Goal: Task Accomplishment & Management: Use online tool/utility

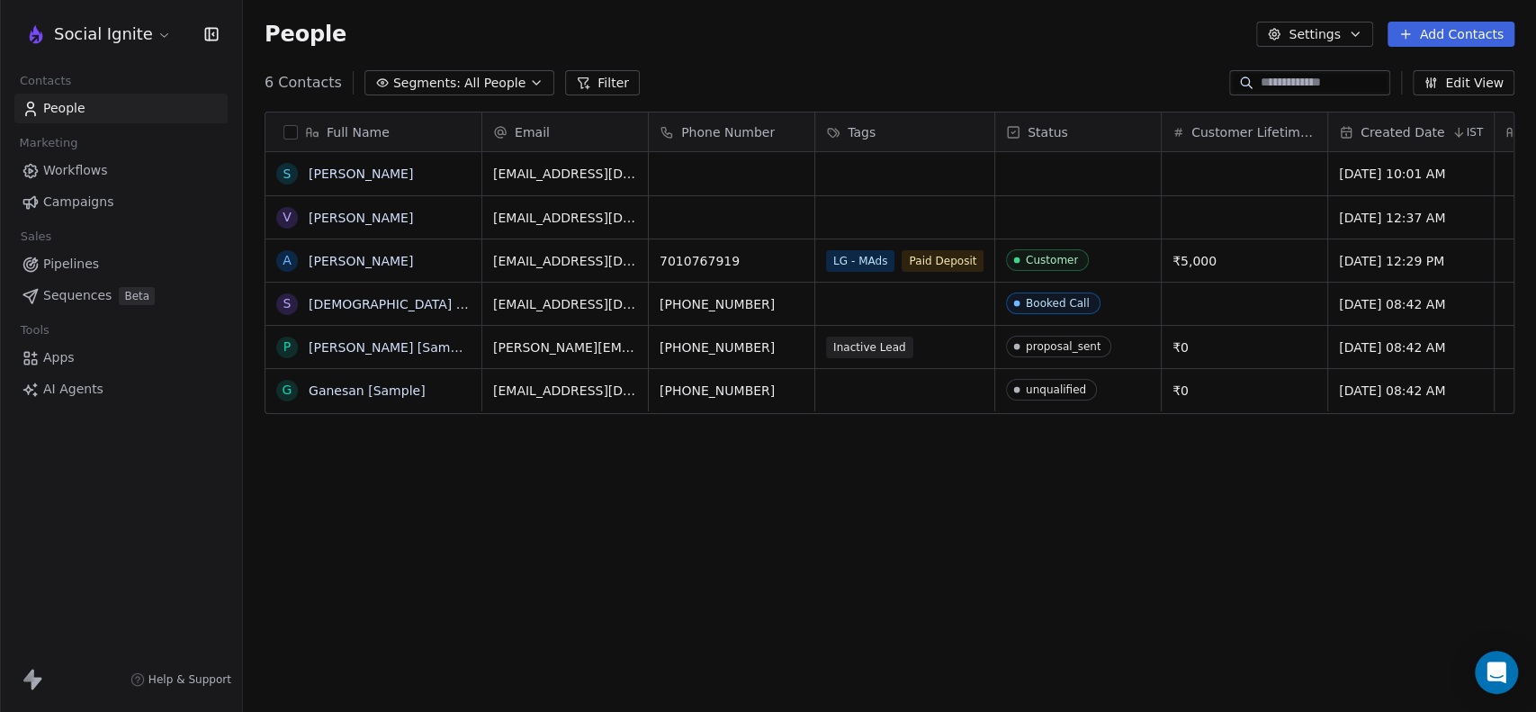
scroll to position [611, 1278]
click at [529, 76] on icon "button" at bounding box center [536, 83] width 14 height 14
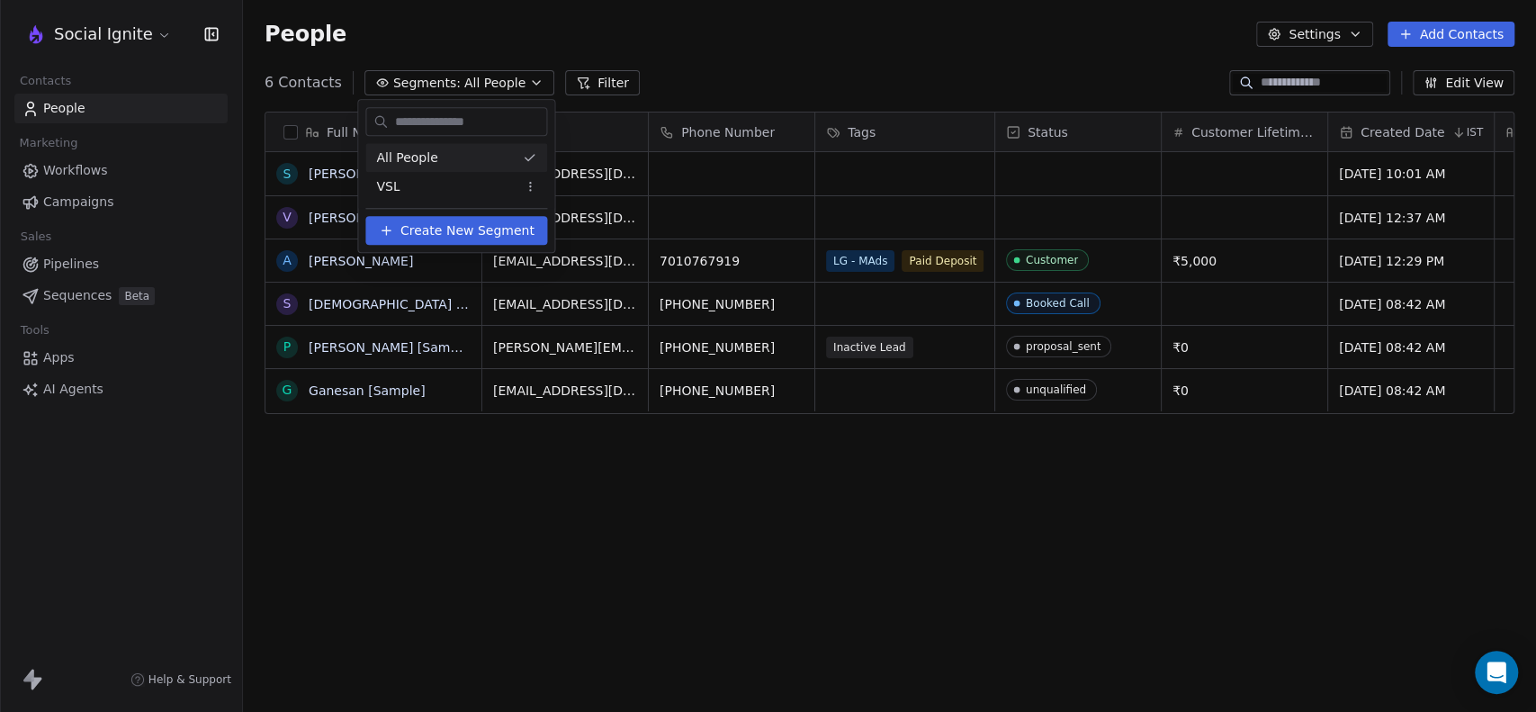
click at [516, 76] on html "Social Ignite Contacts People Marketing Workflows Campaigns Sales Pipelines Seq…" at bounding box center [768, 356] width 1536 height 712
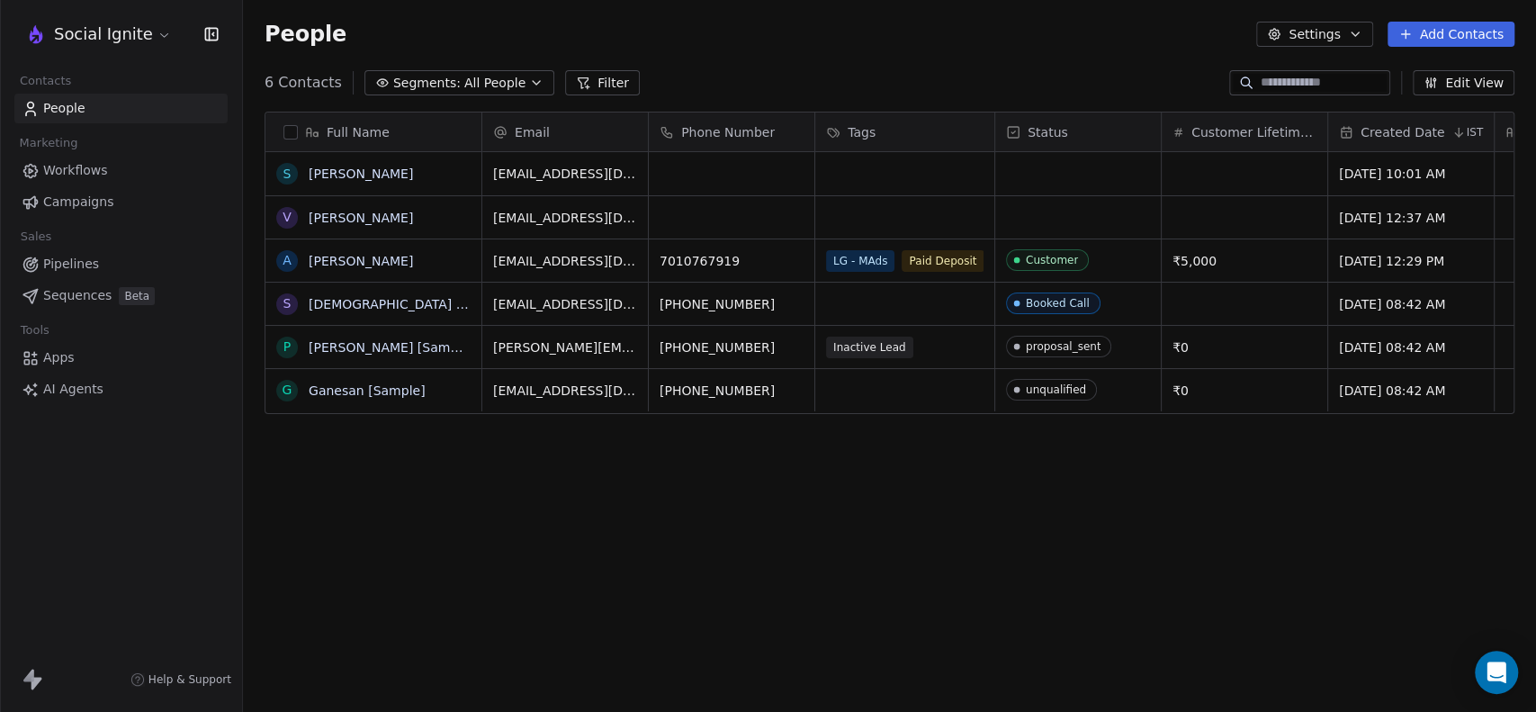
click at [529, 76] on icon "button" at bounding box center [536, 83] width 14 height 14
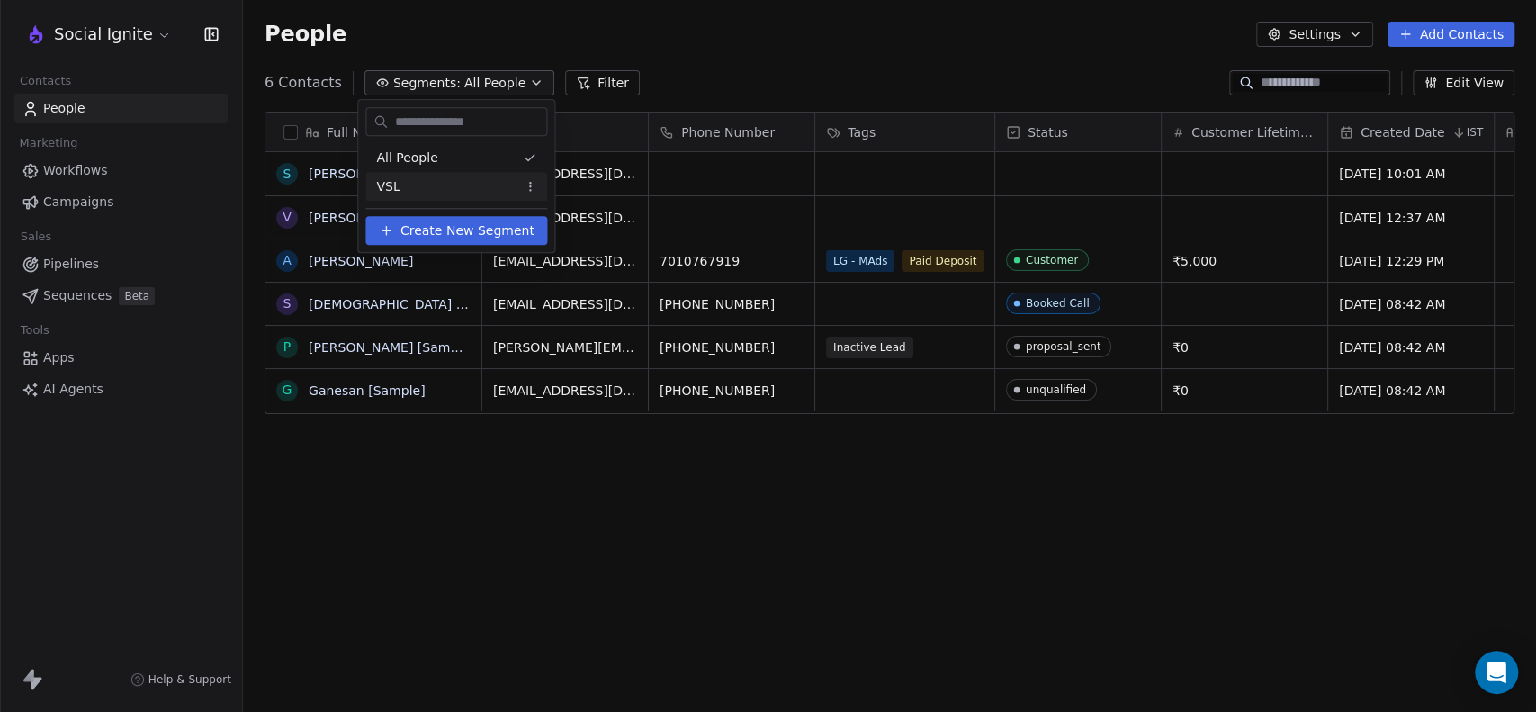
click at [439, 227] on span "Create New Segment" at bounding box center [467, 230] width 134 height 19
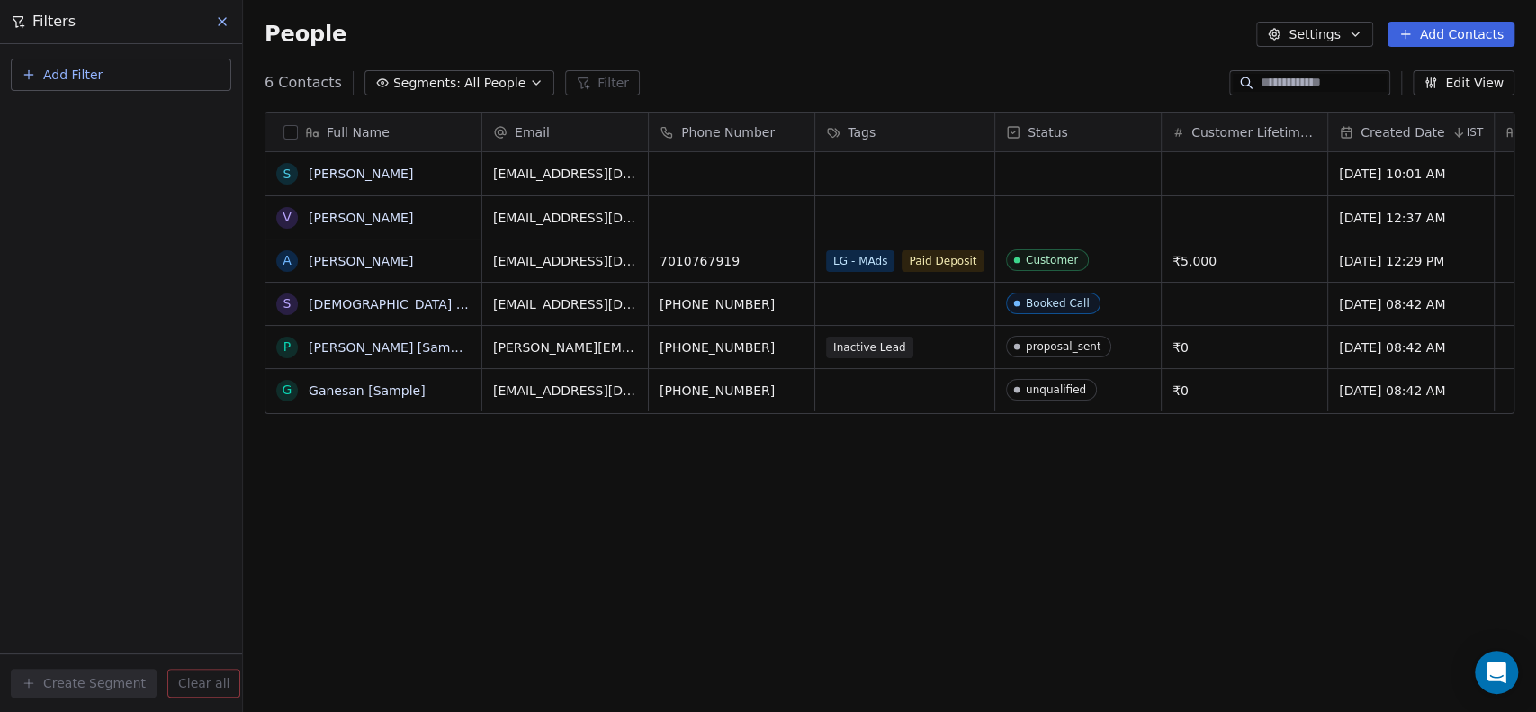
click at [55, 73] on span "Add Filter" at bounding box center [72, 75] width 59 height 19
click at [75, 117] on span "Contact properties" at bounding box center [88, 116] width 117 height 19
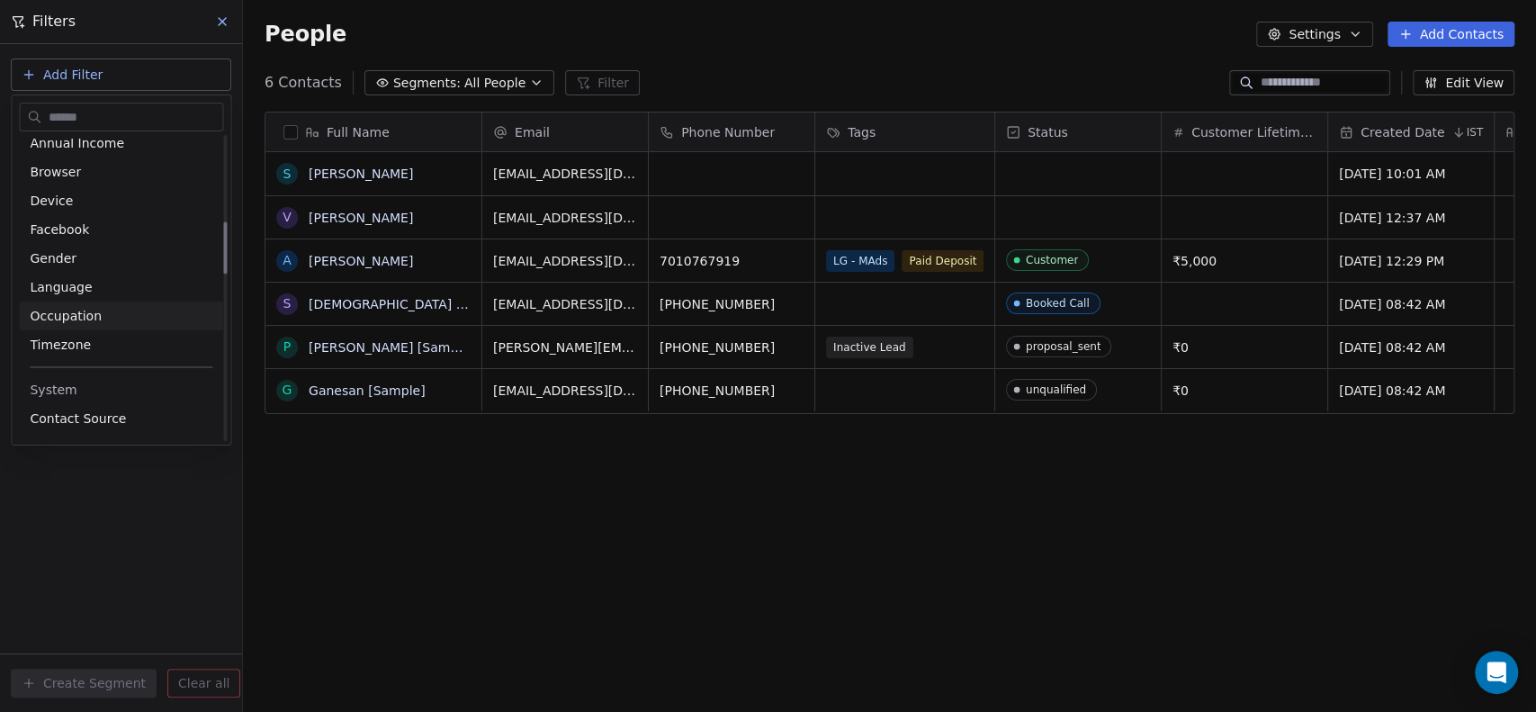
scroll to position [599, 0]
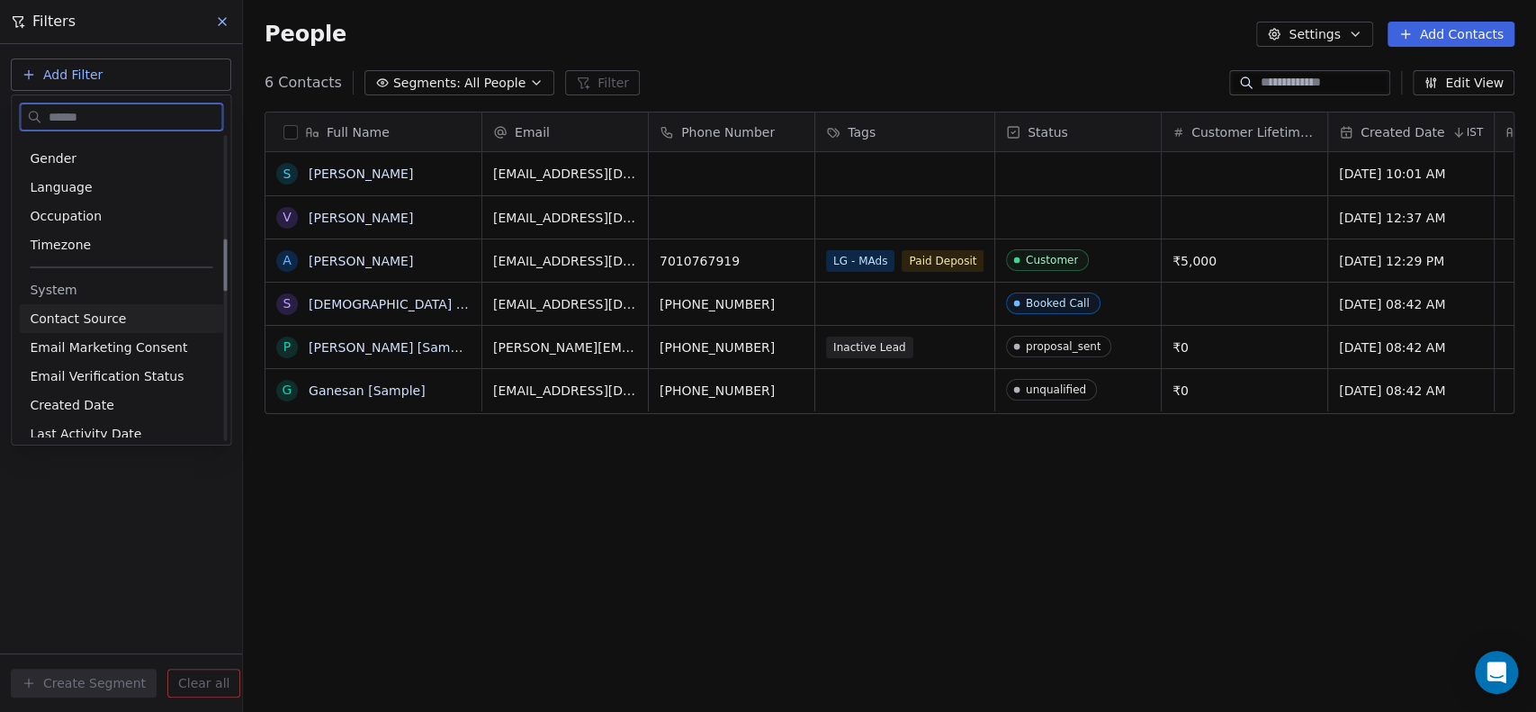
click at [97, 319] on span "Contact Source" at bounding box center [78, 319] width 96 height 18
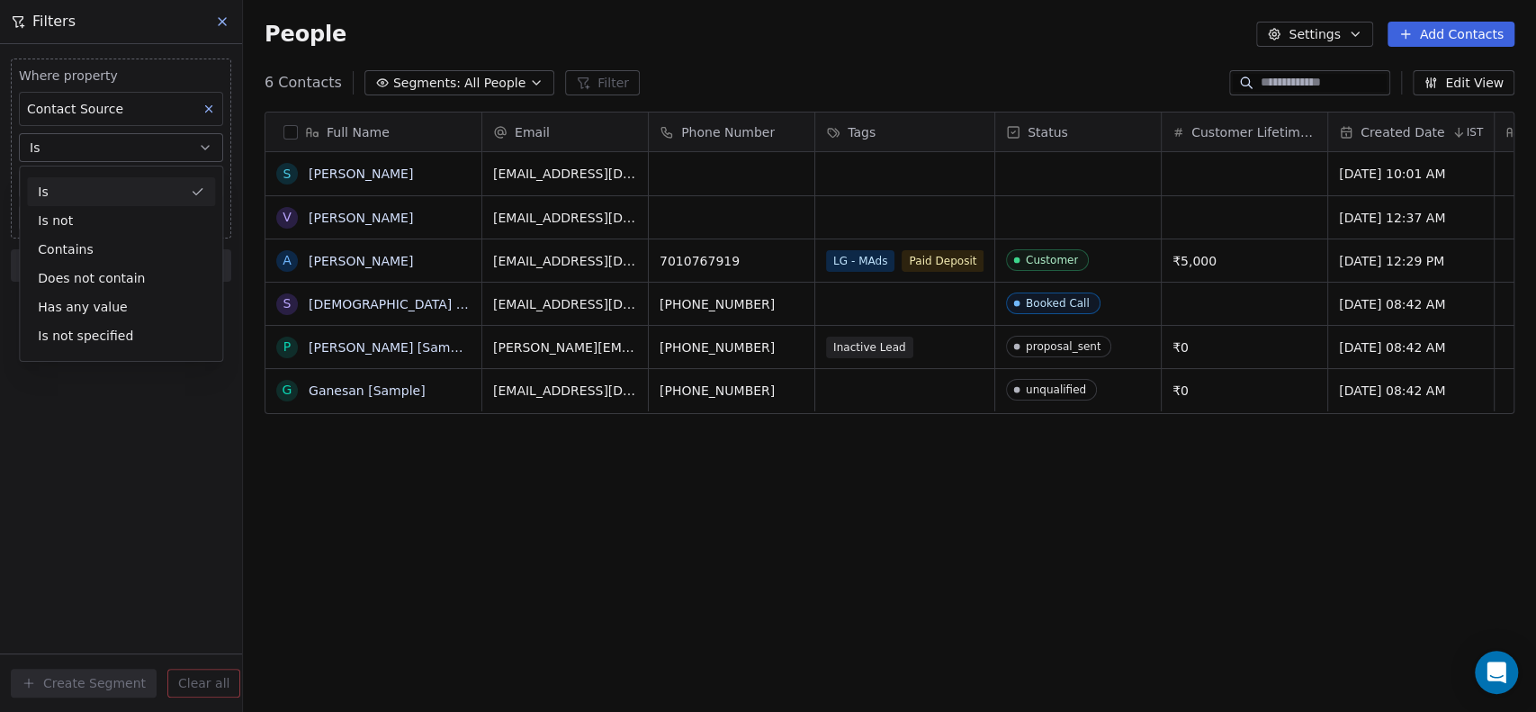
click at [89, 189] on div "Is" at bounding box center [121, 191] width 188 height 29
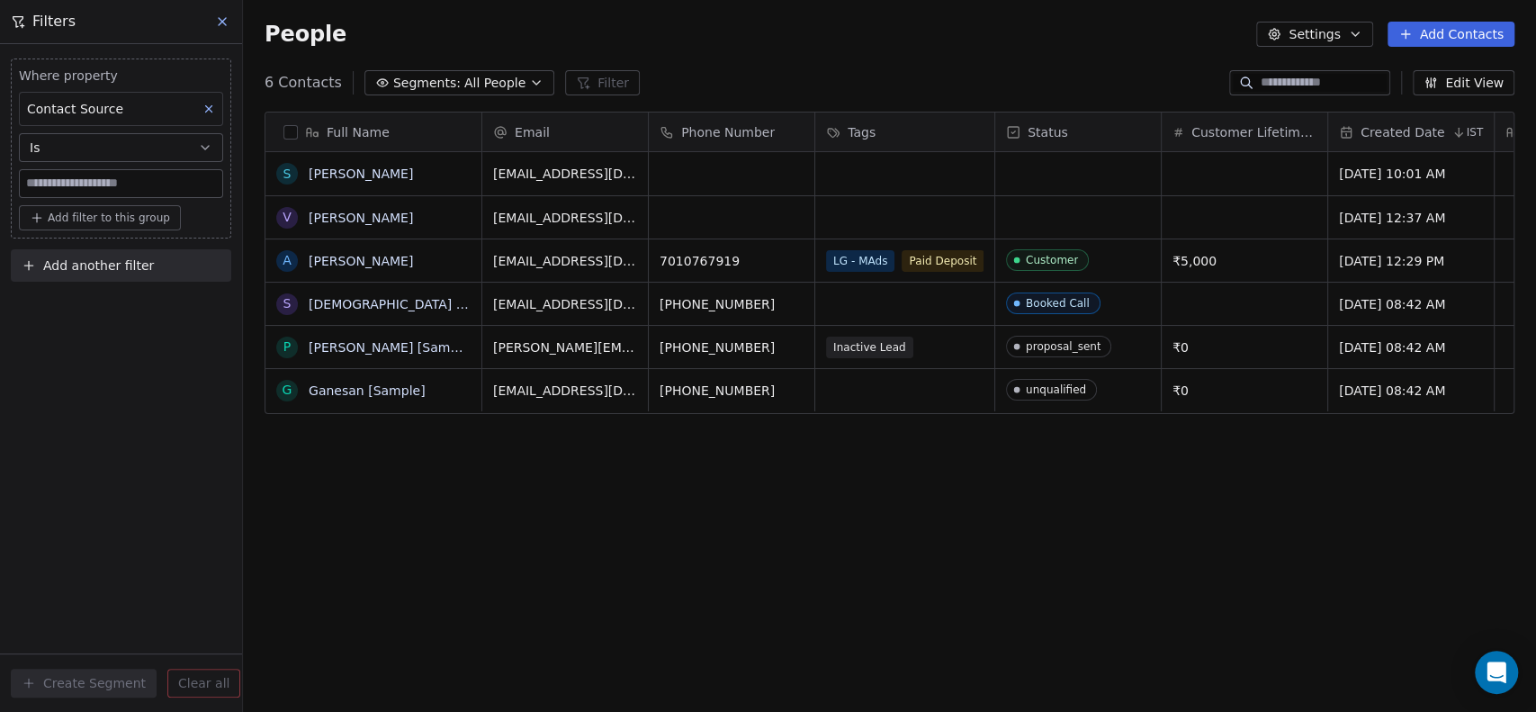
click at [89, 175] on input at bounding box center [121, 183] width 202 height 27
drag, startPoint x: 56, startPoint y: 187, endPoint x: 36, endPoint y: 186, distance: 19.8
click at [36, 186] on input "********" at bounding box center [121, 183] width 202 height 27
type input "********"
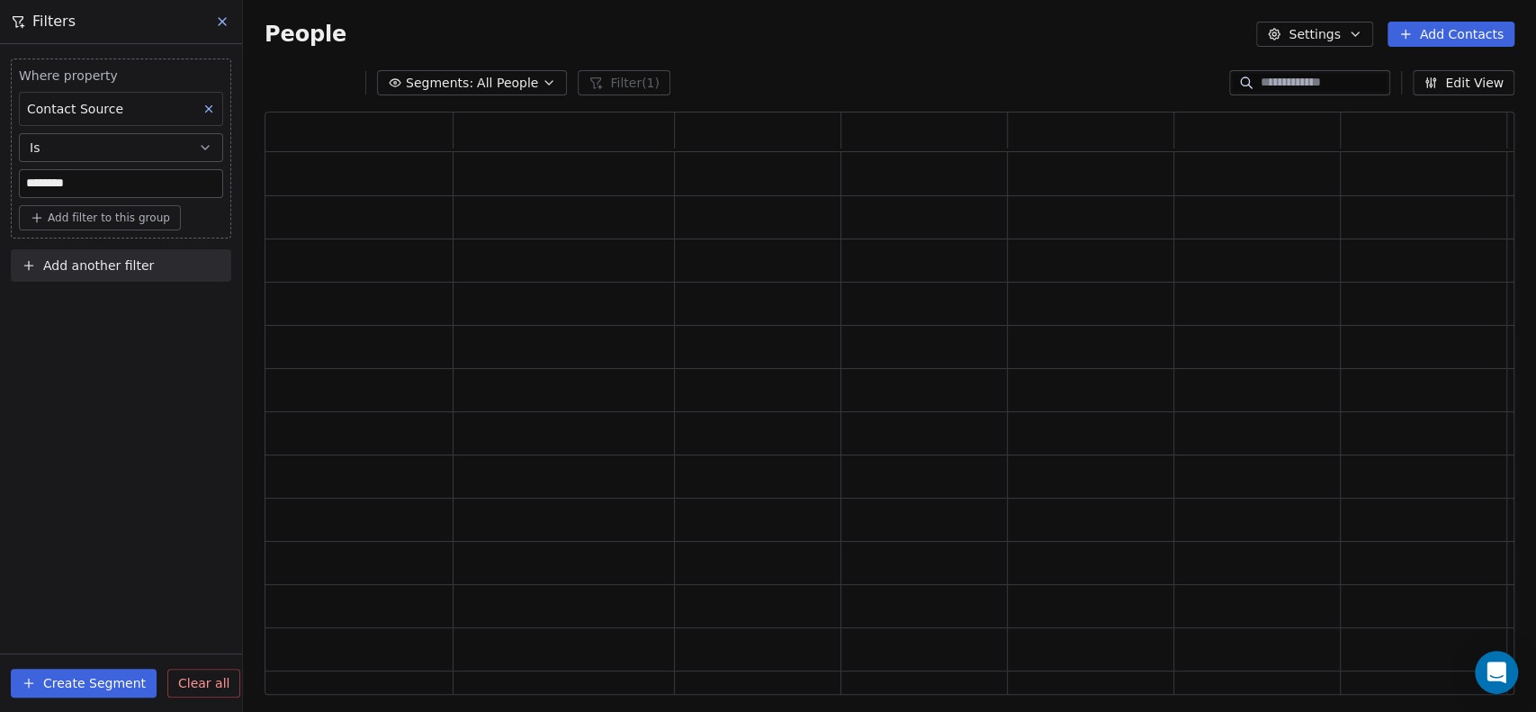
click at [112, 221] on span "Add filter to this group" at bounding box center [109, 218] width 122 height 14
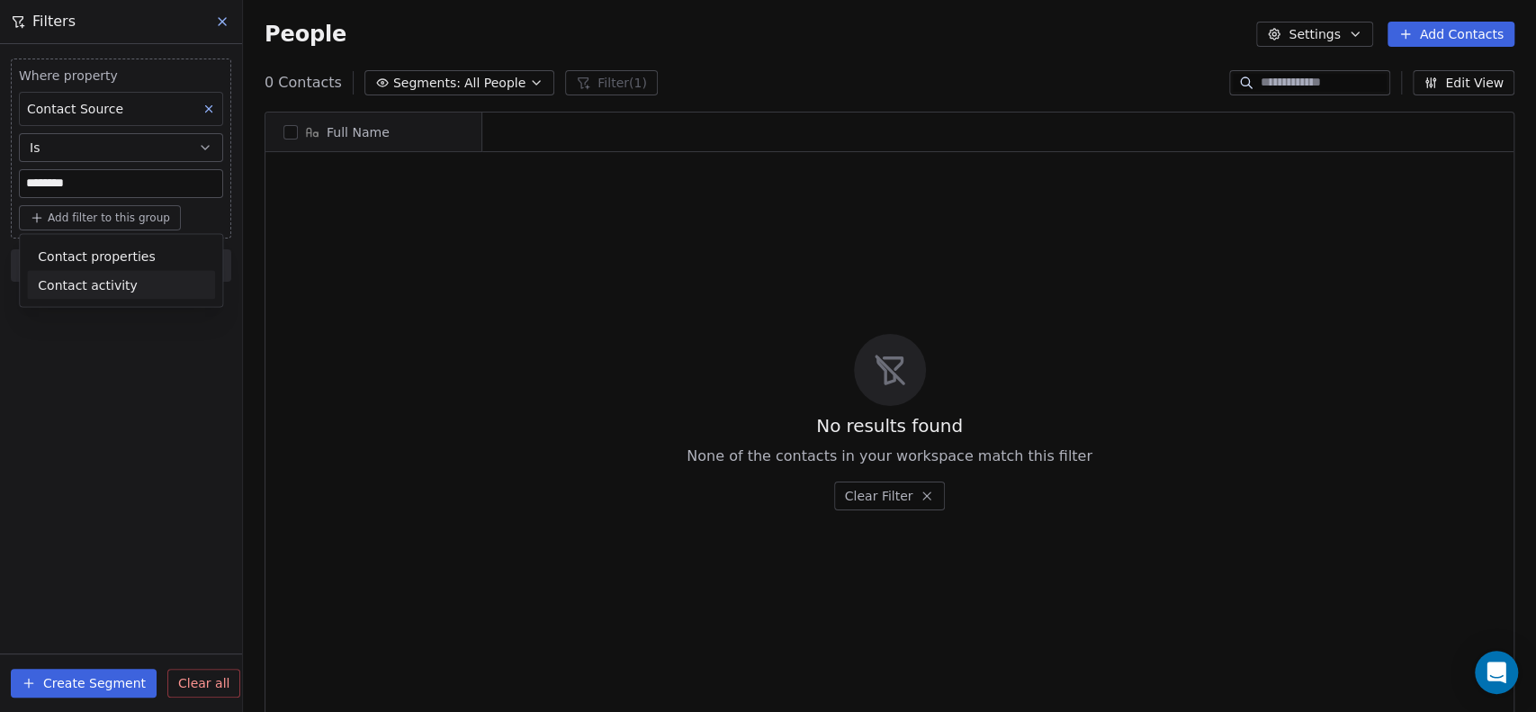
scroll to position [611, 1278]
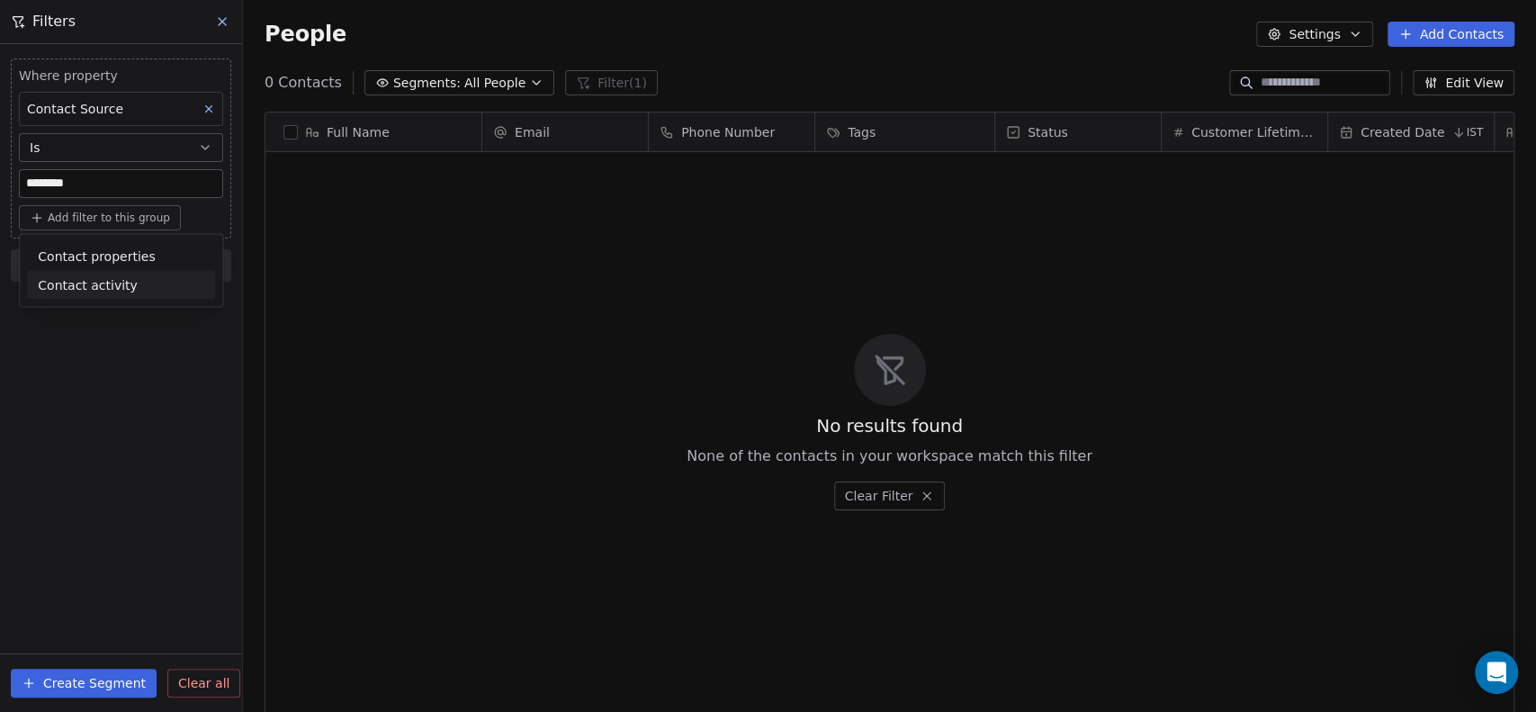
click at [68, 346] on html "Social Ignite Contacts People Marketing Workflows Campaigns Sales Pipelines Seq…" at bounding box center [768, 356] width 1536 height 712
click at [68, 346] on div "Where property Contact Source Is ******** Add filter to this group Add another …" at bounding box center [121, 378] width 242 height 668
click at [533, 84] on icon "button" at bounding box center [536, 83] width 7 height 4
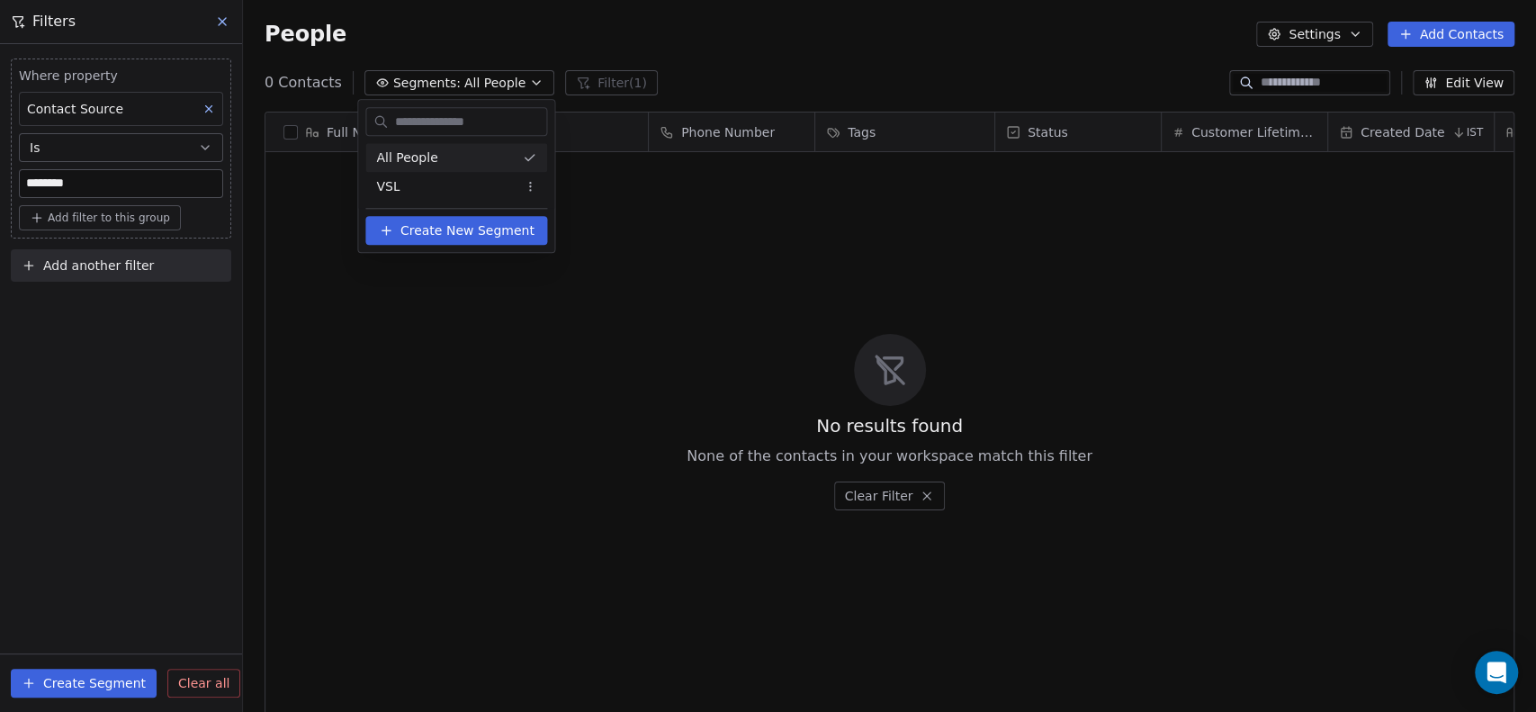
click at [522, 84] on html "Social Ignite Contacts People Marketing Workflows Campaigns Sales Pipelines Seq…" at bounding box center [768, 356] width 1536 height 712
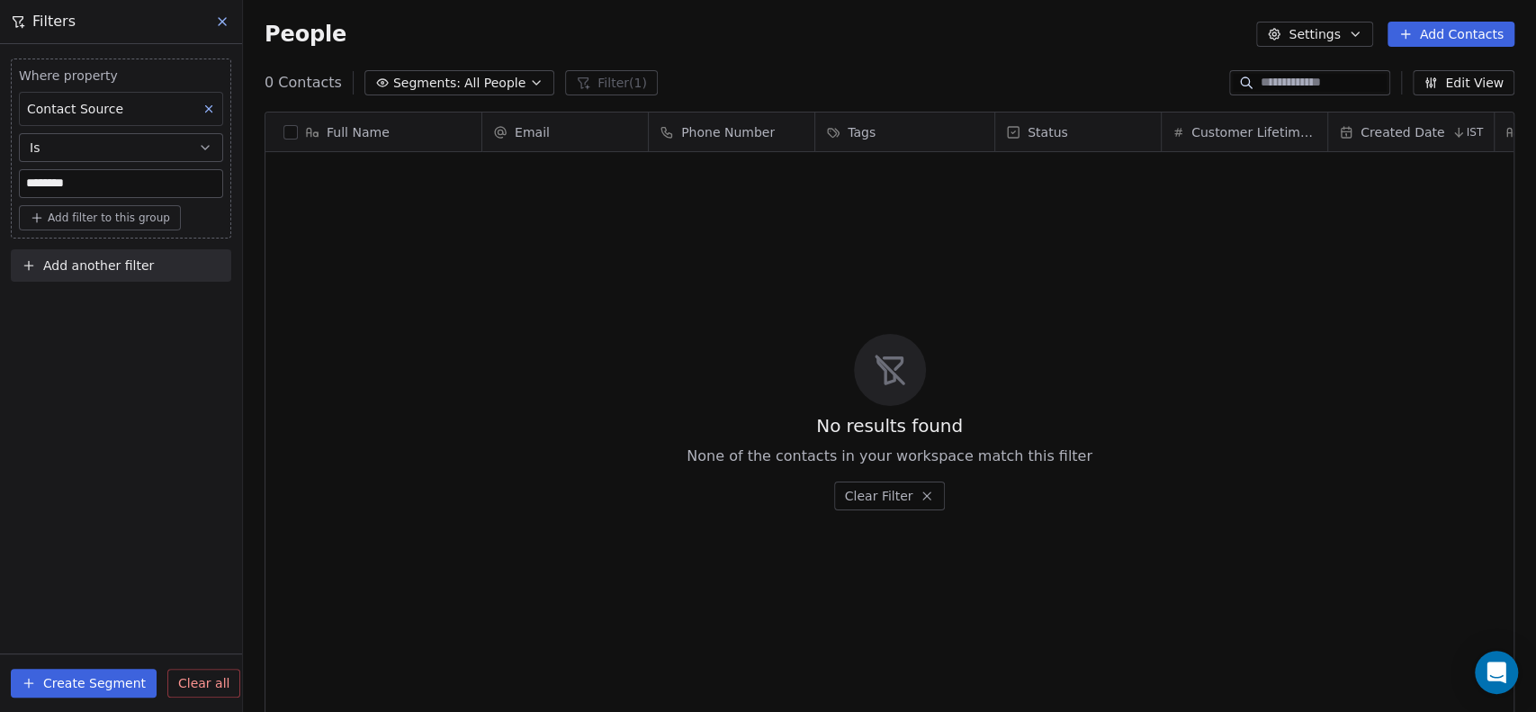
click at [50, 334] on div "Where property Contact Source Is ******** Add filter to this group Add another …" at bounding box center [121, 378] width 242 height 668
click at [74, 678] on button "Create Segment" at bounding box center [84, 683] width 146 height 29
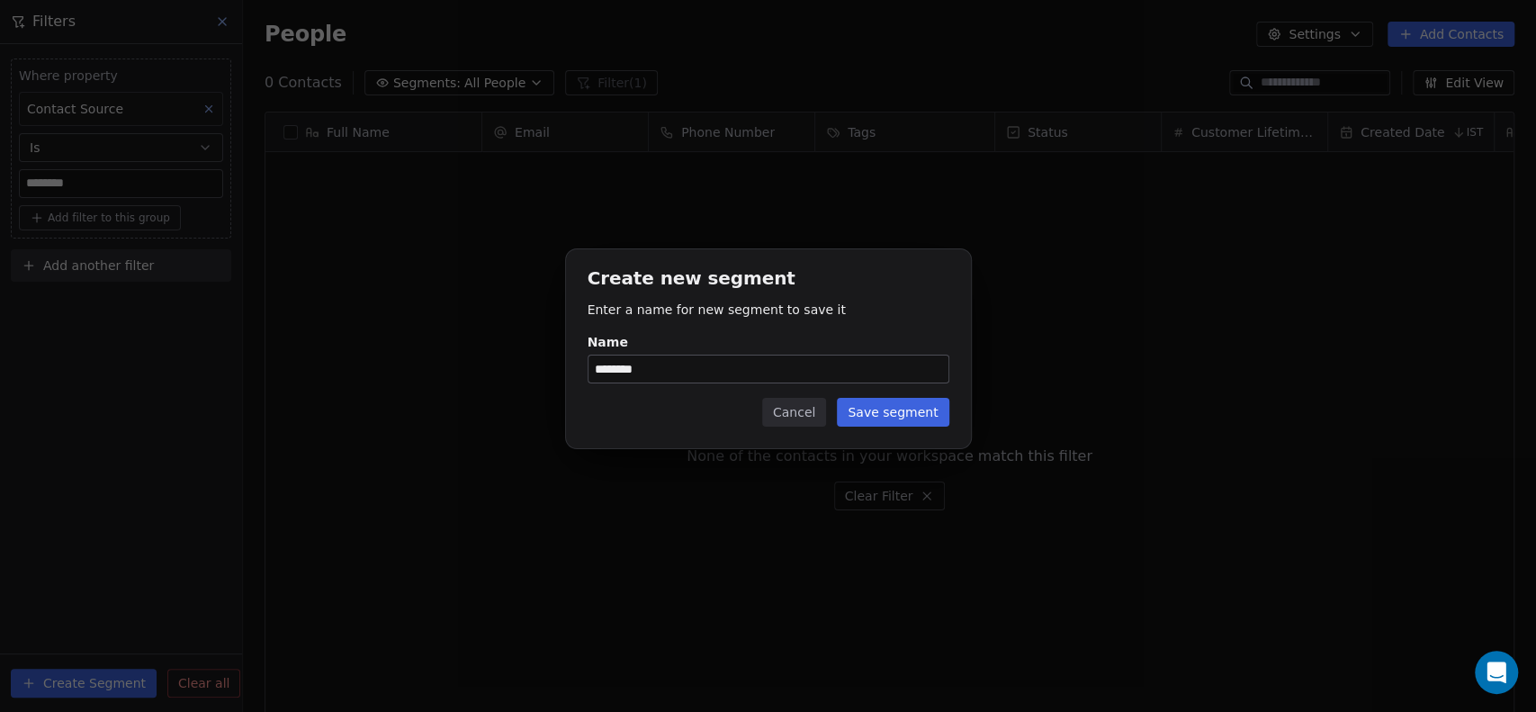
type input "********"
click at [900, 410] on button "Save segment" at bounding box center [893, 412] width 112 height 29
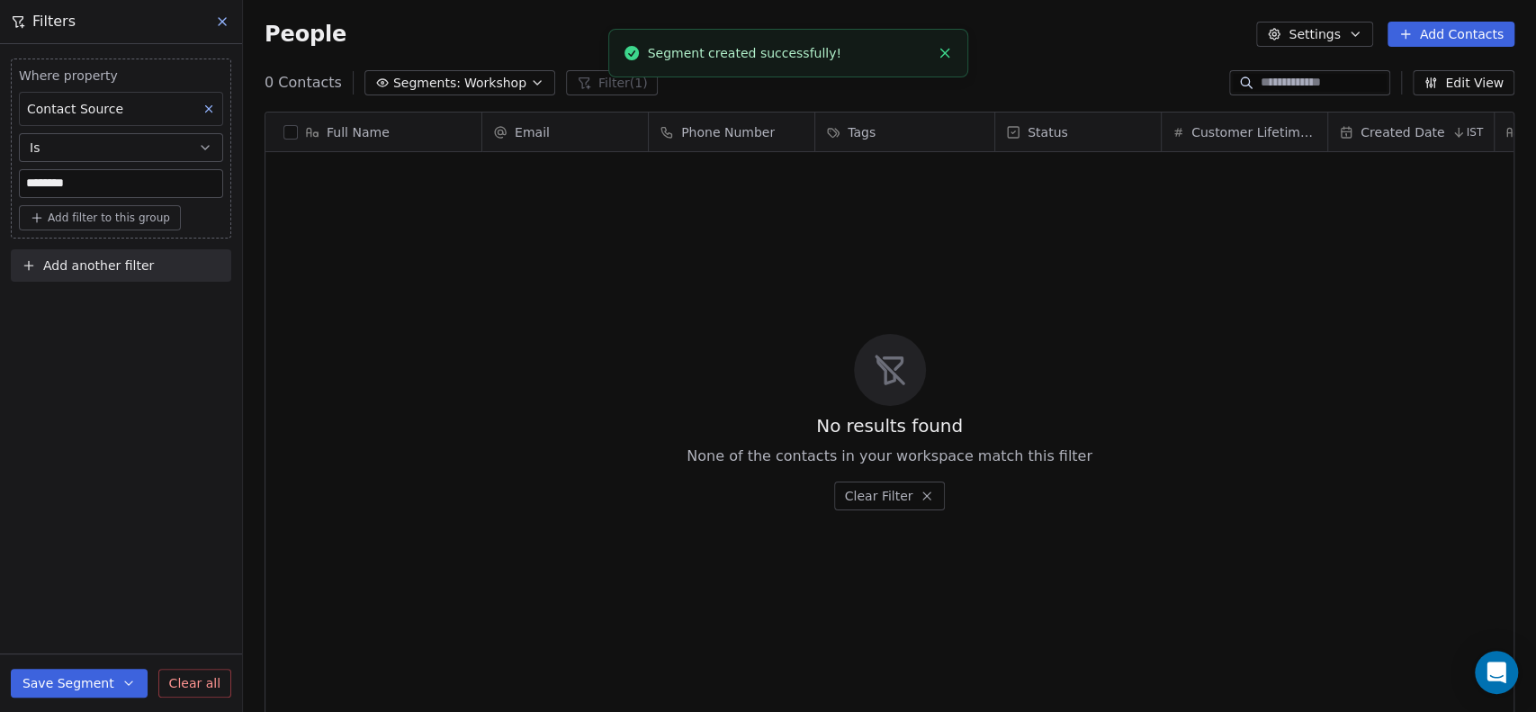
click at [530, 76] on icon "button" at bounding box center [537, 83] width 14 height 14
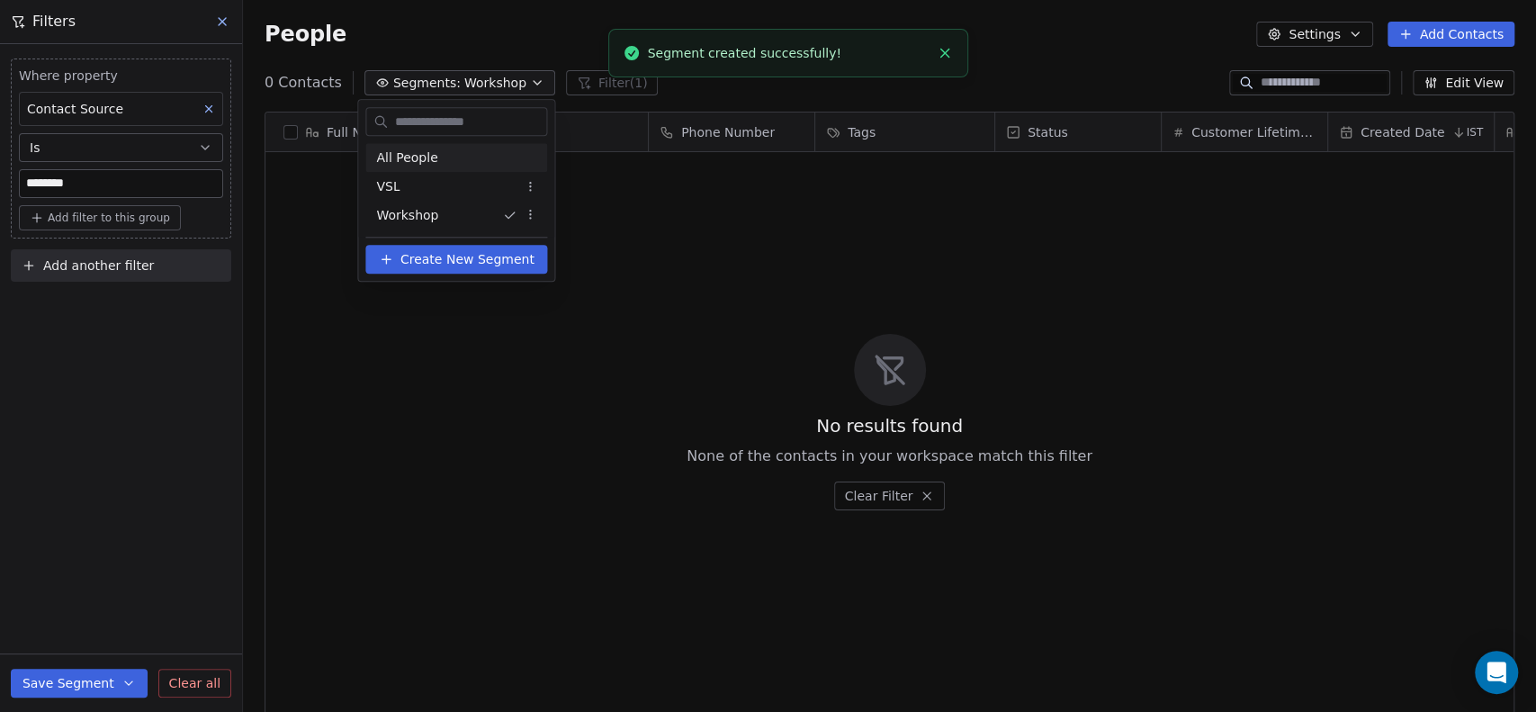
click at [435, 161] on div "All People" at bounding box center [456, 157] width 182 height 29
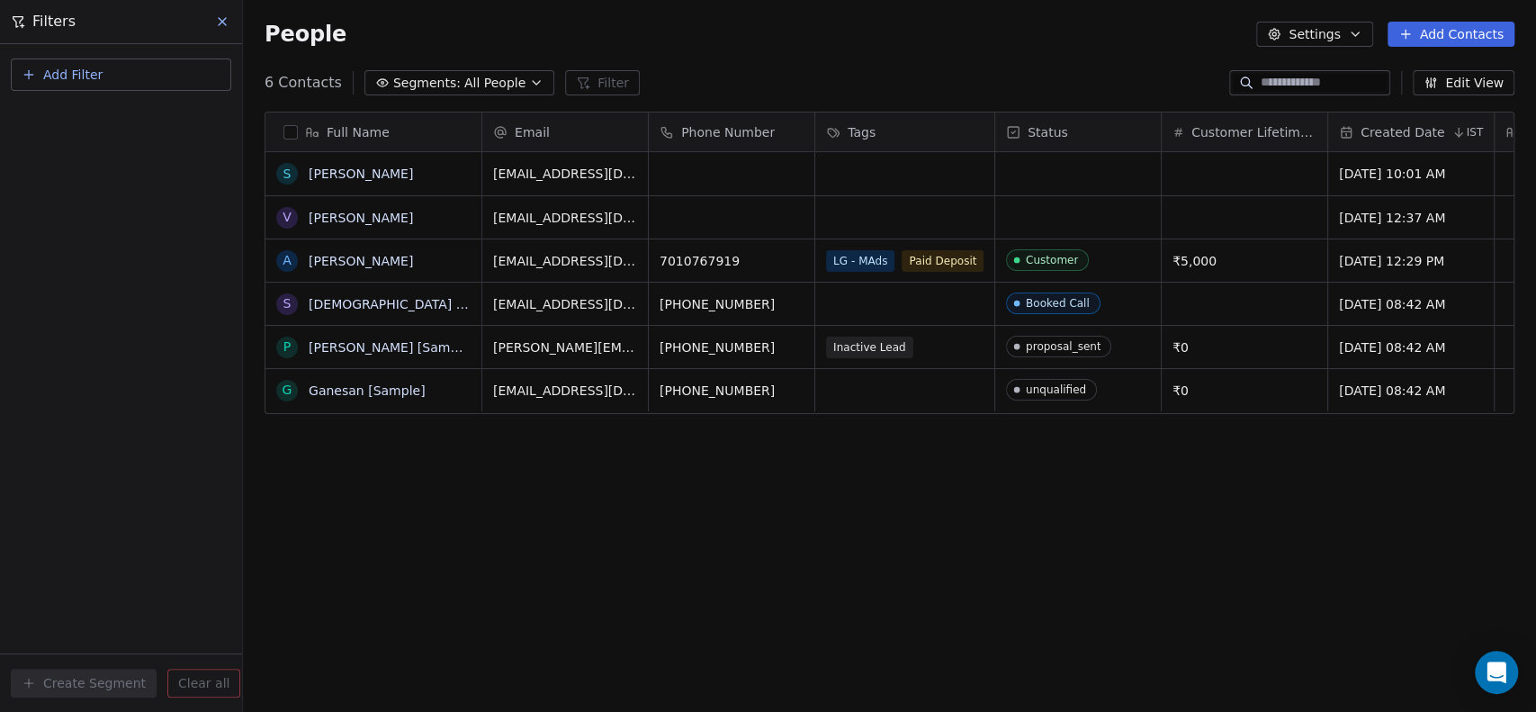
click at [217, 19] on icon at bounding box center [222, 21] width 14 height 14
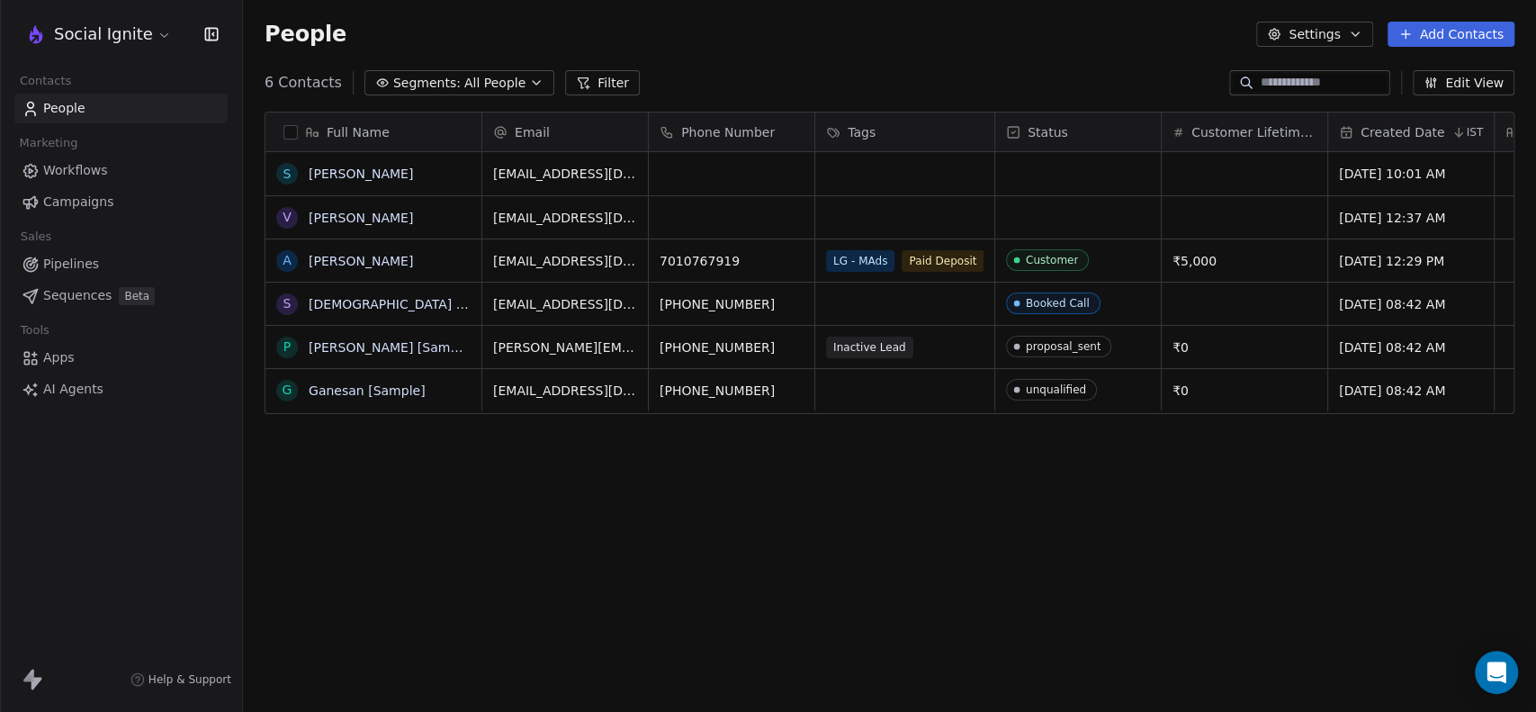
click at [864, 45] on div "People Settings Add Contacts" at bounding box center [890, 34] width 1250 height 25
click at [1045, 215] on div "grid" at bounding box center [1078, 217] width 166 height 42
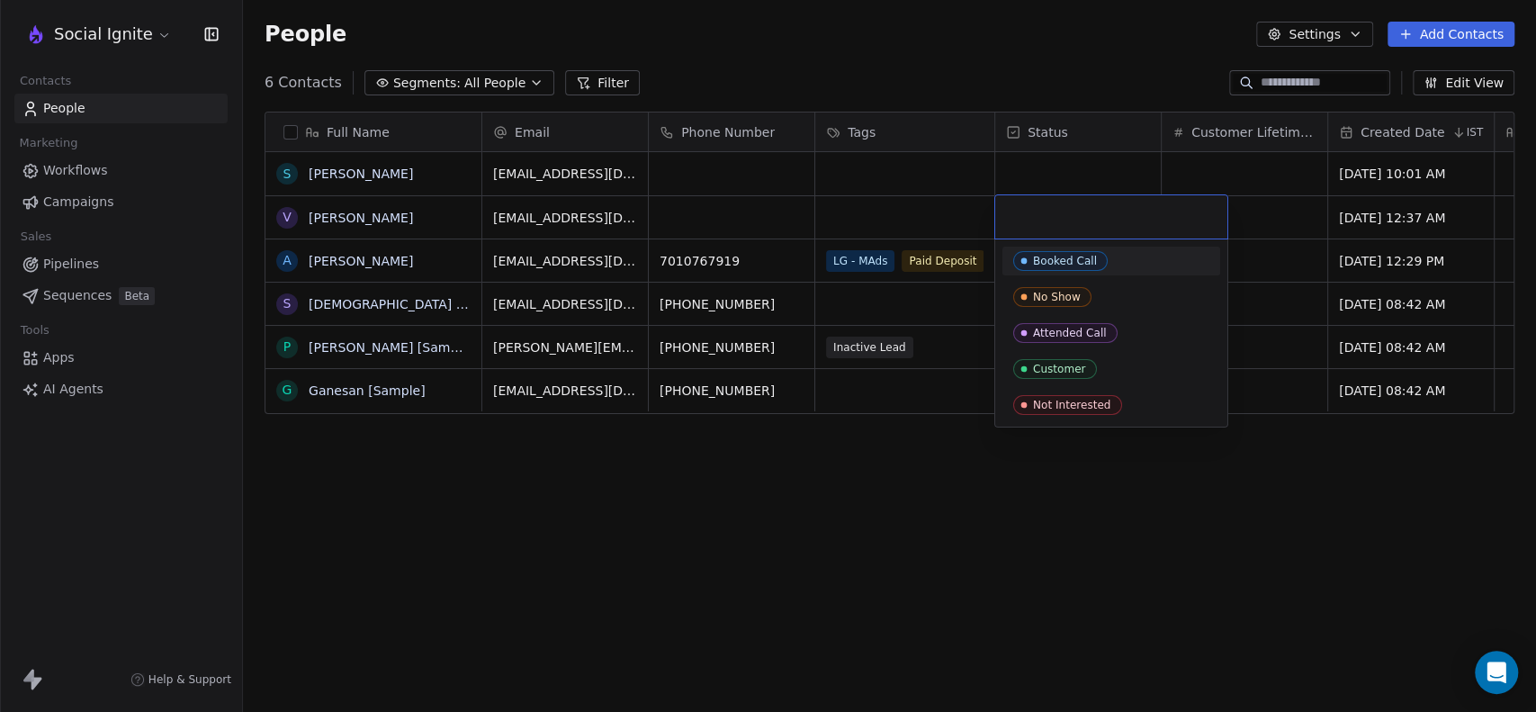
click at [1049, 262] on div "Booked Call" at bounding box center [1065, 261] width 64 height 13
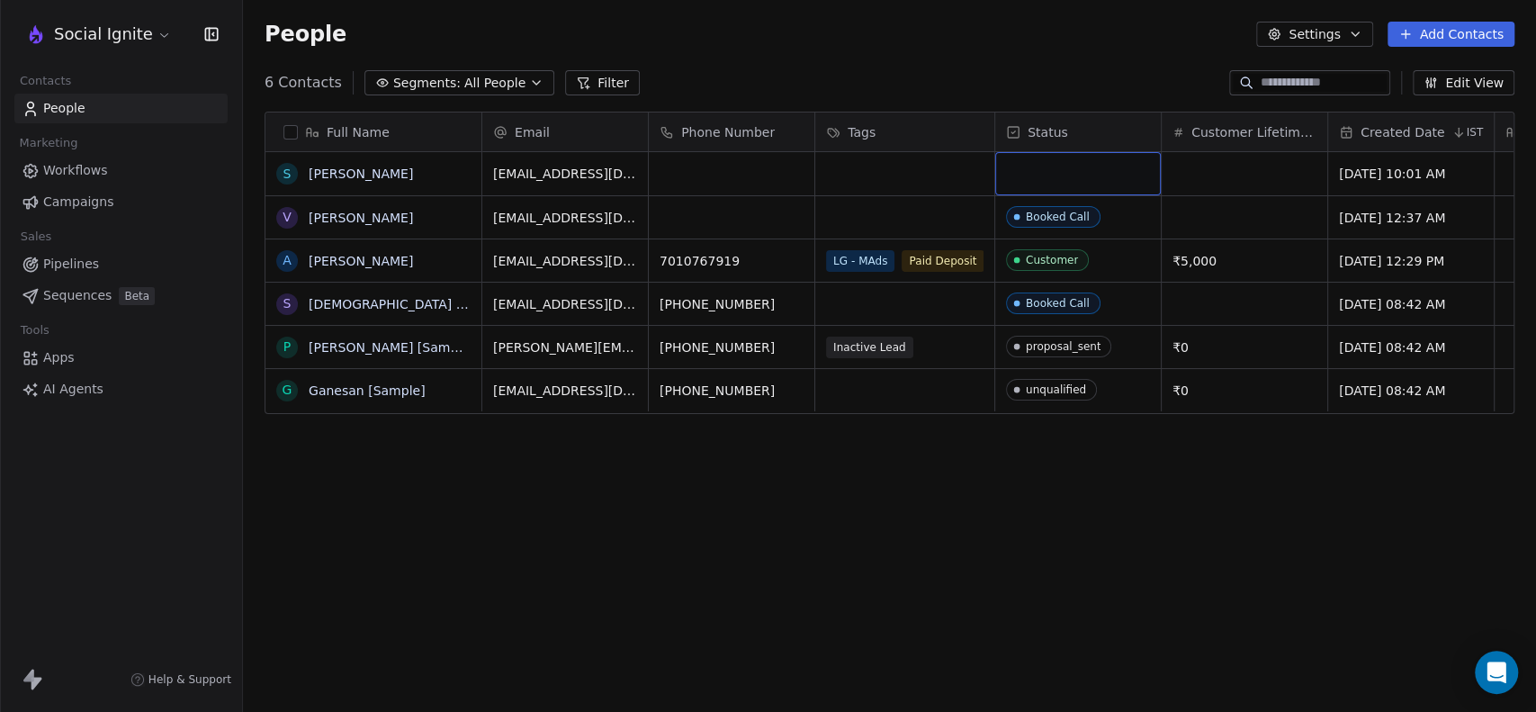
click at [1051, 180] on div "grid" at bounding box center [1078, 173] width 166 height 43
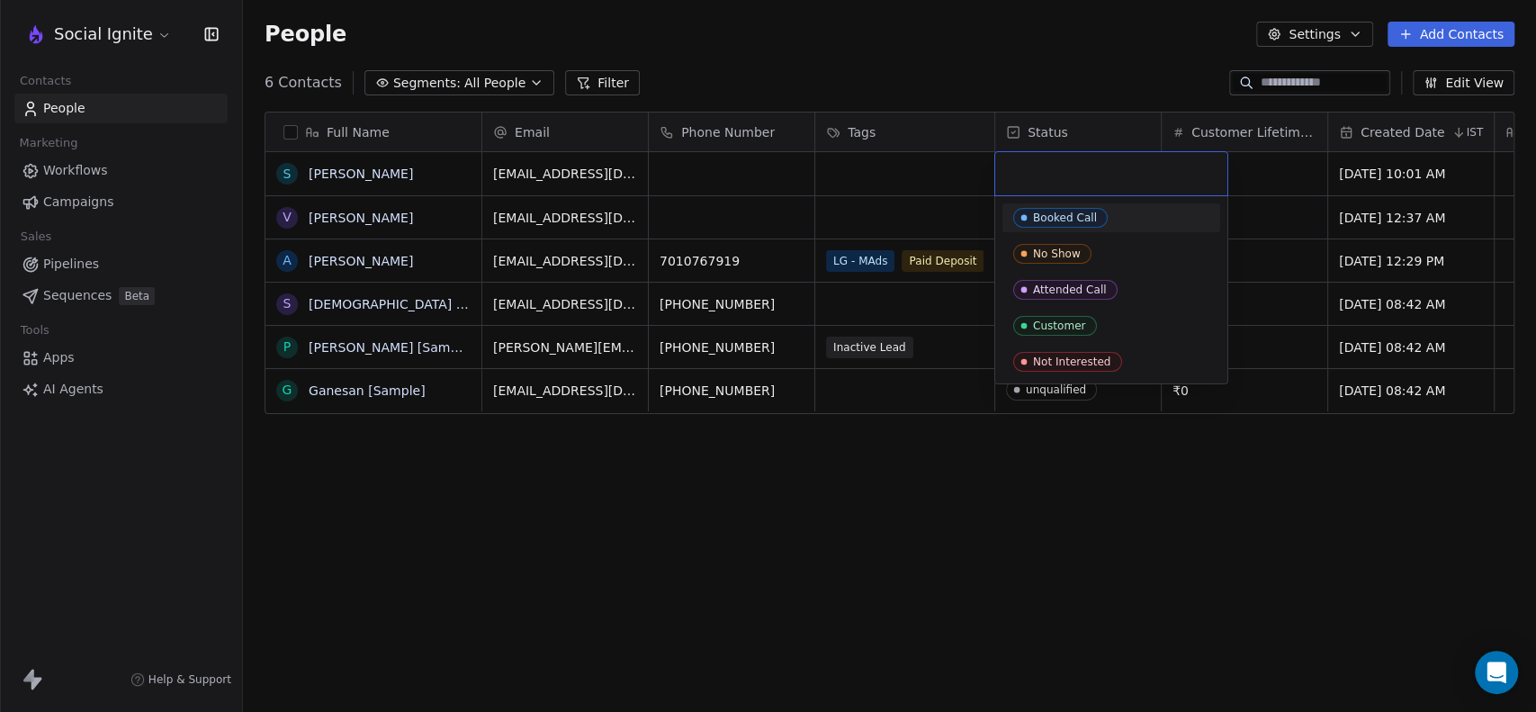
click at [1057, 222] on div "Booked Call" at bounding box center [1065, 217] width 64 height 13
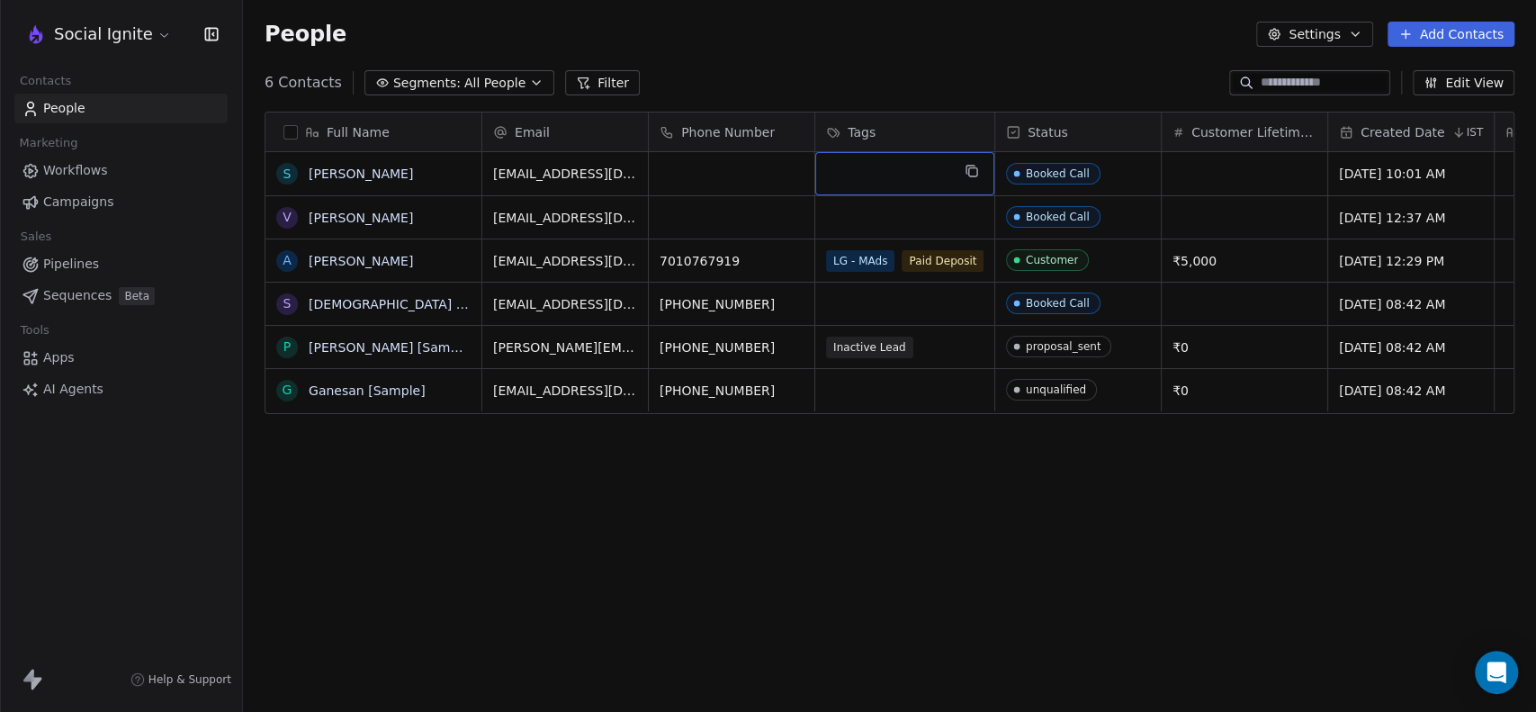
click at [864, 167] on div "grid" at bounding box center [904, 173] width 179 height 43
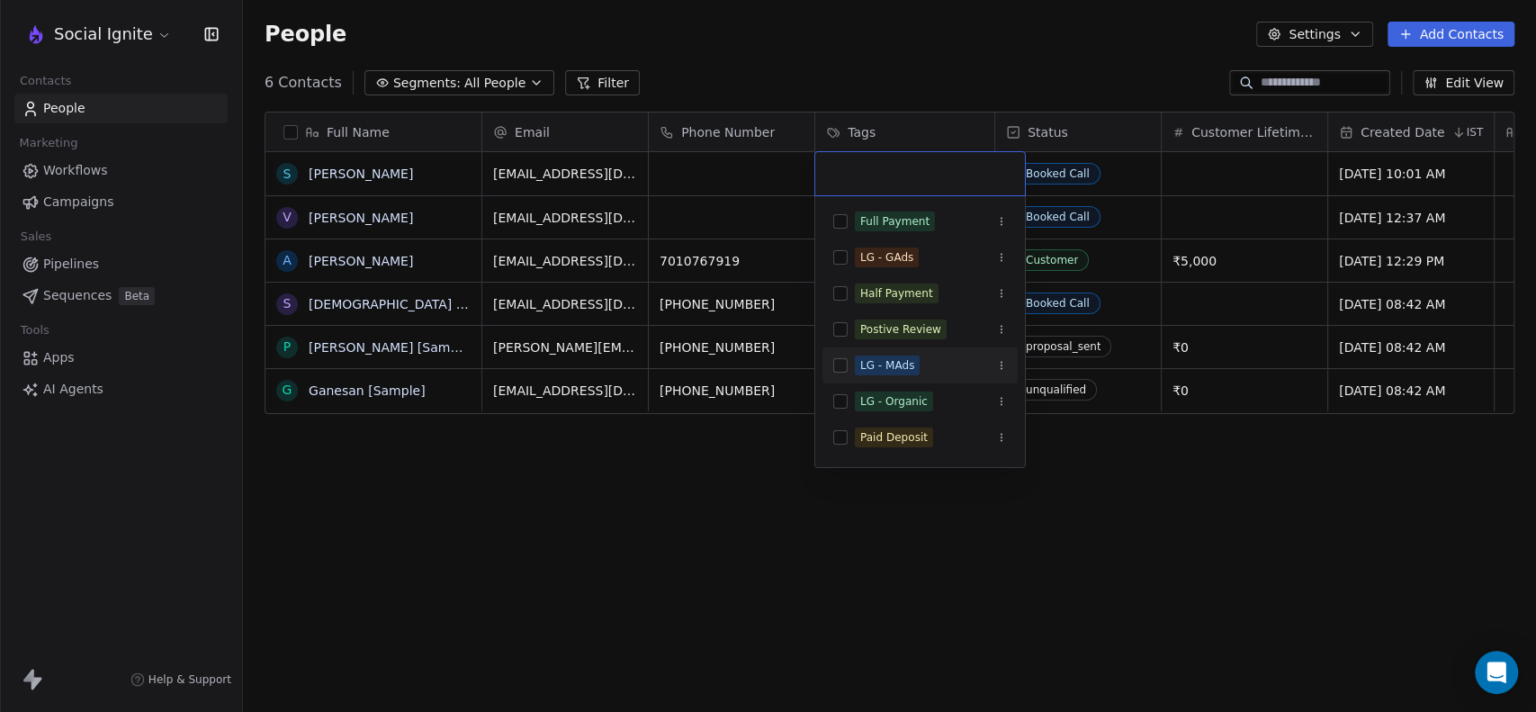
click at [841, 365] on button "Suggestions" at bounding box center [840, 365] width 14 height 14
click at [697, 554] on html "Social Ignite Contacts People Marketing Workflows Campaigns Sales Pipelines Seq…" at bounding box center [768, 356] width 1536 height 712
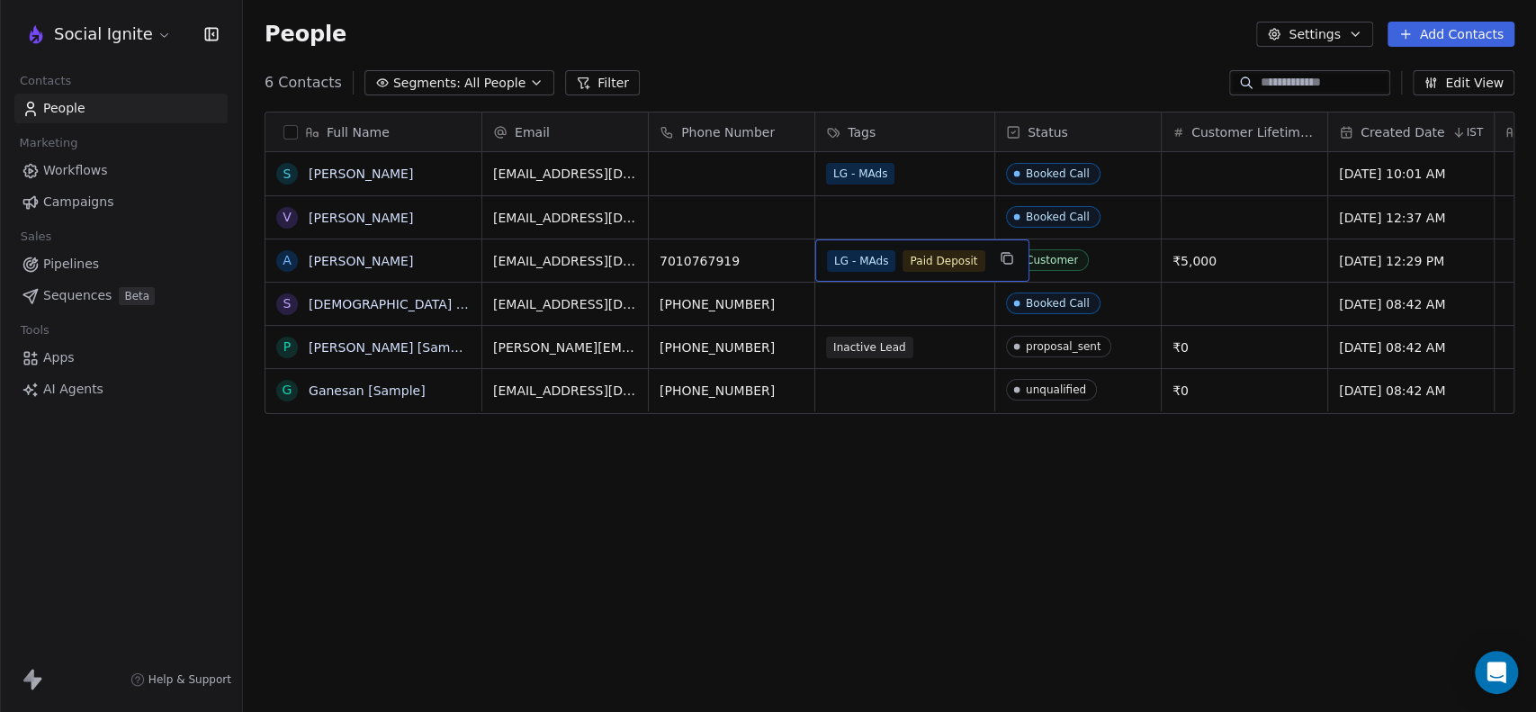
click at [868, 239] on div "LG - MAds Paid Deposit" at bounding box center [922, 260] width 214 height 42
click at [867, 220] on html "Social Ignite Contacts People Marketing Workflows Campaigns Sales Pipelines Seq…" at bounding box center [768, 356] width 1536 height 712
click at [867, 220] on div "grid" at bounding box center [904, 217] width 179 height 42
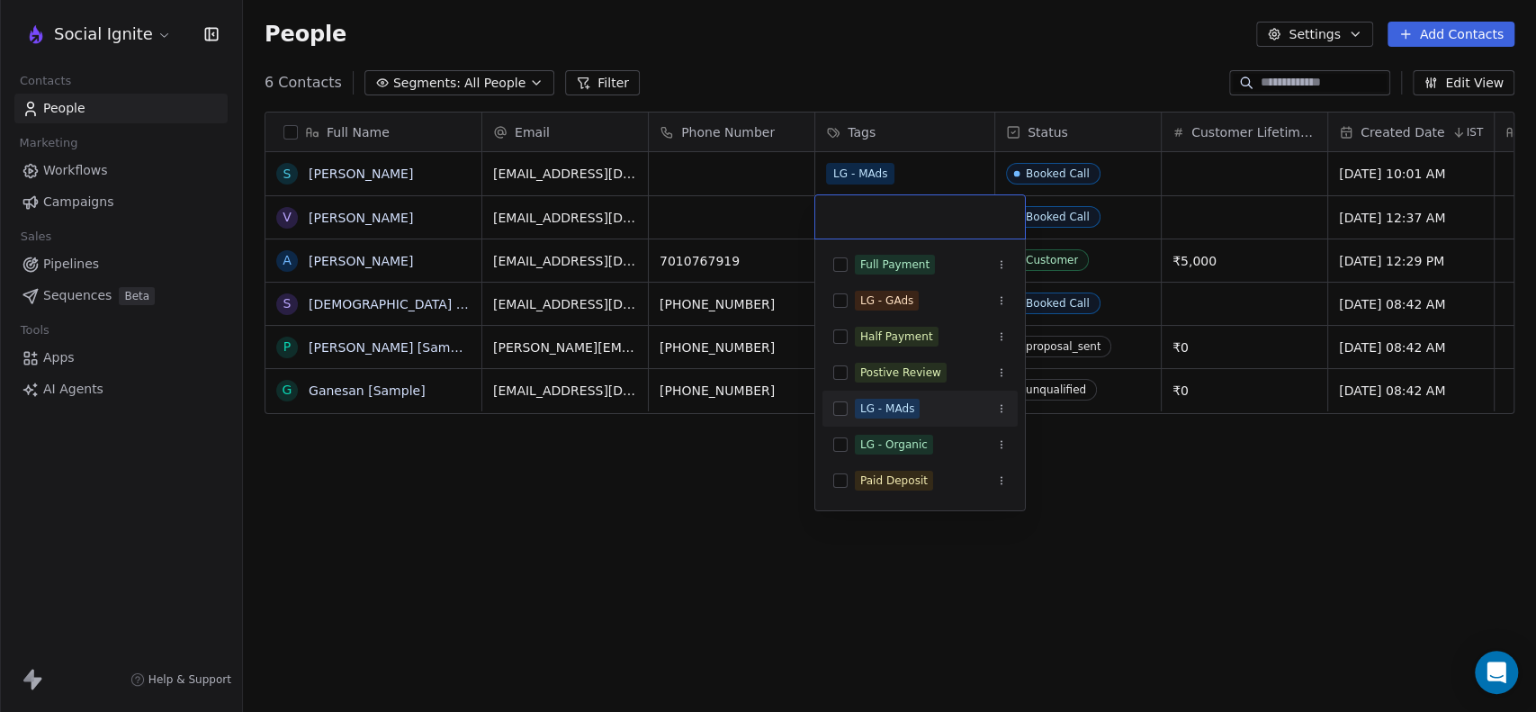
click at [839, 405] on button "Suggestions" at bounding box center [840, 408] width 14 height 14
click at [749, 504] on html "Social Ignite Contacts People Marketing Workflows Campaigns Sales Pipelines Seq…" at bounding box center [768, 356] width 1536 height 712
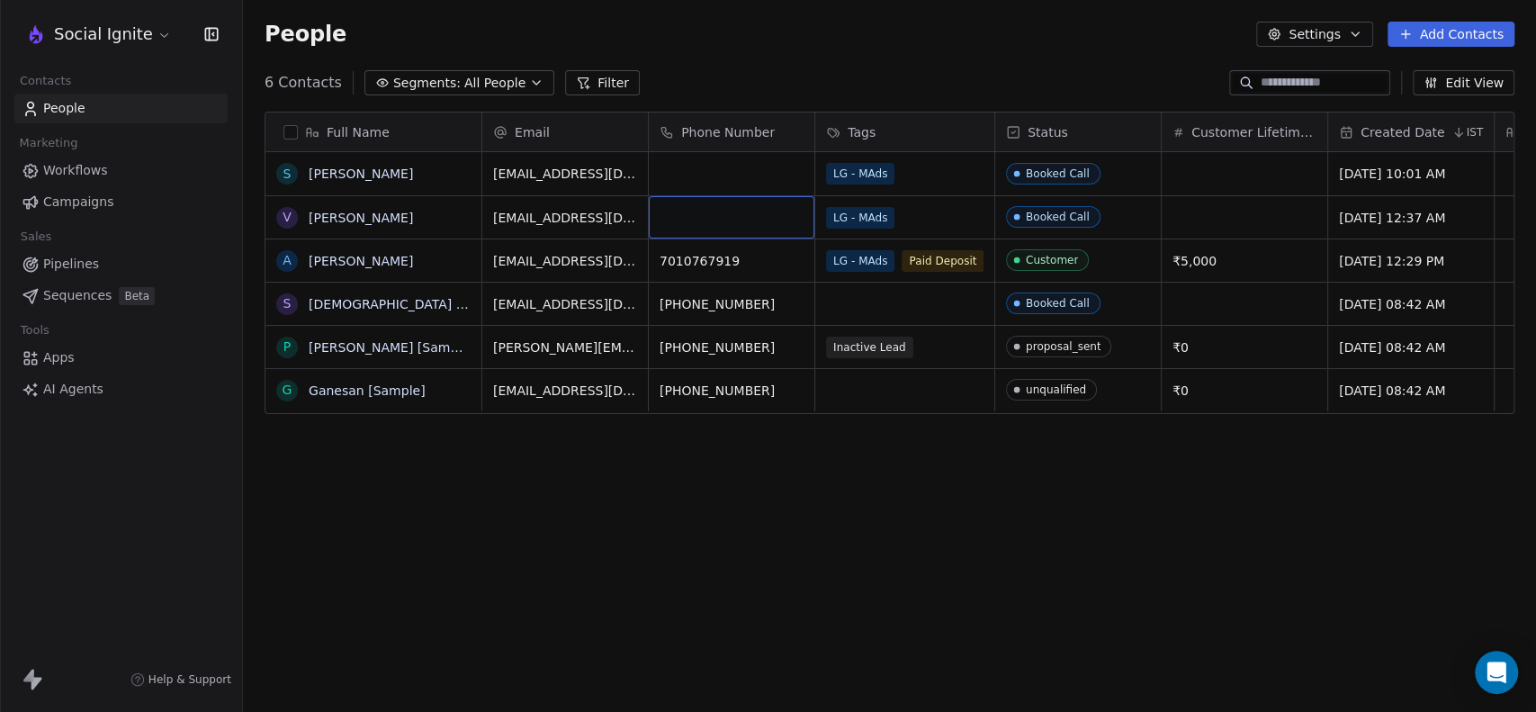
click at [696, 214] on div "grid" at bounding box center [732, 217] width 166 height 42
click at [704, 218] on input at bounding box center [731, 218] width 158 height 36
click at [693, 487] on html "Social Ignite Contacts People Marketing Workflows Campaigns Sales Pipelines Seq…" at bounding box center [768, 356] width 1536 height 712
click at [54, 357] on span "Apps" at bounding box center [58, 357] width 31 height 19
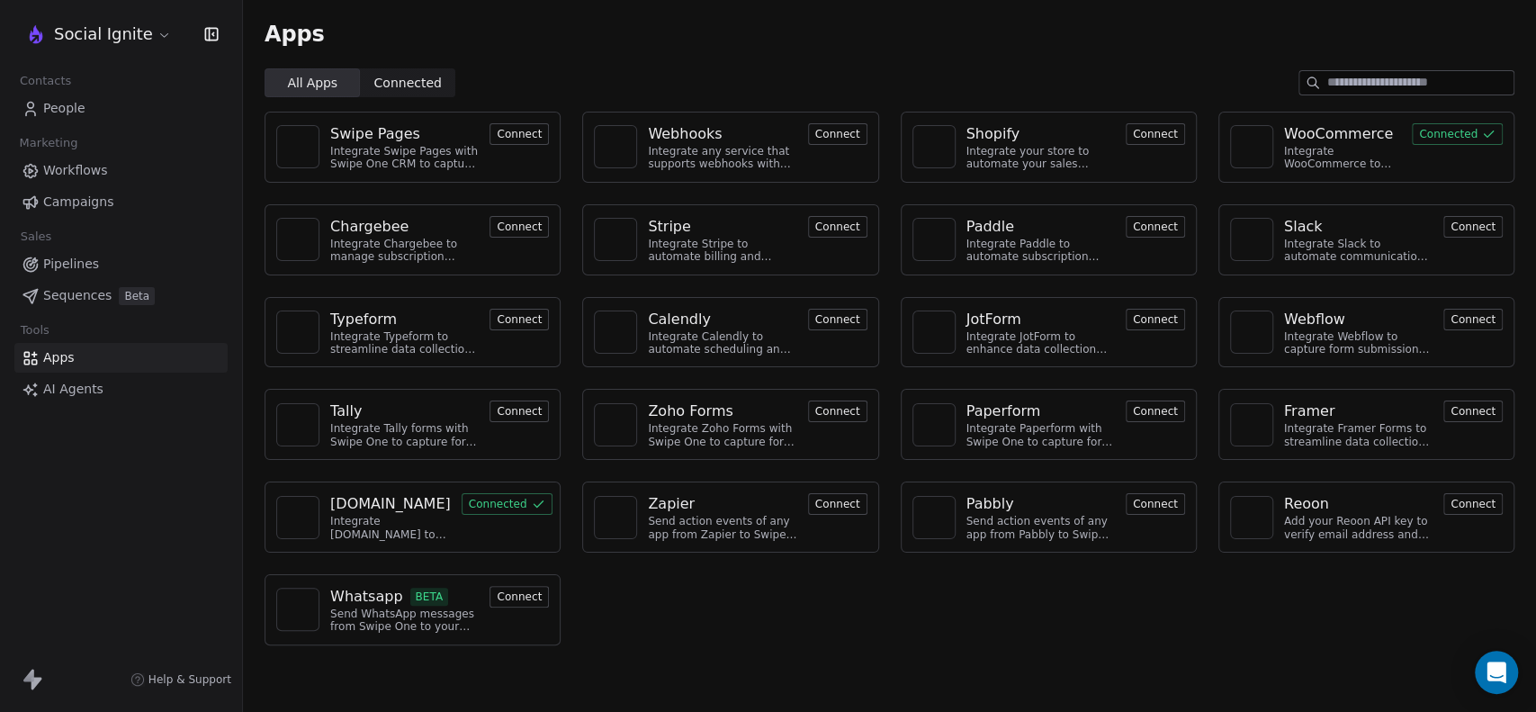
click at [361, 507] on div "[DOMAIN_NAME]" at bounding box center [390, 504] width 121 height 22
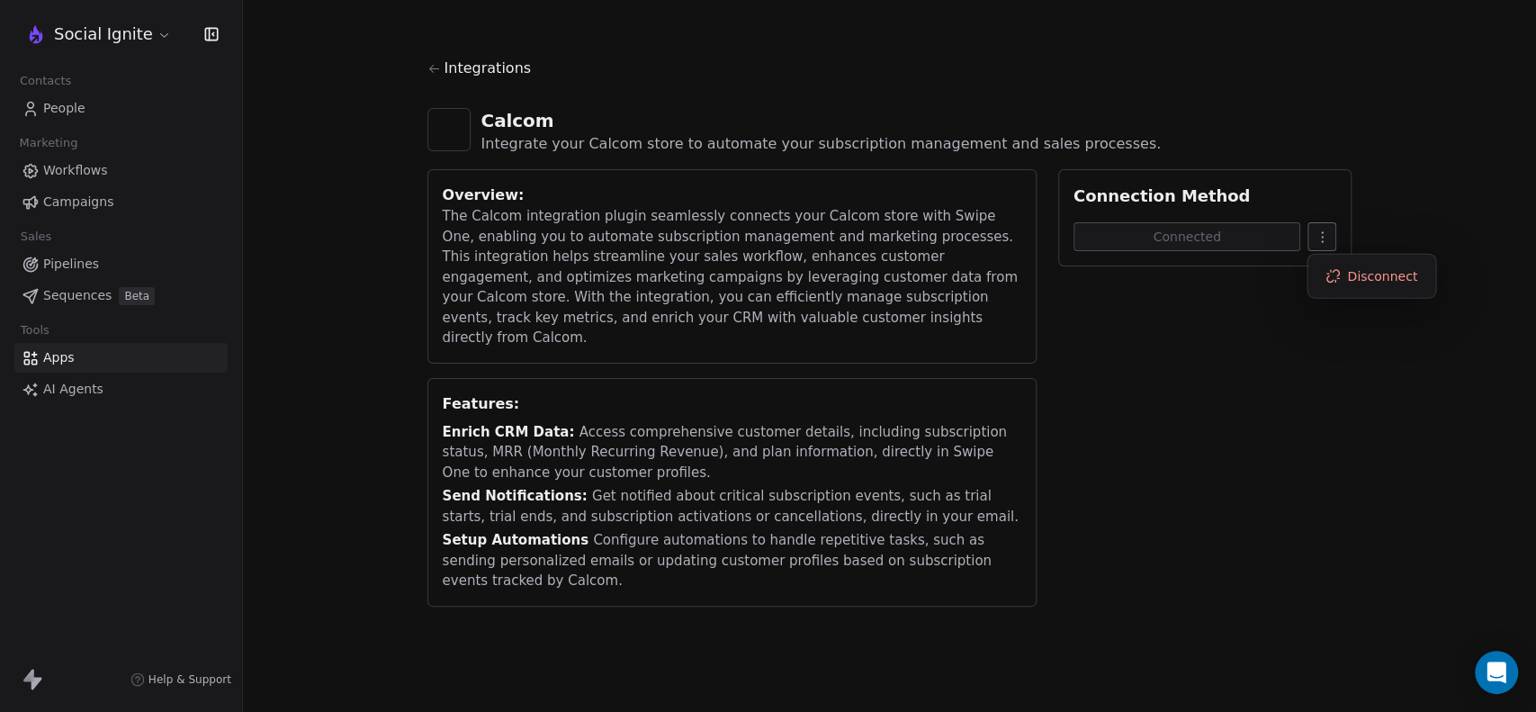
click at [1321, 242] on html "Social Ignite Contacts People Marketing Workflows Campaigns Sales Pipelines Seq…" at bounding box center [768, 356] width 1536 height 712
click at [1155, 409] on html "Social Ignite Contacts People Marketing Workflows Campaigns Sales Pipelines Seq…" at bounding box center [768, 356] width 1536 height 712
click at [1330, 231] on html "Social Ignite Contacts People Marketing Workflows Campaigns Sales Pipelines Seq…" at bounding box center [768, 356] width 1536 height 712
click at [1519, 195] on html "Social Ignite Contacts People Marketing Workflows Campaigns Sales Pipelines Seq…" at bounding box center [768, 356] width 1536 height 712
click at [50, 112] on span "People" at bounding box center [64, 108] width 42 height 19
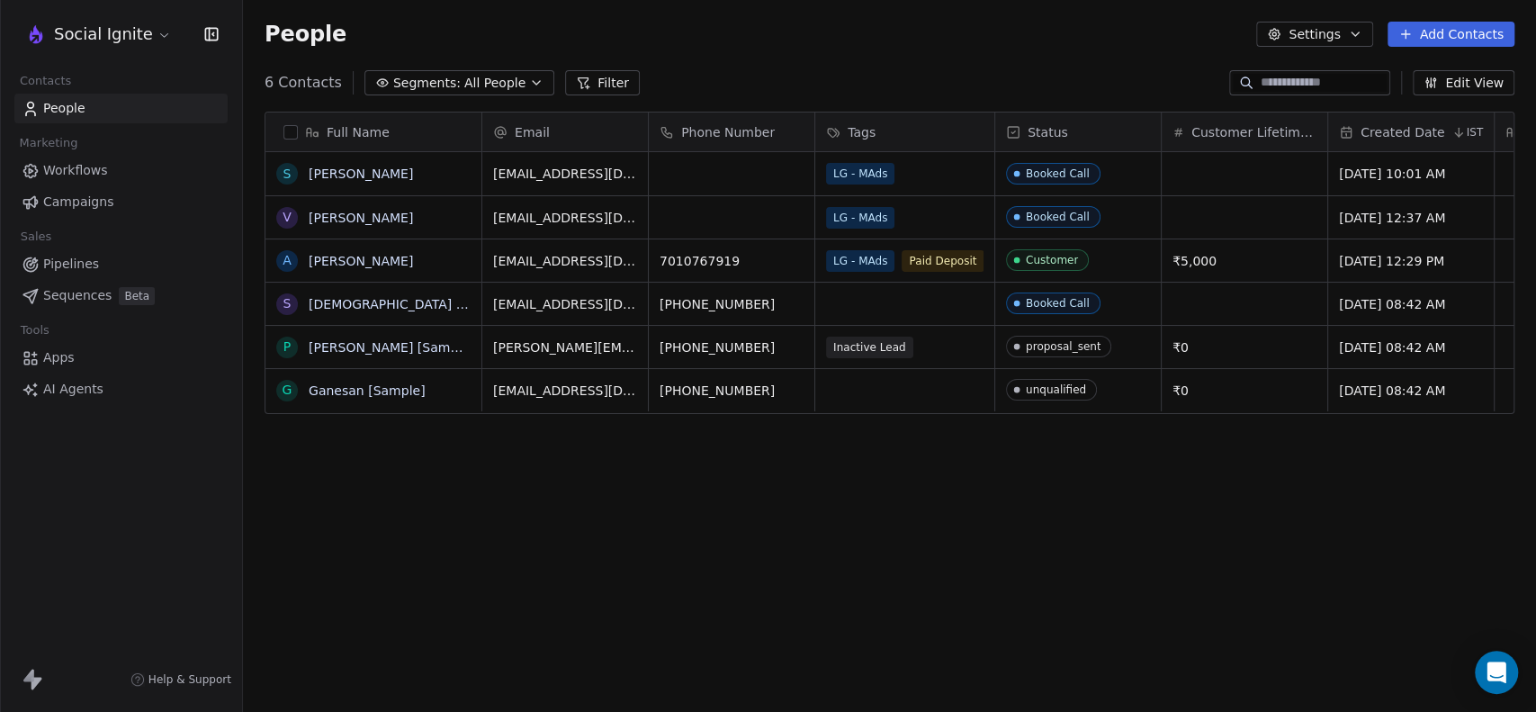
scroll to position [611, 1278]
click at [709, 211] on div "grid" at bounding box center [732, 217] width 166 height 42
type input "**********"
click at [724, 482] on html "**********" at bounding box center [768, 356] width 1536 height 712
click at [739, 165] on div "grid" at bounding box center [732, 173] width 166 height 43
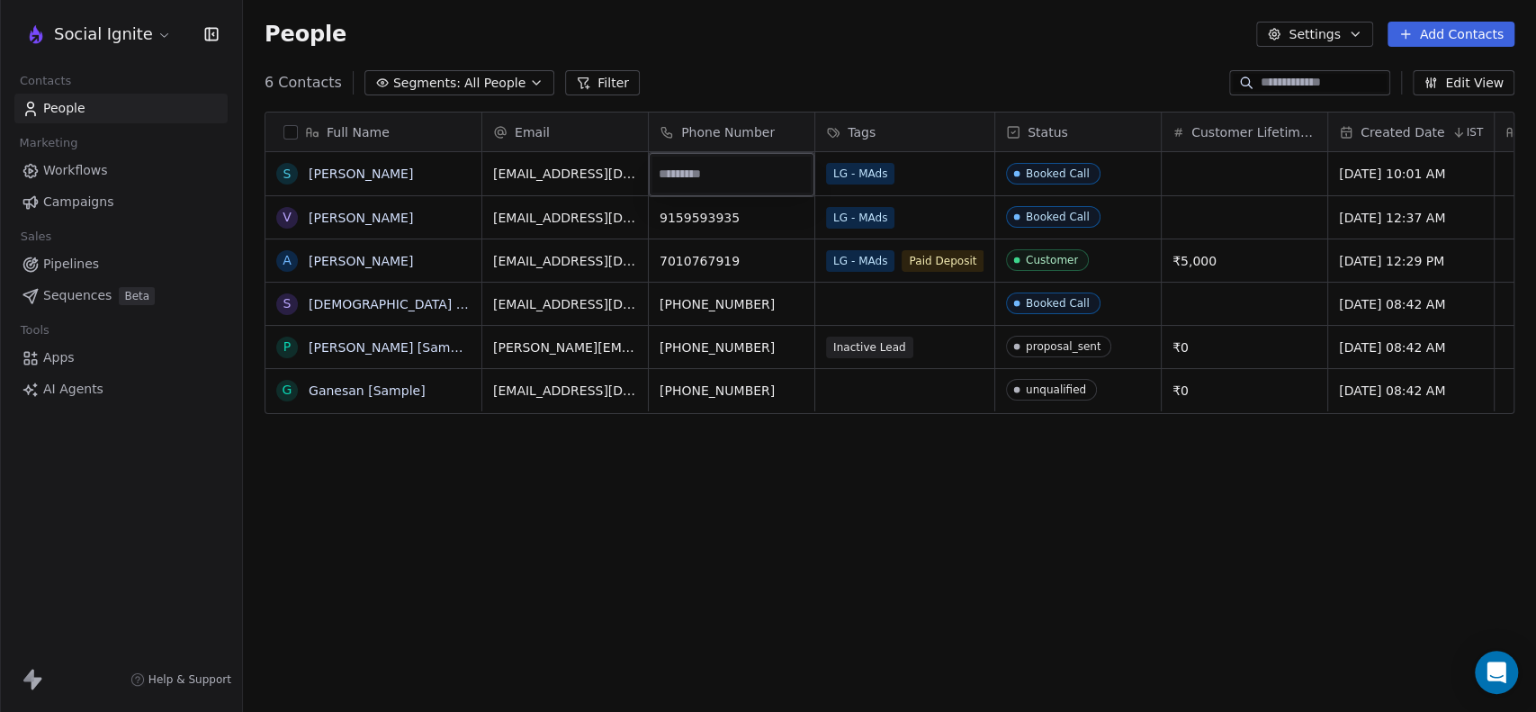
type input "**********"
click at [796, 557] on html "**********" at bounding box center [768, 356] width 1536 height 712
click at [925, 178] on div "LG - MAds" at bounding box center [888, 174] width 123 height 22
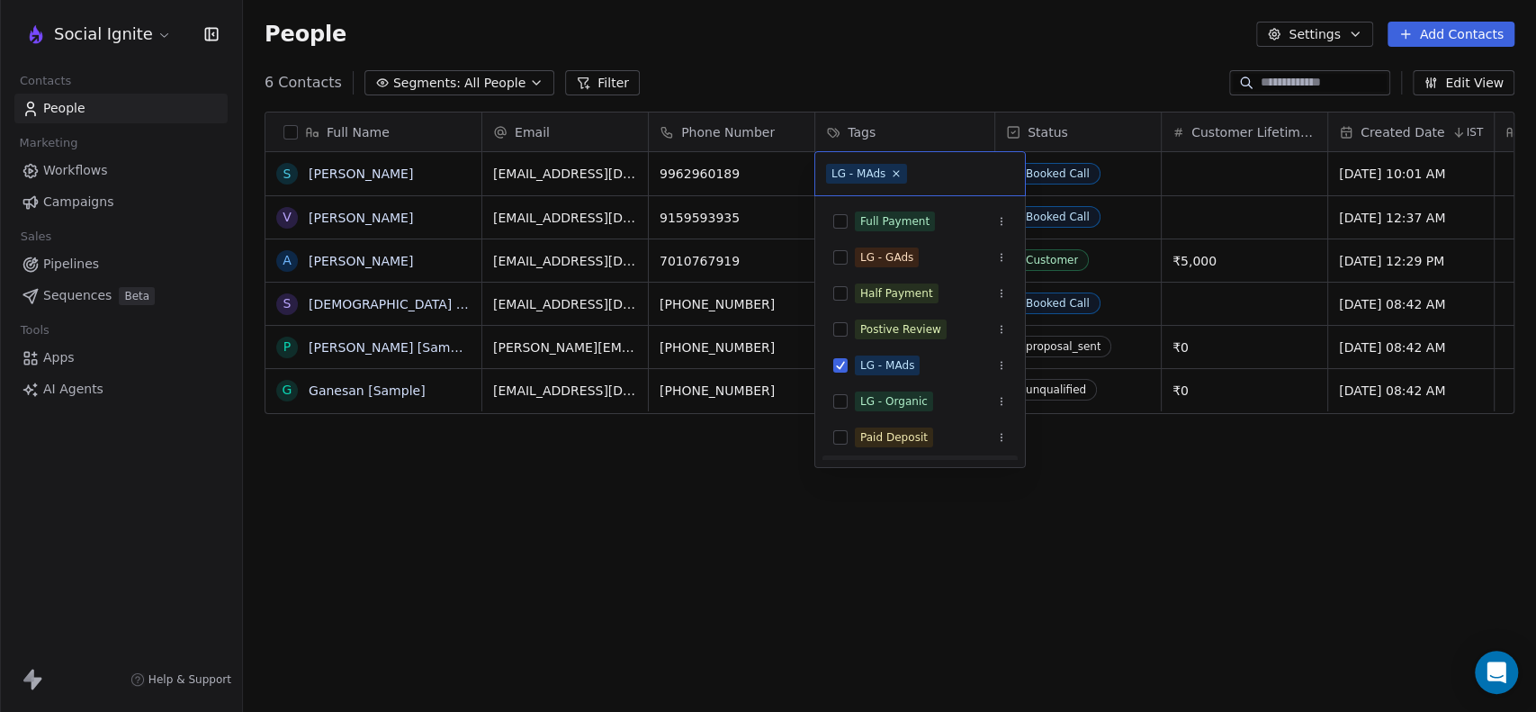
click at [893, 503] on html "Social Ignite Contacts People Marketing Workflows Campaigns Sales Pipelines Seq…" at bounding box center [768, 356] width 1536 height 712
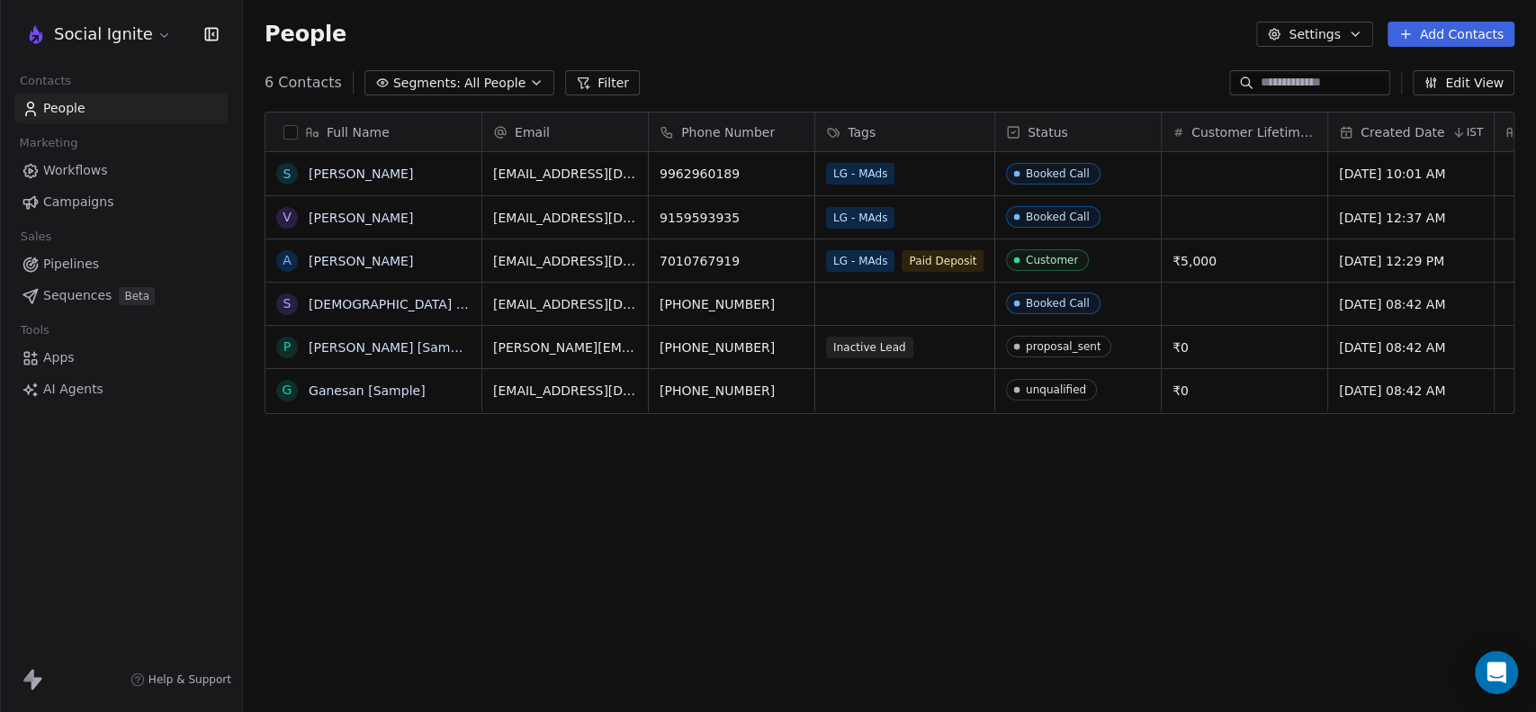
click at [898, 509] on div "Full Name S Srinivasan p V Vijay A Ashok Raj S Swami [Sample] P Pavithra [Sampl…" at bounding box center [889, 410] width 1293 height 626
drag, startPoint x: 535, startPoint y: 509, endPoint x: 528, endPoint y: 517, distance: 10.2
click at [534, 511] on div "Full Name S Srinivasan p V Vijay A Ashok Raj S Swami [Sample] P Pavithra [Sampl…" at bounding box center [889, 410] width 1293 height 626
click at [1112, 220] on span "Booked Call" at bounding box center [1062, 217] width 110 height 22
click at [713, 589] on html "Social Ignite Contacts People Marketing Workflows Campaigns Sales Pipelines Seq…" at bounding box center [768, 356] width 1536 height 712
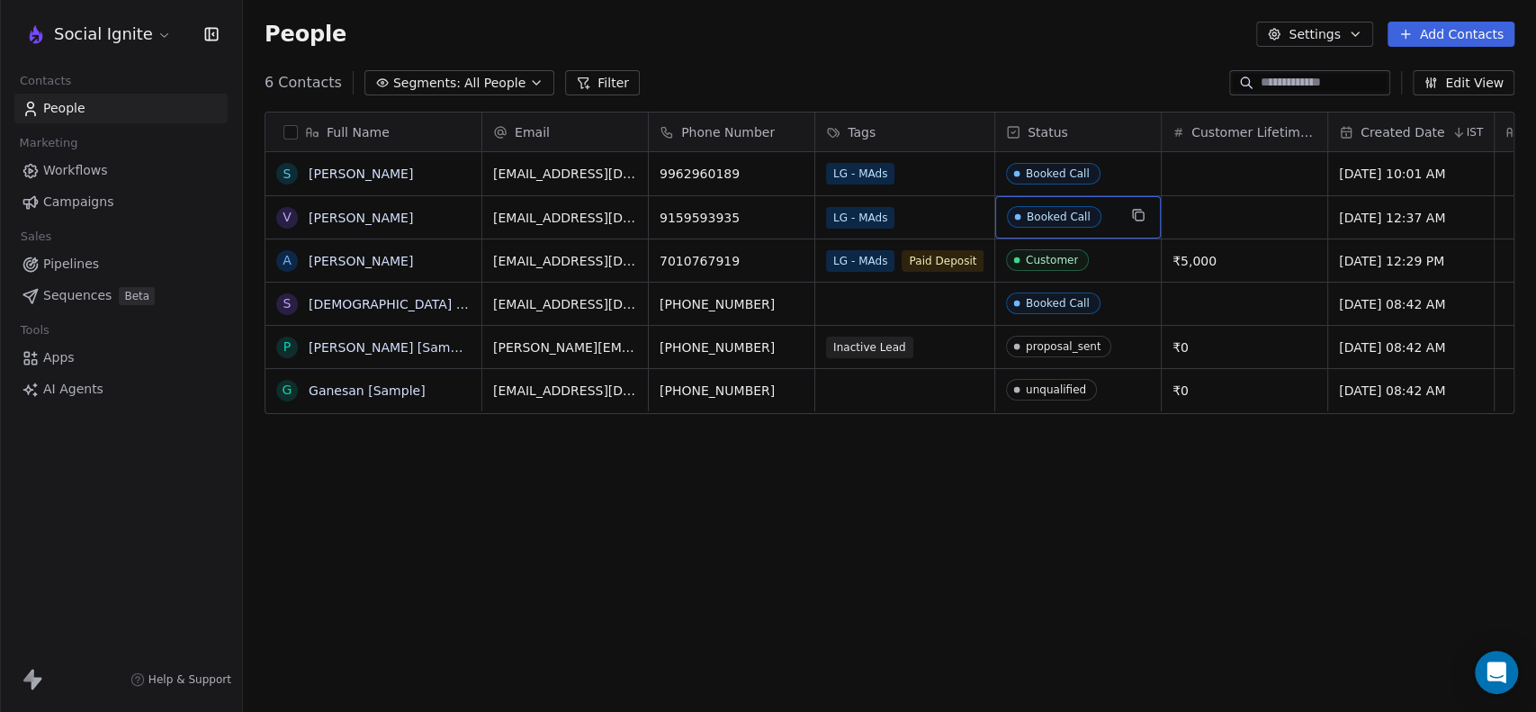
click at [1106, 212] on span "Booked Call" at bounding box center [1062, 217] width 110 height 22
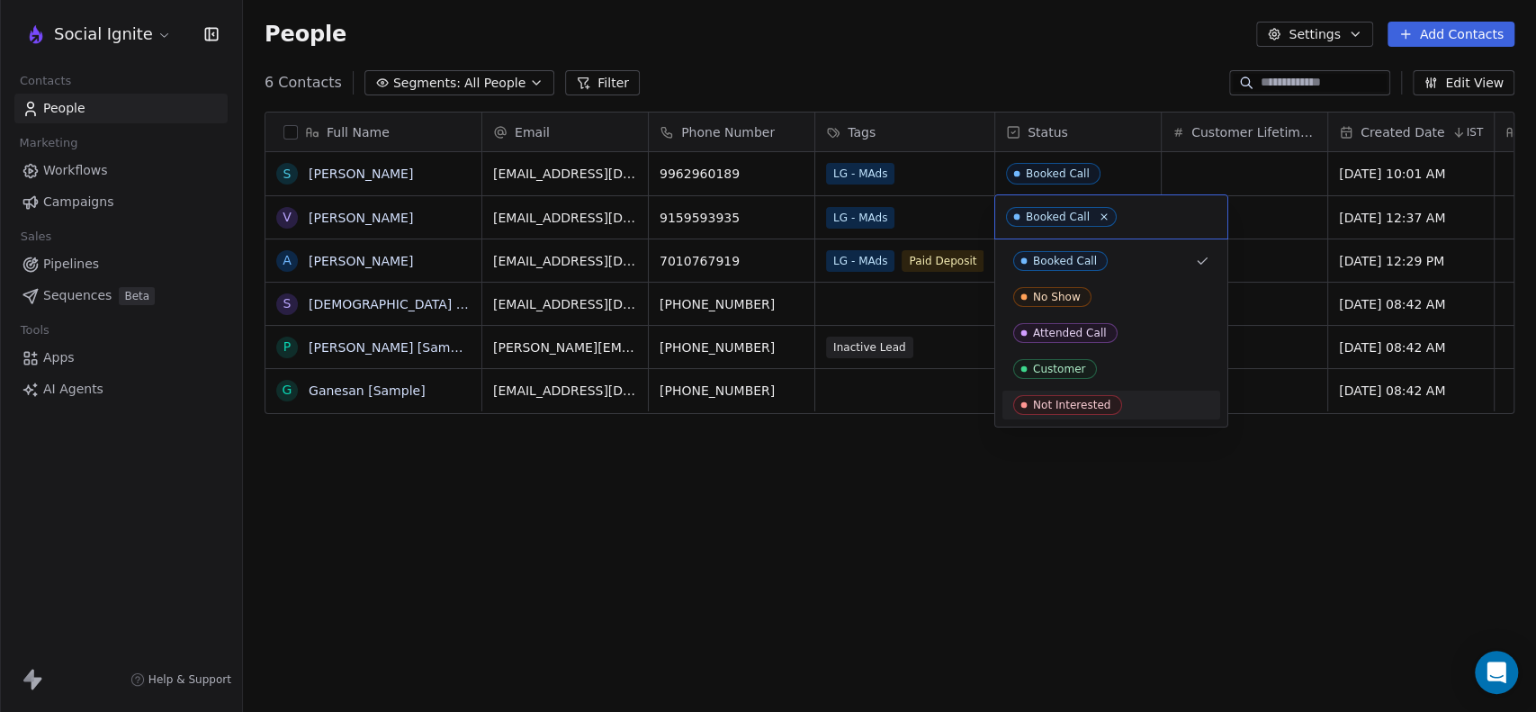
click at [891, 502] on html "Social Ignite Contacts People Marketing Workflows Campaigns Sales Pipelines Seq…" at bounding box center [768, 356] width 1536 height 712
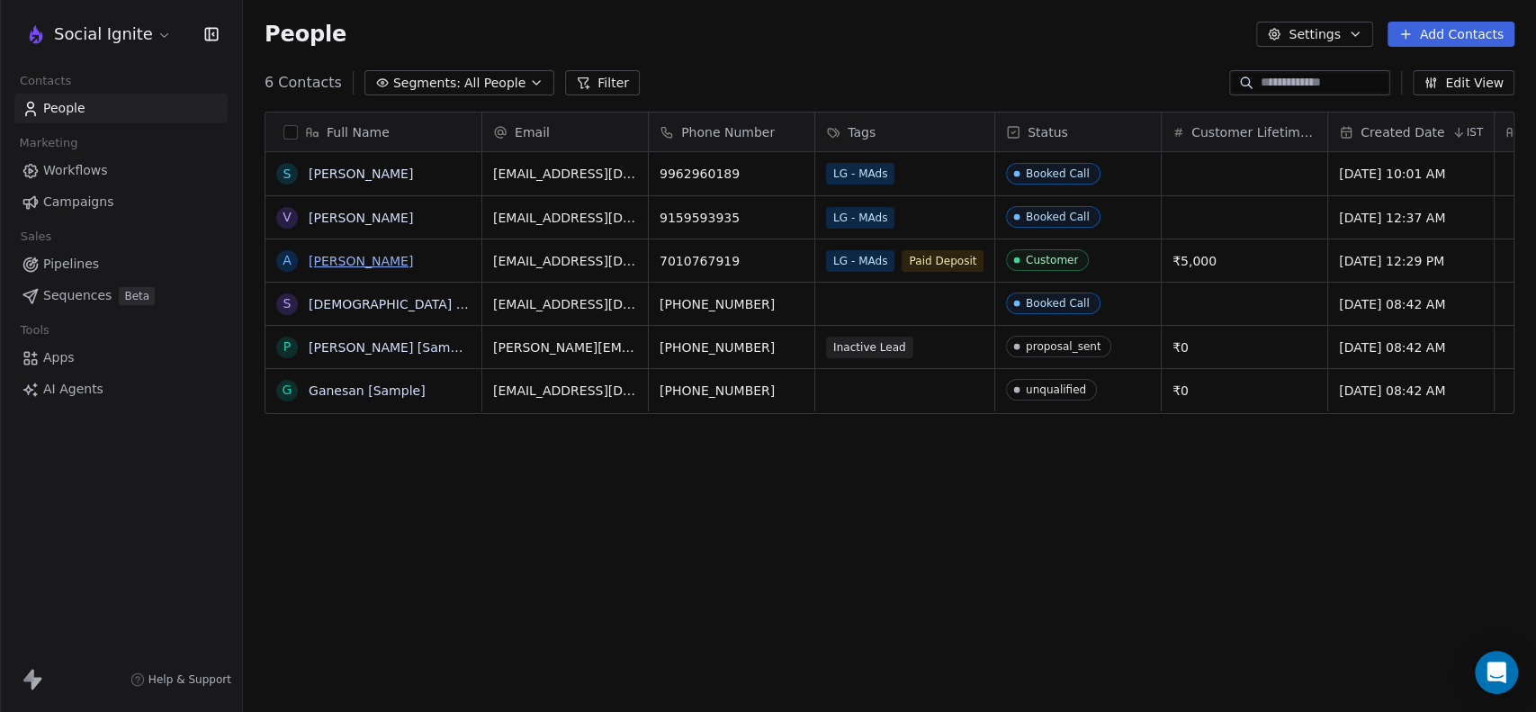
click at [337, 256] on link "Ashok Raj" at bounding box center [361, 261] width 104 height 14
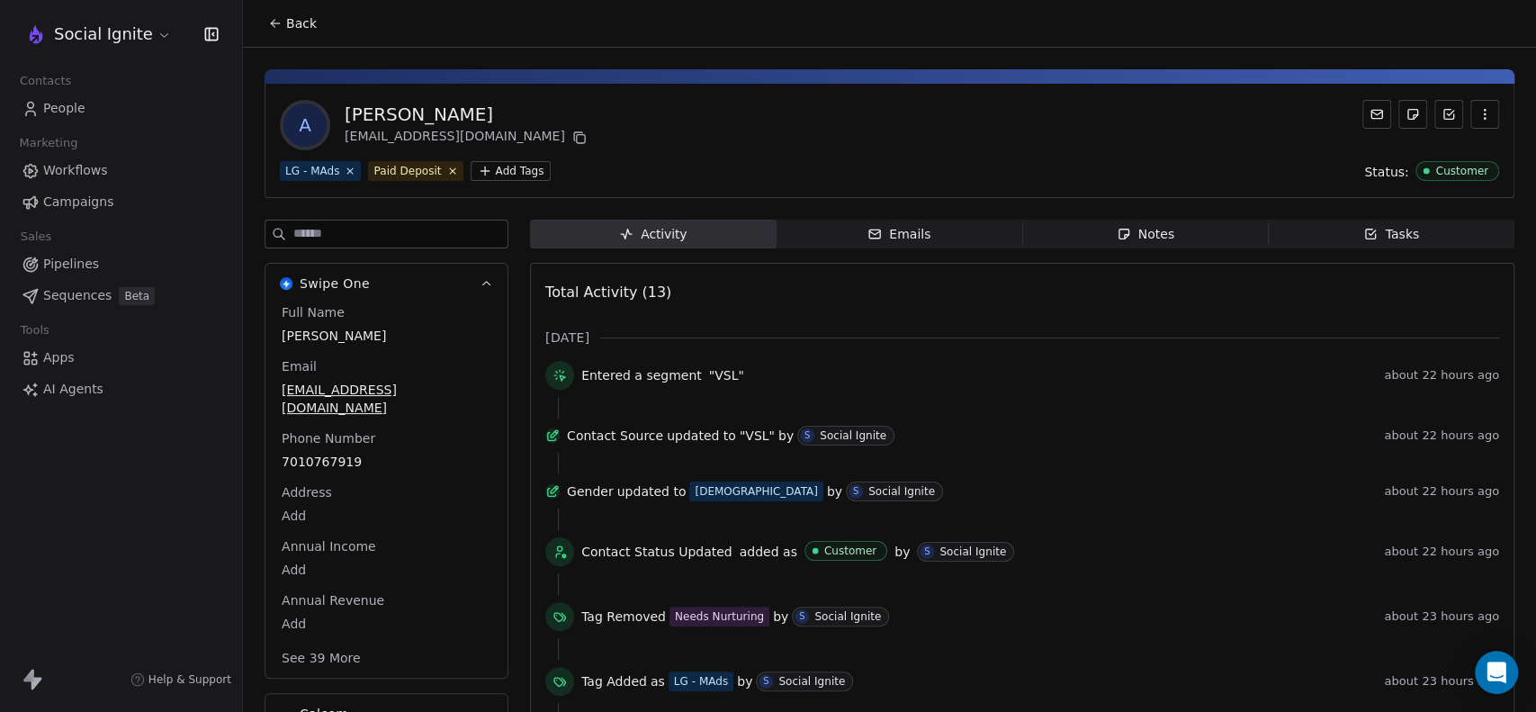
click at [881, 237] on div "Emails" at bounding box center [899, 234] width 63 height 19
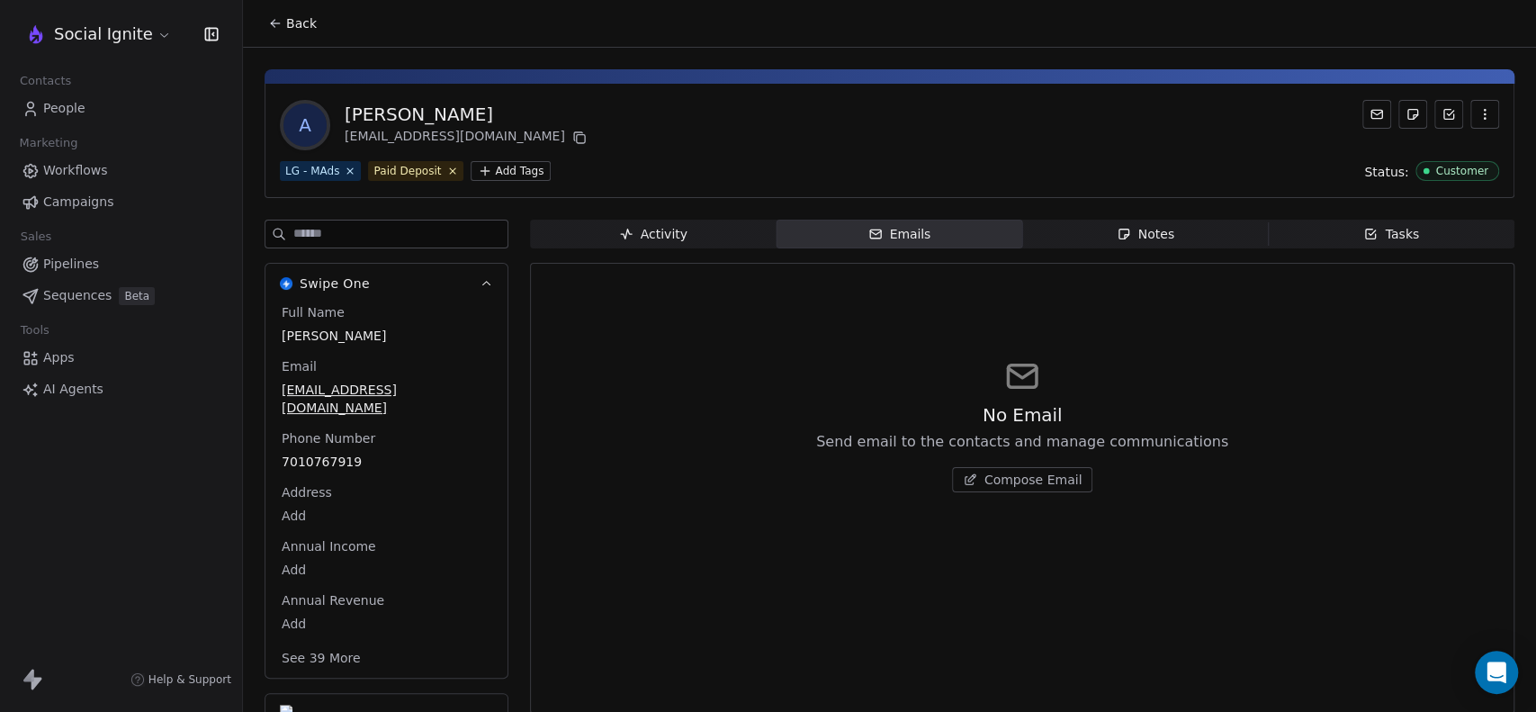
click at [1238, 241] on span "Notes Notes" at bounding box center [1145, 234] width 247 height 29
click at [1030, 483] on span "Create a Note" at bounding box center [1032, 480] width 87 height 18
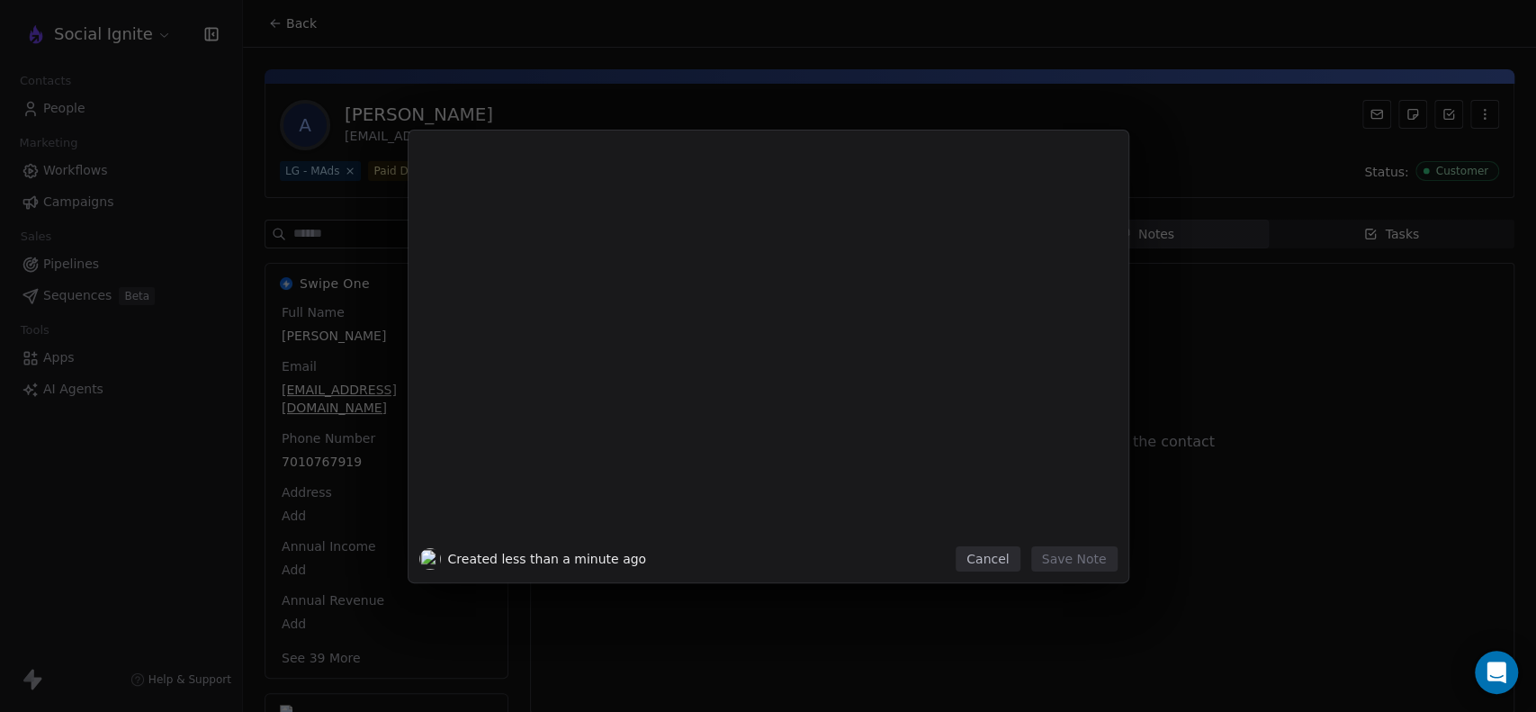
click at [997, 561] on button "Cancel" at bounding box center [988, 558] width 64 height 25
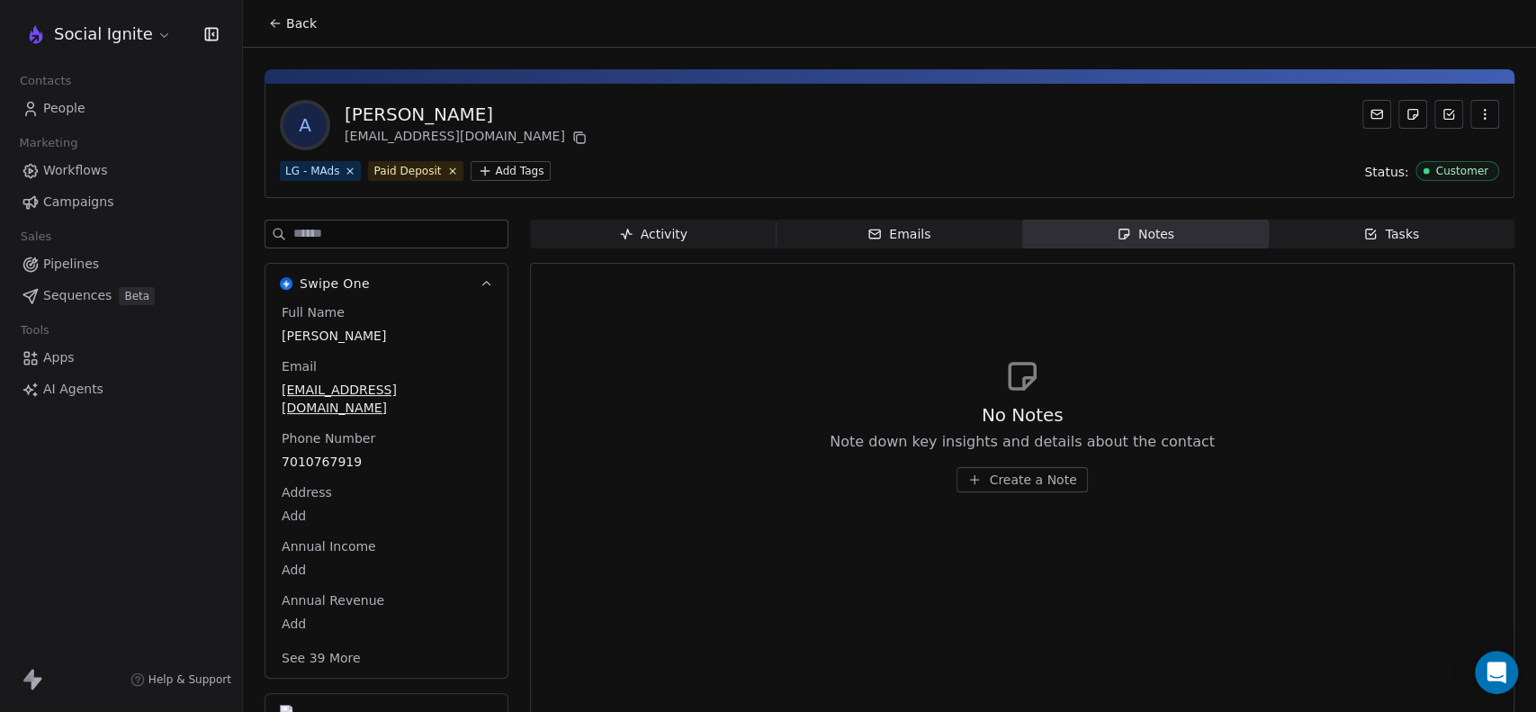
click at [1366, 236] on icon "button" at bounding box center [1370, 234] width 14 height 14
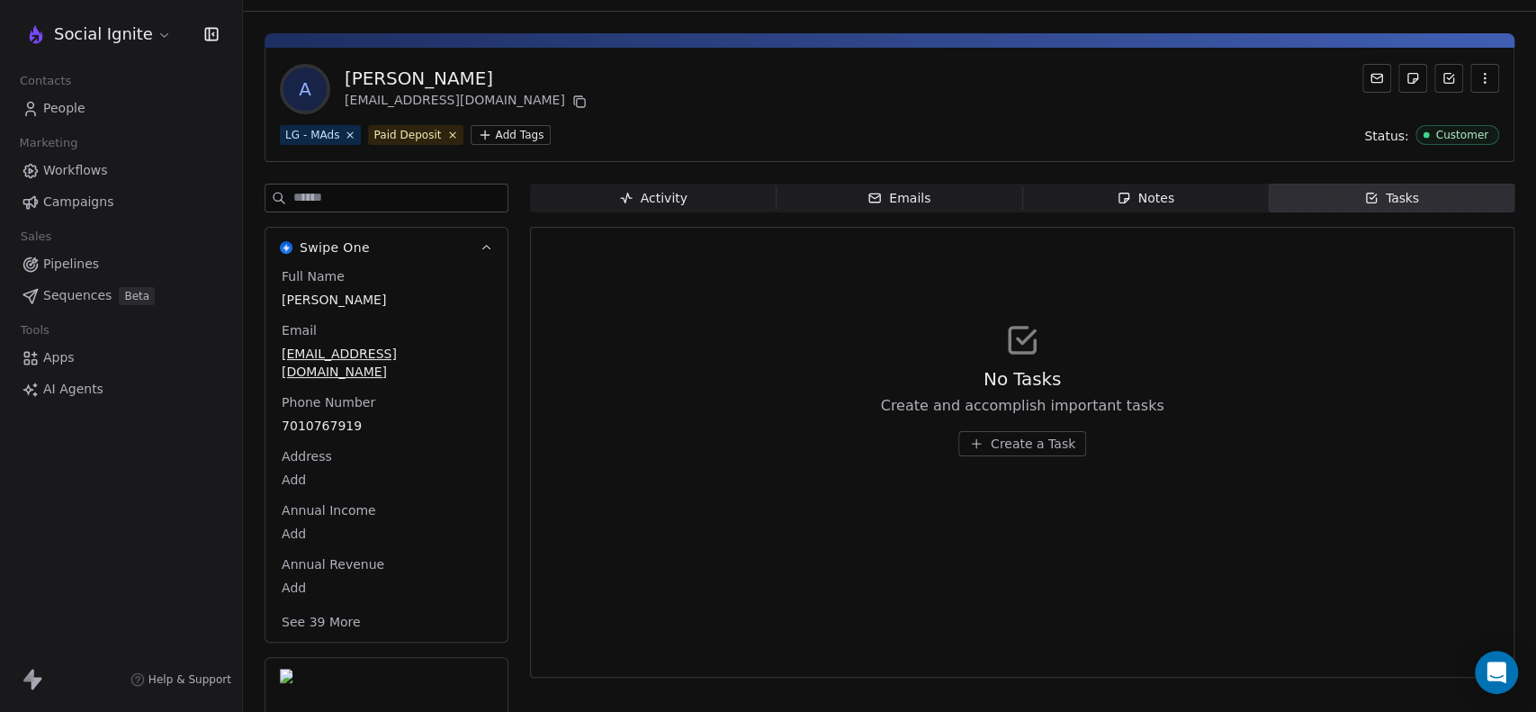
scroll to position [70, 0]
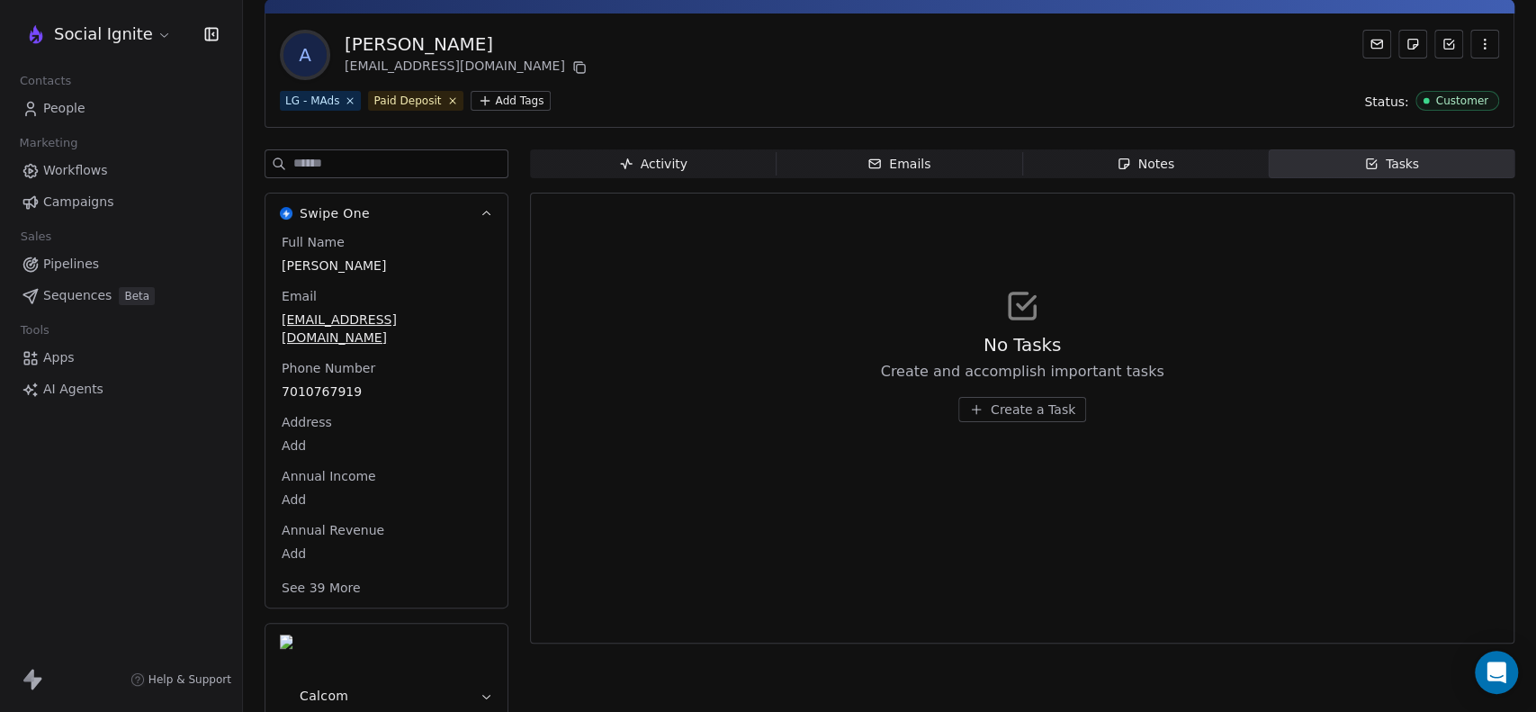
click at [470, 629] on button "Calcom" at bounding box center [386, 696] width 242 height 144
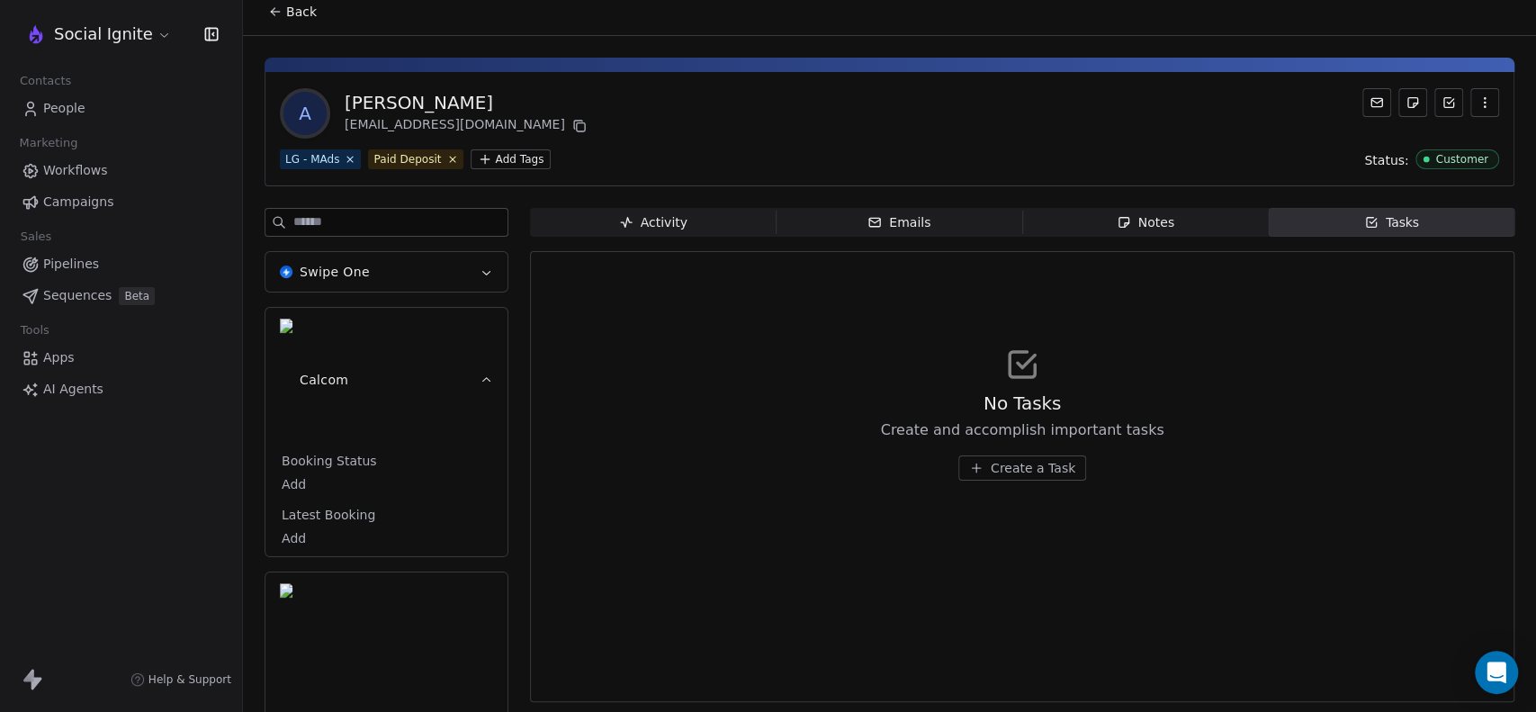
scroll to position [12, 0]
click at [489, 373] on icon "button" at bounding box center [486, 379] width 13 height 13
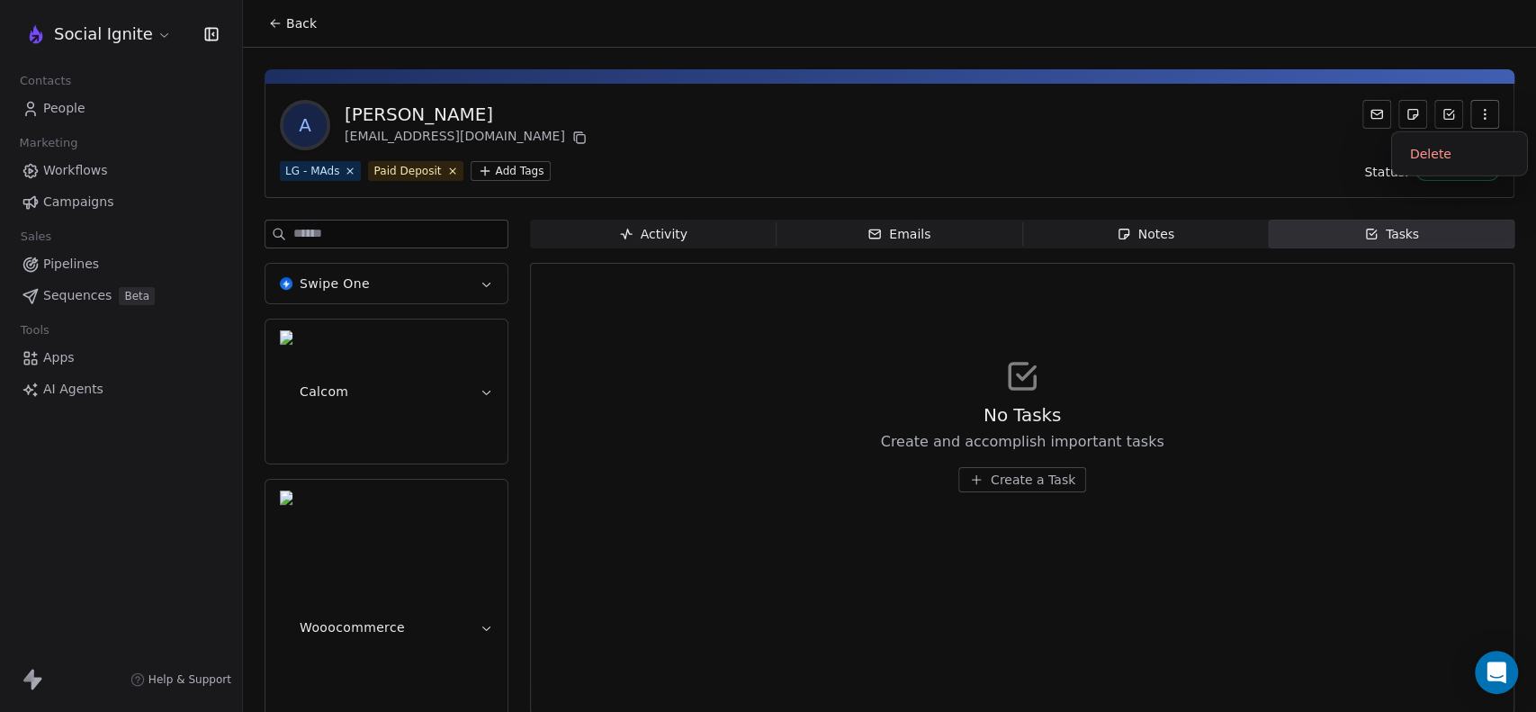
click at [1478, 120] on icon "button" at bounding box center [1485, 114] width 14 height 14
click at [1305, 145] on div "A Ashok Raj mail2ashokrajj@gmail.com" at bounding box center [889, 125] width 1219 height 50
click at [856, 125] on div "A Ashok Raj mail2ashokrajj@gmail.com" at bounding box center [889, 125] width 1219 height 50
click at [76, 196] on span "Campaigns" at bounding box center [78, 202] width 70 height 19
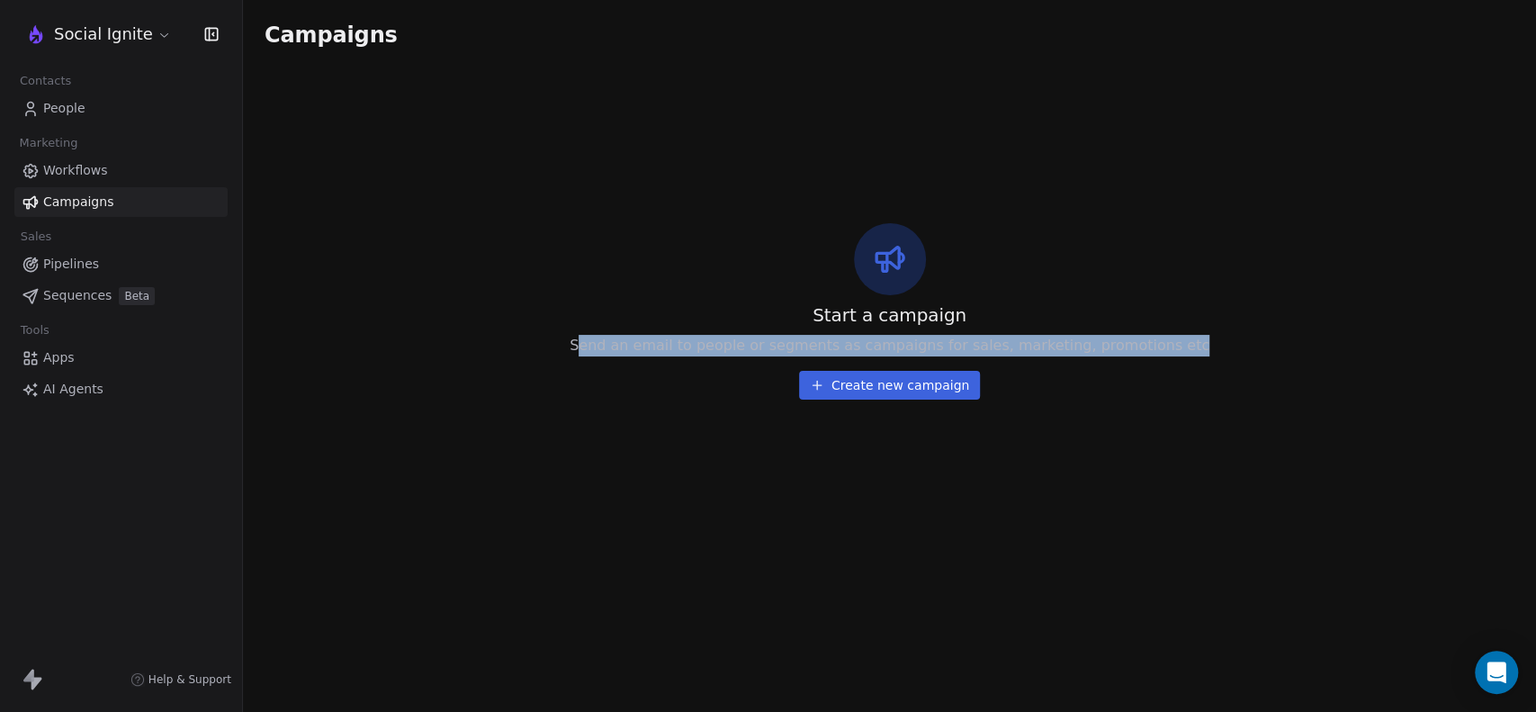
drag, startPoint x: 607, startPoint y: 344, endPoint x: 1300, endPoint y: 314, distance: 692.7
click at [1300, 314] on div "Start a campaign Send an email to people or segments as campaigns for sales, ma…" at bounding box center [890, 310] width 1250 height 485
click at [1301, 318] on div "Start a campaign Send an email to people or segments as campaigns for sales, ma…" at bounding box center [890, 310] width 1250 height 485
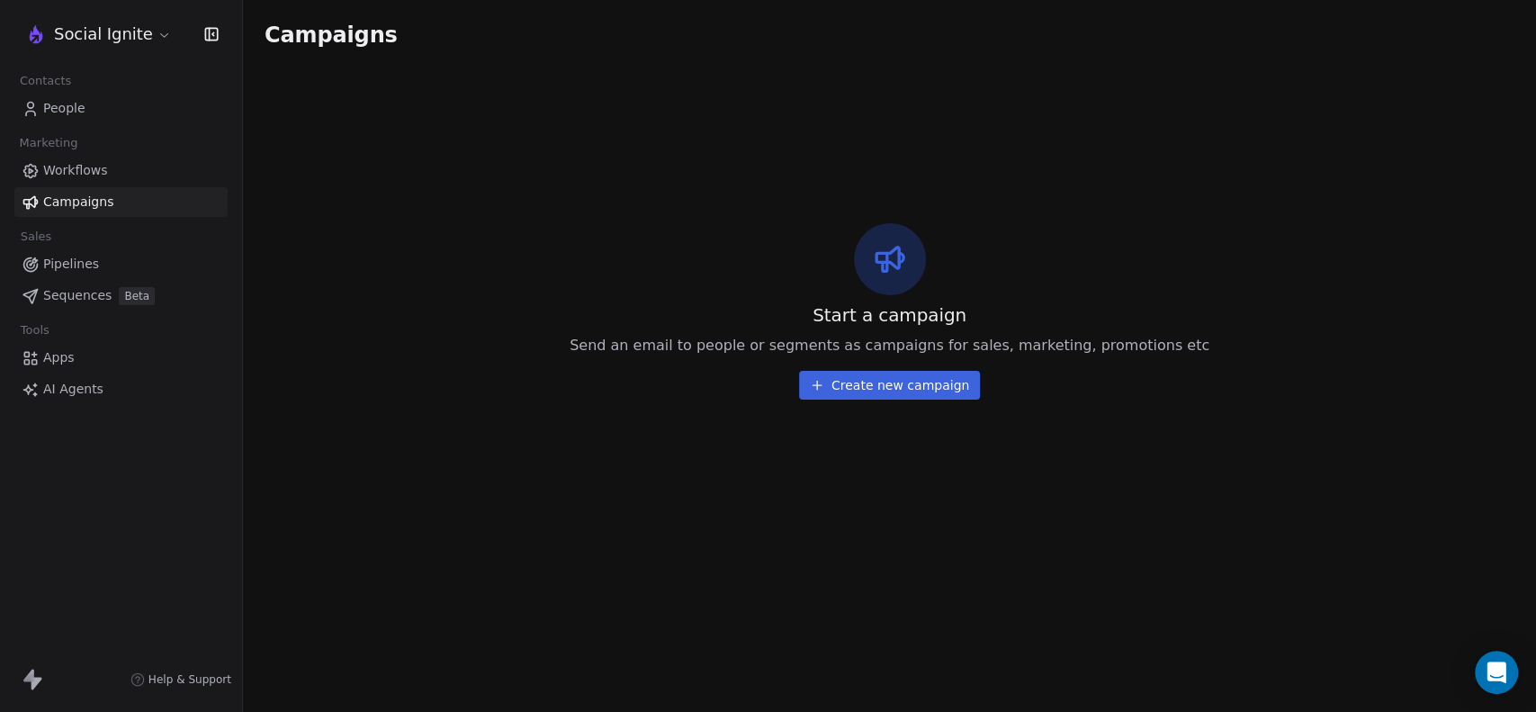
click at [922, 392] on button "Create new campaign" at bounding box center [889, 385] width 181 height 29
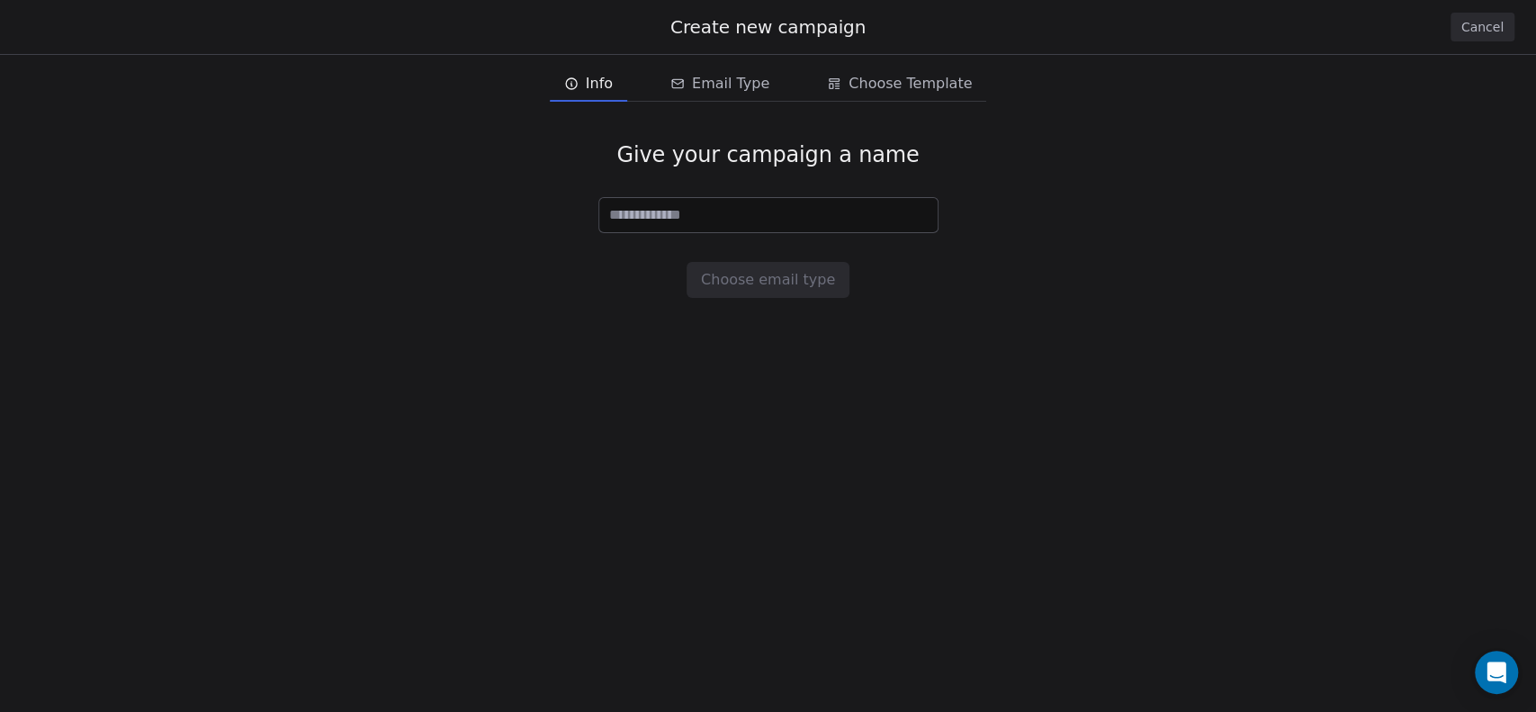
click at [711, 210] on input at bounding box center [768, 215] width 338 height 34
click at [729, 217] on input at bounding box center [768, 215] width 338 height 34
type input "****"
click at [735, 88] on span "Email Type" at bounding box center [730, 84] width 77 height 22
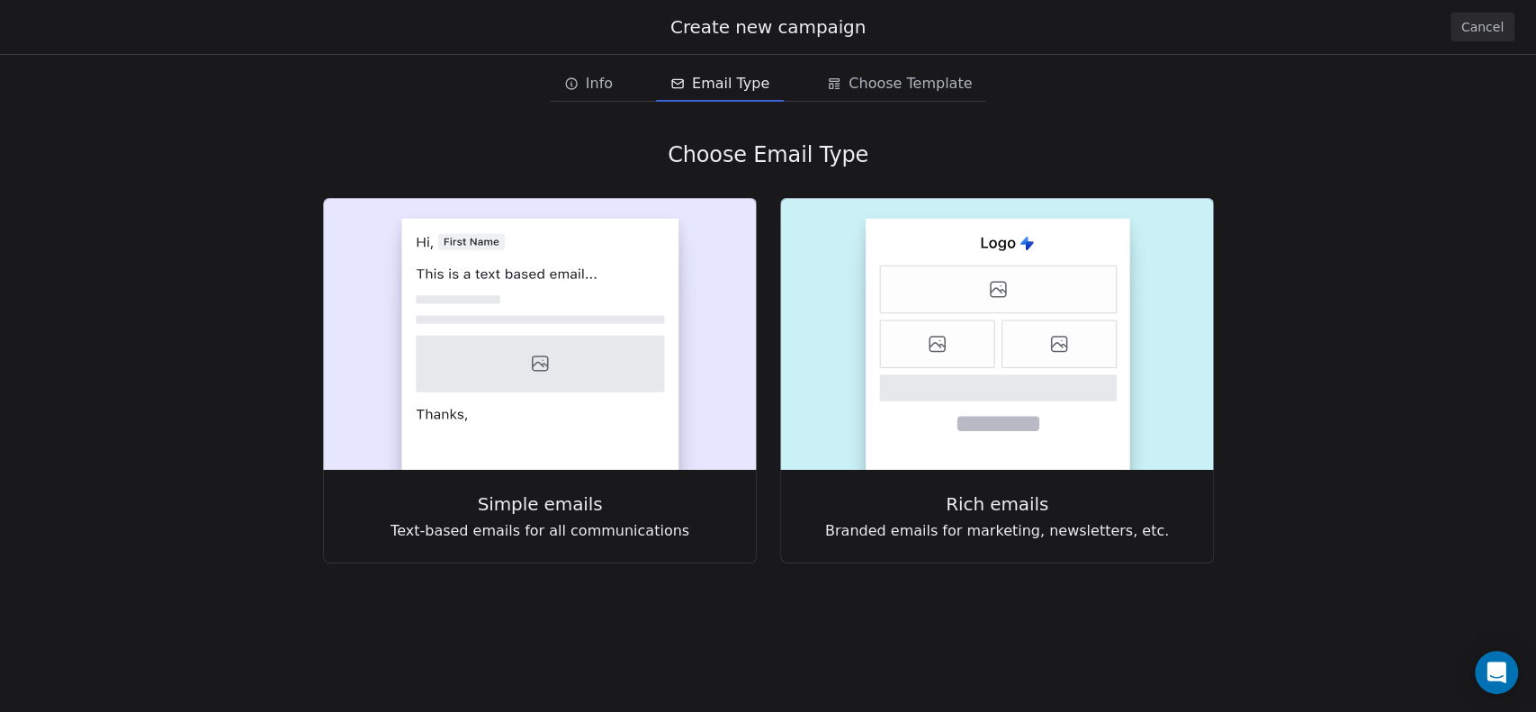
click at [579, 90] on icon "email creation steps" at bounding box center [571, 83] width 14 height 14
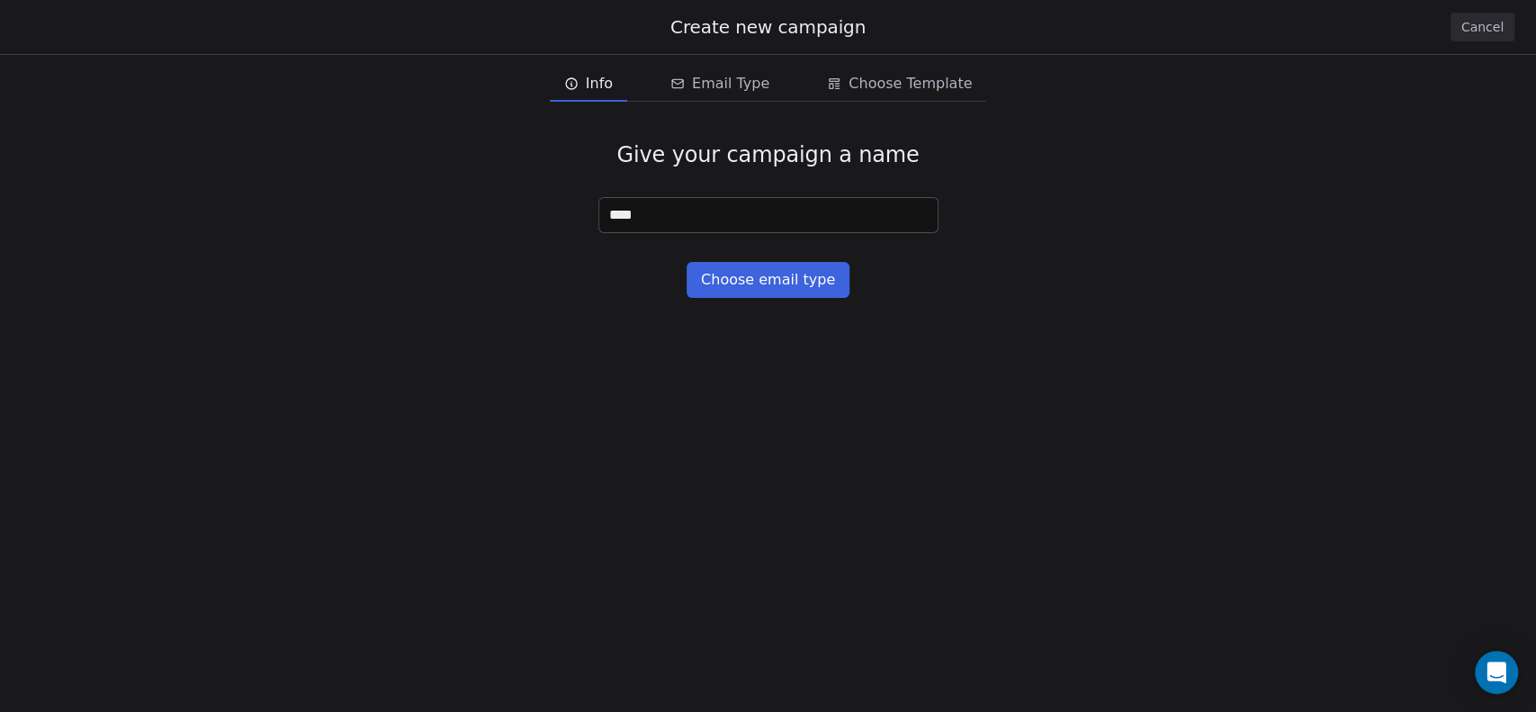
click at [749, 91] on span "Email Type" at bounding box center [730, 84] width 77 height 22
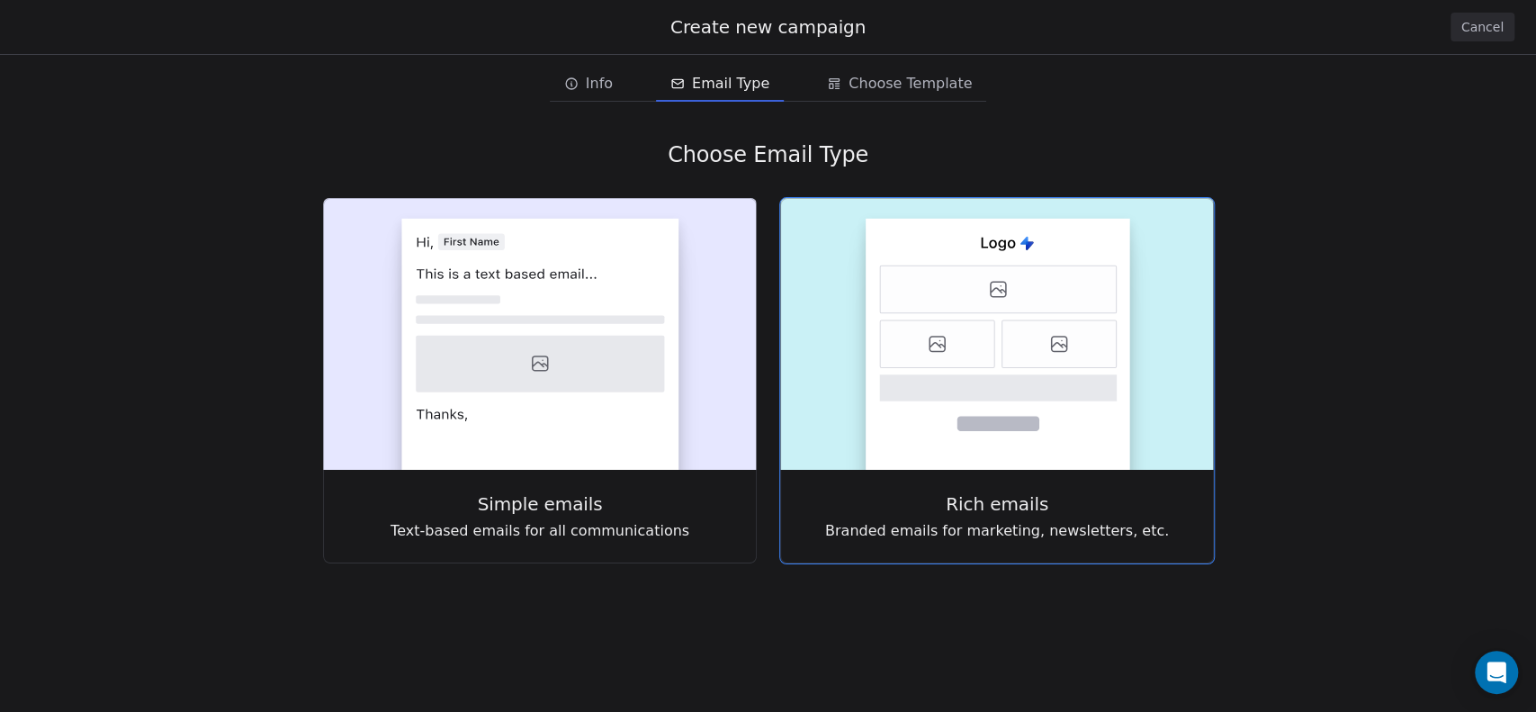
click at [963, 404] on rect at bounding box center [998, 344] width 265 height 251
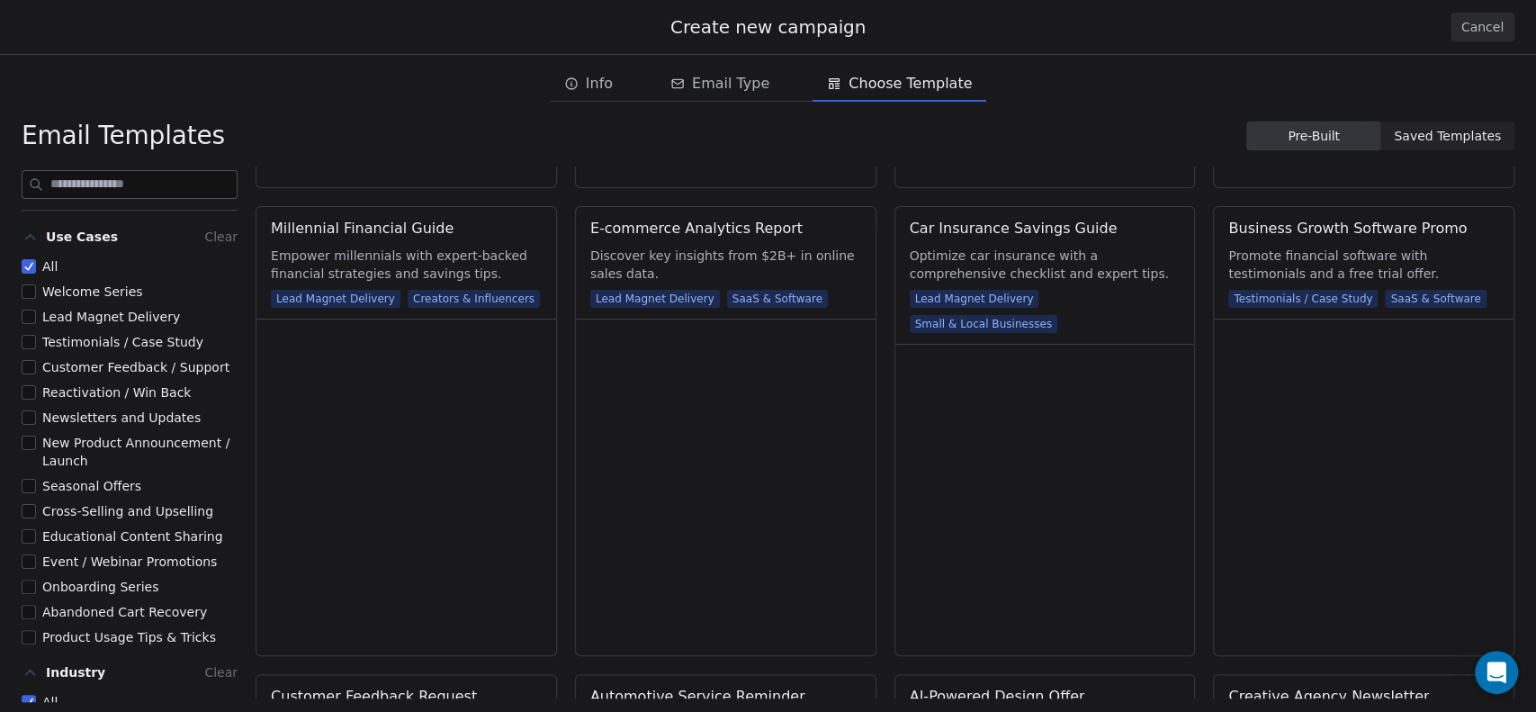
scroll to position [300, 0]
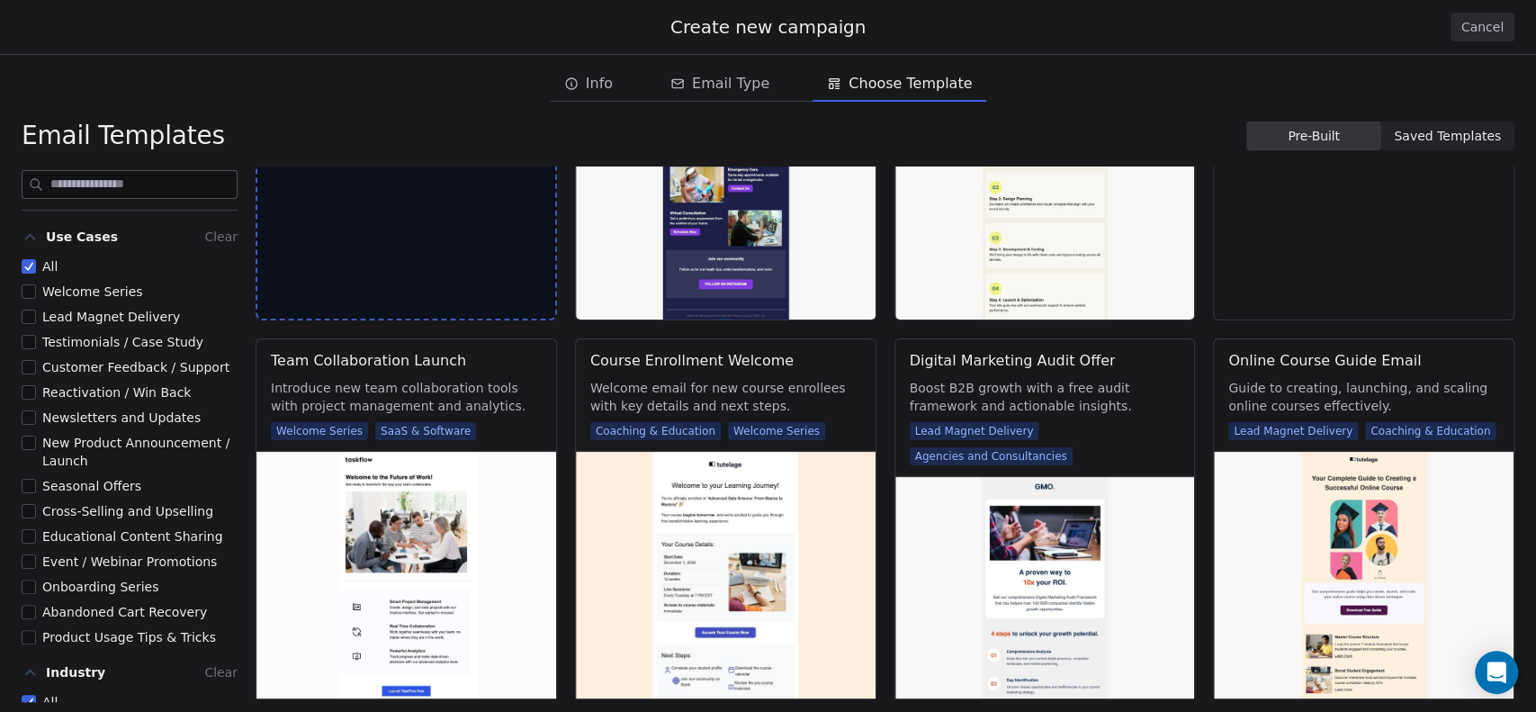
click at [1445, 127] on span "Saved Templates" at bounding box center [1447, 136] width 107 height 19
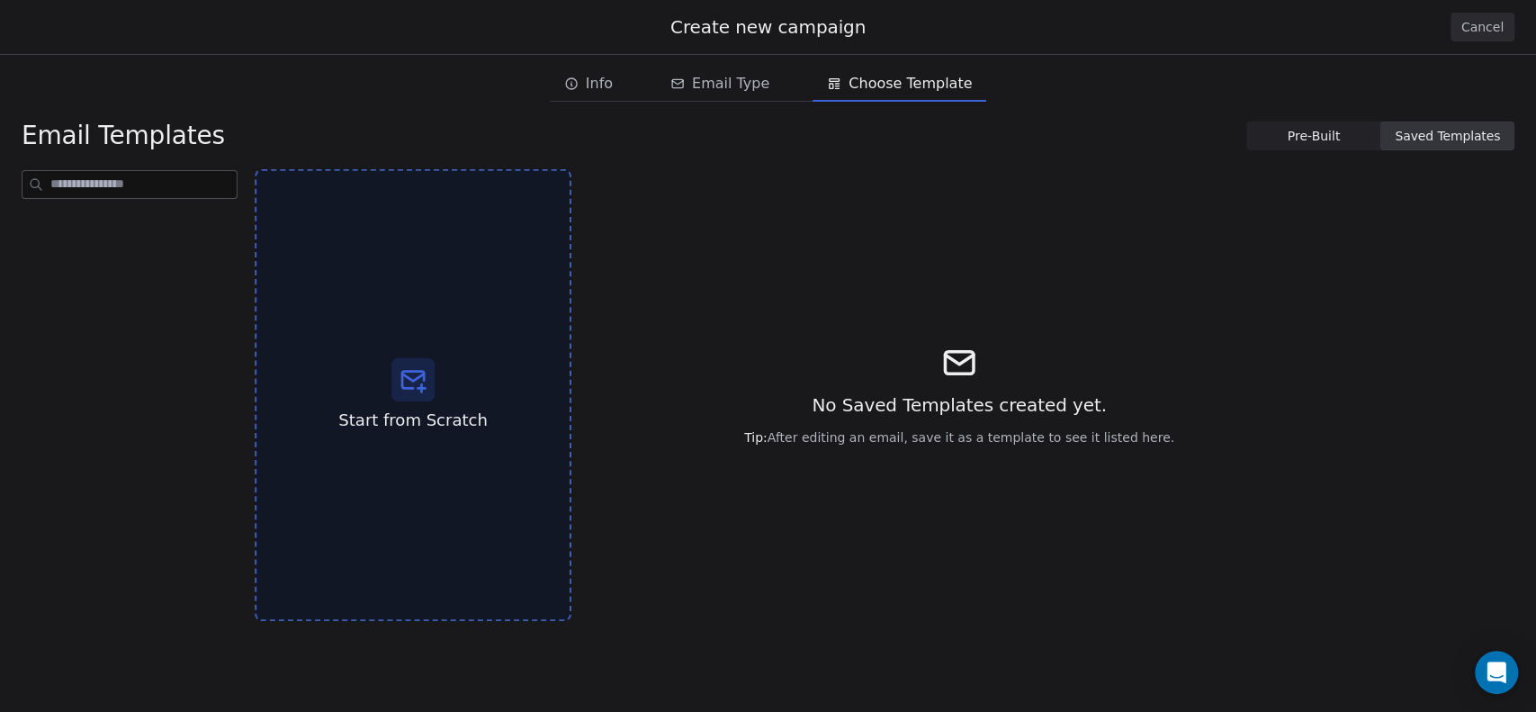
click at [418, 378] on icon at bounding box center [413, 376] width 22 height 7
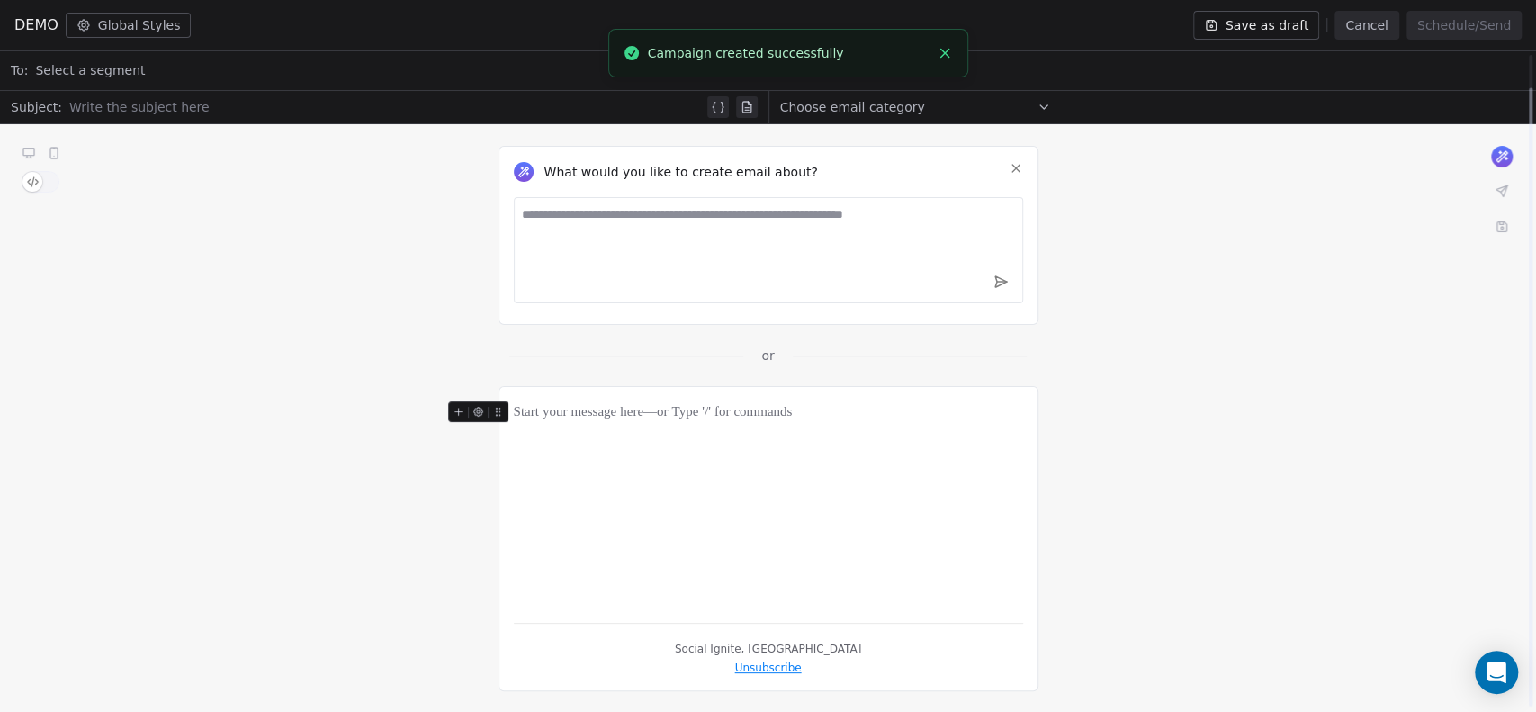
scroll to position [0, 0]
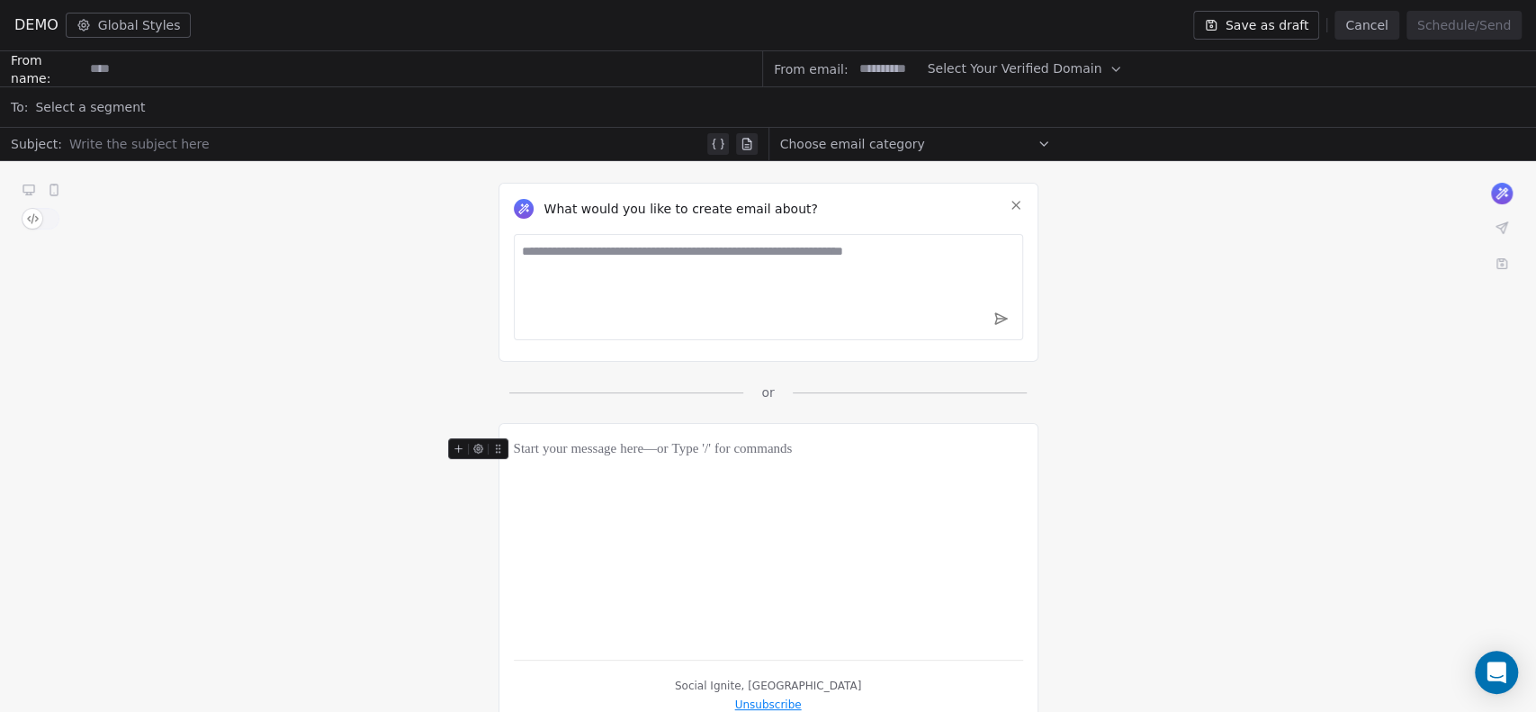
click at [1372, 13] on button "Cancel" at bounding box center [1367, 25] width 64 height 29
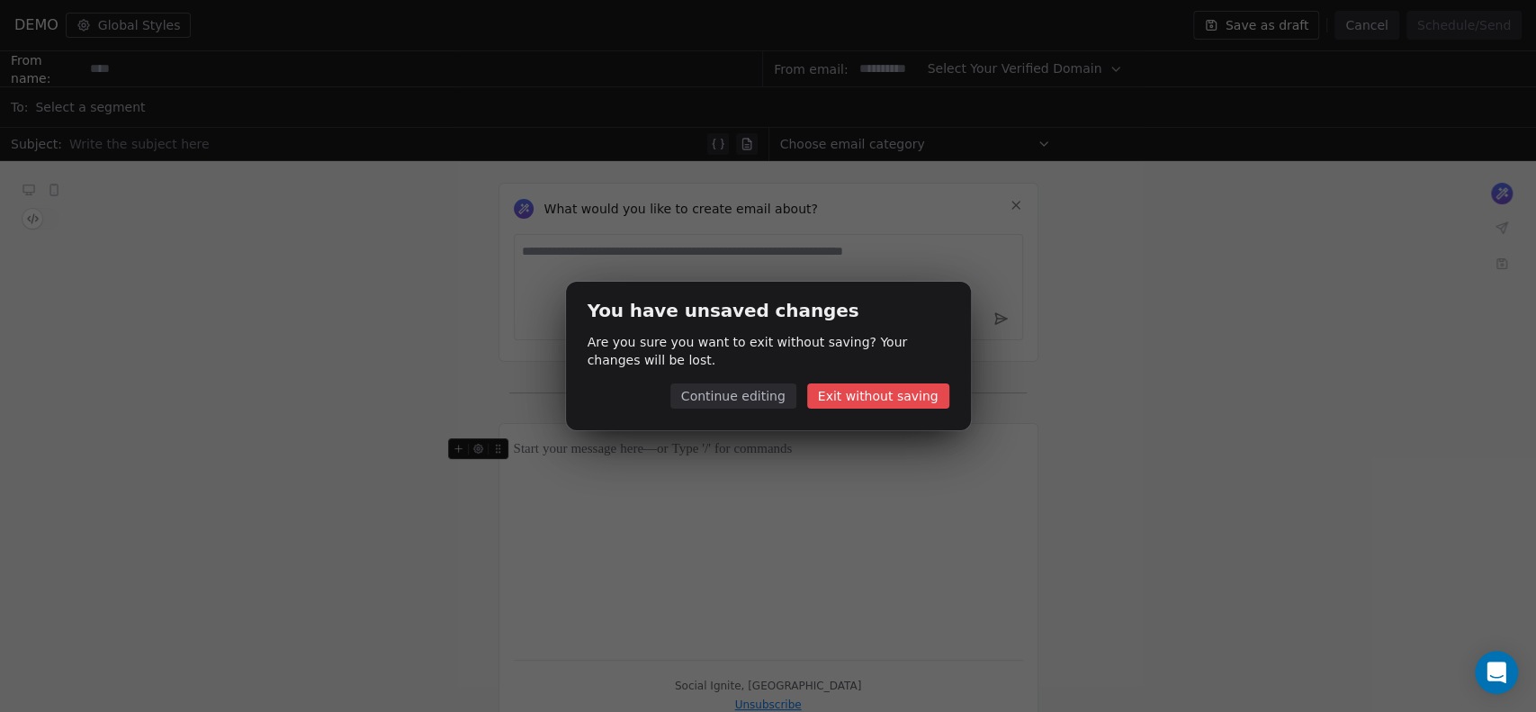
click at [874, 391] on button "Exit without saving" at bounding box center [878, 395] width 142 height 25
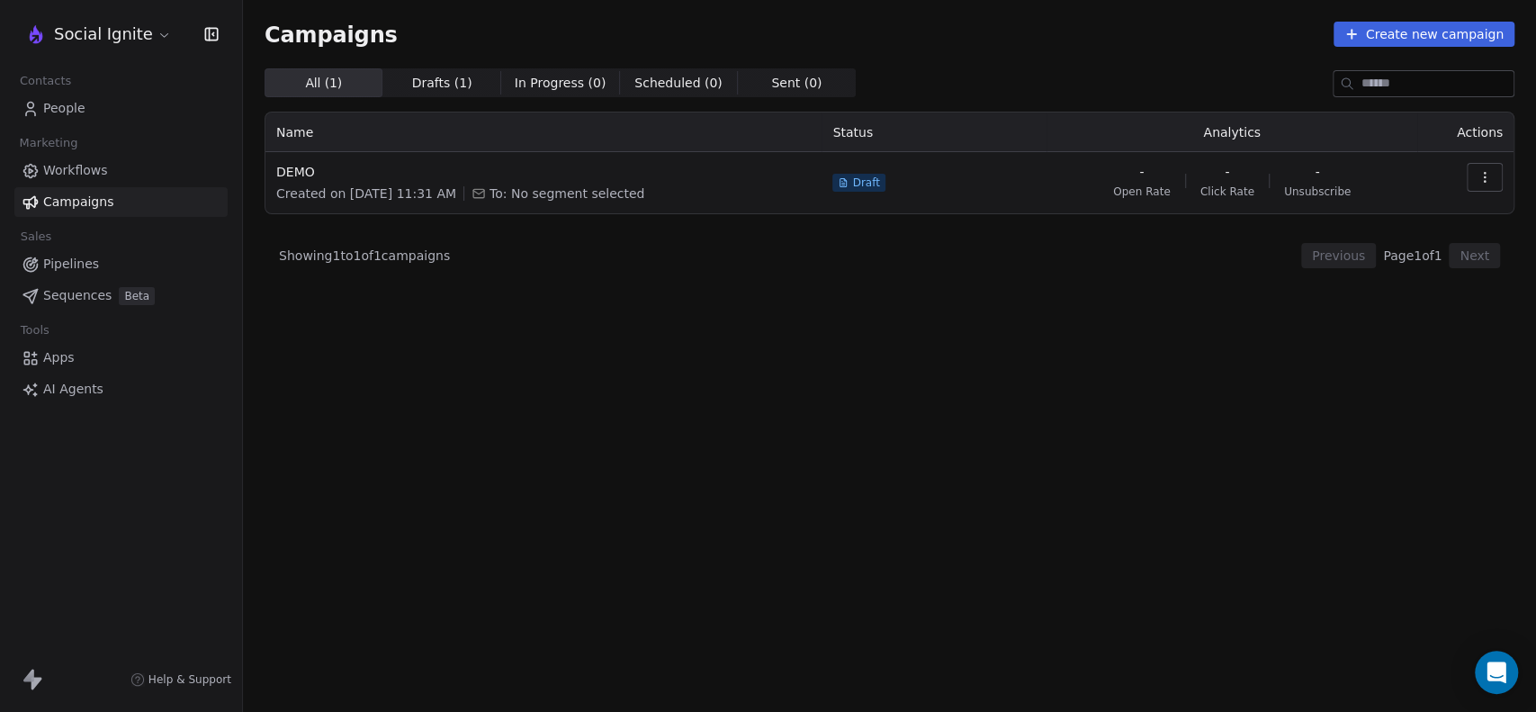
click at [1485, 175] on icon "button" at bounding box center [1485, 177] width 14 height 14
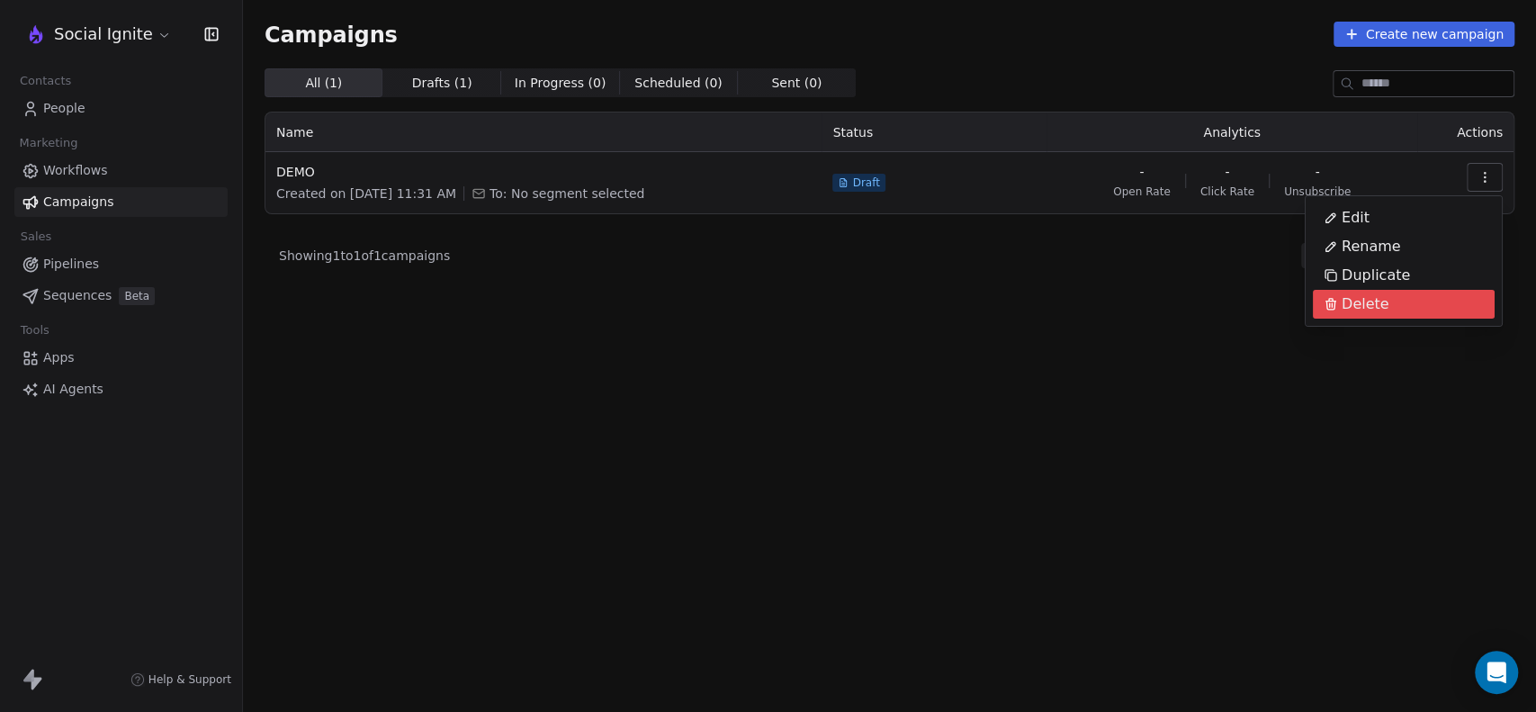
click at [1360, 301] on span "Delete" at bounding box center [1366, 304] width 48 height 22
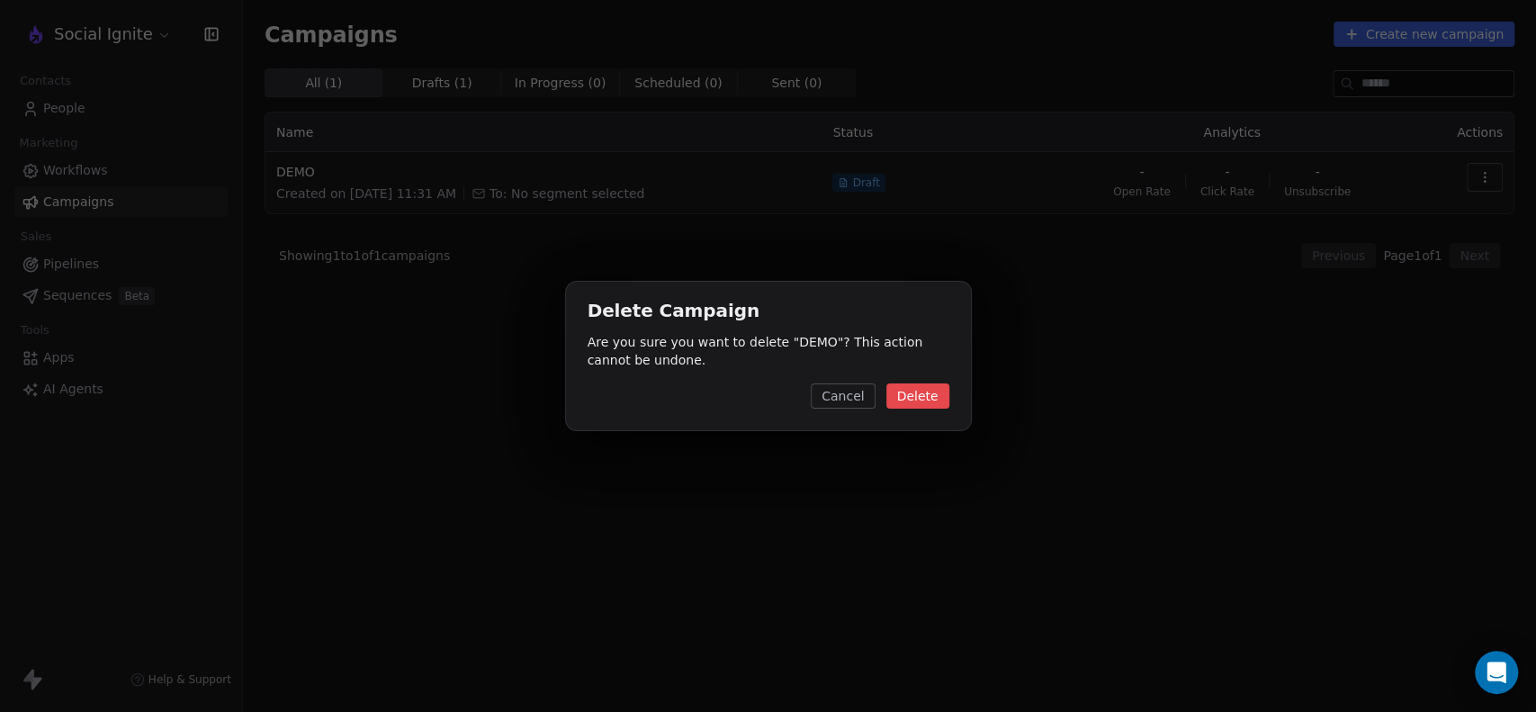
click at [931, 403] on button "Delete" at bounding box center [917, 395] width 63 height 25
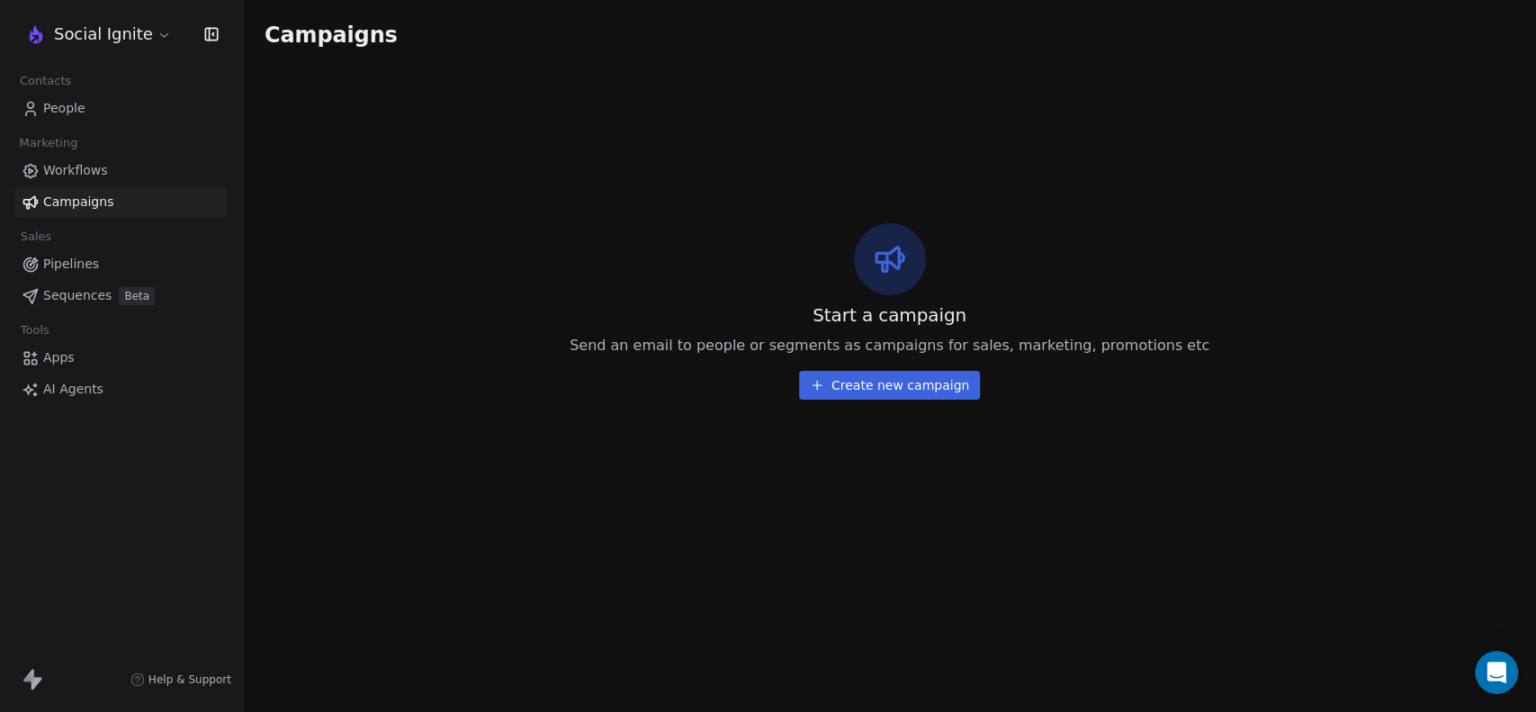
click at [859, 384] on button "Create new campaign" at bounding box center [889, 385] width 181 height 29
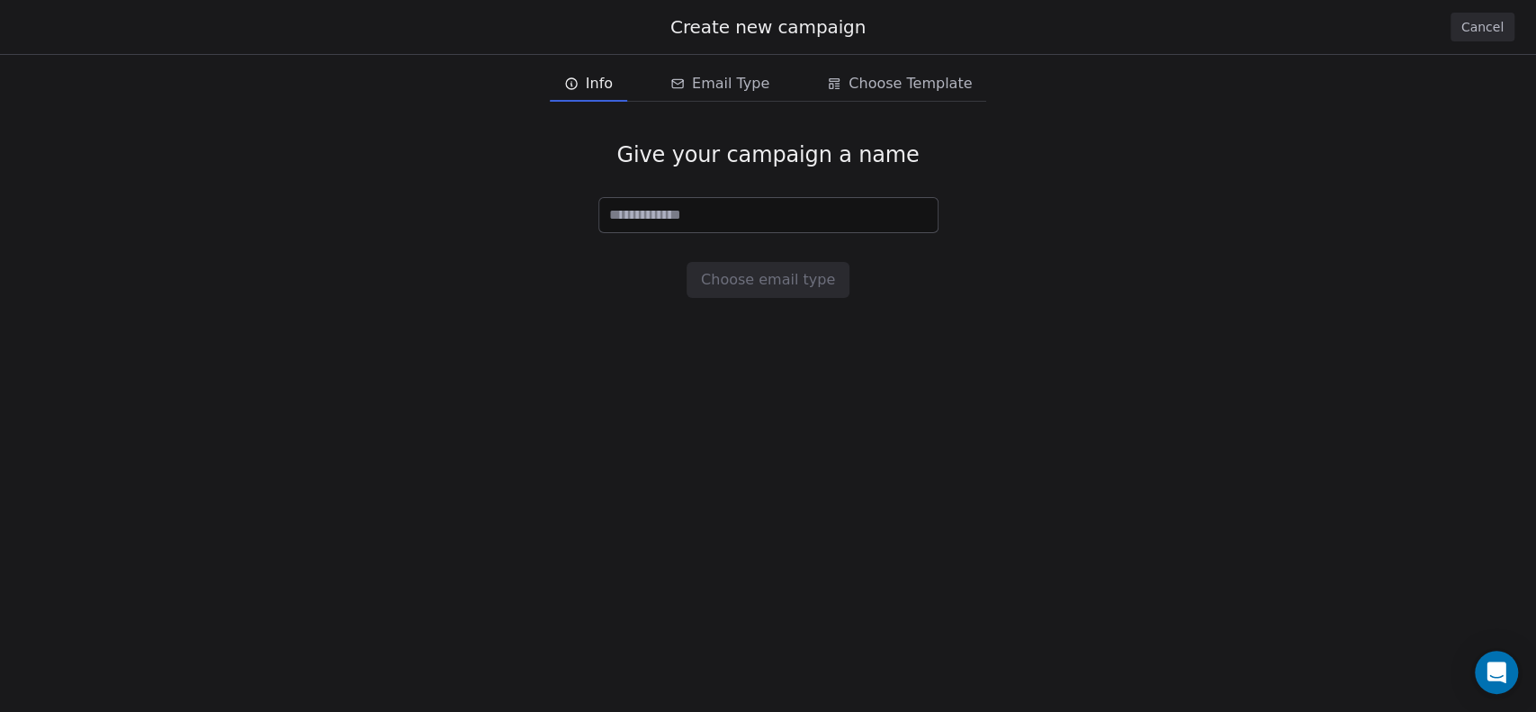
click at [677, 215] on input at bounding box center [768, 215] width 338 height 34
type input "****"
click at [719, 289] on button "Choose email type" at bounding box center [768, 280] width 163 height 36
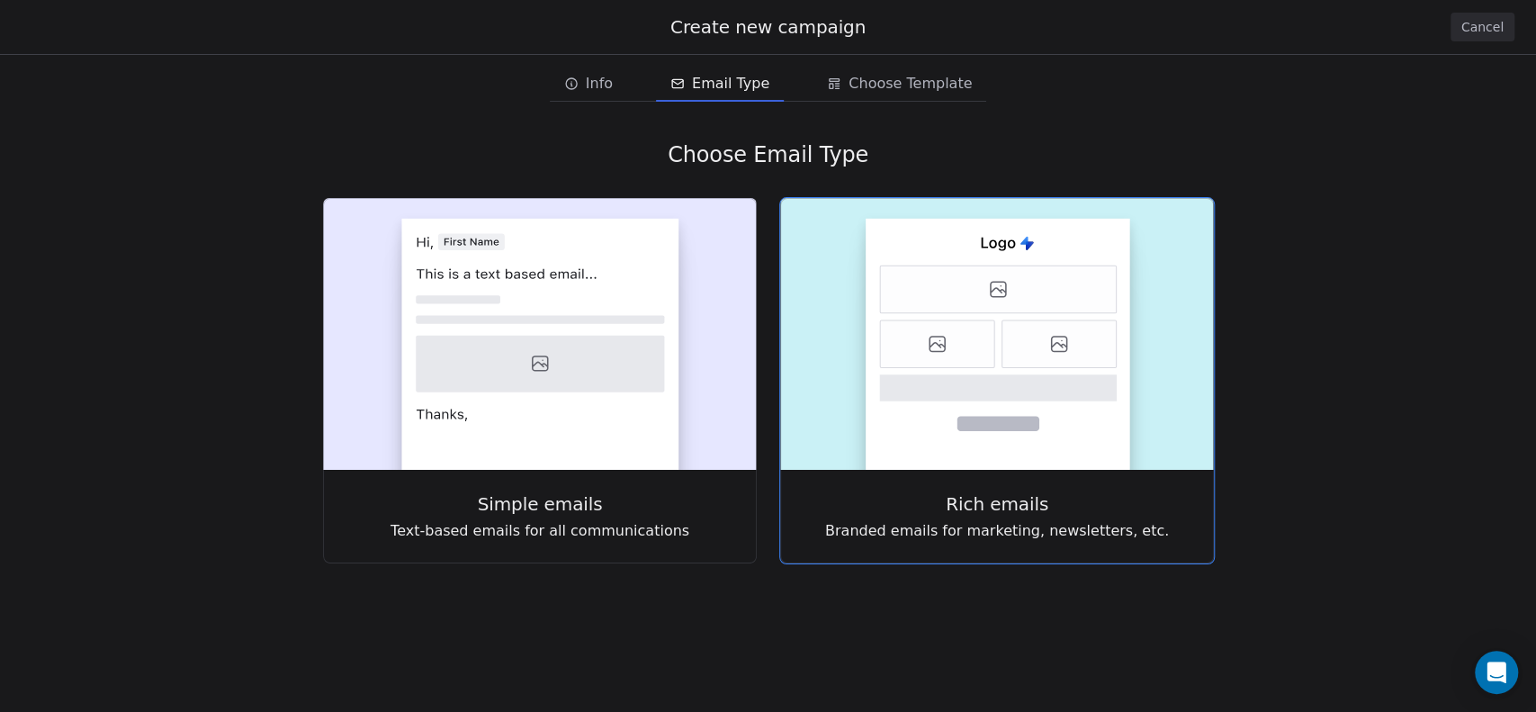
click at [950, 320] on icon at bounding box center [937, 344] width 114 height 48
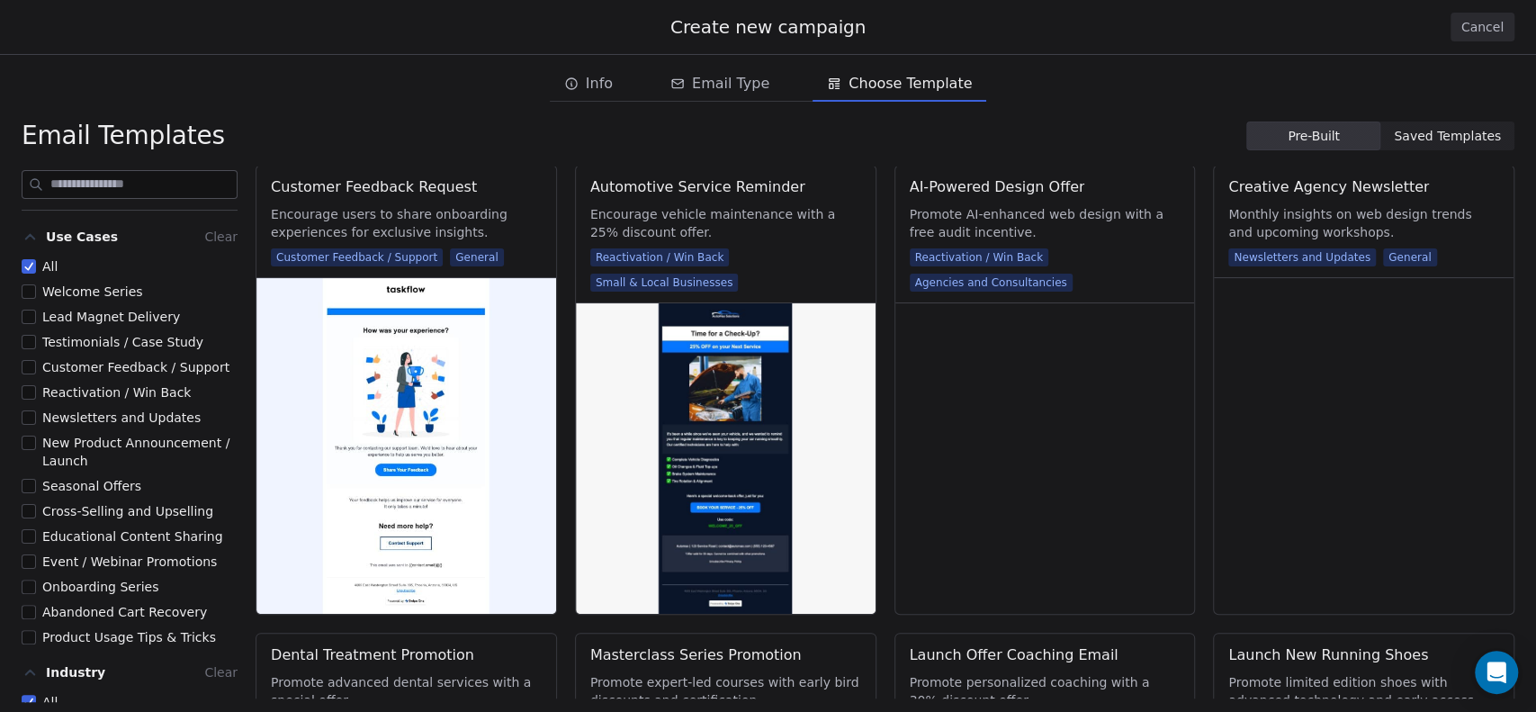
scroll to position [1399, 0]
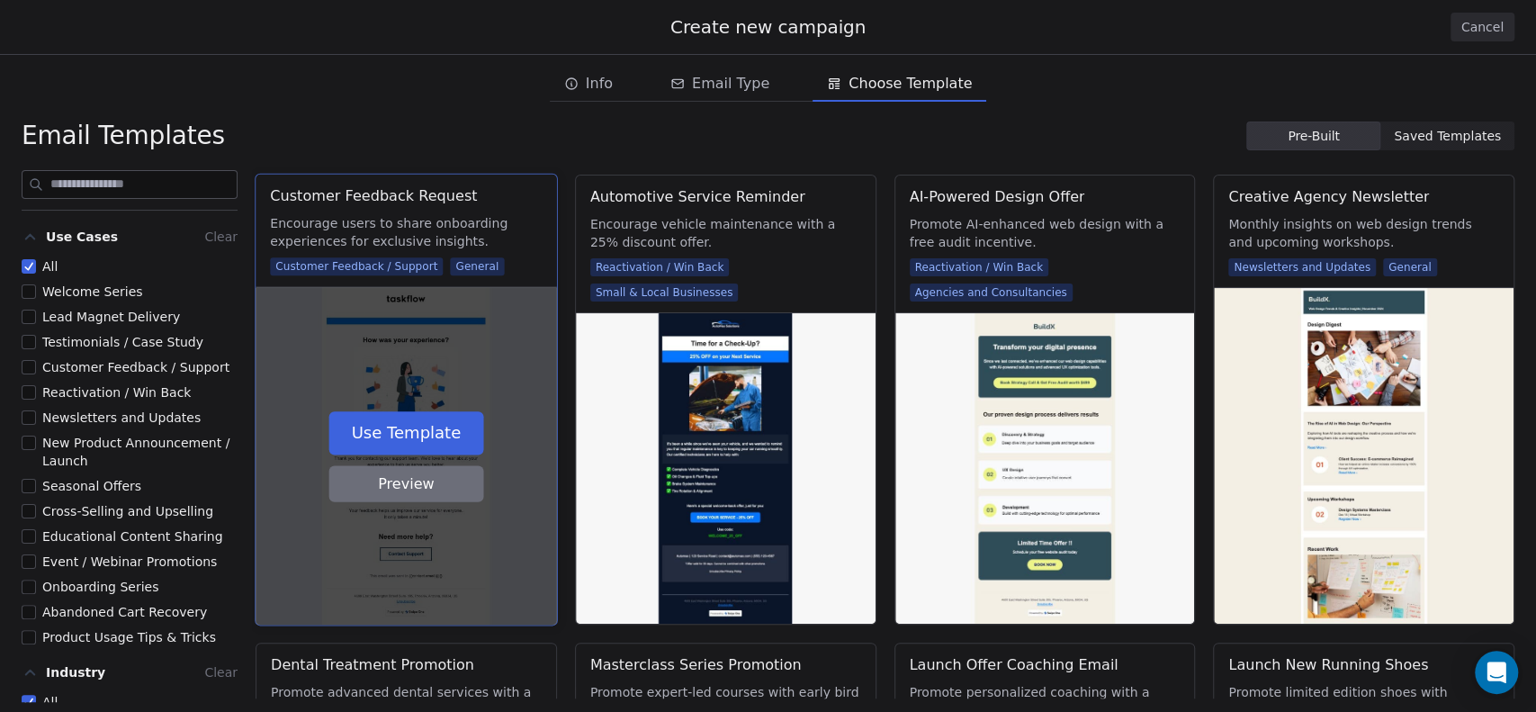
click at [400, 487] on button "Preview" at bounding box center [405, 483] width 155 height 36
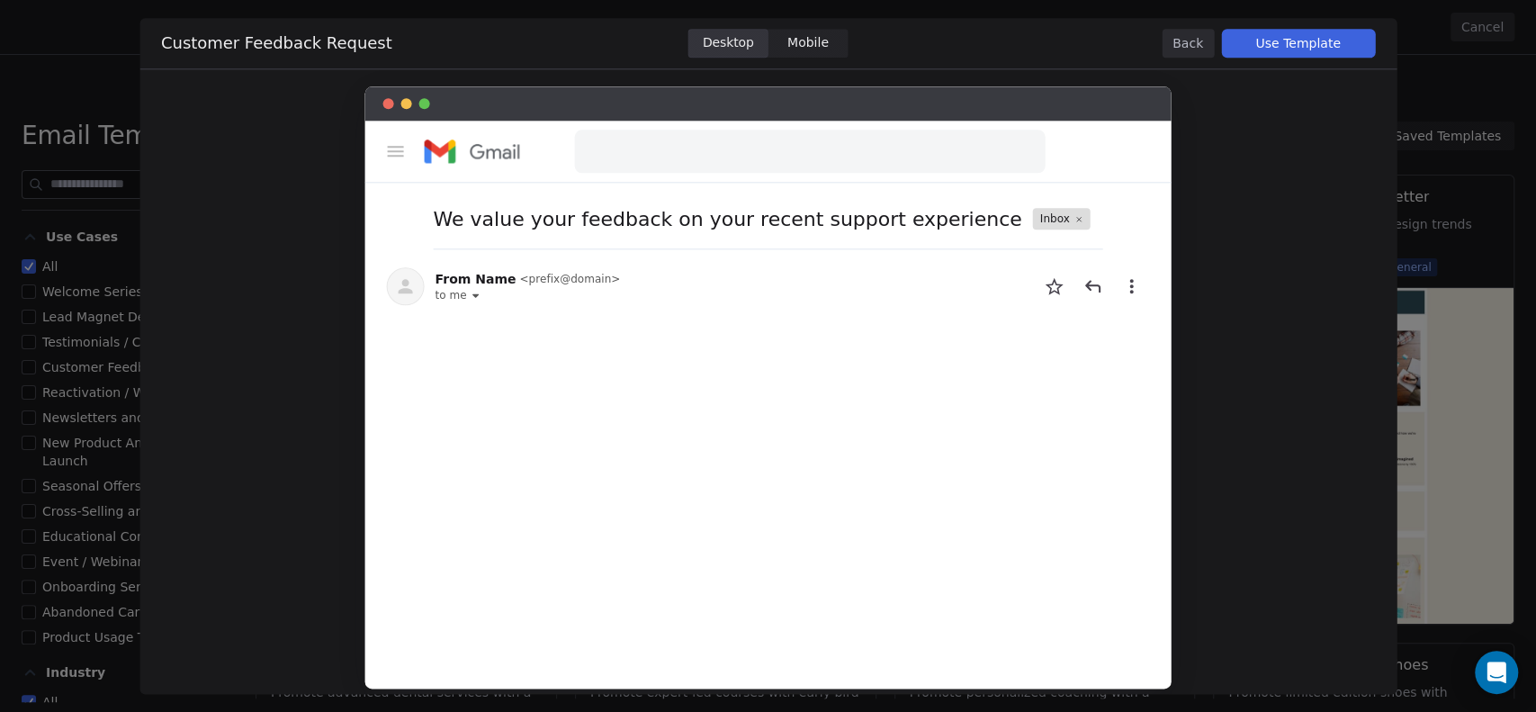
scroll to position [0, 0]
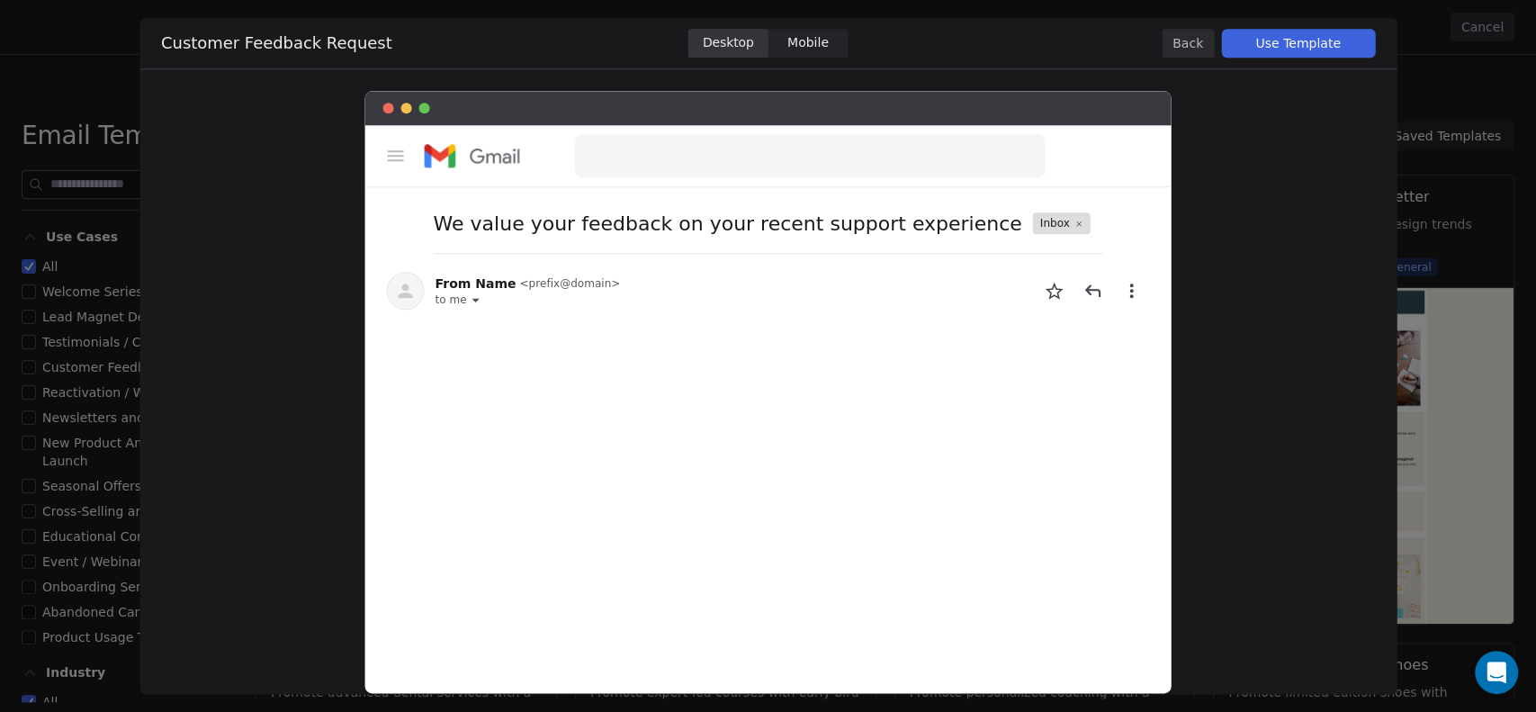
click at [814, 41] on span "Mobile" at bounding box center [807, 42] width 41 height 19
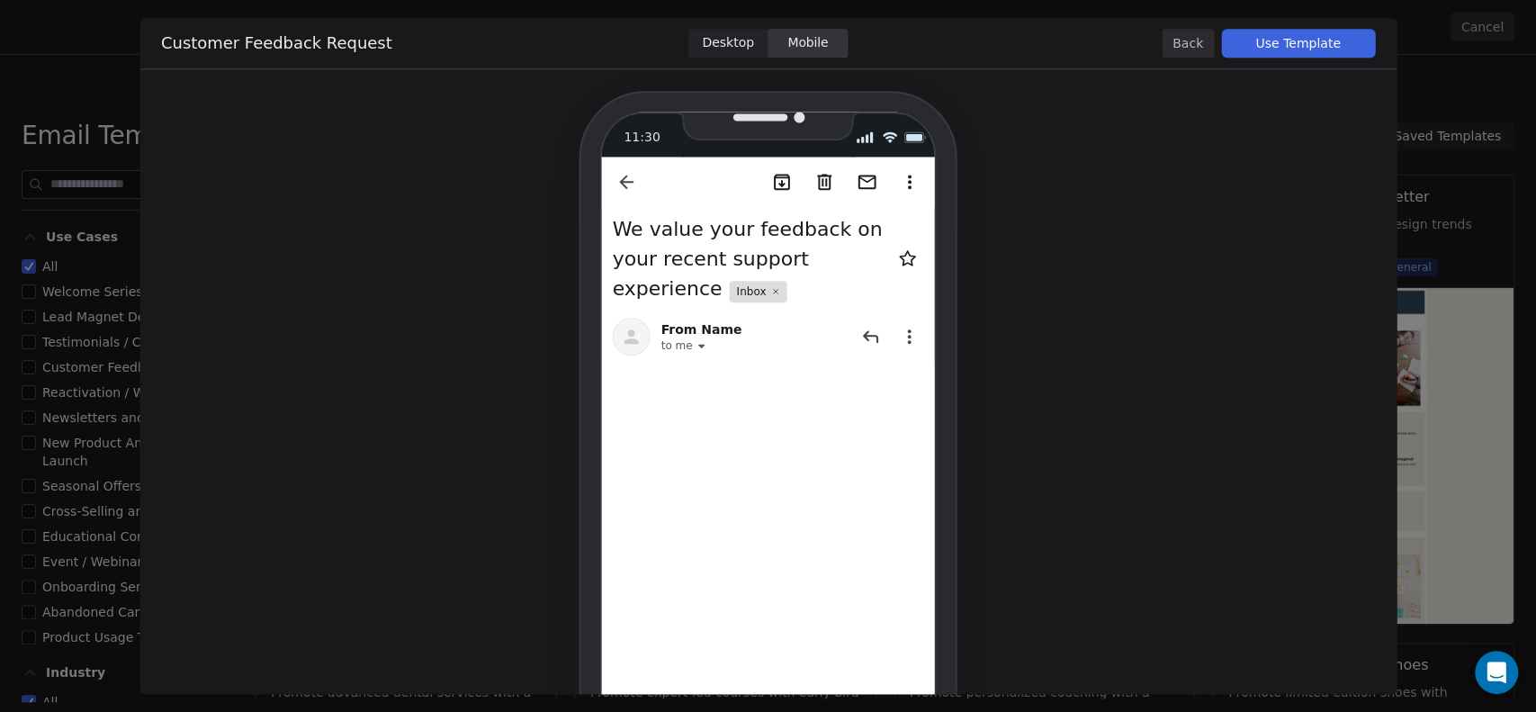
click at [1183, 50] on button "Back" at bounding box center [1188, 43] width 52 height 29
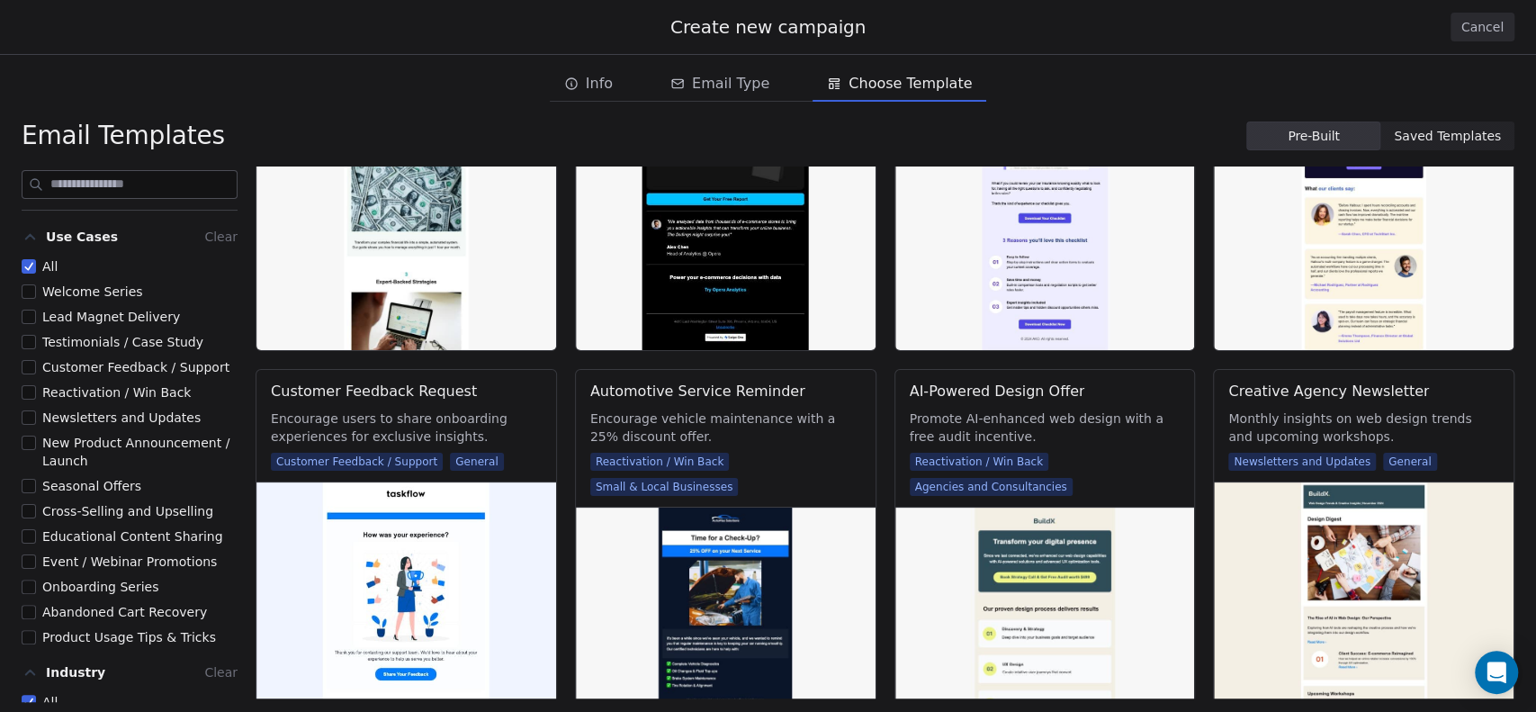
scroll to position [1200, 0]
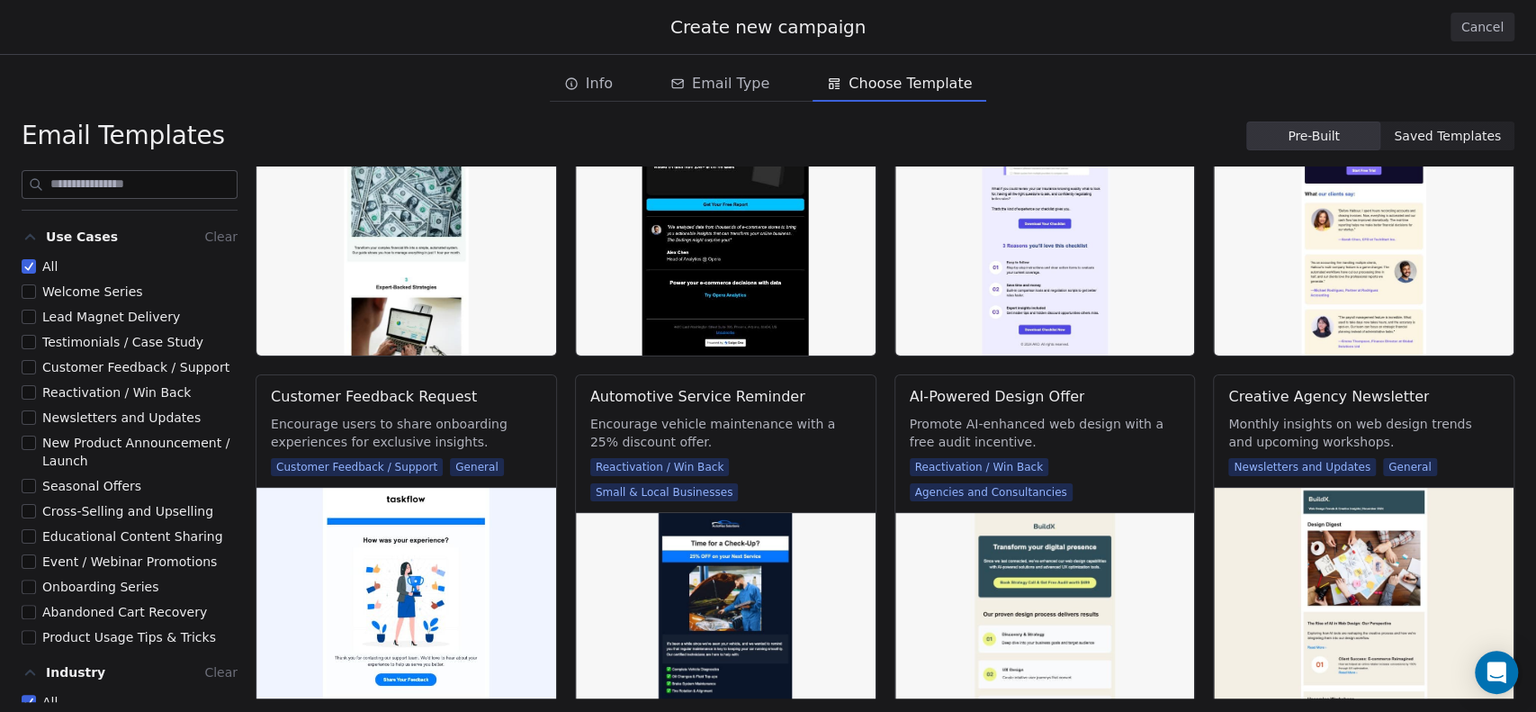
click at [1493, 24] on button "Cancel" at bounding box center [1483, 27] width 64 height 29
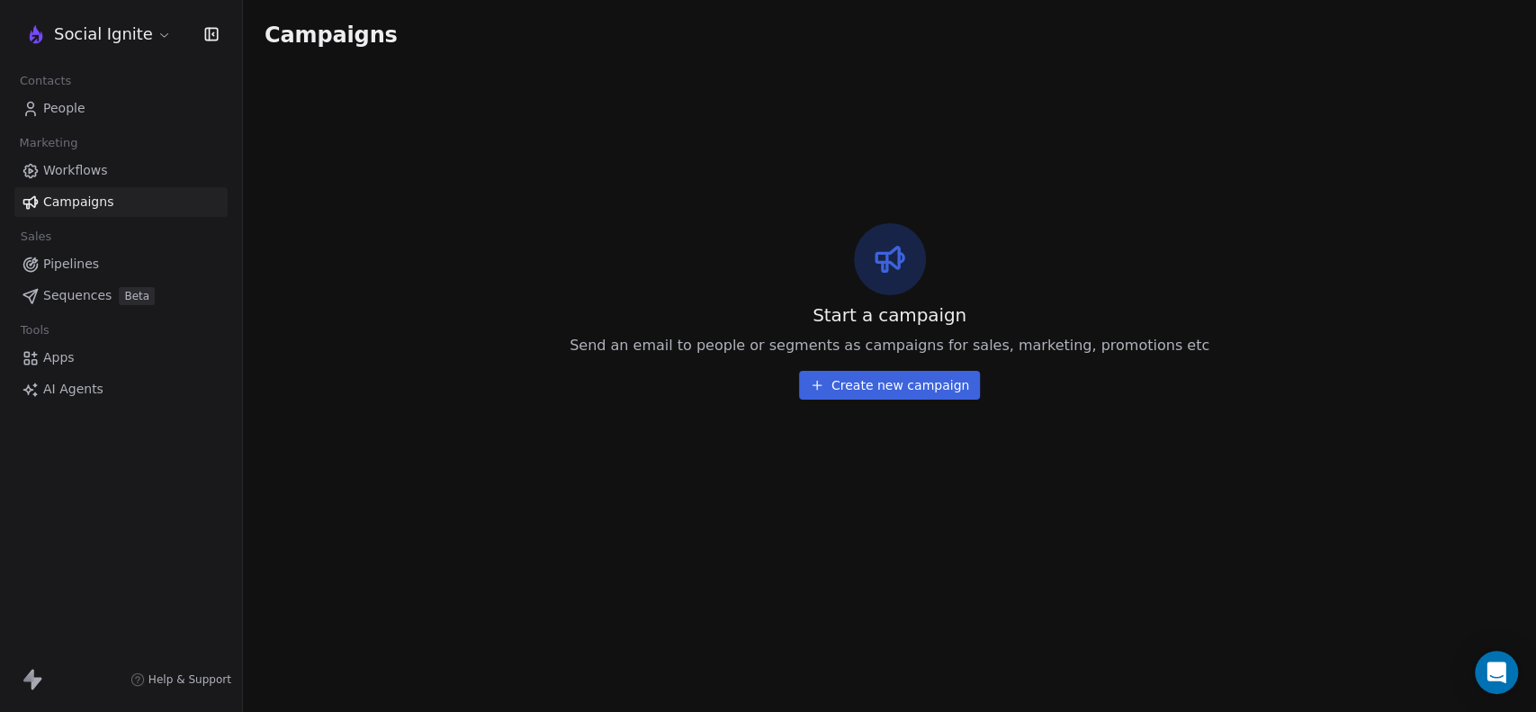
click at [69, 165] on span "Workflows" at bounding box center [75, 170] width 65 height 19
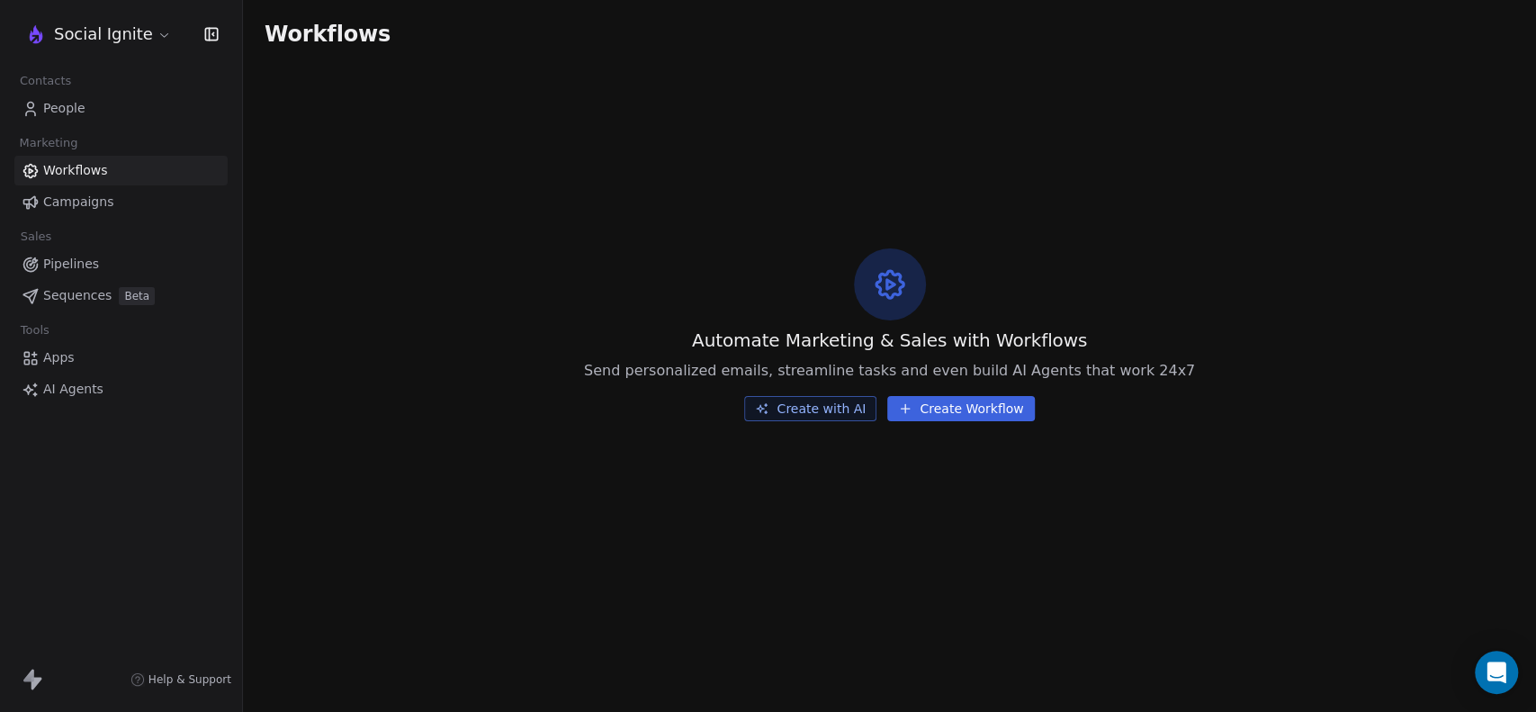
click at [41, 257] on link "Pipelines" at bounding box center [120, 264] width 213 height 30
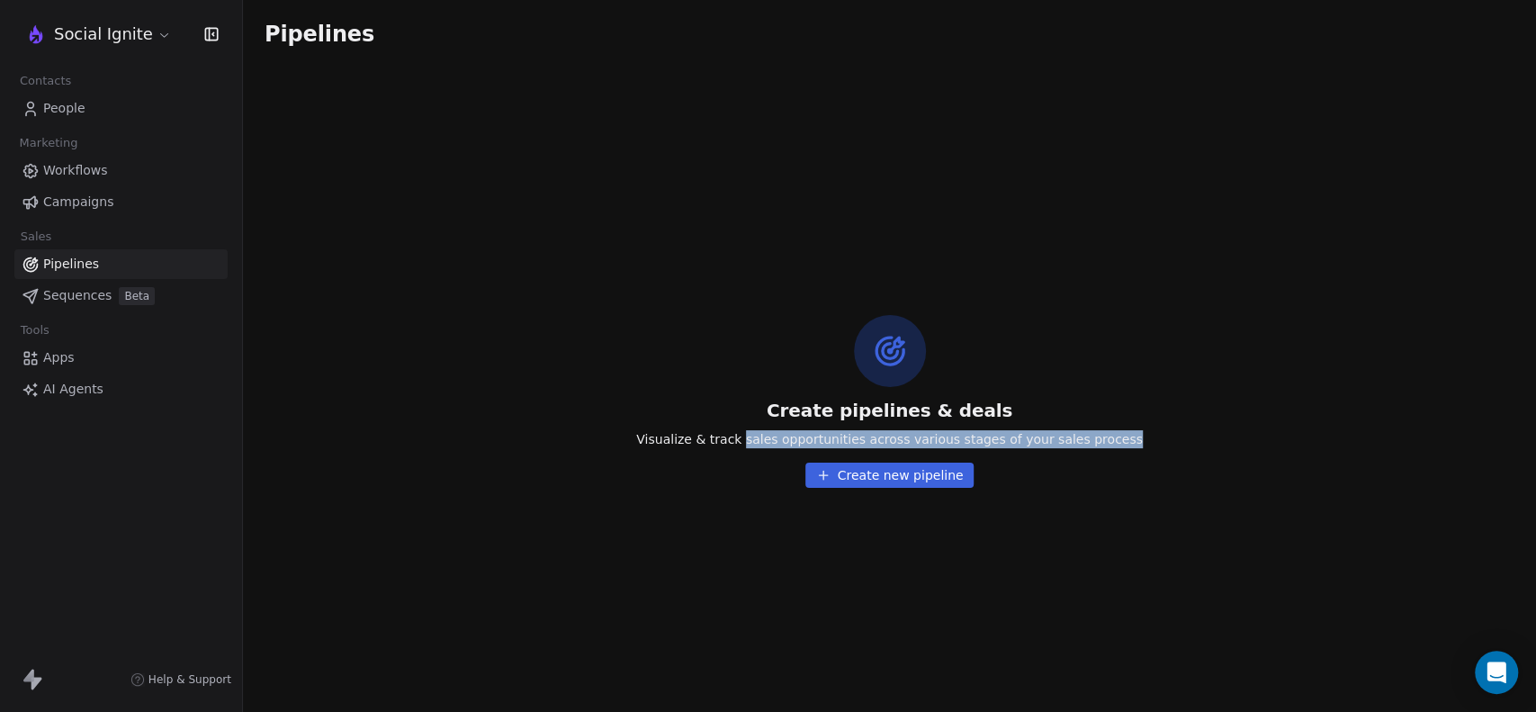
drag, startPoint x: 760, startPoint y: 437, endPoint x: 1129, endPoint y: 437, distance: 369.9
click at [1126, 437] on div "Create pipelines & deals Visualize & track sales opportunities across various s…" at bounding box center [889, 401] width 1293 height 622
click at [1147, 443] on div "Create pipelines & deals Visualize & track sales opportunities across various s…" at bounding box center [889, 401] width 1293 height 622
click at [933, 476] on button "Create new pipeline" at bounding box center [889, 475] width 169 height 25
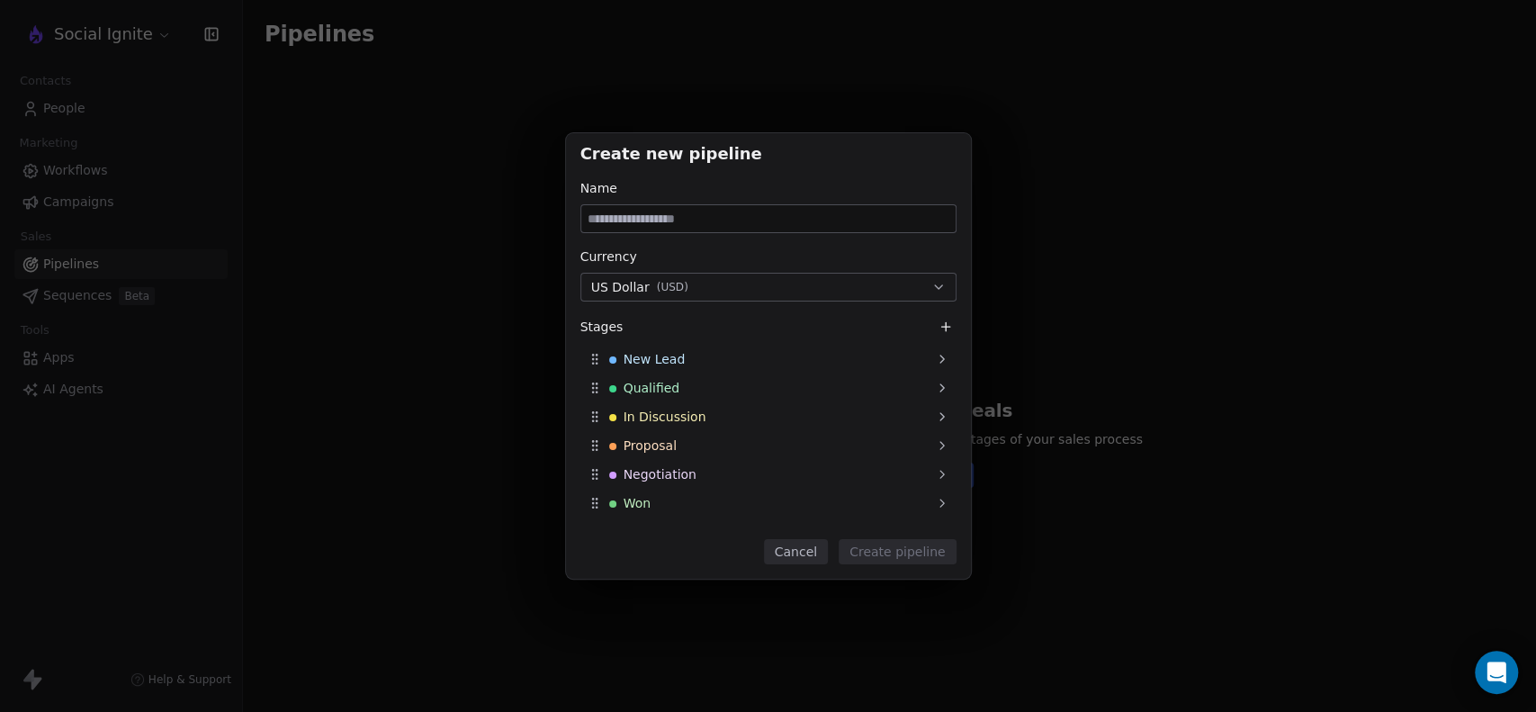
click at [723, 289] on button "US Dollar ( USD )" at bounding box center [768, 287] width 376 height 29
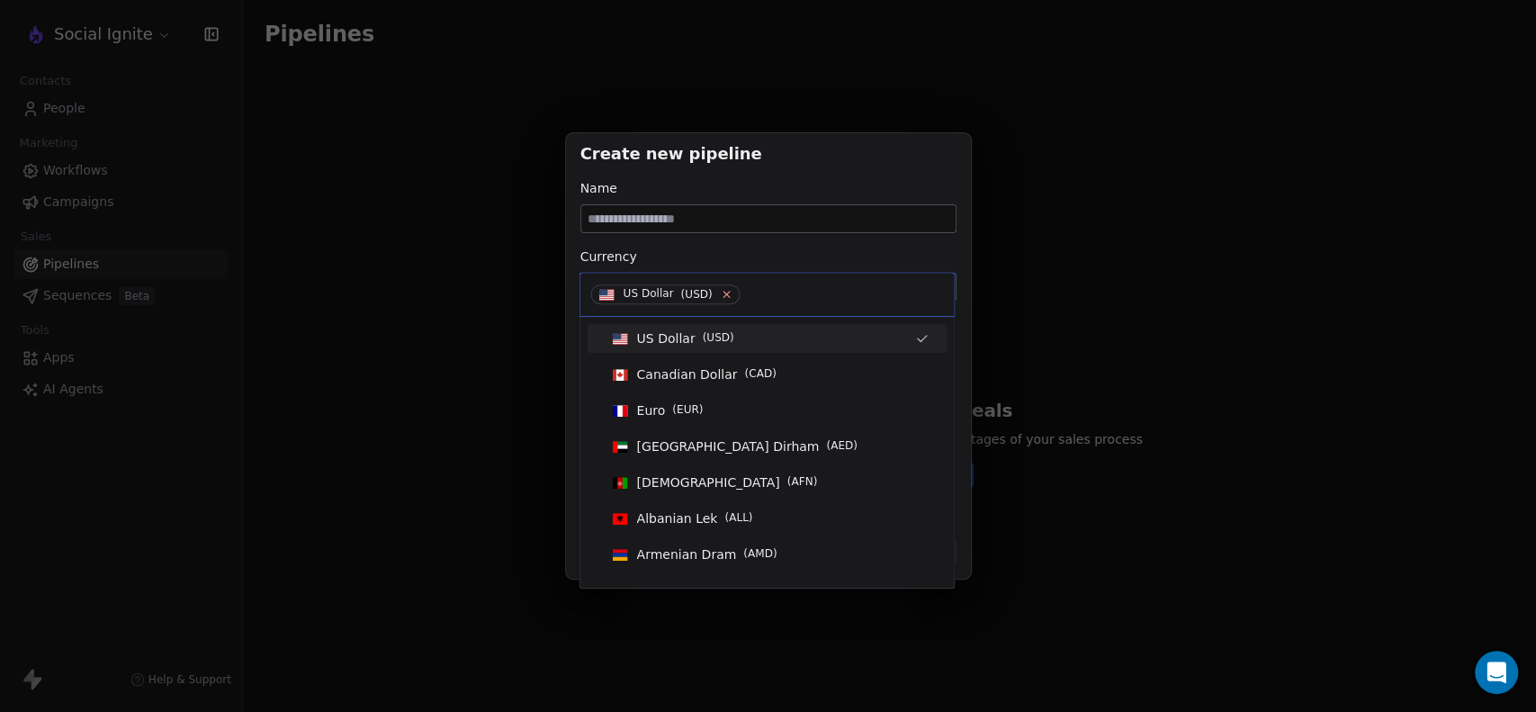
click at [721, 292] on icon at bounding box center [727, 295] width 12 height 12
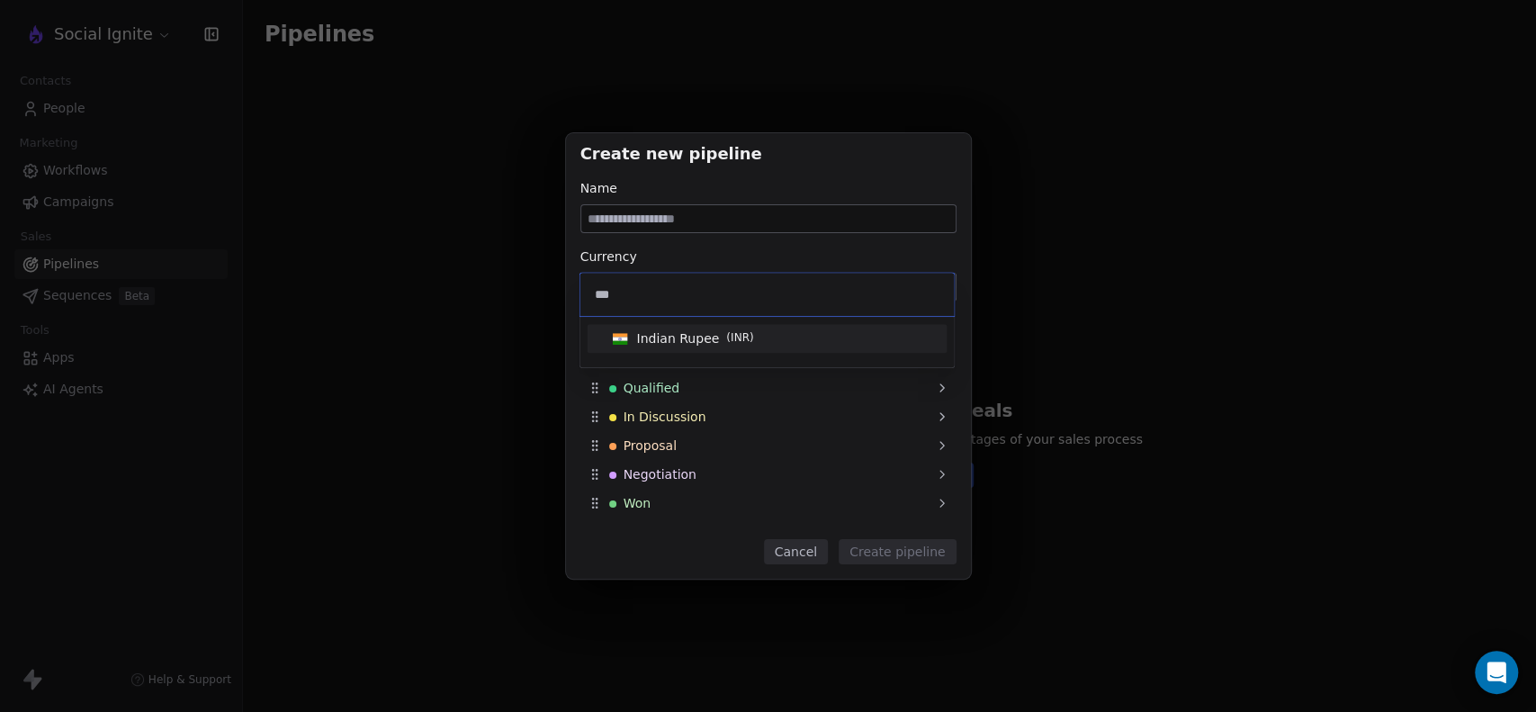
type input "***"
click at [688, 331] on span "Indian Rupee" at bounding box center [677, 338] width 83 height 18
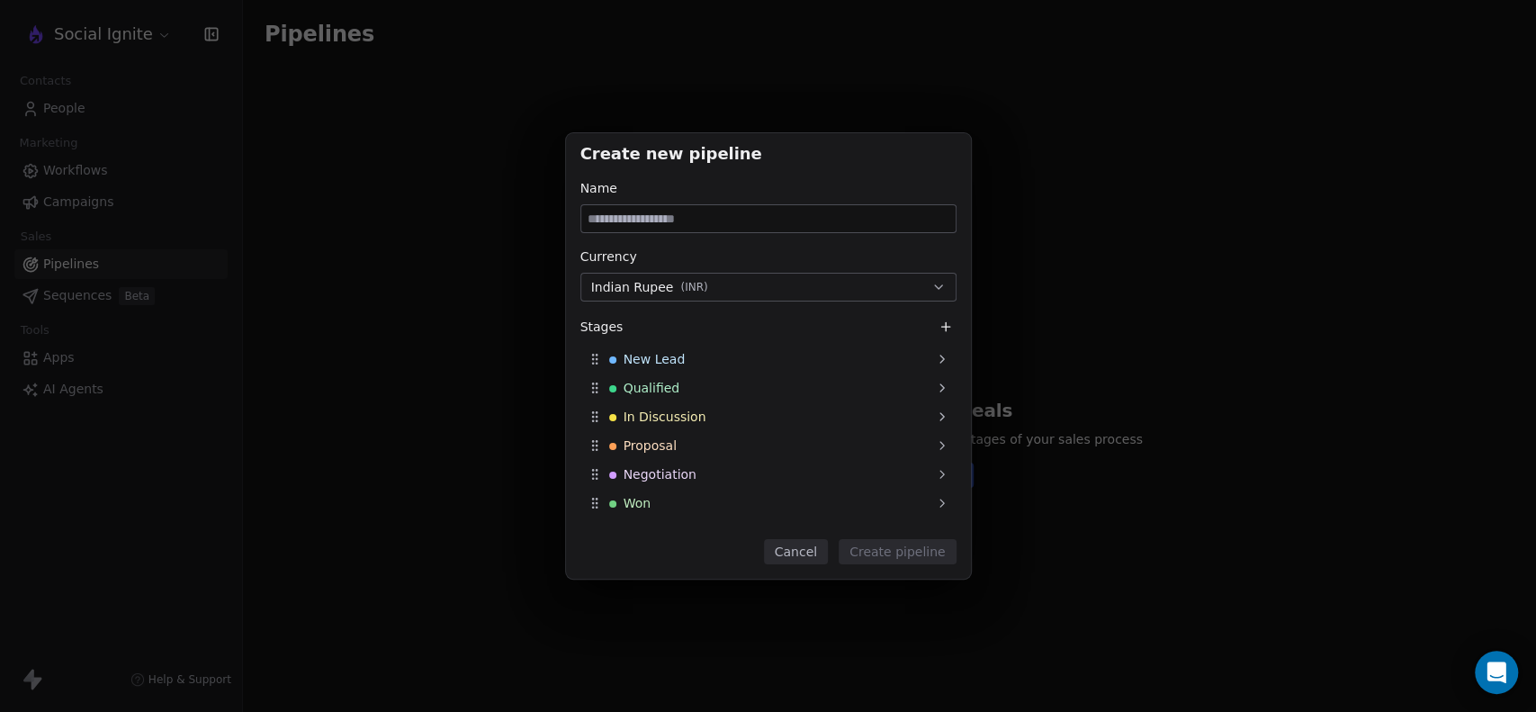
click at [697, 220] on input at bounding box center [768, 218] width 374 height 27
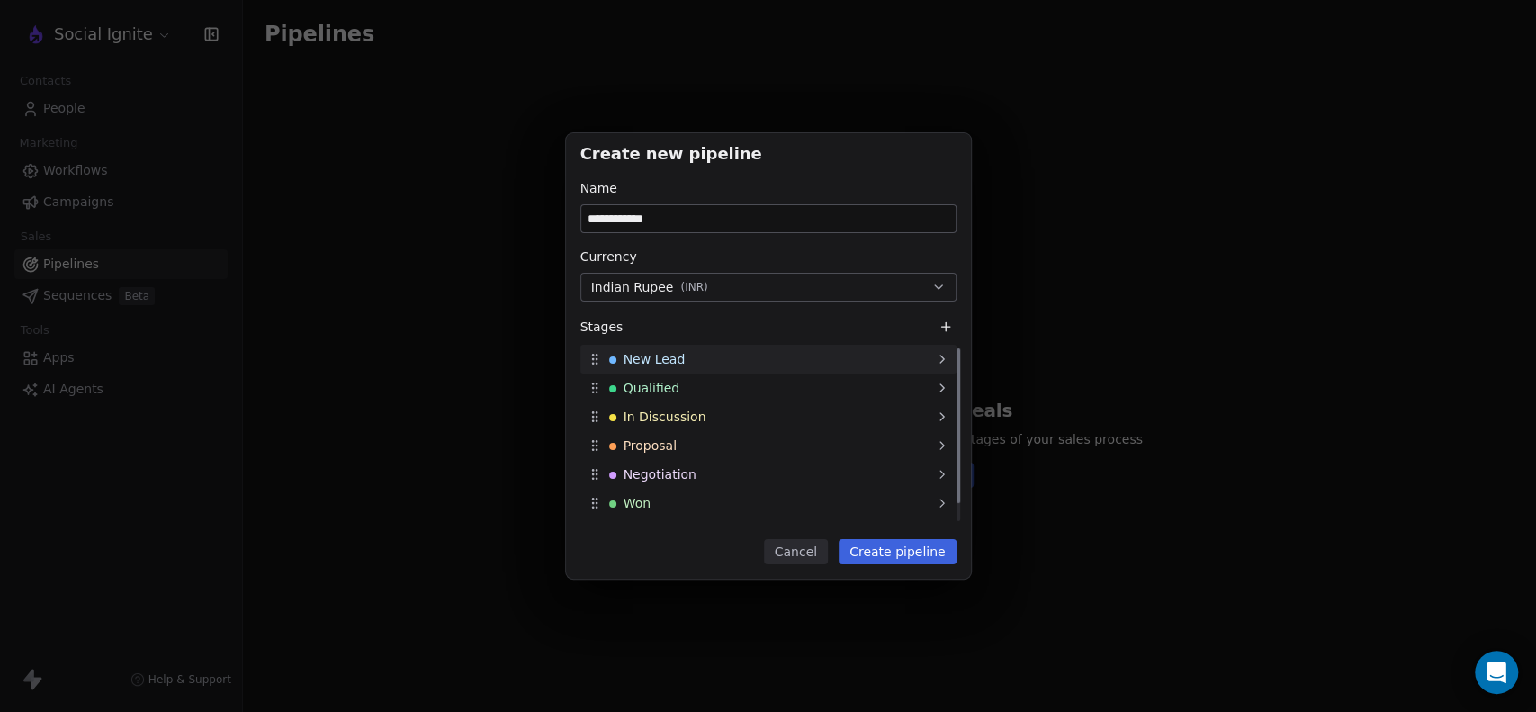
type input "**********"
click at [940, 364] on icon at bounding box center [942, 359] width 14 height 14
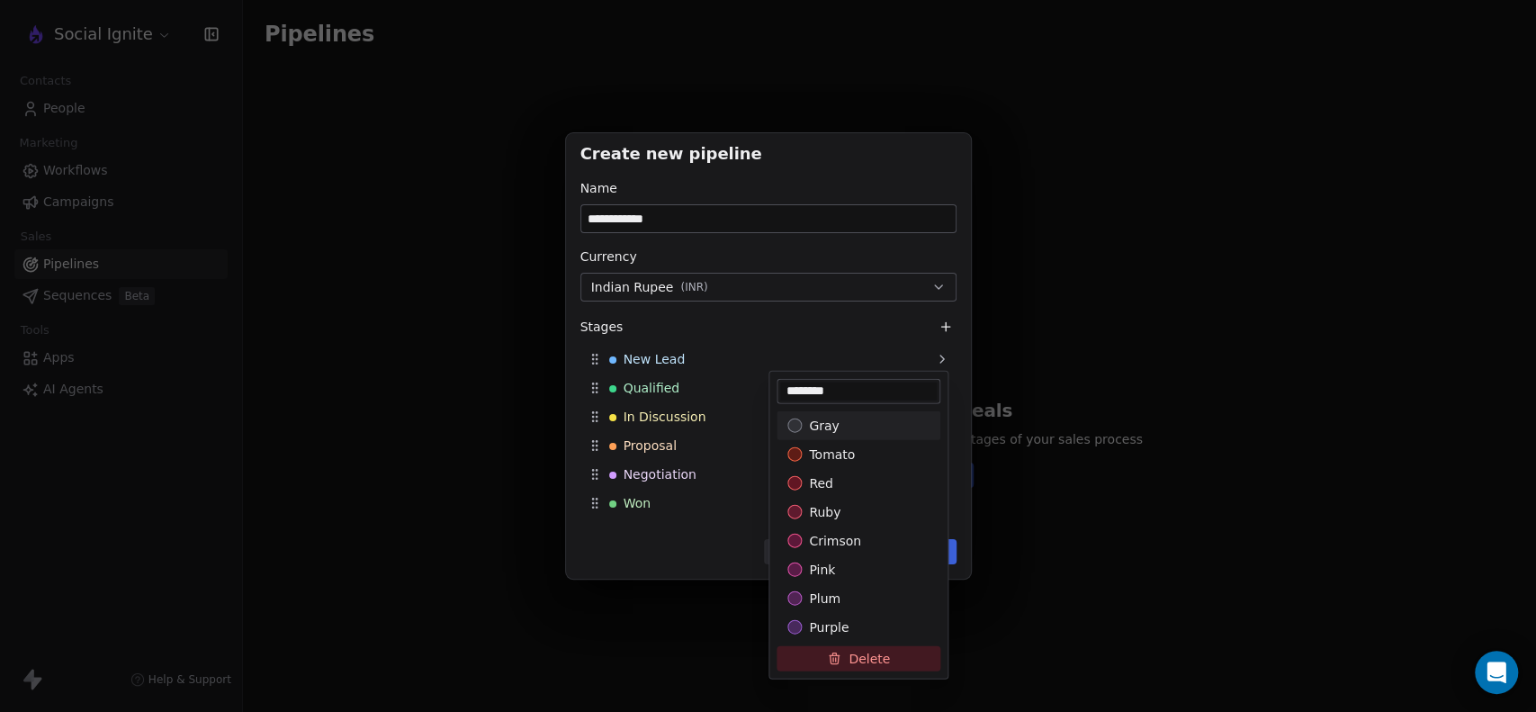
click at [844, 322] on div "**********" at bounding box center [768, 356] width 1536 height 446
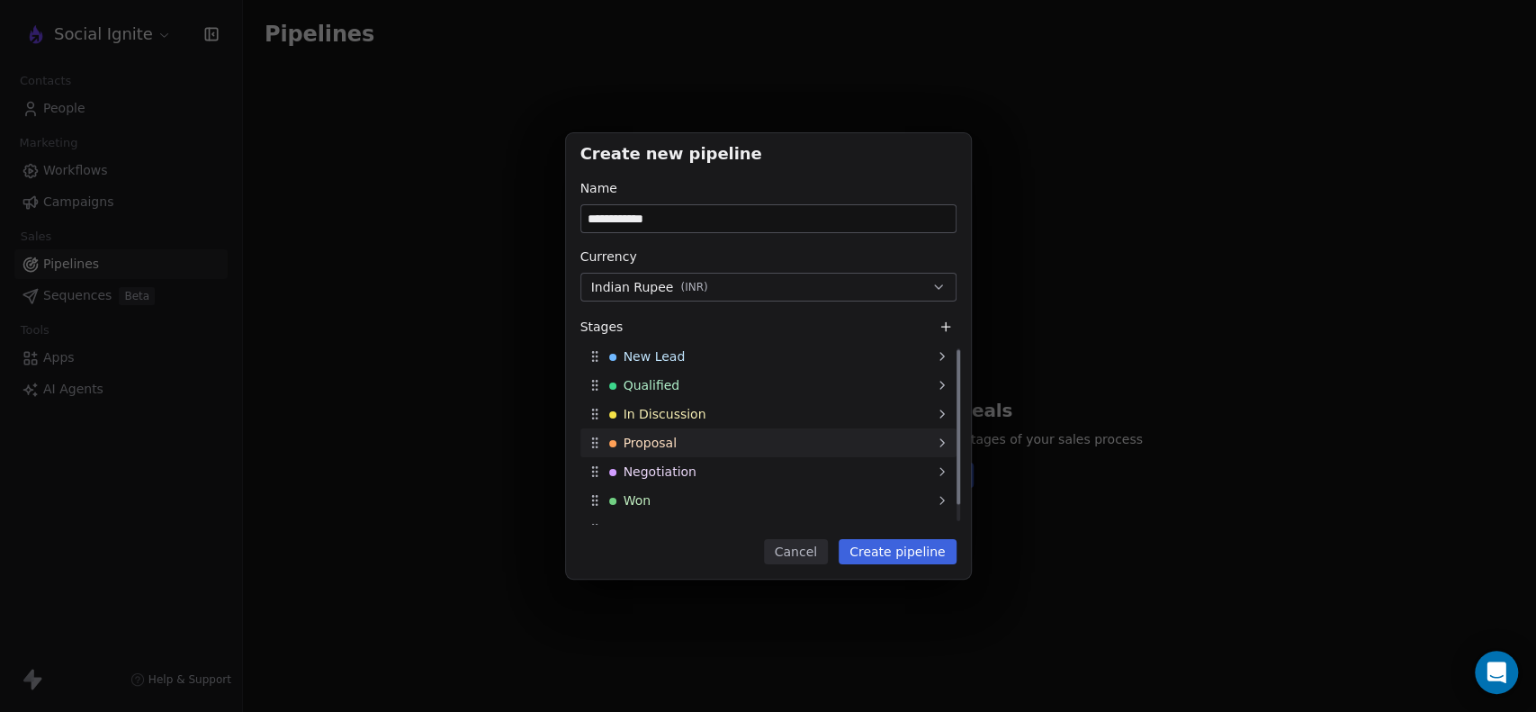
scroll to position [22, 0]
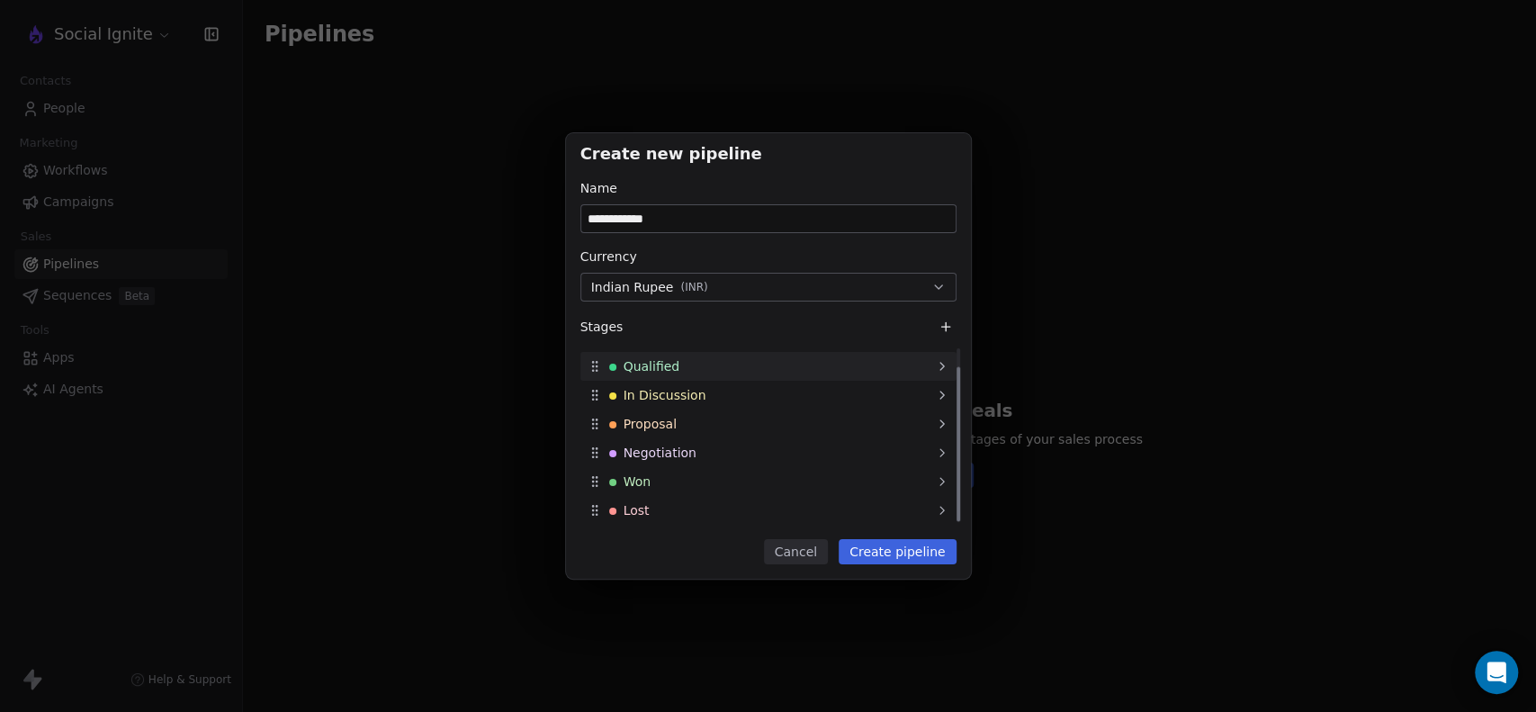
click at [778, 364] on div "Qualified" at bounding box center [768, 366] width 376 height 29
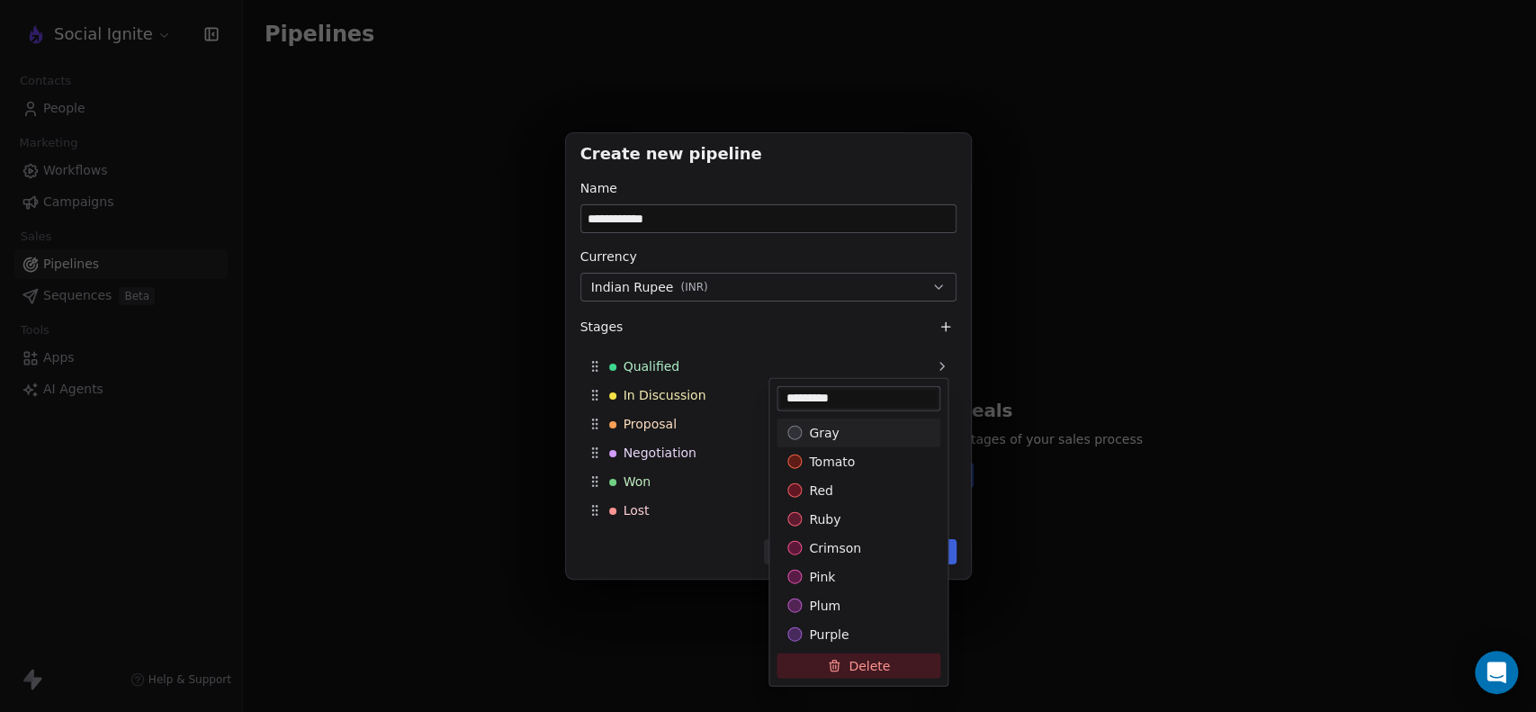
click at [848, 301] on div "**********" at bounding box center [768, 356] width 1536 height 446
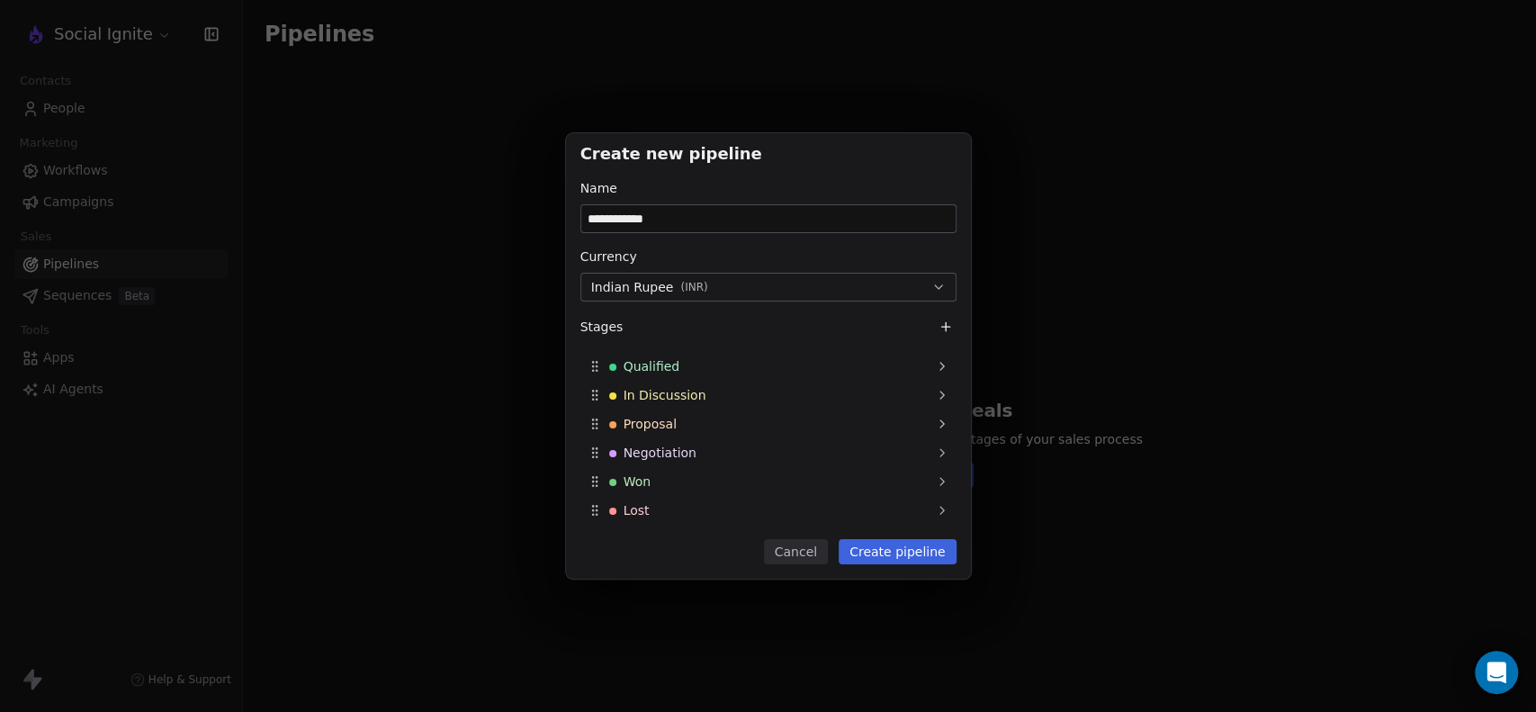
click at [886, 555] on button "Create pipeline" at bounding box center [898, 551] width 118 height 25
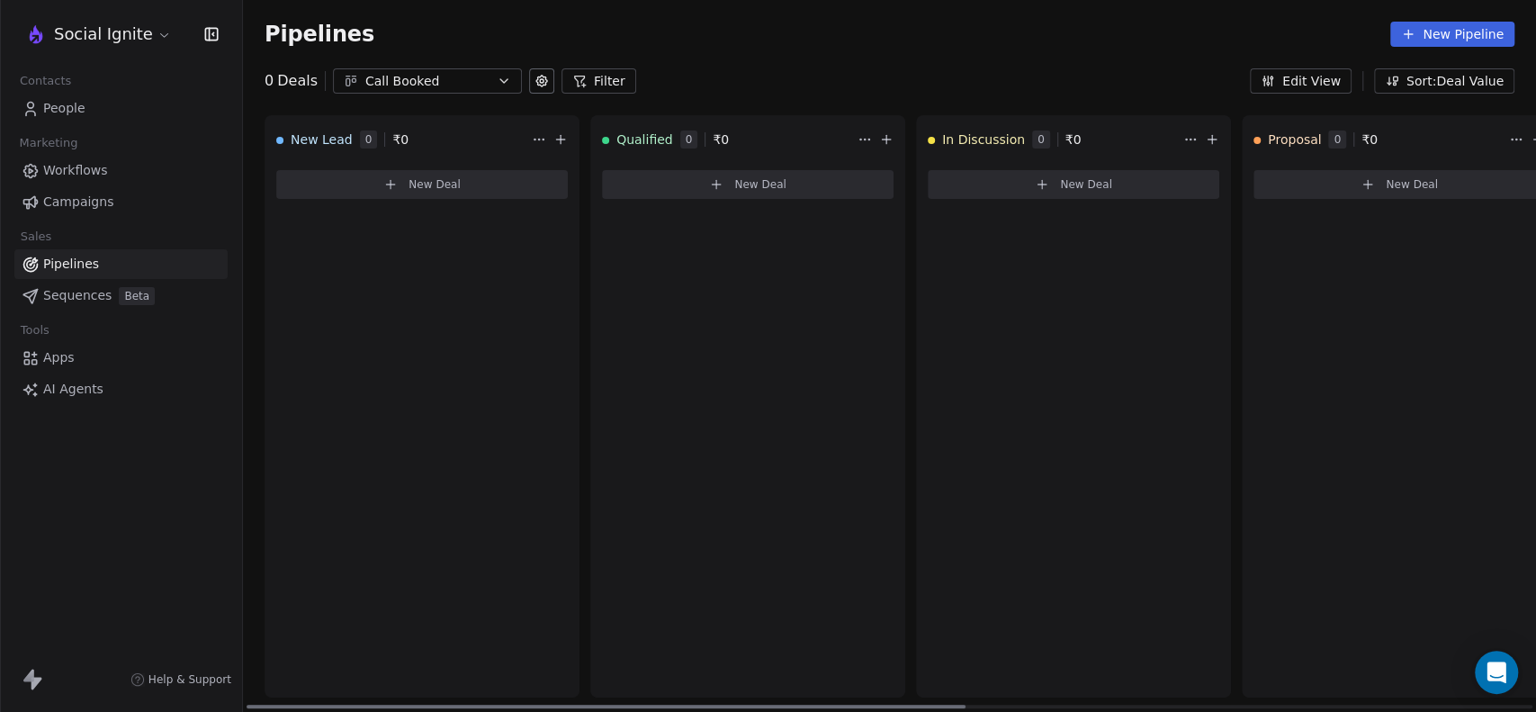
click at [535, 135] on html "Social Ignite Contacts People Marketing Workflows Campaigns Sales Pipelines Seq…" at bounding box center [768, 356] width 1536 height 712
click at [497, 76] on icon "button" at bounding box center [504, 81] width 14 height 14
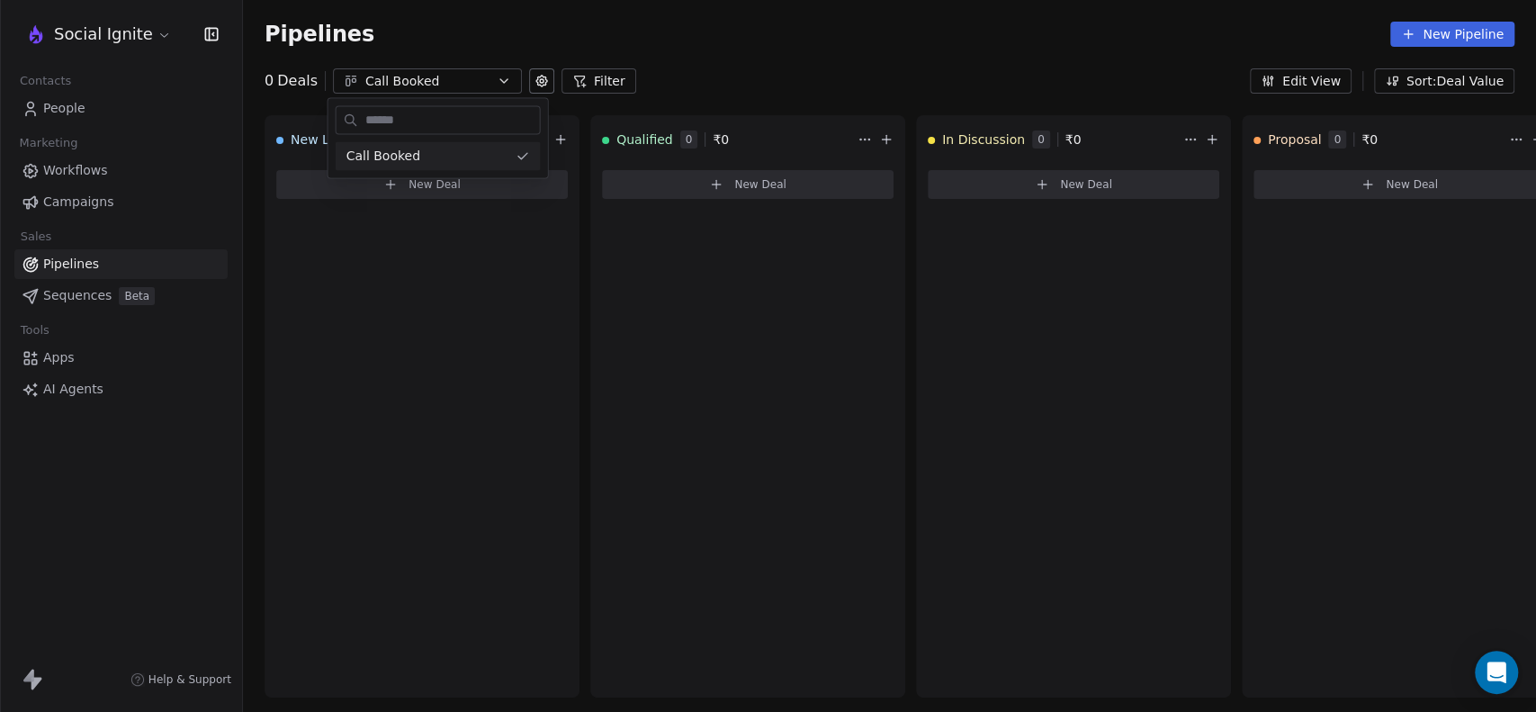
click at [497, 76] on html "Social Ignite Contacts People Marketing Workflows Campaigns Sales Pipelines Seq…" at bounding box center [768, 356] width 1536 height 712
click at [750, 70] on div "0 Deals Call Booked Filter Edit View Sort: Deal Value" at bounding box center [889, 80] width 1293 height 25
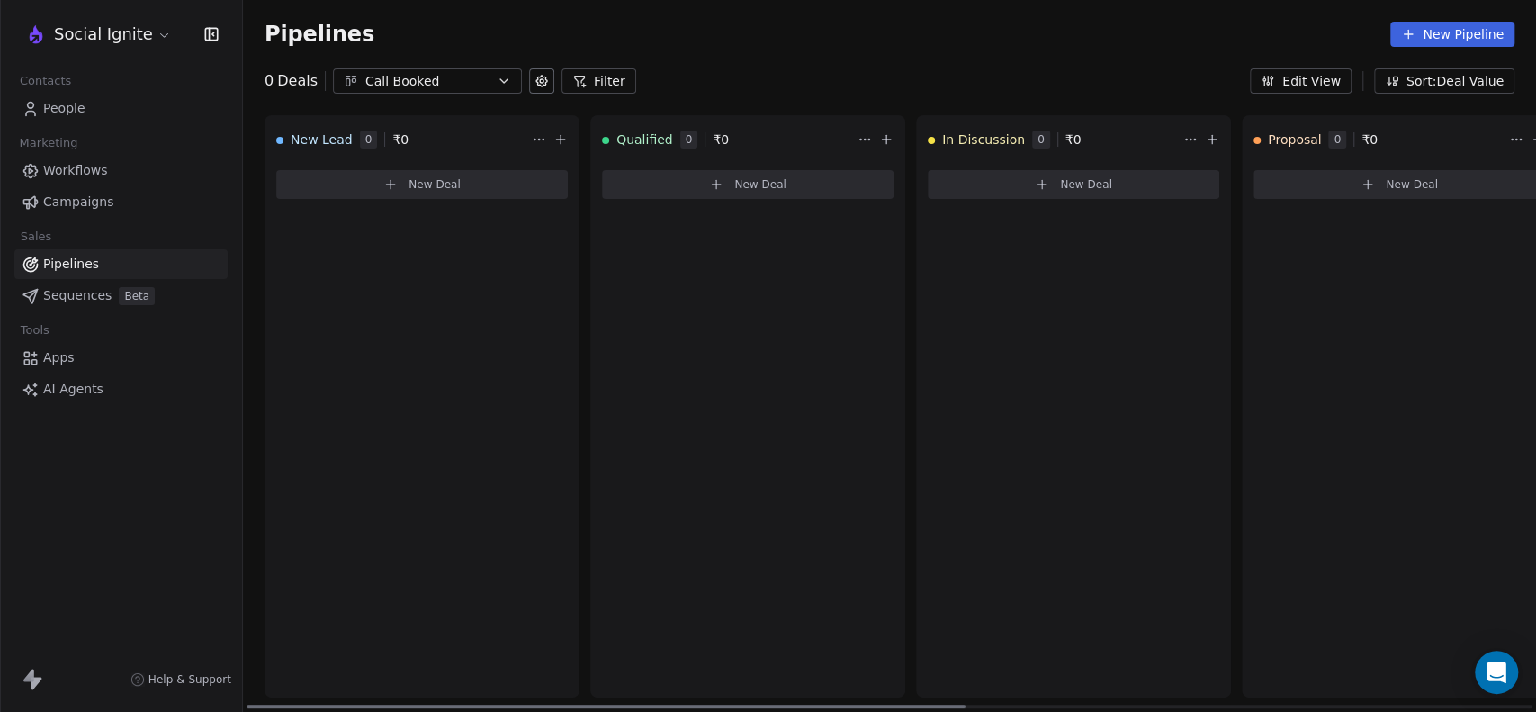
click at [534, 134] on html "Social Ignite Contacts People Marketing Workflows Campaigns Sales Pipelines Seq…" at bounding box center [768, 356] width 1536 height 712
click at [404, 186] on button "New Deal" at bounding box center [422, 184] width 292 height 29
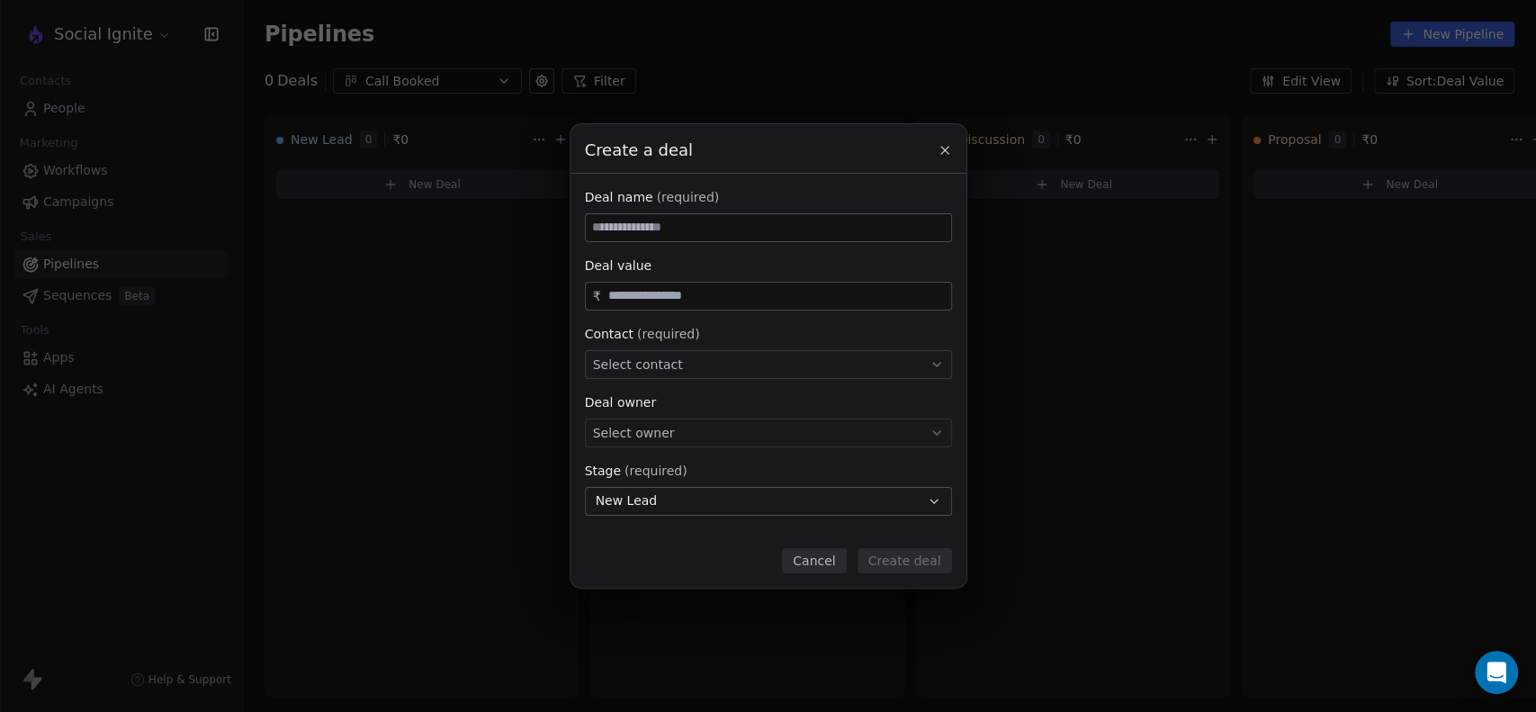
click at [940, 145] on icon at bounding box center [945, 150] width 14 height 14
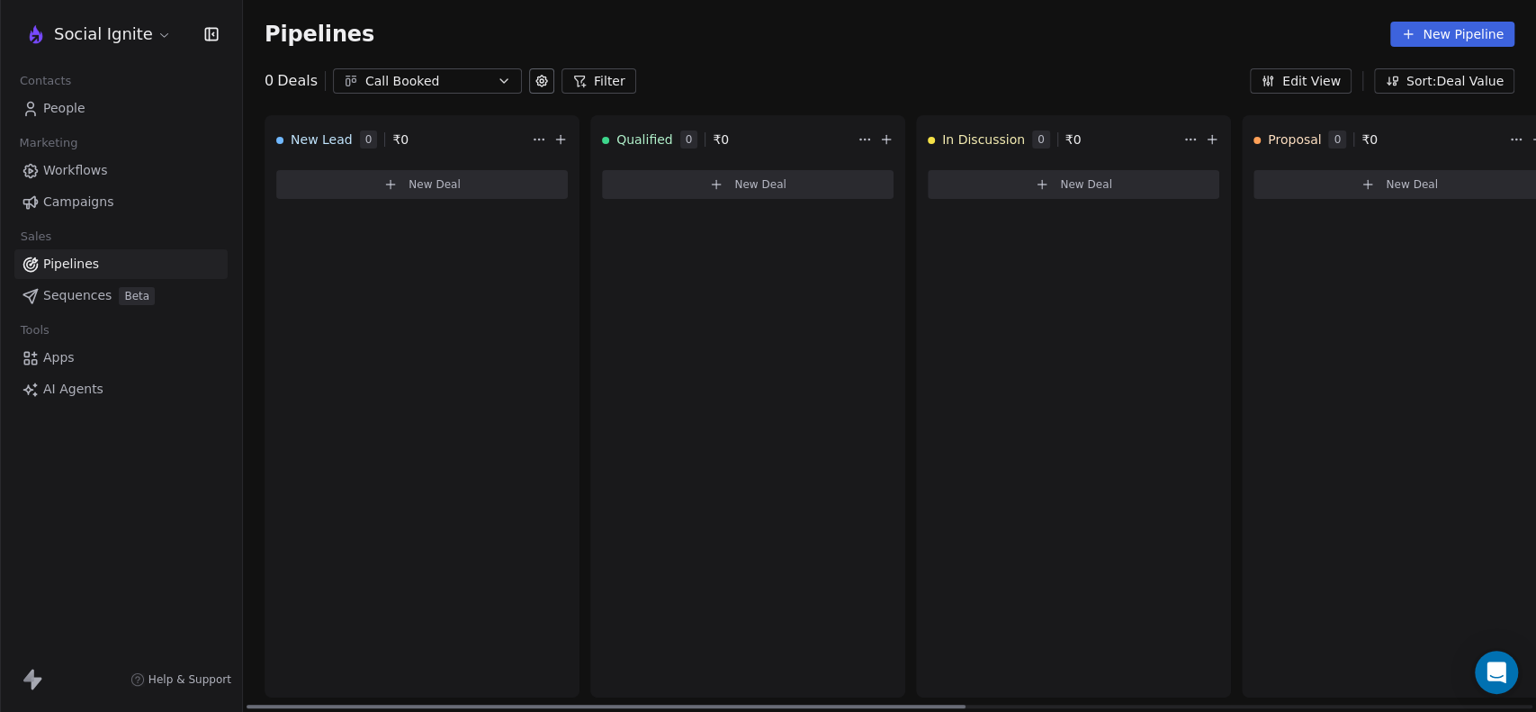
click at [437, 180] on span "New Deal" at bounding box center [435, 184] width 52 height 14
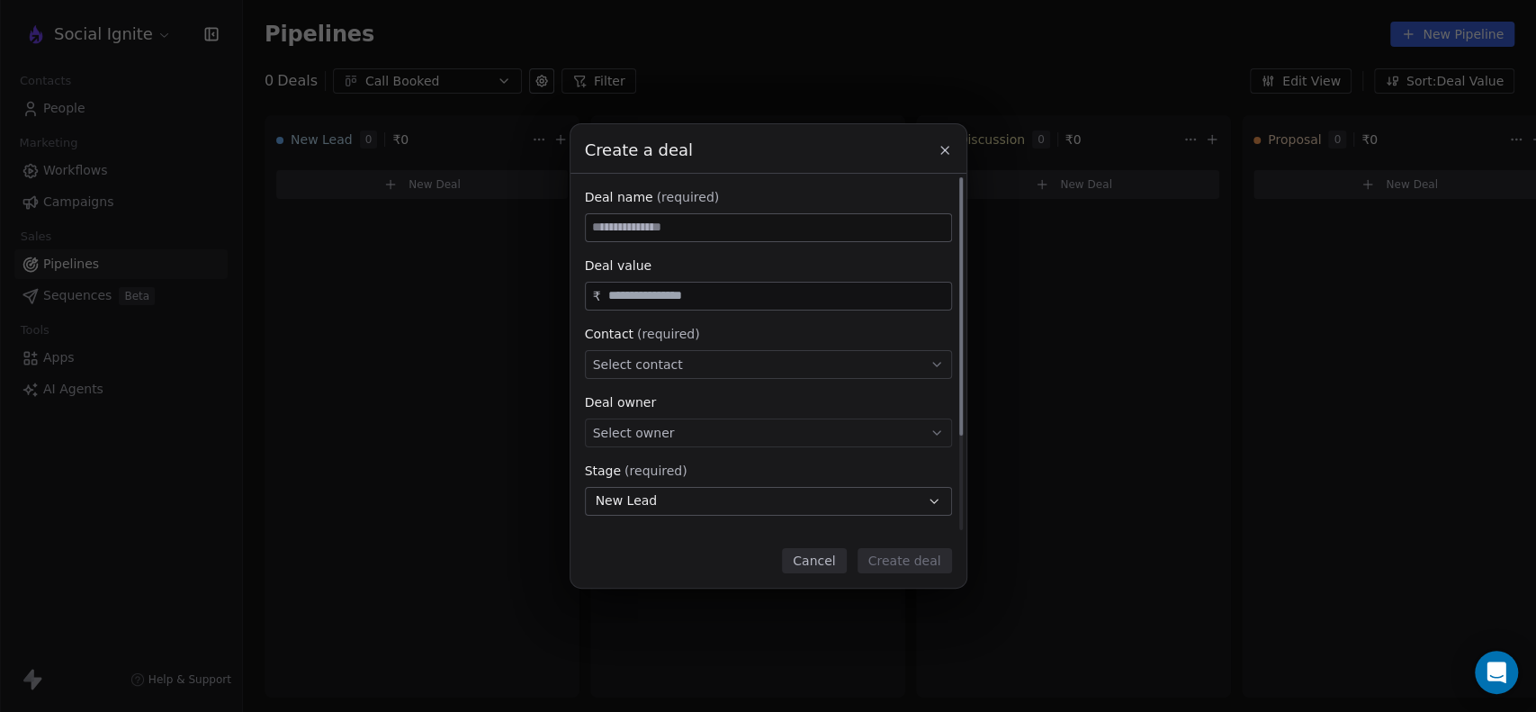
click at [672, 218] on input at bounding box center [768, 227] width 365 height 27
click at [674, 304] on div "₹" at bounding box center [768, 296] width 367 height 29
click at [677, 363] on div "Select contact" at bounding box center [768, 364] width 367 height 29
click at [677, 363] on input at bounding box center [769, 373] width 338 height 20
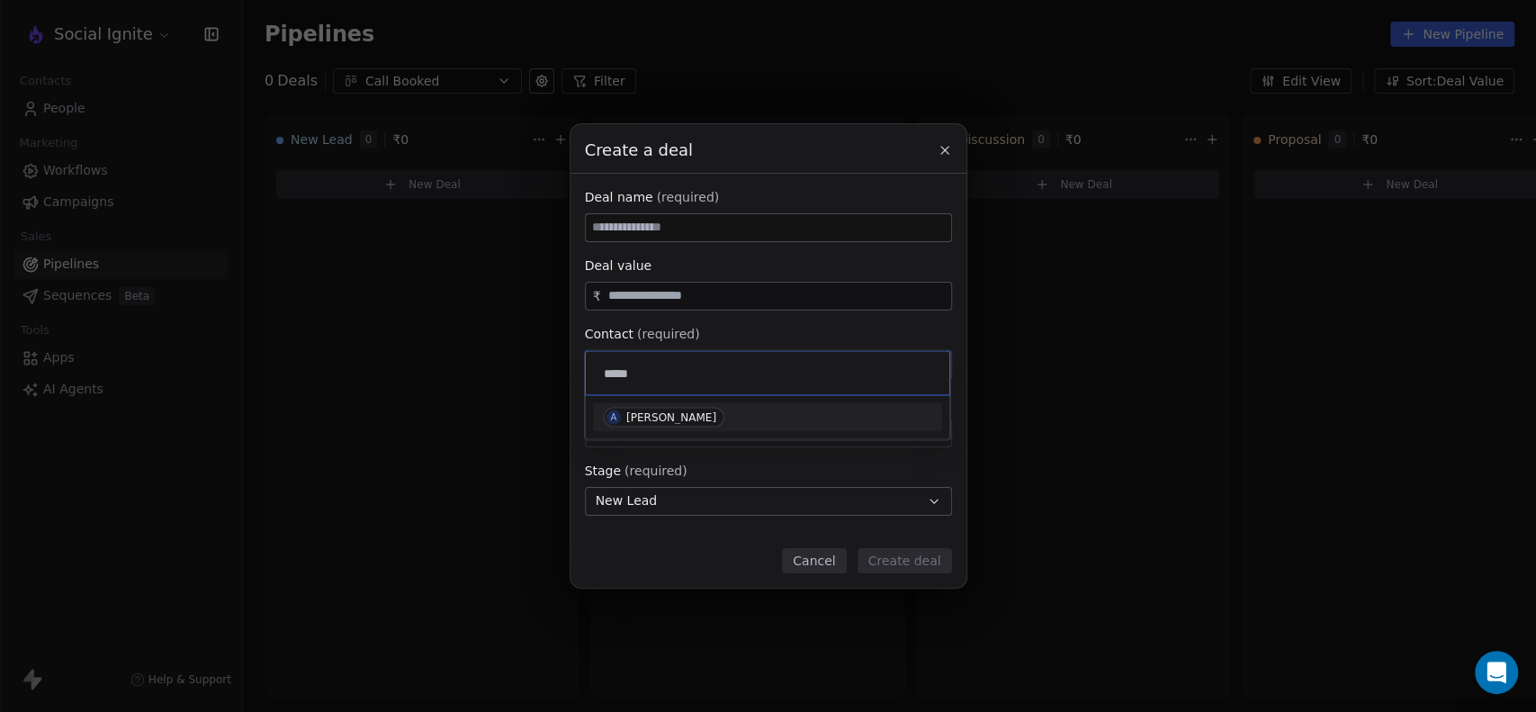
type input "*****"
click at [644, 416] on div "Ashok Raj" at bounding box center [671, 416] width 90 height 13
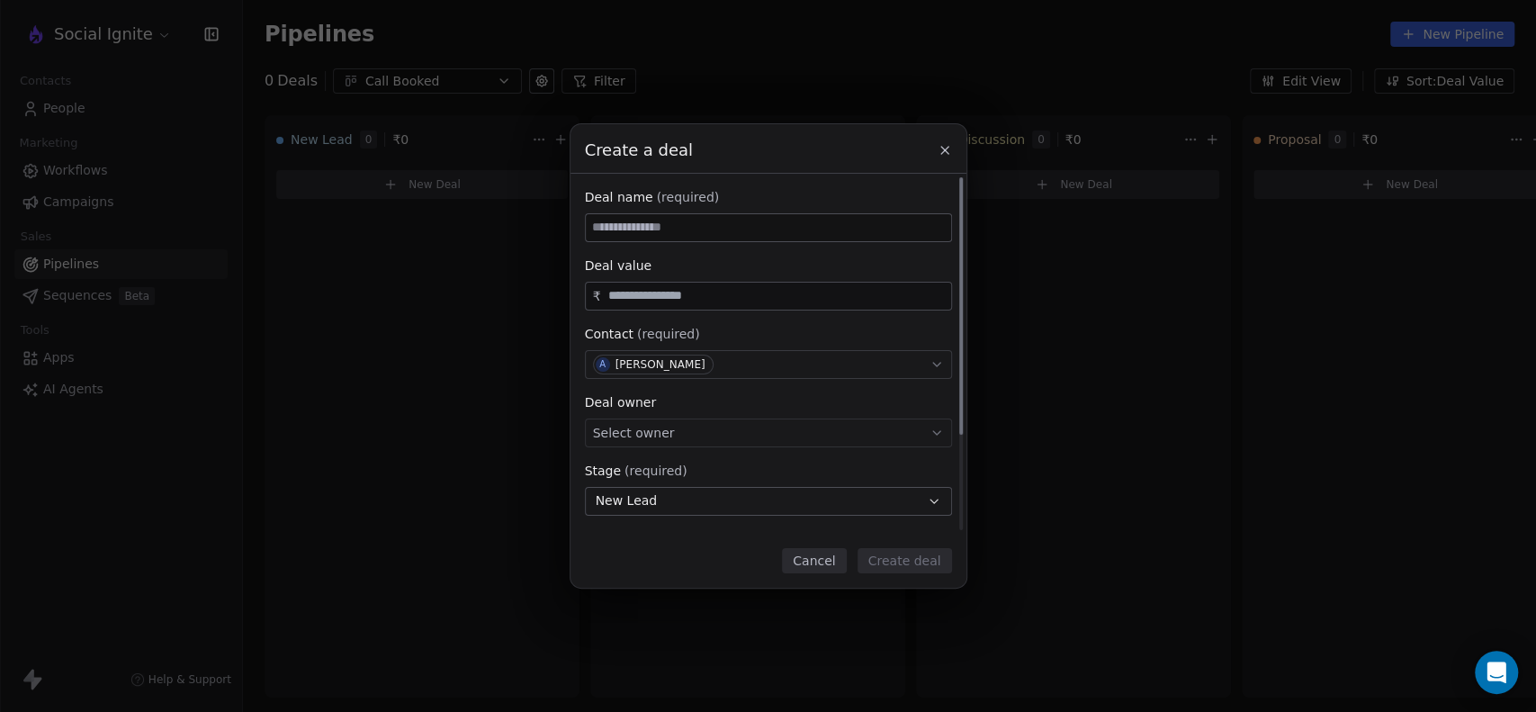
click at [742, 322] on div "Deal name (required) Deal value ₹ Contact (required) A Ashok Raj Deal owner Sel…" at bounding box center [768, 420] width 367 height 464
click at [710, 436] on div "Select owner" at bounding box center [768, 432] width 367 height 29
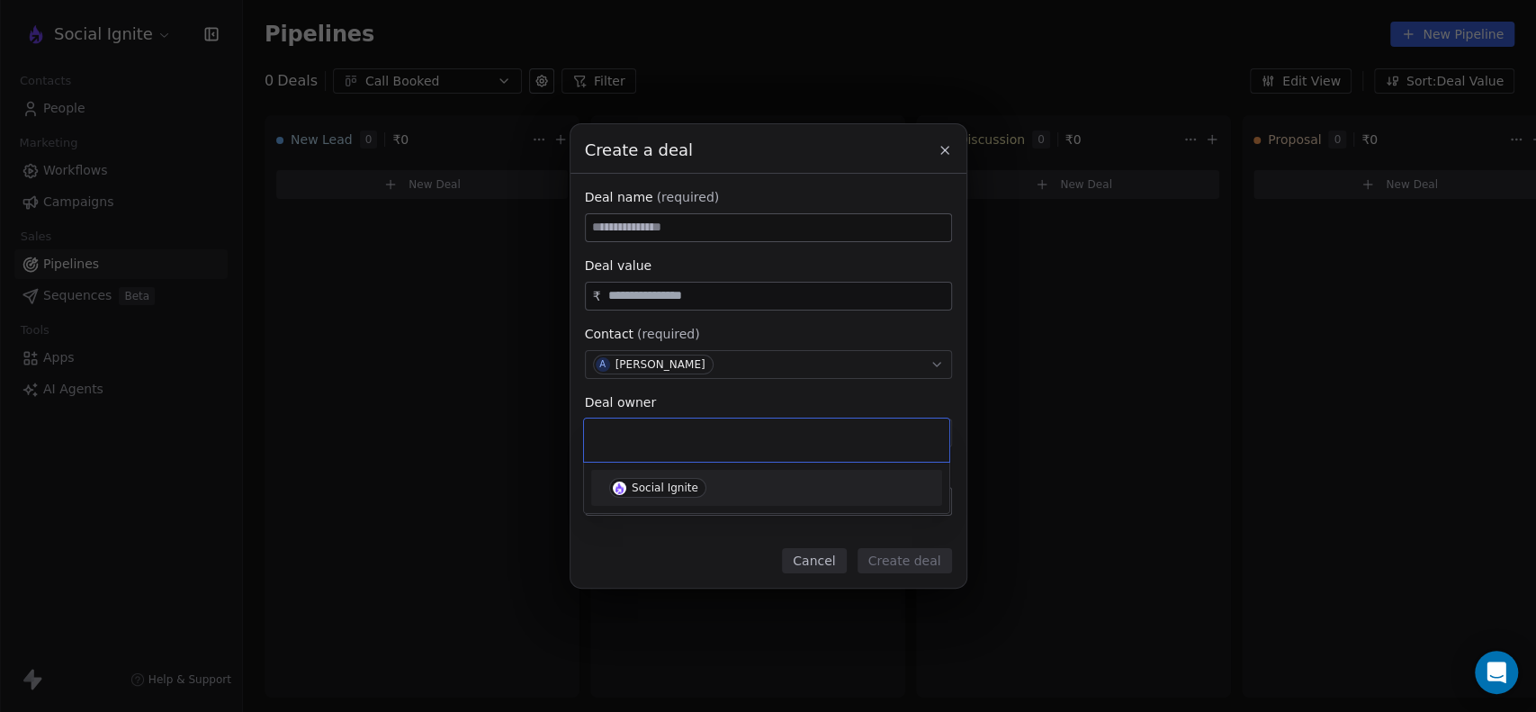
click at [675, 486] on div "Social Ignite" at bounding box center [665, 487] width 67 height 13
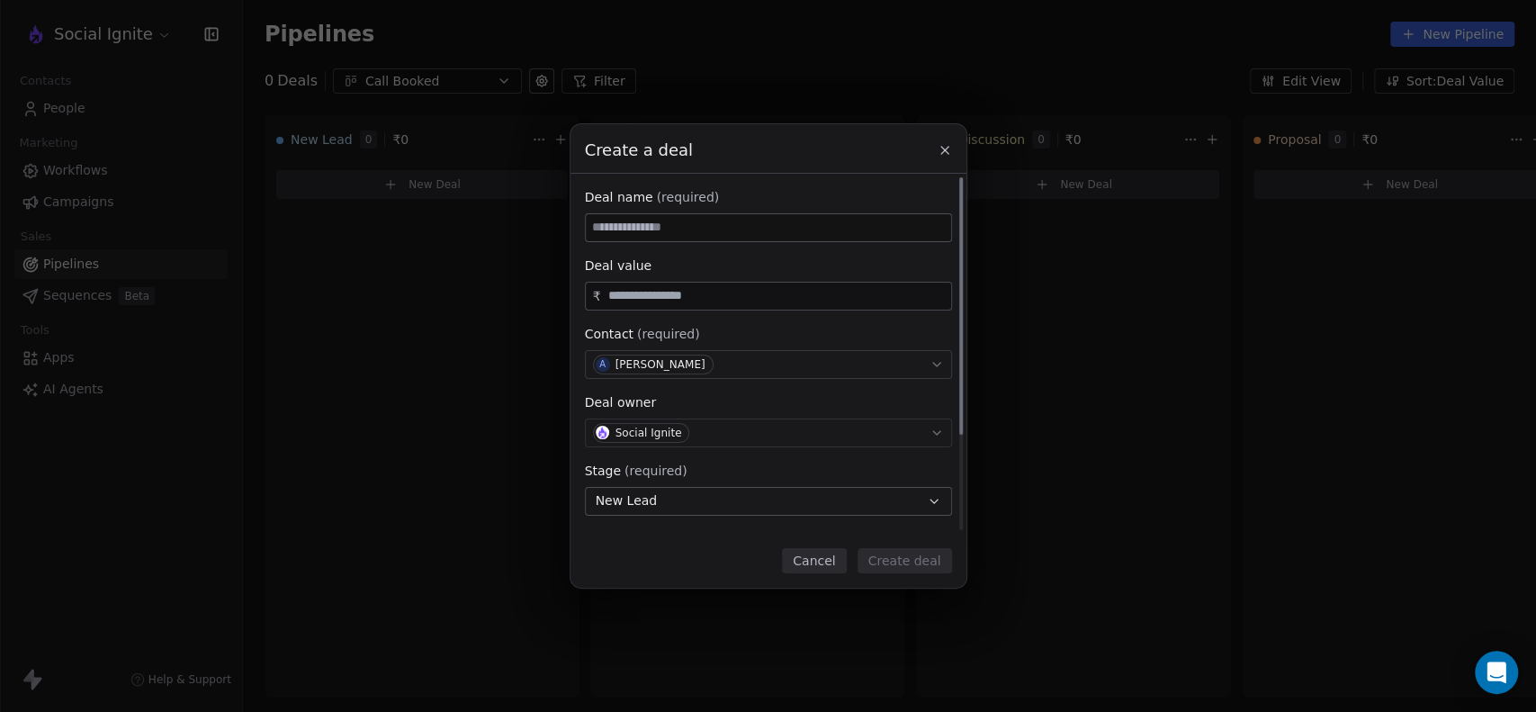
click at [701, 506] on button "New Lead" at bounding box center [768, 501] width 367 height 29
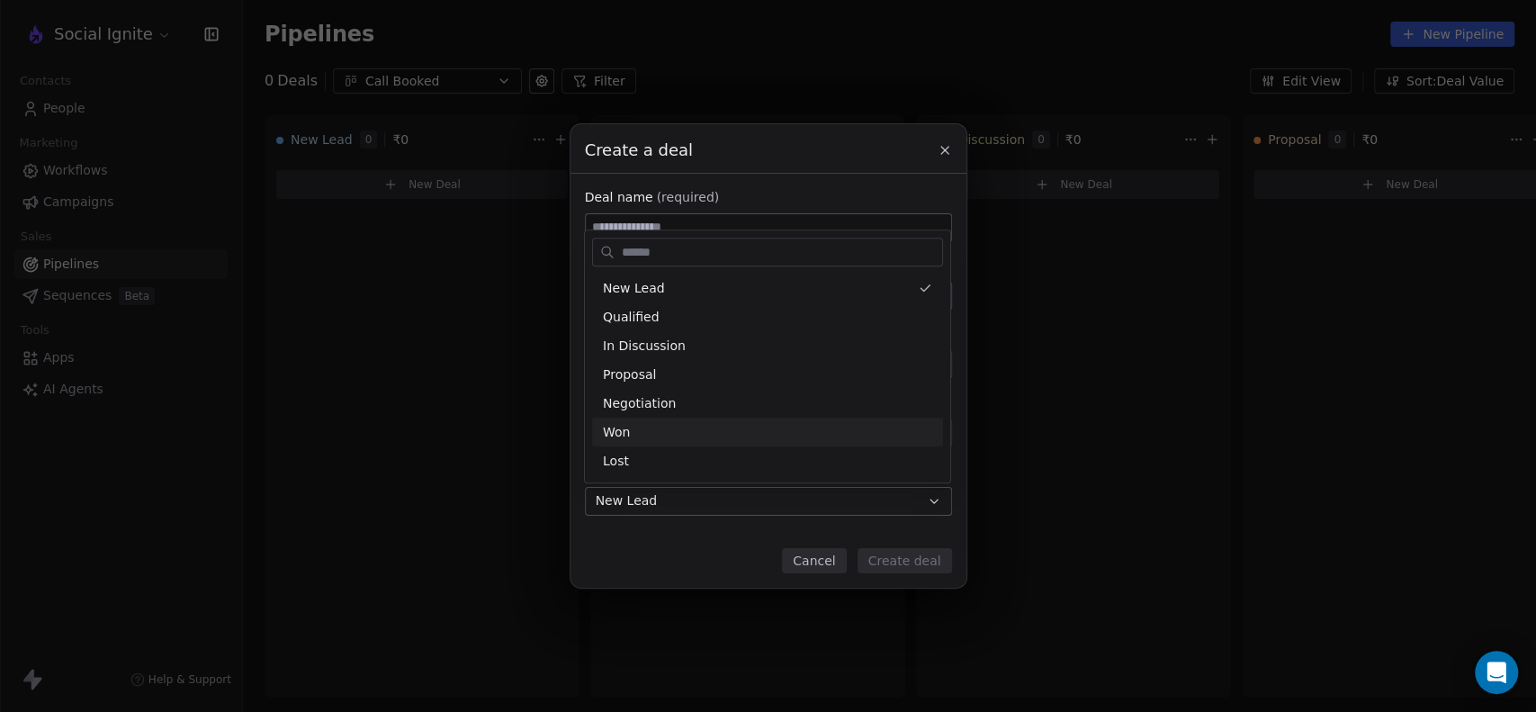
click at [706, 556] on div "Create a deal Deal name (required) Deal value ₹ Contact (required) A Ashok Raj …" at bounding box center [768, 355] width 1536 height 463
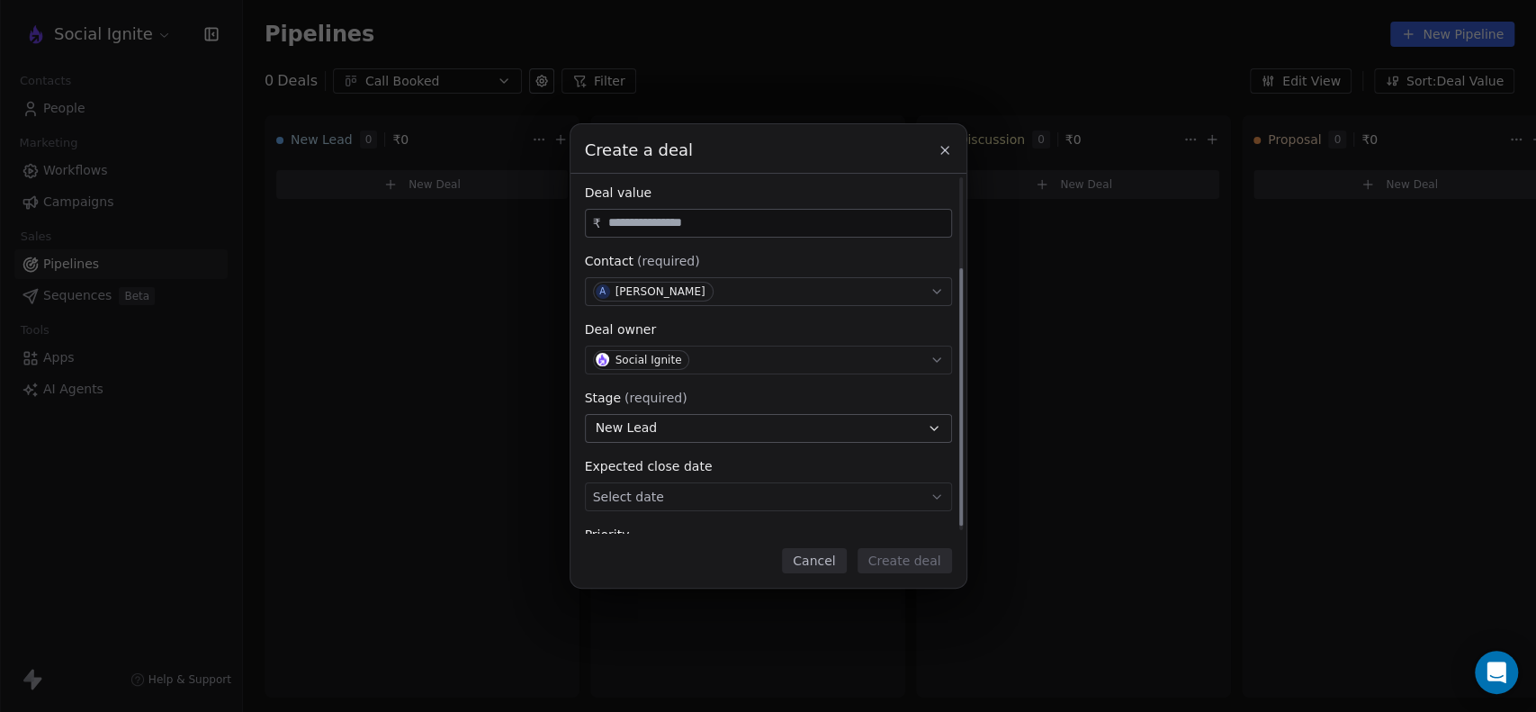
scroll to position [132, 0]
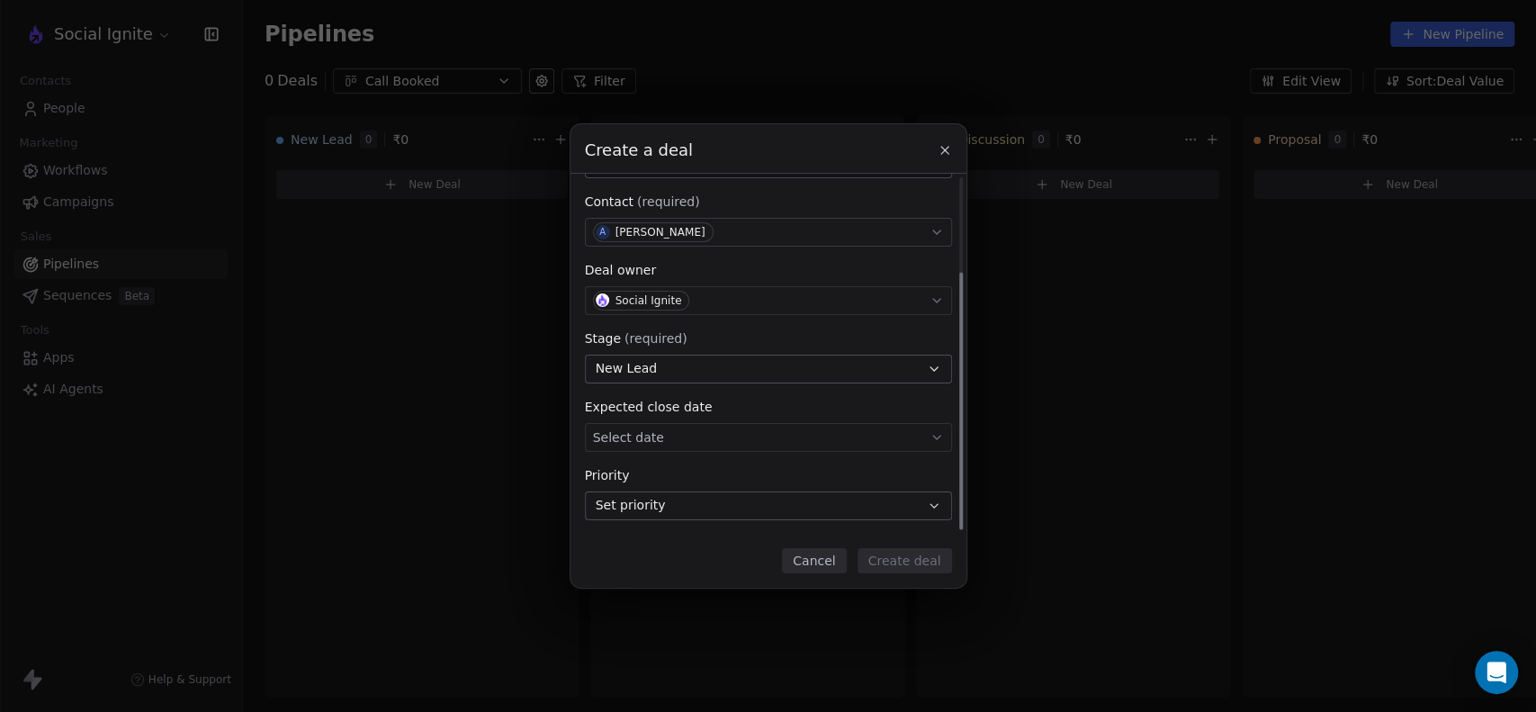
click at [712, 508] on button "Set priority" at bounding box center [768, 505] width 367 height 29
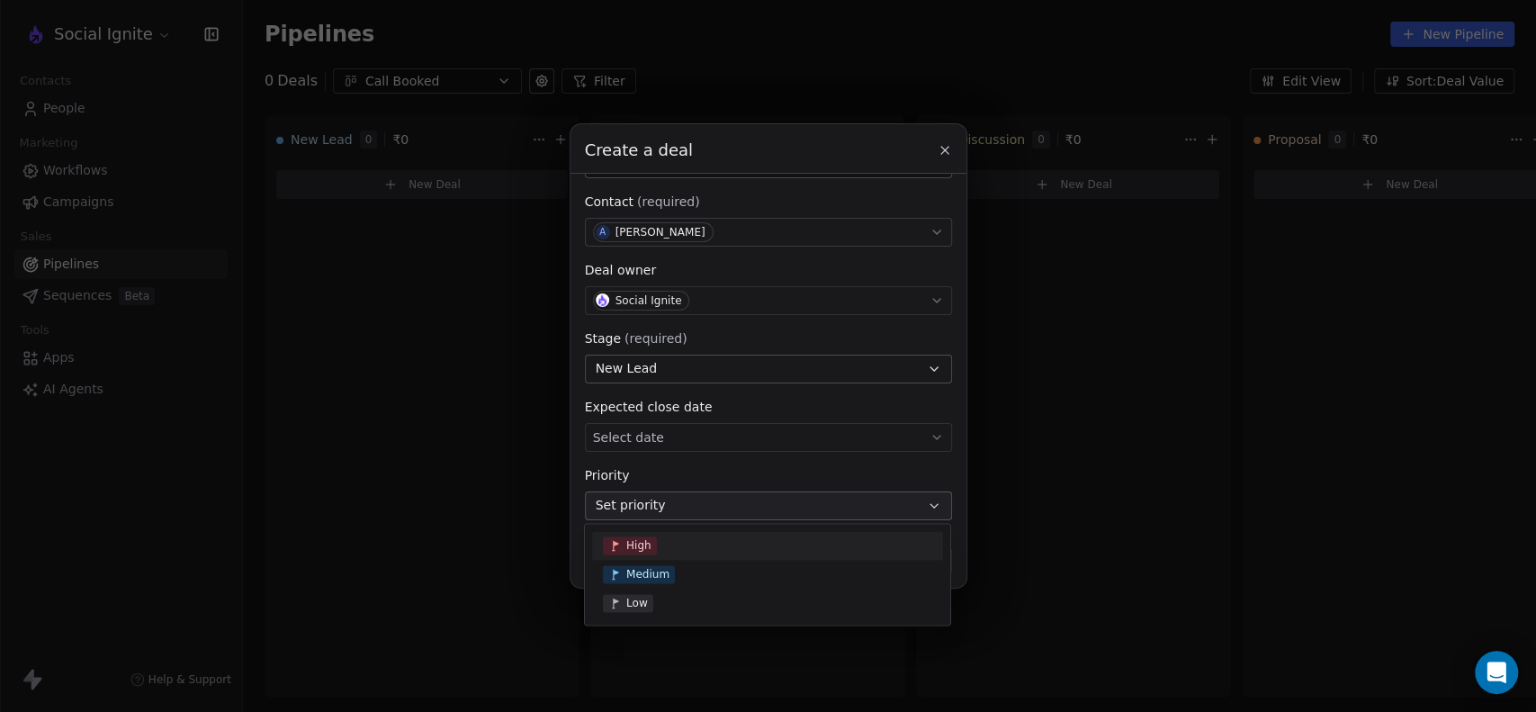
click at [694, 502] on div "Create a deal Deal name (required) Deal value ₹ Contact (required) A Ashok Raj …" at bounding box center [768, 355] width 1536 height 463
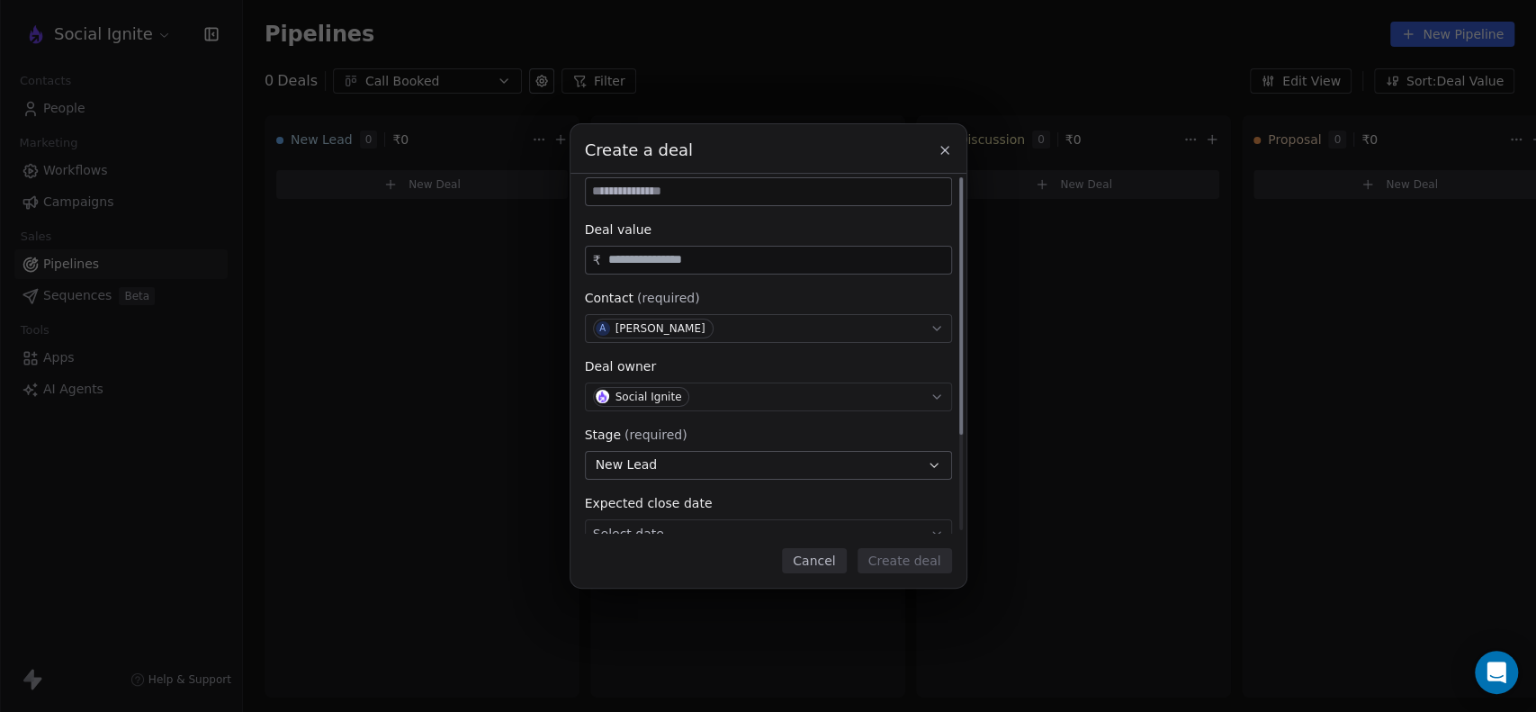
scroll to position [0, 0]
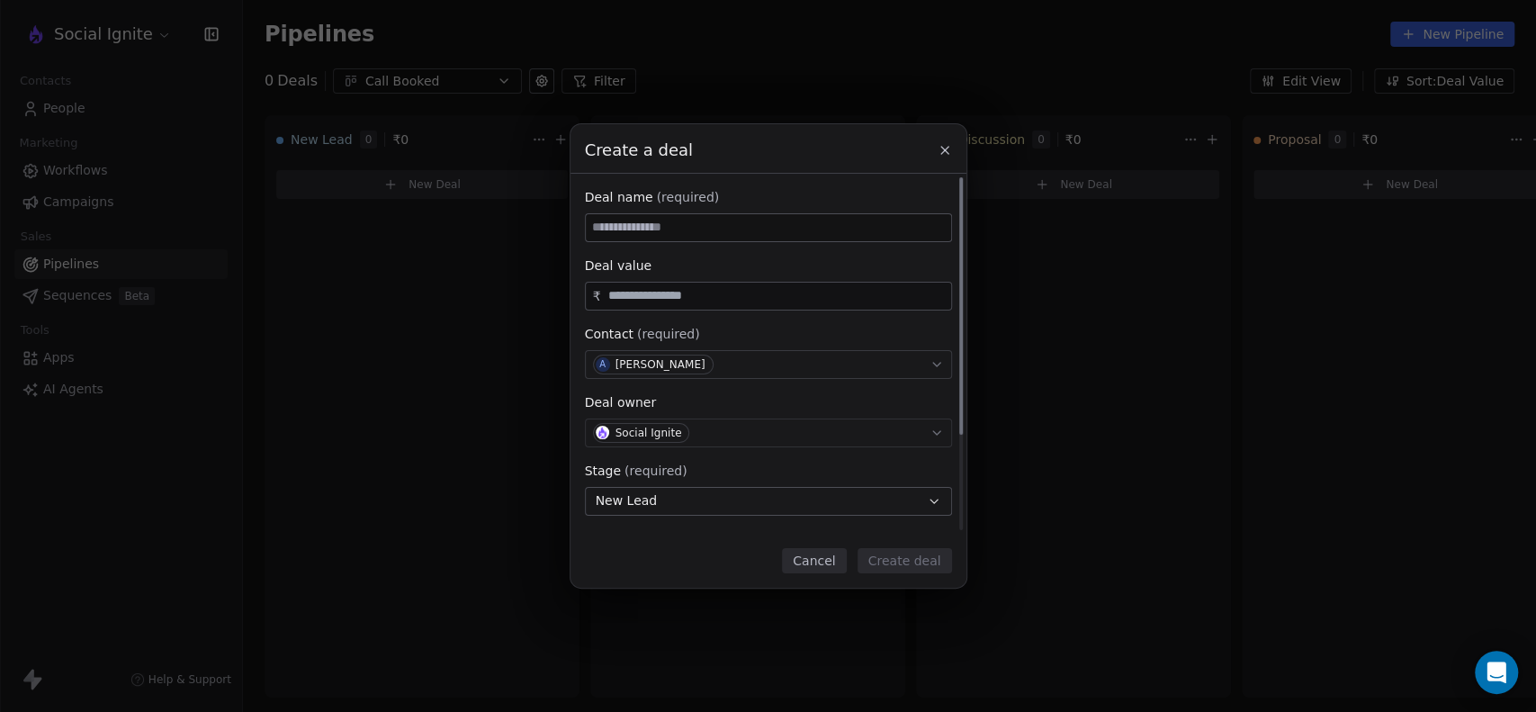
click at [693, 225] on input at bounding box center [768, 227] width 365 height 27
type input "***"
click at [694, 296] on input "text" at bounding box center [775, 295] width 343 height 13
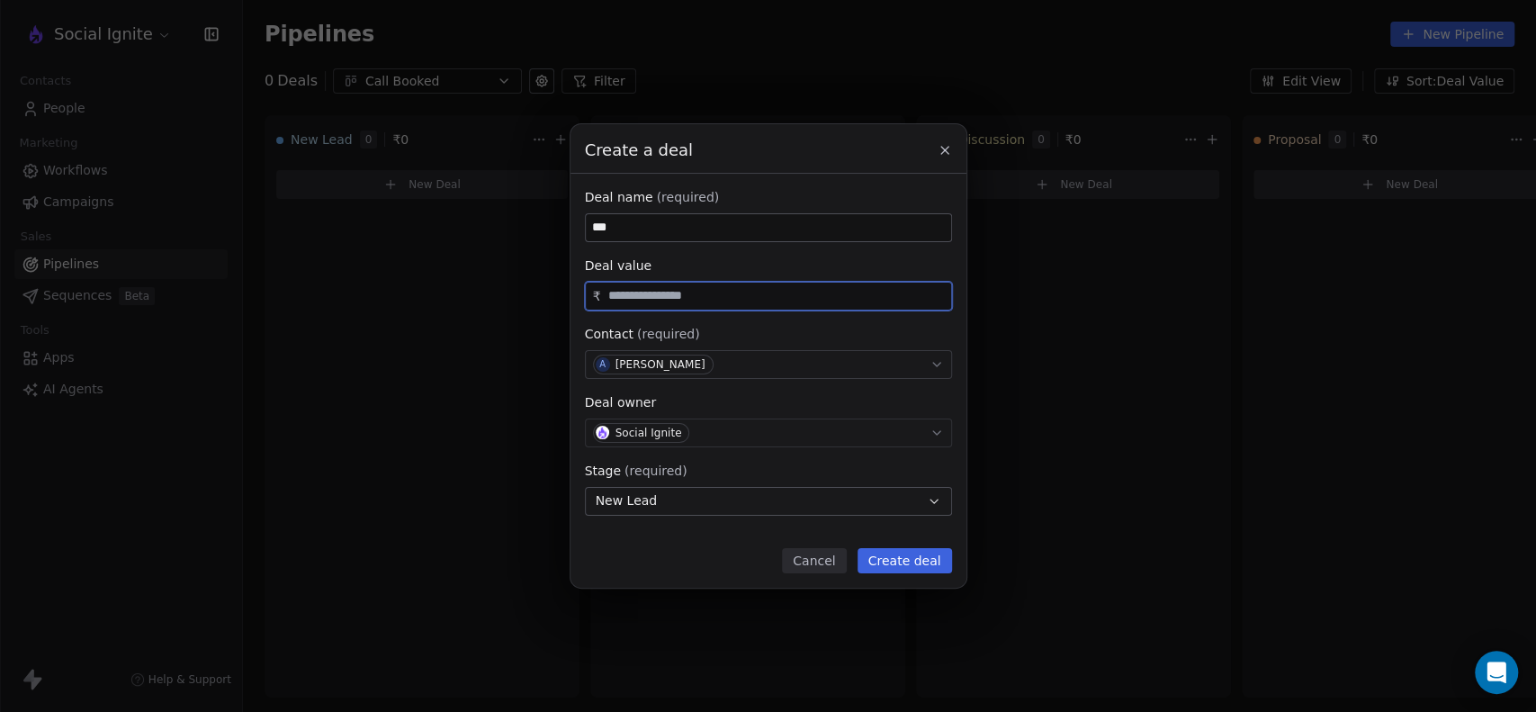
click at [820, 557] on button "Cancel" at bounding box center [814, 560] width 64 height 25
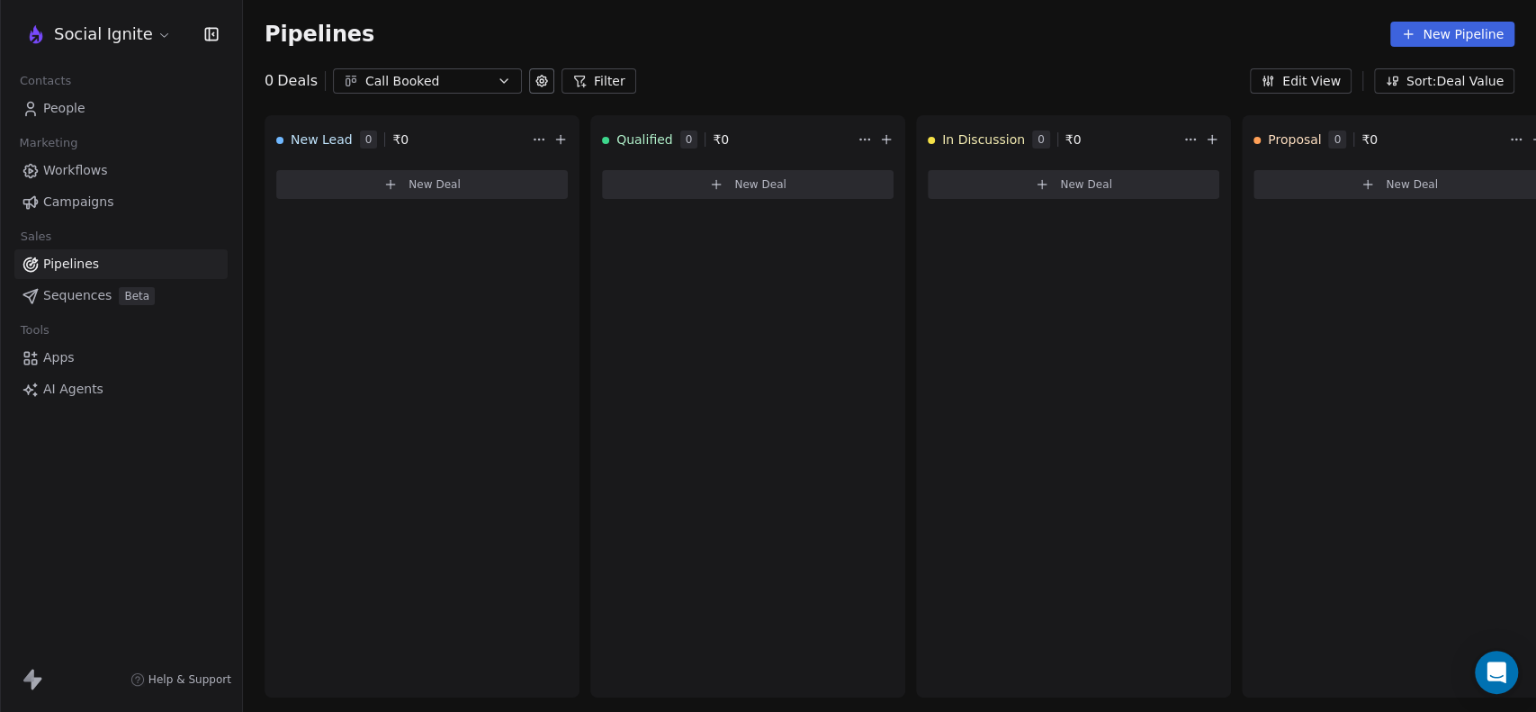
click at [697, 33] on div "Pipelines New Pipeline" at bounding box center [890, 34] width 1250 height 25
click at [1474, 27] on button "New Pipeline" at bounding box center [1452, 34] width 124 height 25
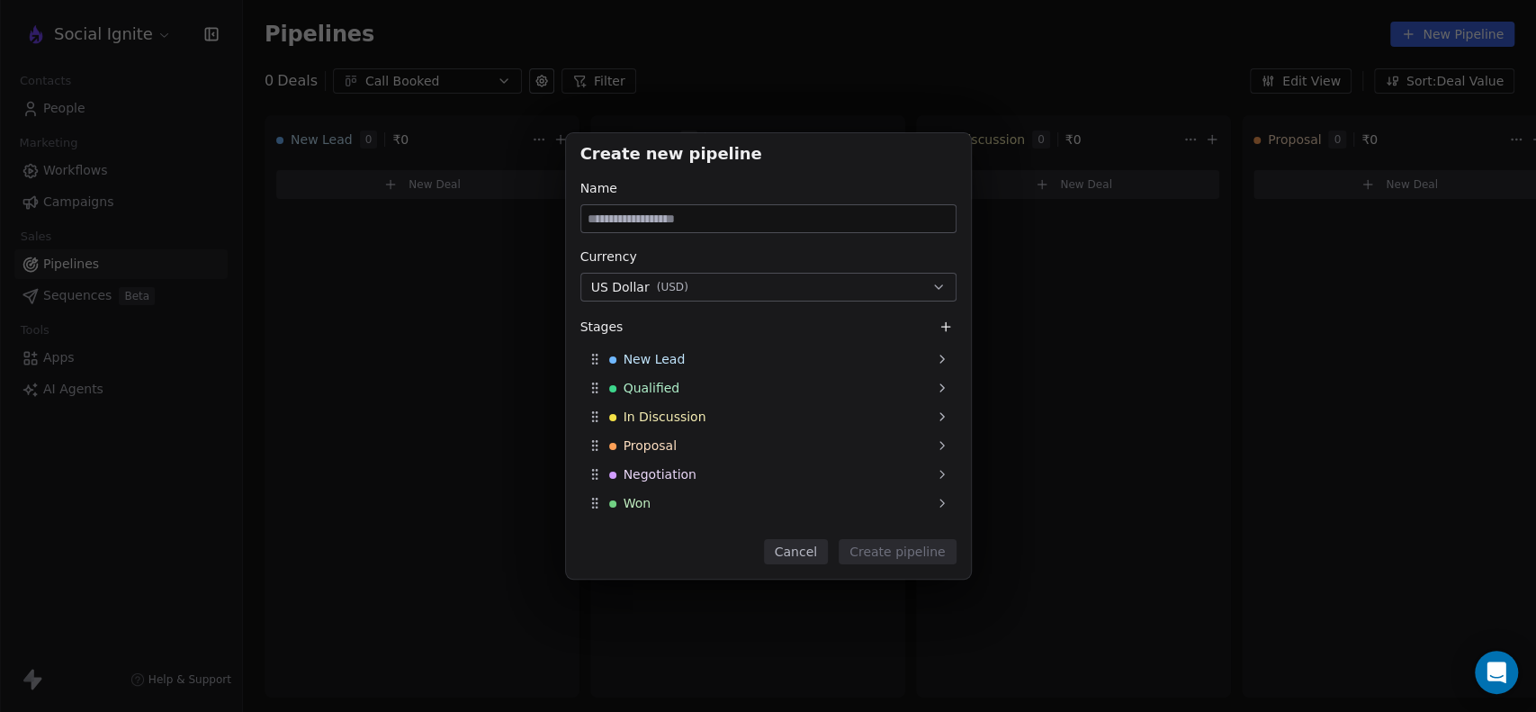
click at [796, 549] on button "Cancel" at bounding box center [796, 551] width 64 height 25
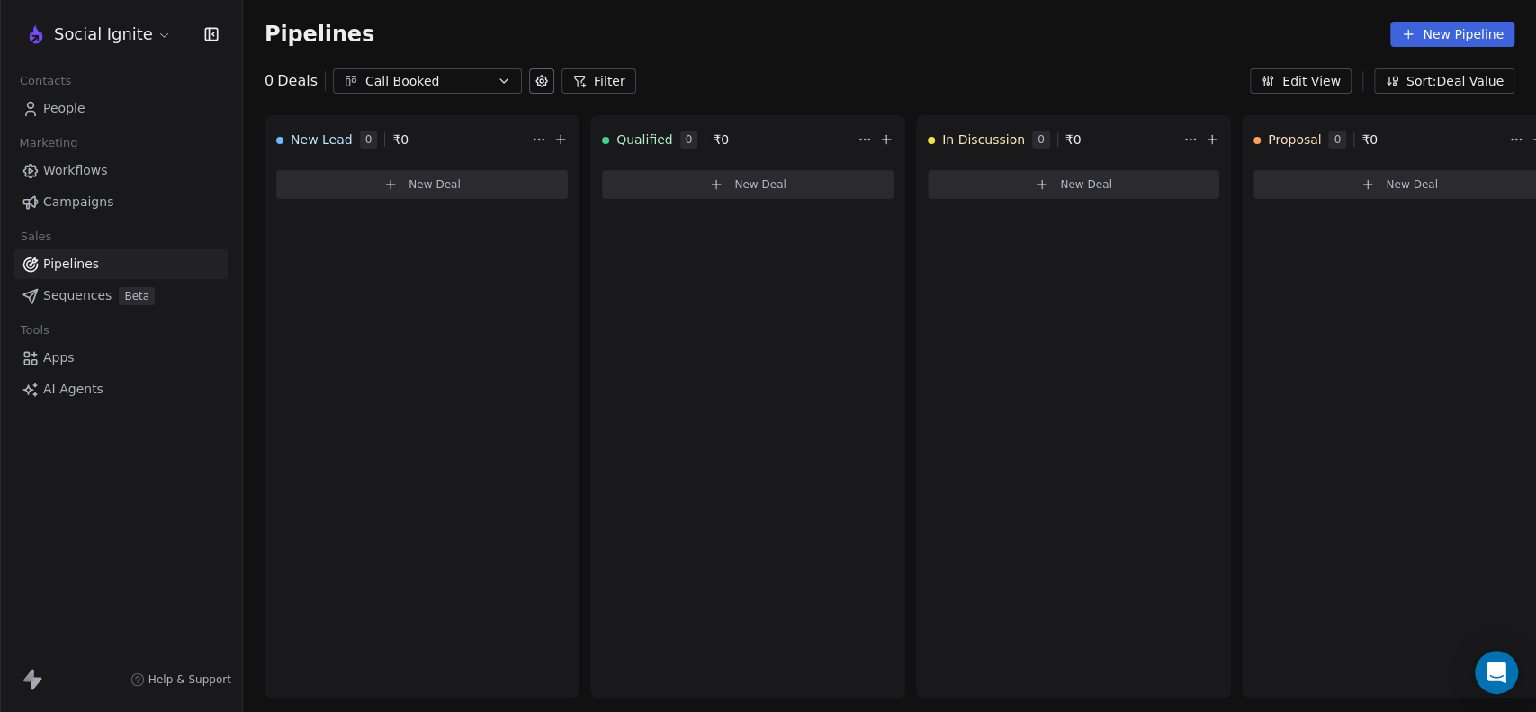
click at [785, 66] on div "Pipelines New Pipeline" at bounding box center [889, 34] width 1293 height 68
click at [535, 85] on icon at bounding box center [542, 81] width 14 height 14
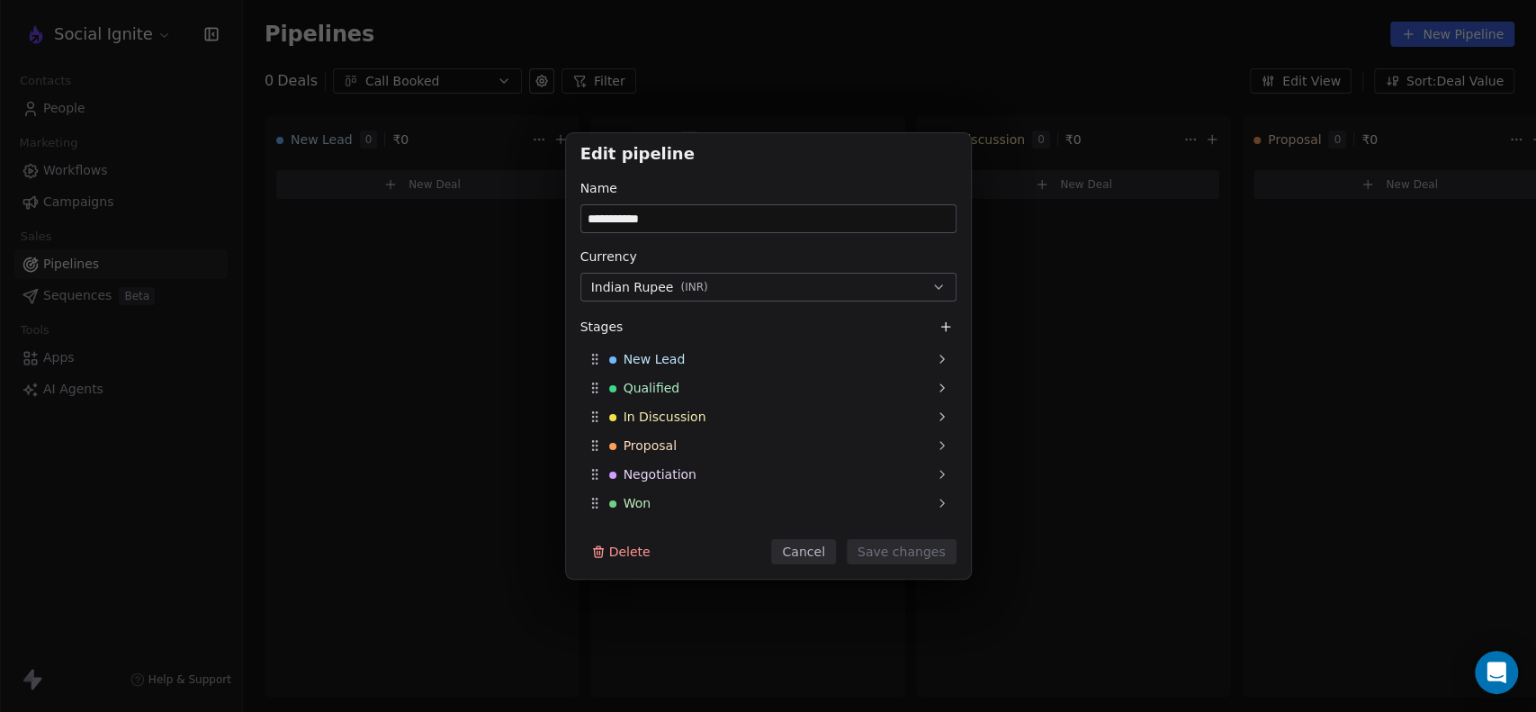
click at [813, 545] on button "Cancel" at bounding box center [803, 551] width 64 height 25
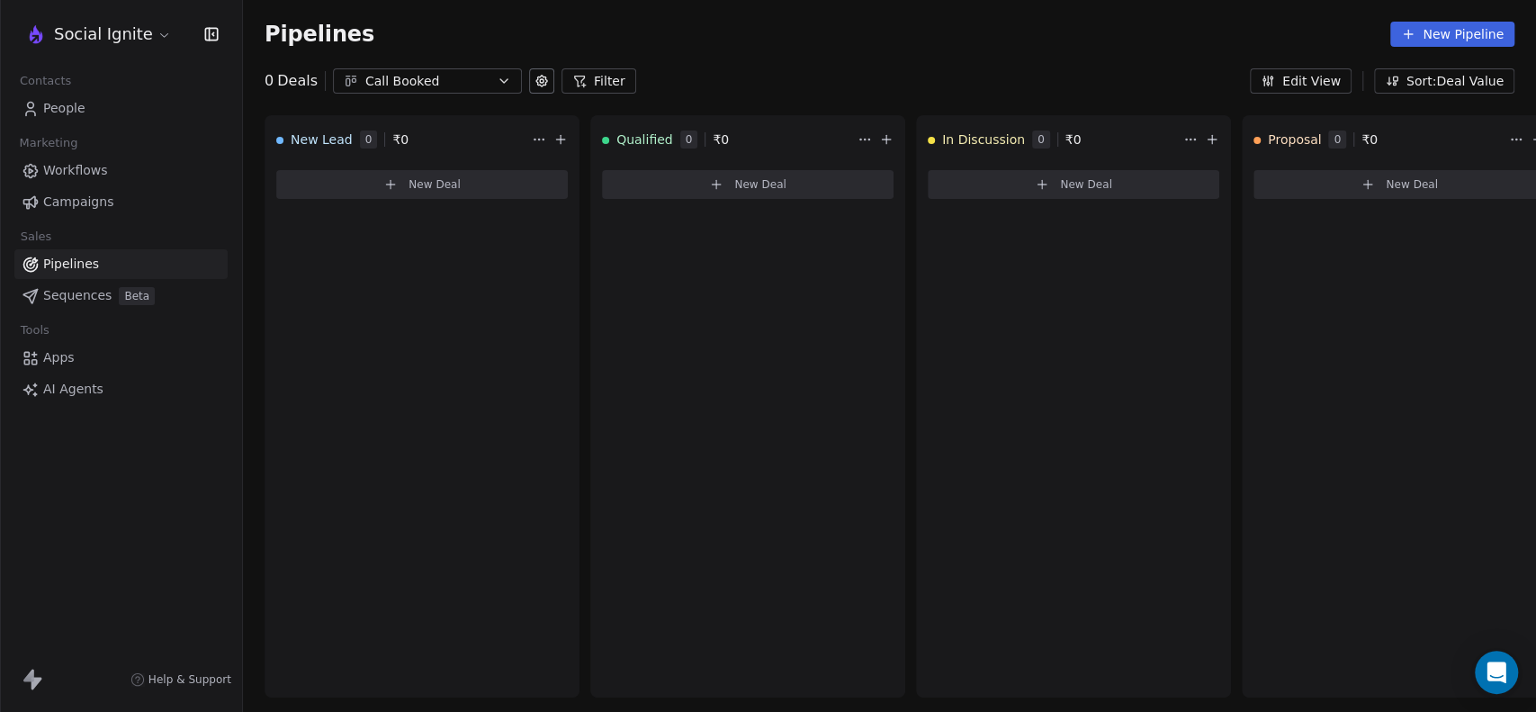
click at [825, 56] on div "Pipelines New Pipeline" at bounding box center [889, 34] width 1293 height 68
drag, startPoint x: 1213, startPoint y: 344, endPoint x: 1000, endPoint y: 364, distance: 214.2
click at [1000, 364] on div "In Discussion 0 ₹ 0 New Deal" at bounding box center [1073, 406] width 315 height 582
click at [92, 289] on span "Sequences" at bounding box center [77, 295] width 68 height 19
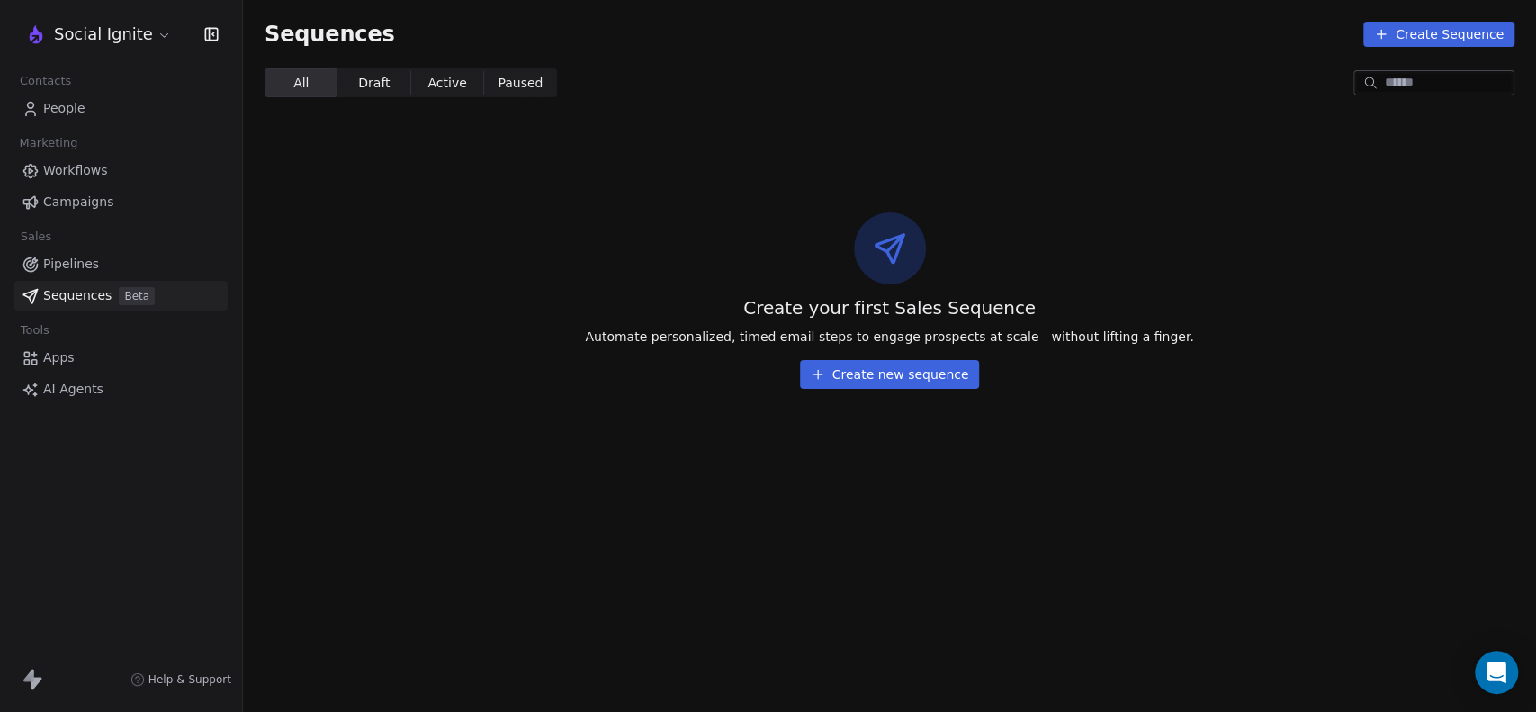
click at [868, 373] on button "Create new sequence" at bounding box center [890, 374] width 180 height 29
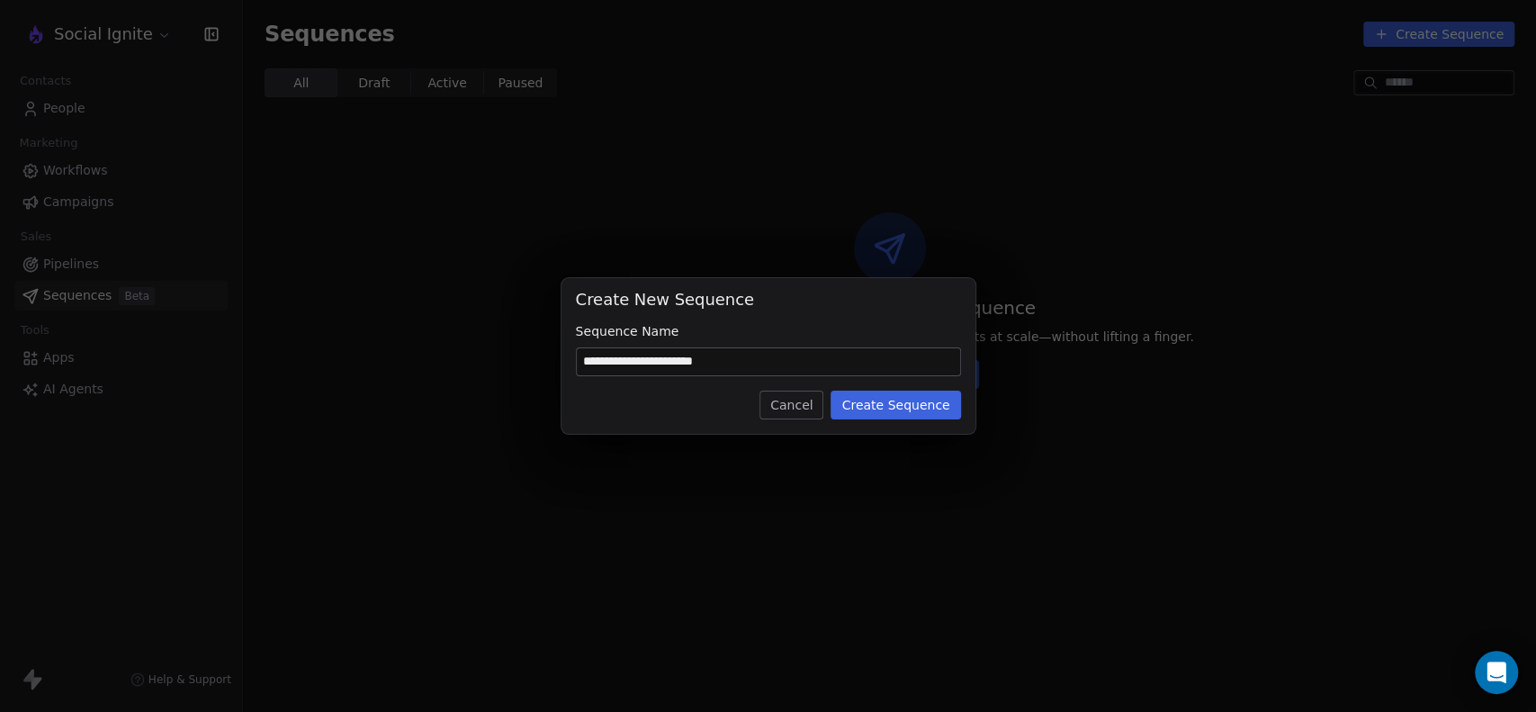
type input "**********"
click at [898, 409] on button "Create Sequence" at bounding box center [896, 405] width 130 height 29
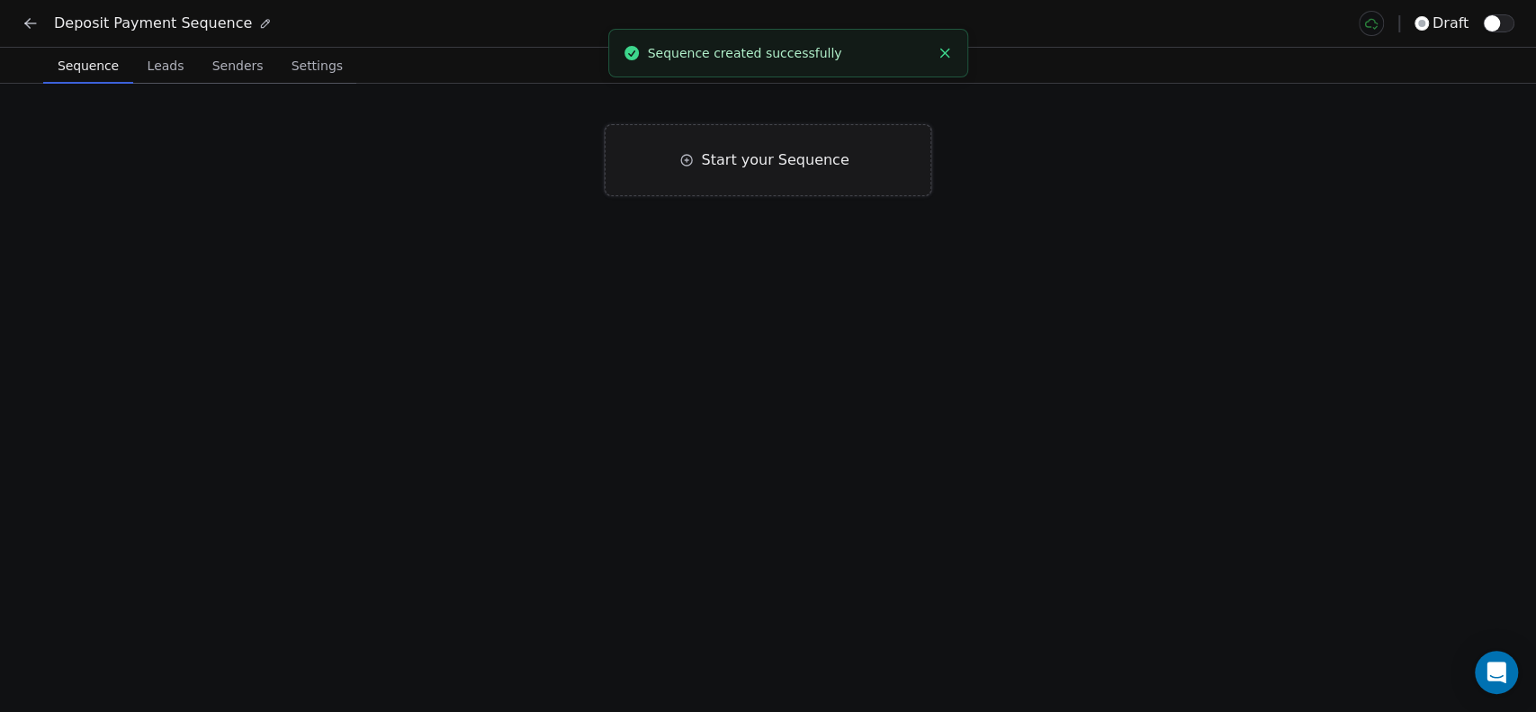
click at [751, 160] on span "Start your Sequence" at bounding box center [775, 160] width 148 height 22
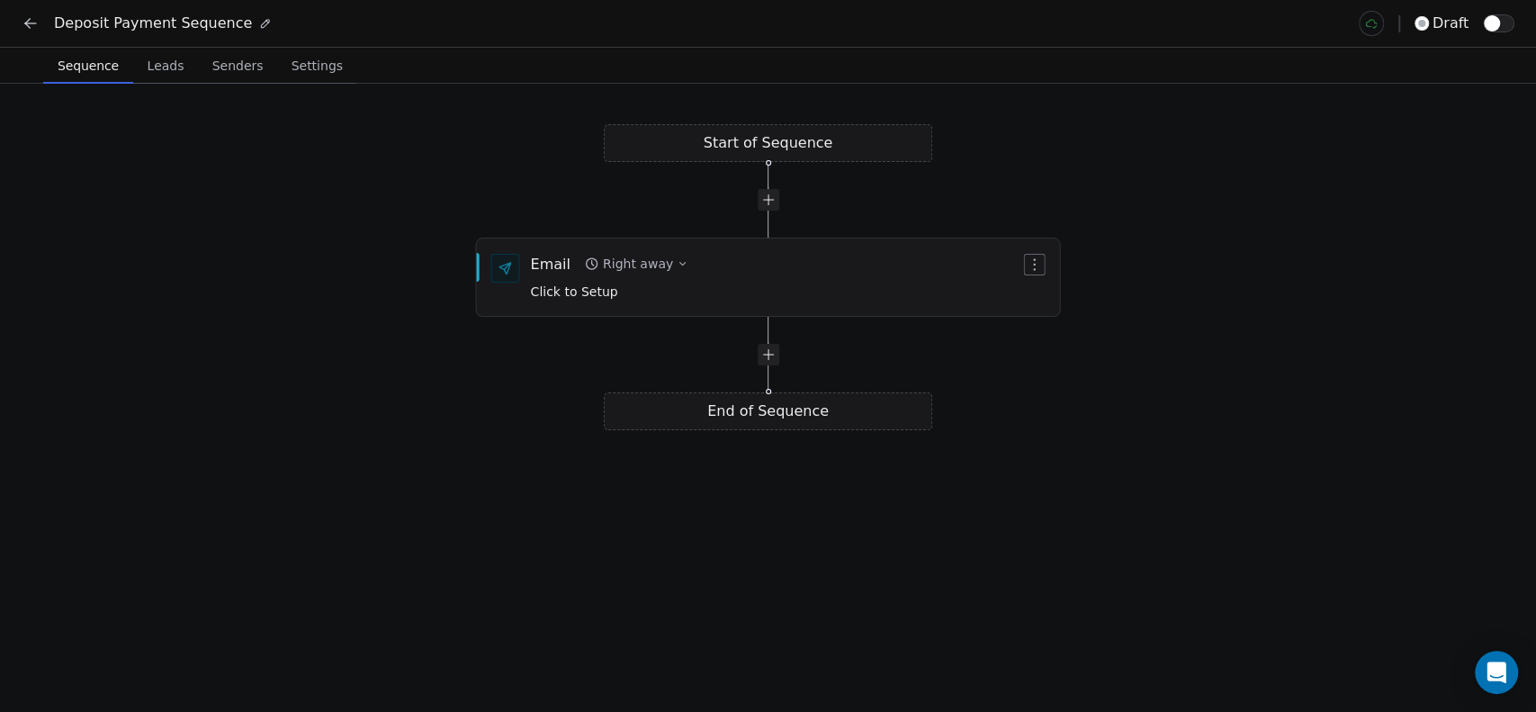
click at [770, 148] on div "Start of Sequence Email Right away Click to Setup End of Sequence" at bounding box center [768, 398] width 1536 height 628
click at [663, 260] on button "Right away" at bounding box center [636, 263] width 117 height 25
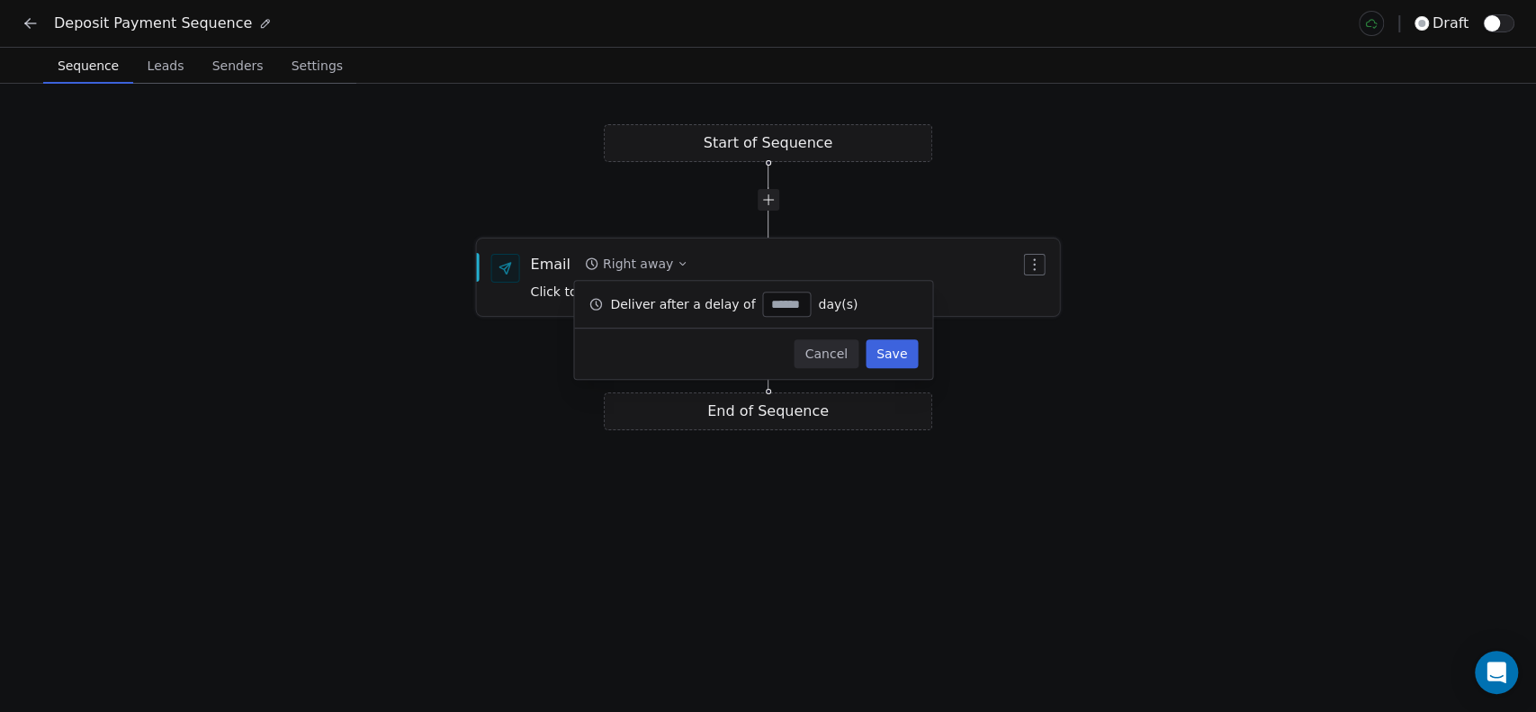
click at [807, 251] on div "Email Right away Click to Setup" at bounding box center [768, 277] width 583 height 76
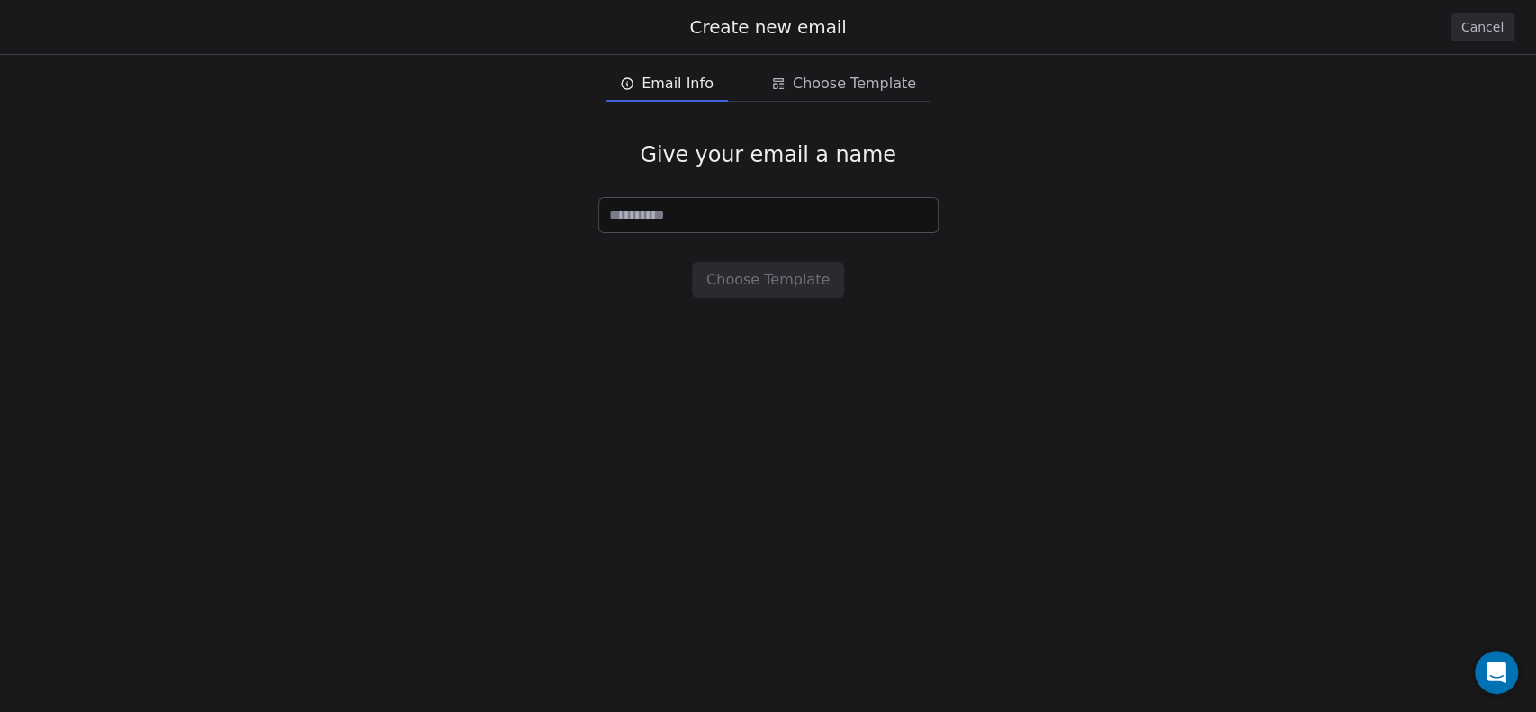
click at [1471, 25] on button "Cancel" at bounding box center [1483, 27] width 64 height 29
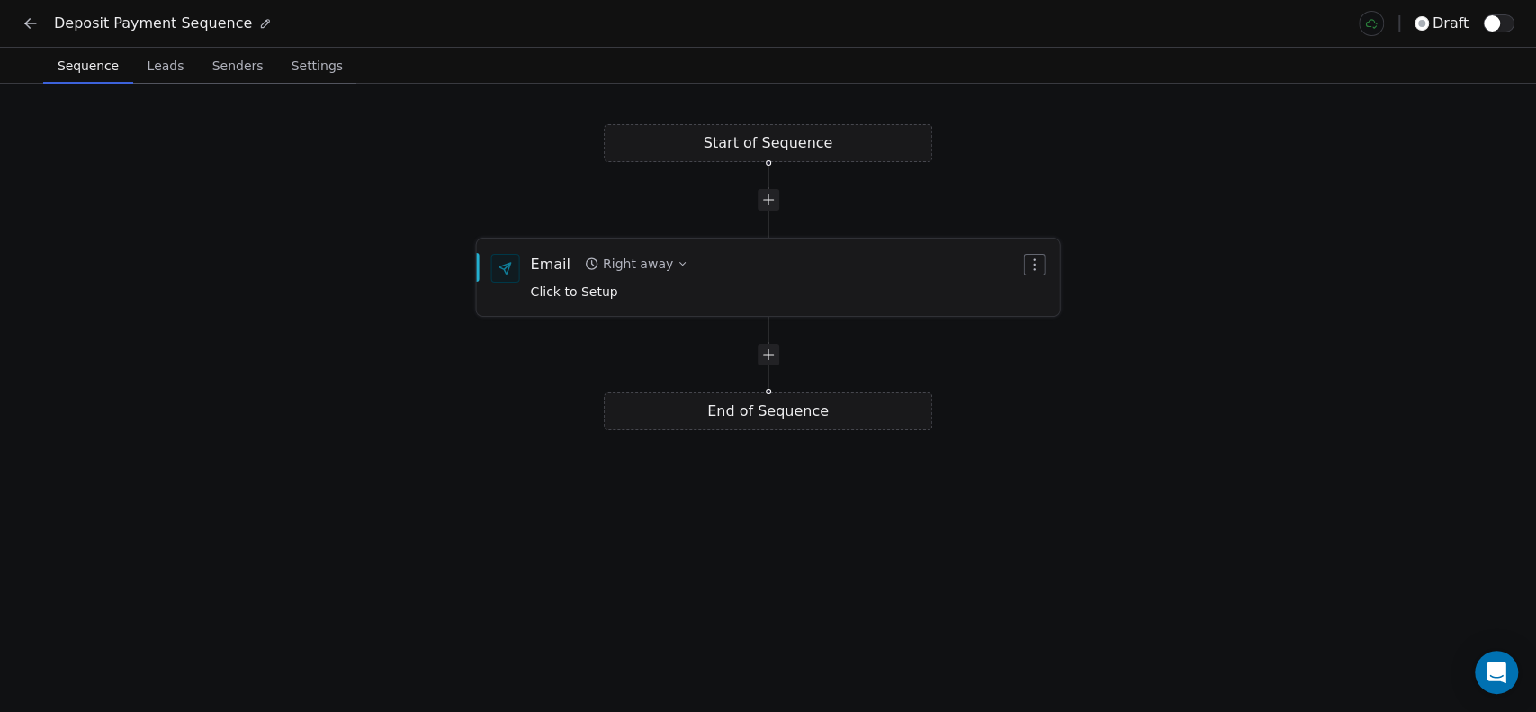
click at [656, 266] on div "Right away" at bounding box center [638, 264] width 70 height 18
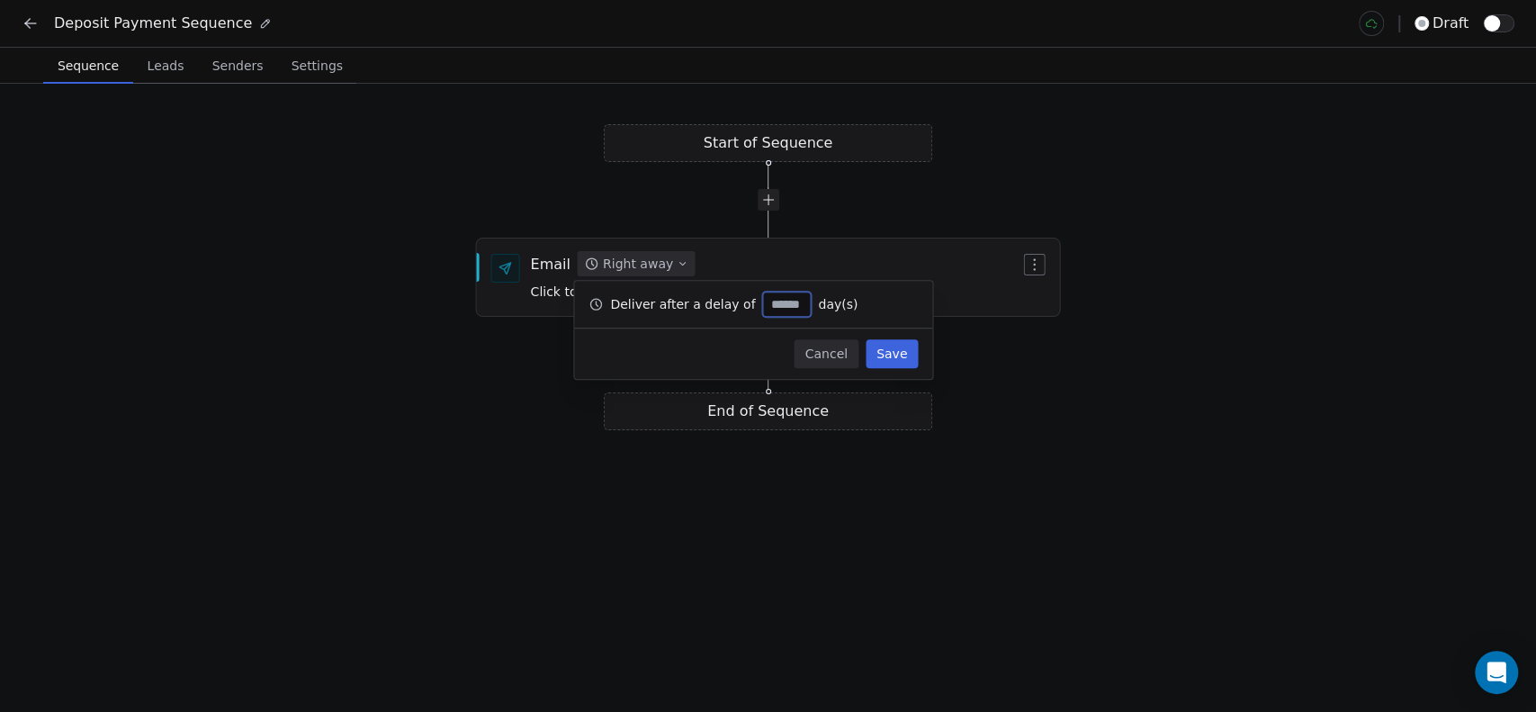
type input "*"
click at [871, 294] on div "Deliver after a delay of * day(s)" at bounding box center [753, 304] width 358 height 47
click at [921, 251] on div "Email Right away Click to Setup" at bounding box center [768, 277] width 583 height 76
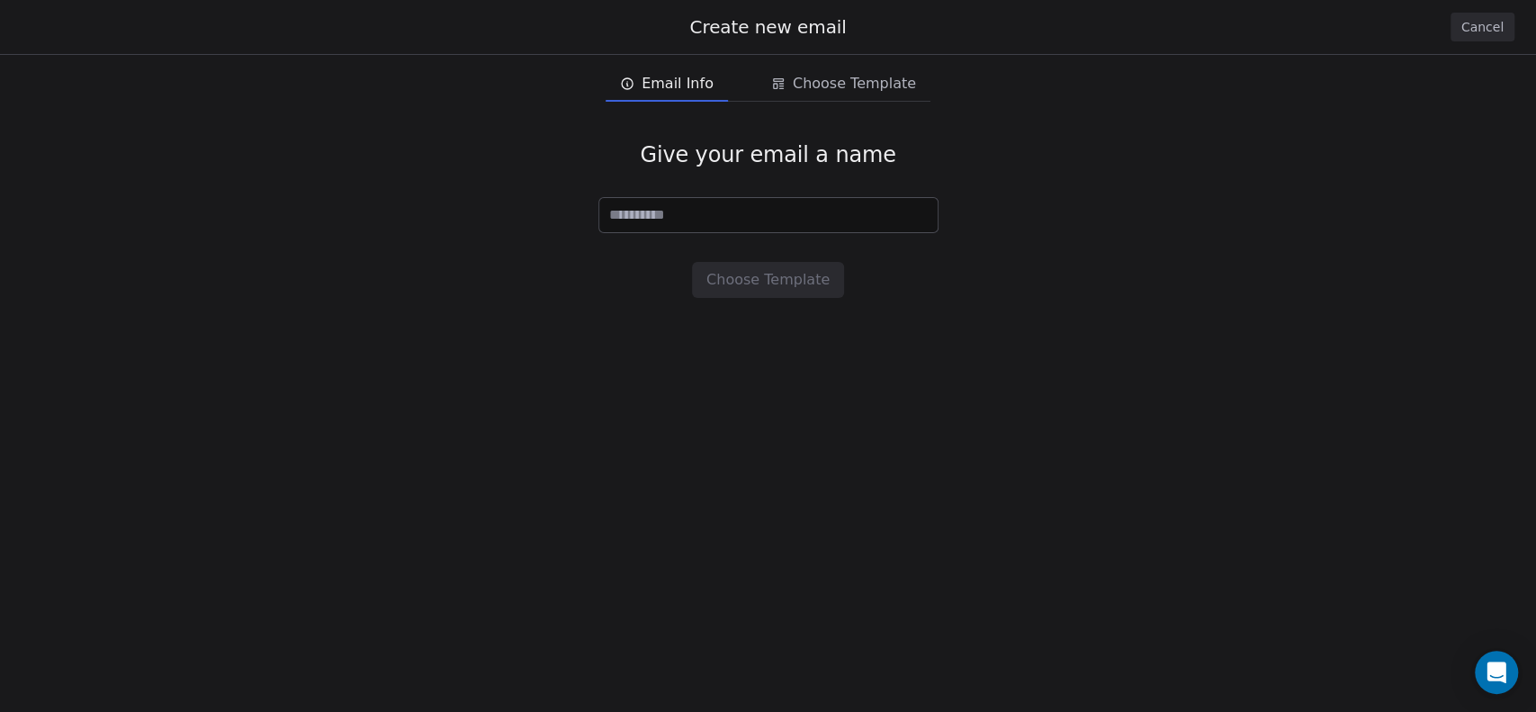
click at [1471, 24] on button "Cancel" at bounding box center [1483, 27] width 64 height 29
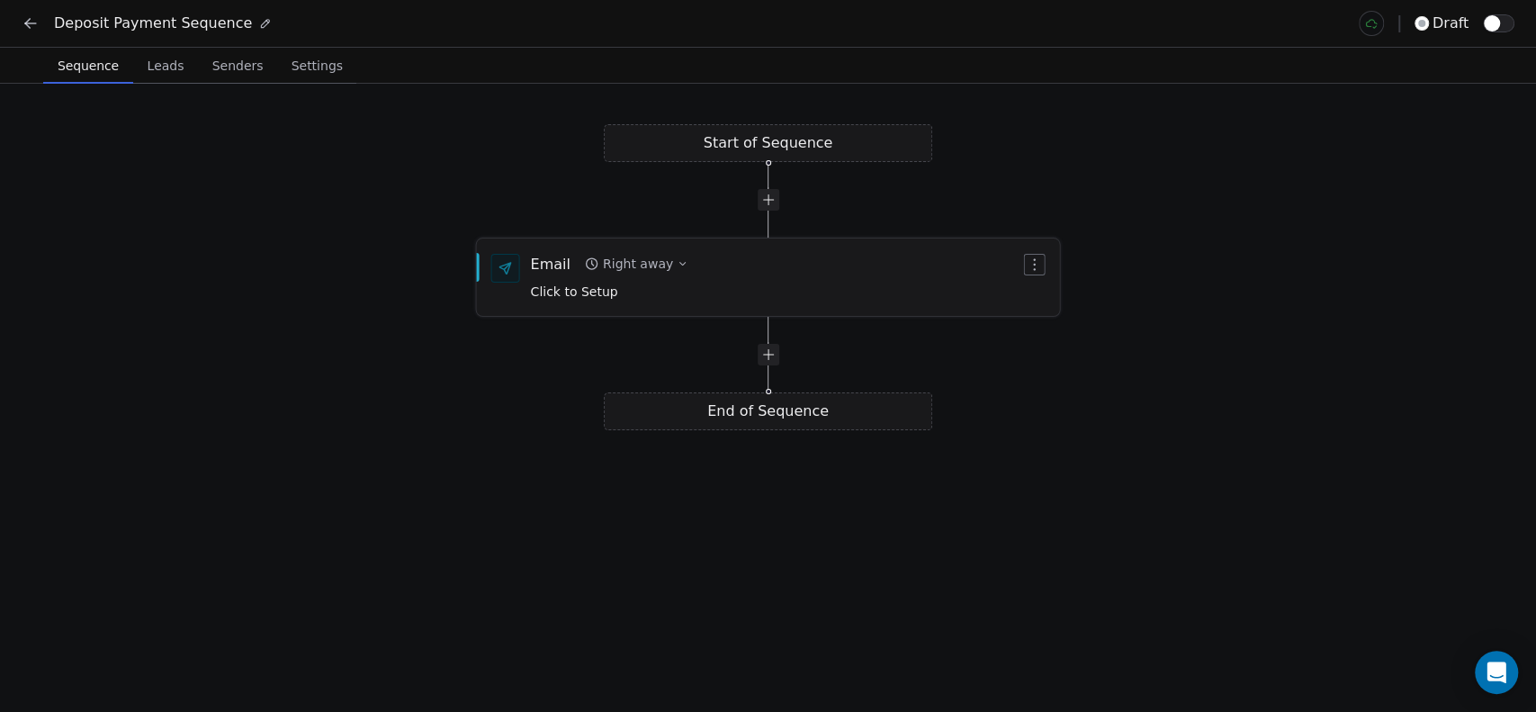
click at [652, 255] on div "Right away" at bounding box center [638, 264] width 70 height 18
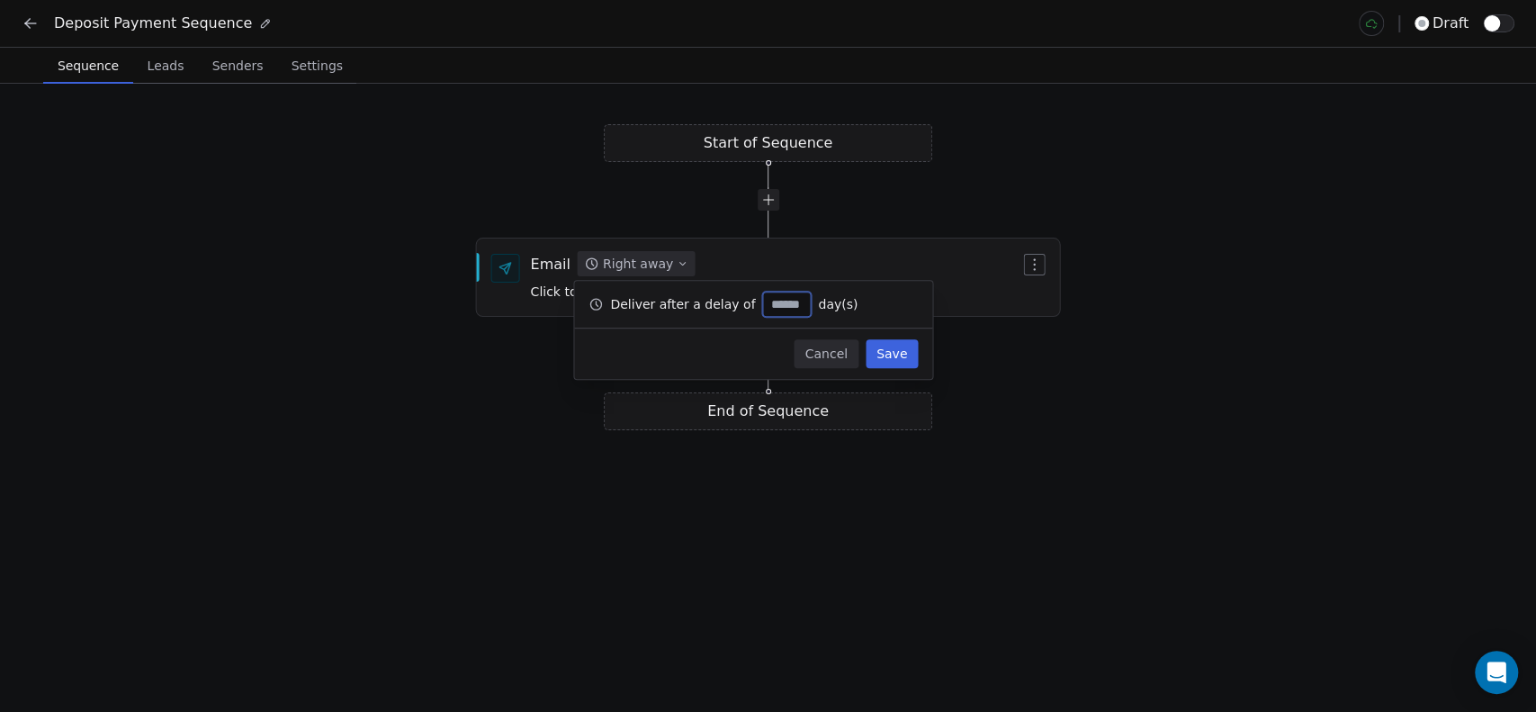
click at [893, 346] on button "Save" at bounding box center [892, 353] width 52 height 29
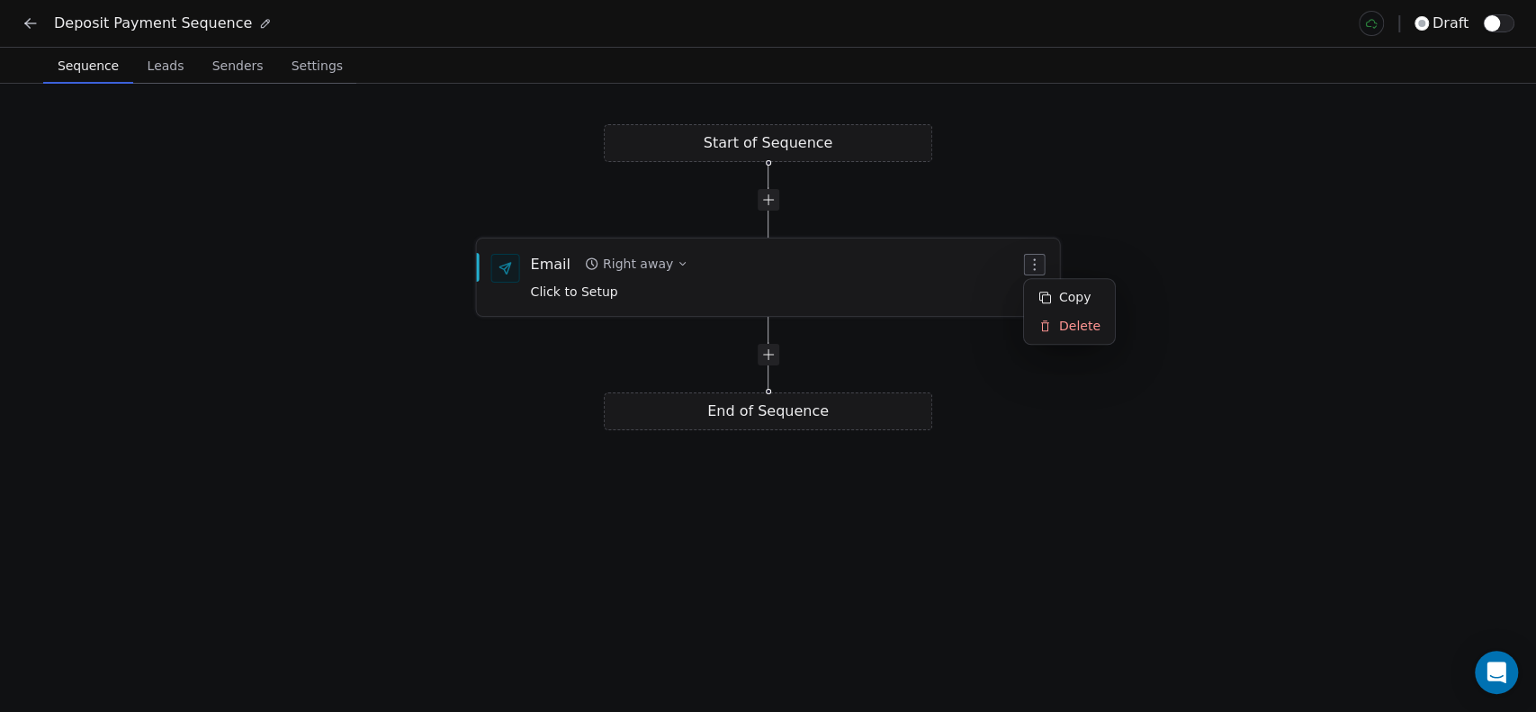
click at [1035, 258] on icon "button" at bounding box center [1034, 264] width 2 height 12
click at [773, 359] on div at bounding box center [769, 355] width 22 height 22
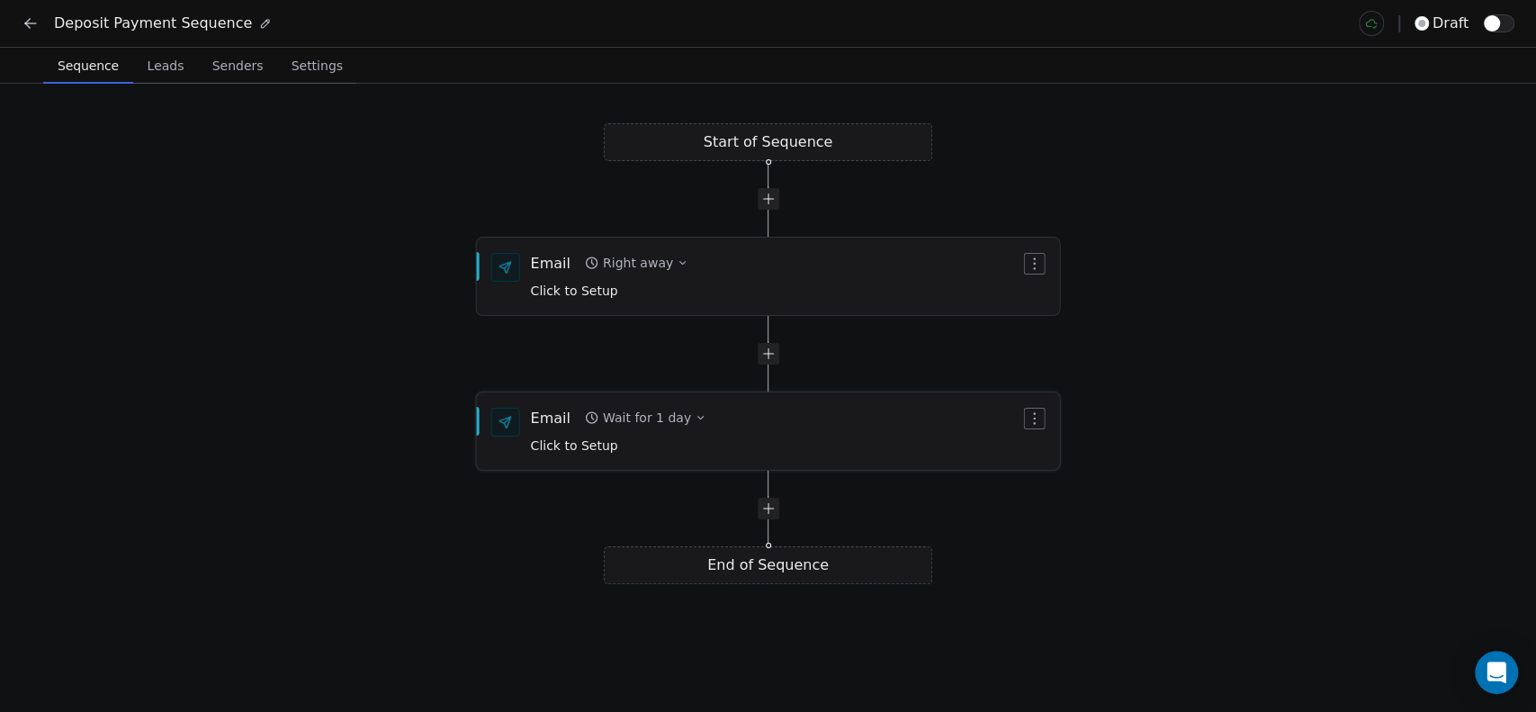
click at [675, 417] on div "Wait for 1 day" at bounding box center [647, 418] width 88 height 18
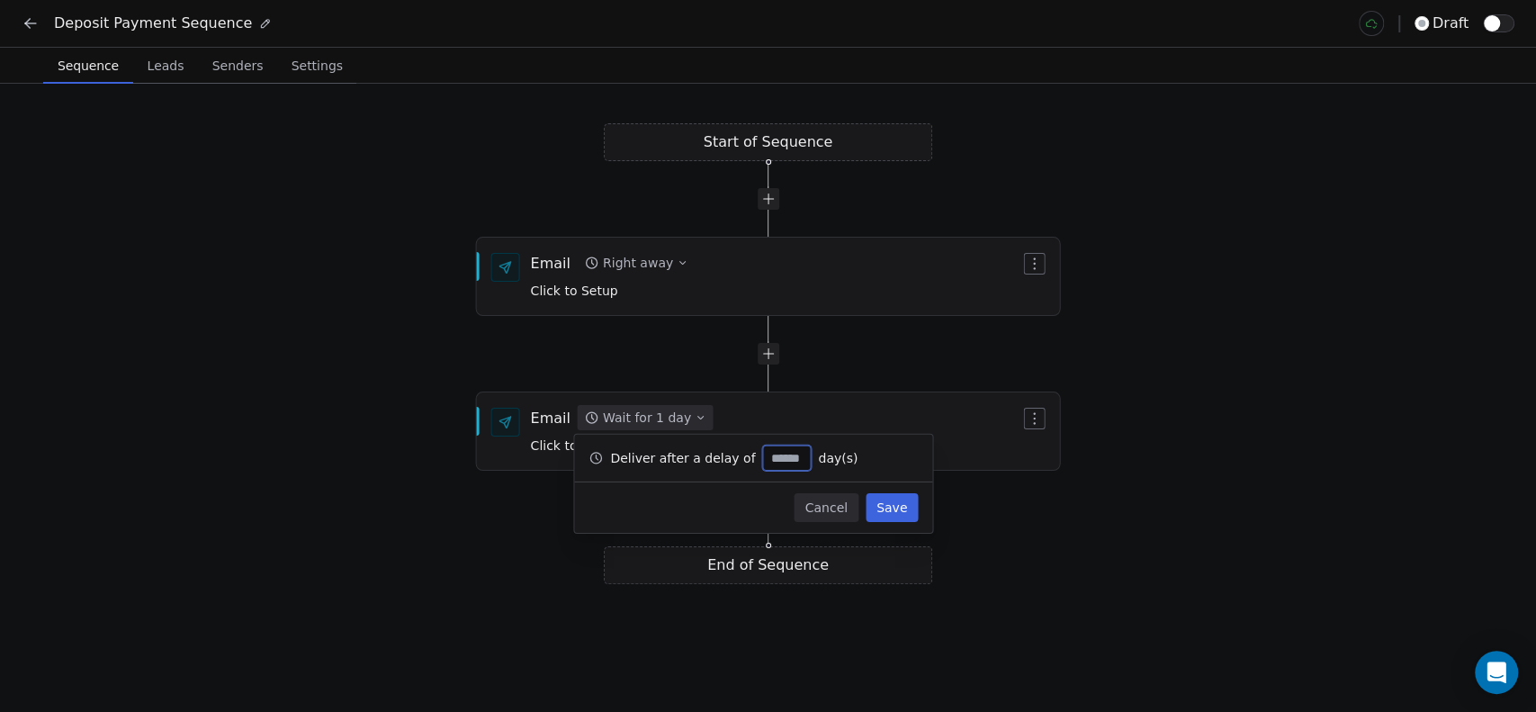
click at [596, 455] on icon at bounding box center [597, 456] width 2 height 4
click at [904, 508] on button "Save" at bounding box center [892, 507] width 52 height 29
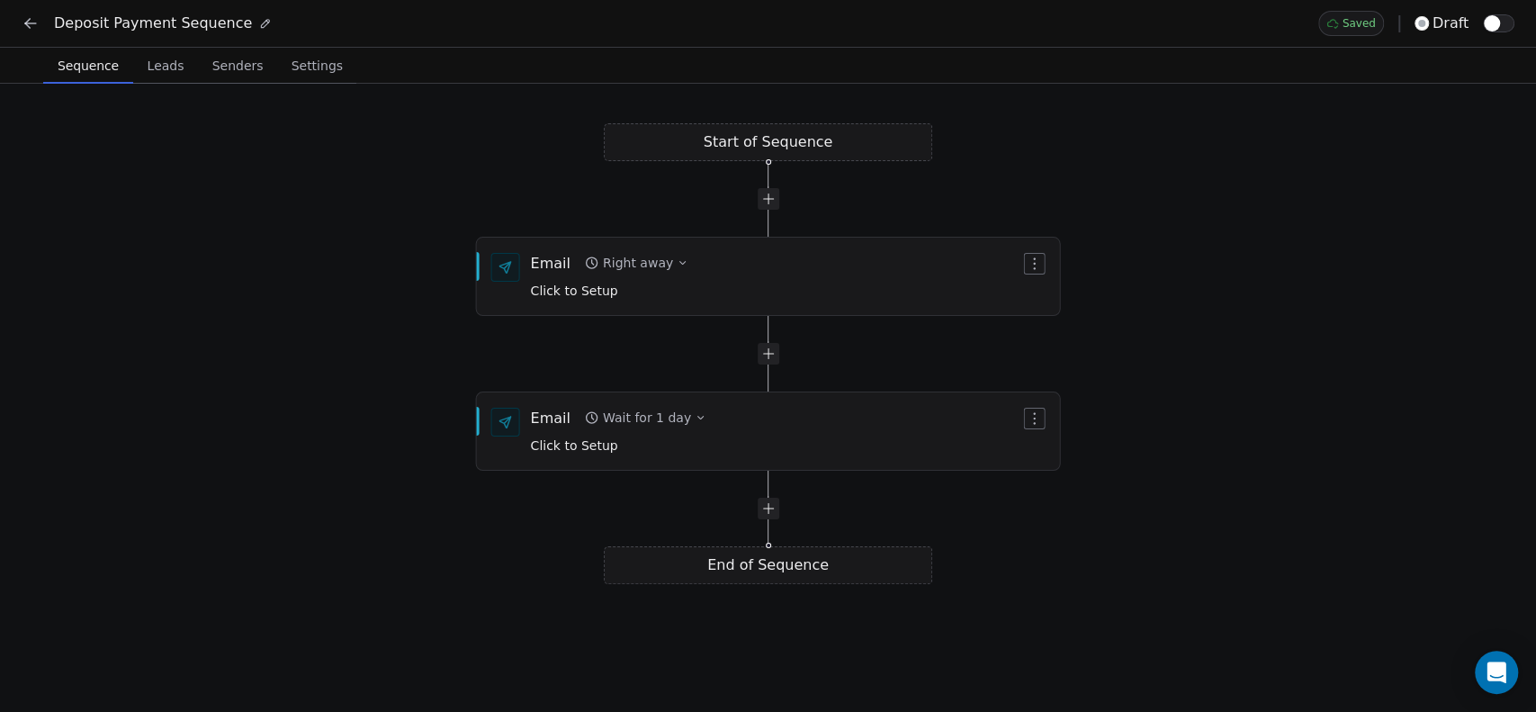
click at [769, 520] on div "Start of Sequence Email Right away Click to Setup End of Sequence Email Wait fo…" at bounding box center [768, 398] width 1536 height 628
click at [695, 414] on icon "button" at bounding box center [700, 417] width 11 height 11
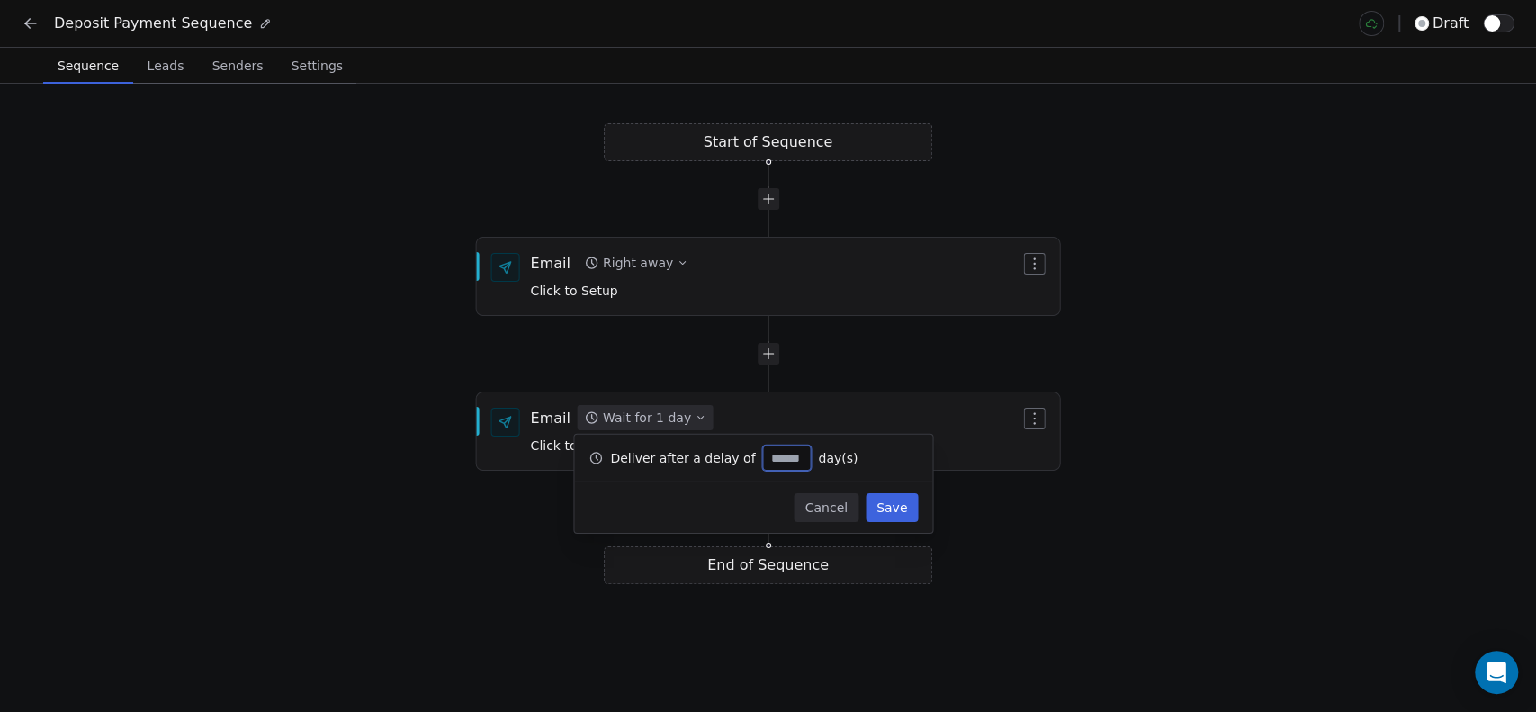
type input "*"
click at [886, 501] on button "Save" at bounding box center [892, 507] width 52 height 29
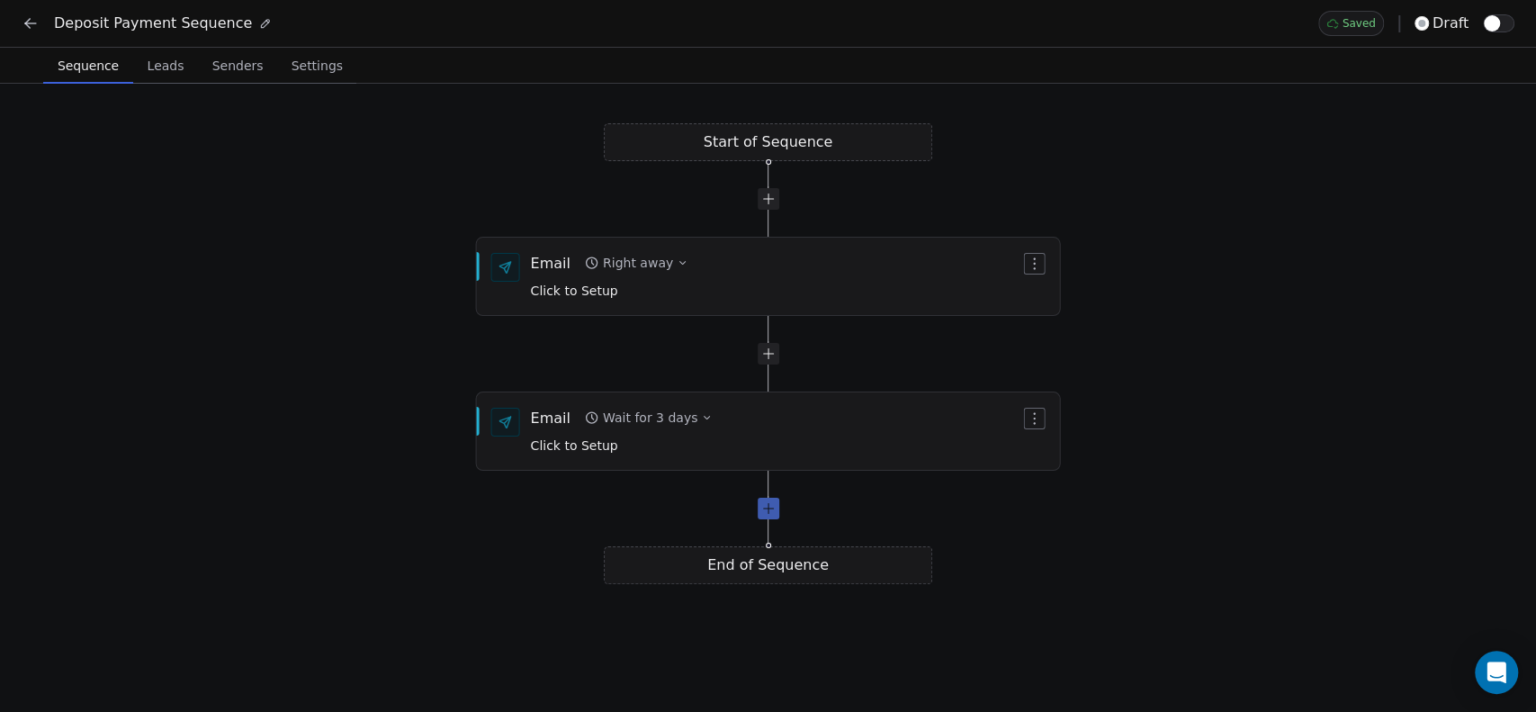
click at [770, 508] on div at bounding box center [769, 509] width 22 height 22
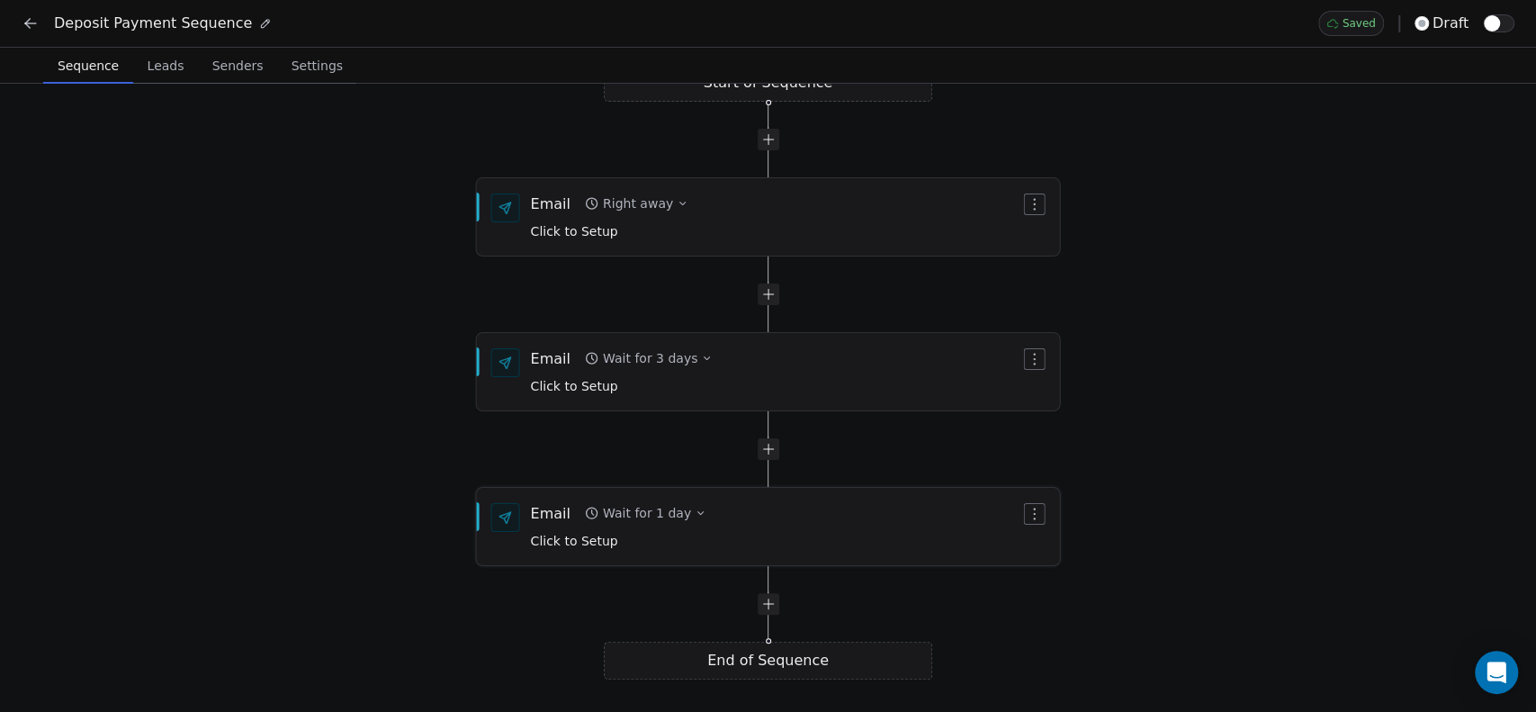
click at [695, 508] on icon "button" at bounding box center [700, 513] width 11 height 11
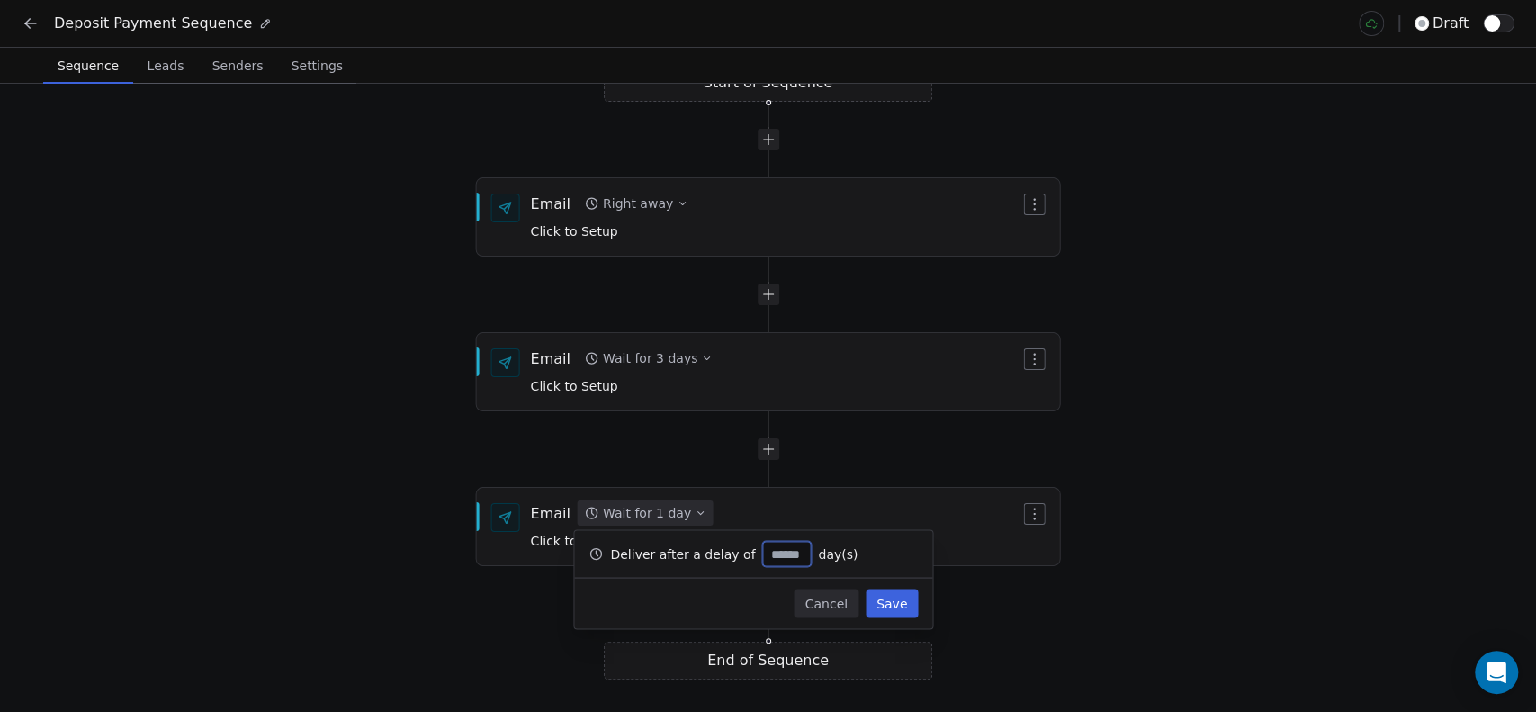
type input "*"
click at [886, 600] on button "Save" at bounding box center [892, 603] width 52 height 29
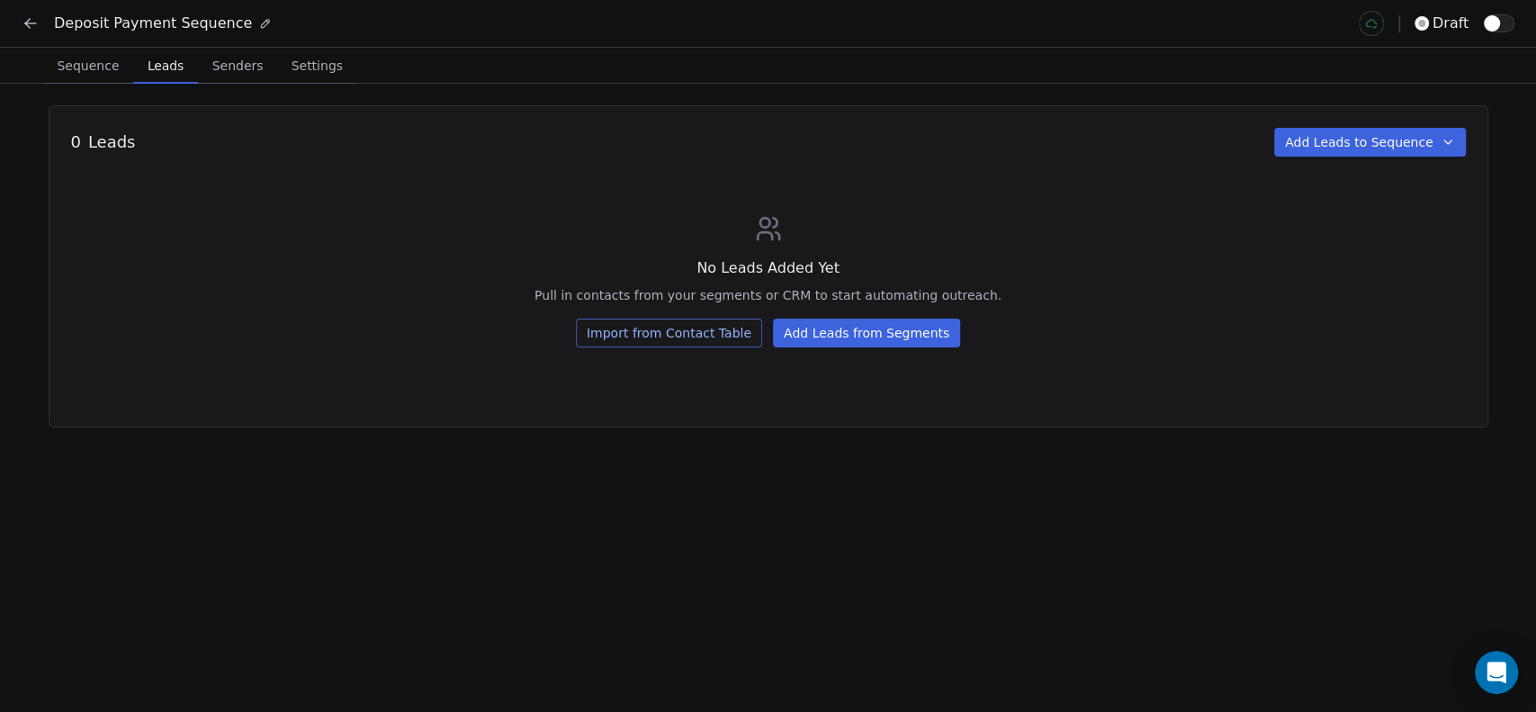
click at [144, 67] on span "Leads" at bounding box center [165, 65] width 50 height 25
click at [216, 67] on span "Senders" at bounding box center [238, 65] width 66 height 25
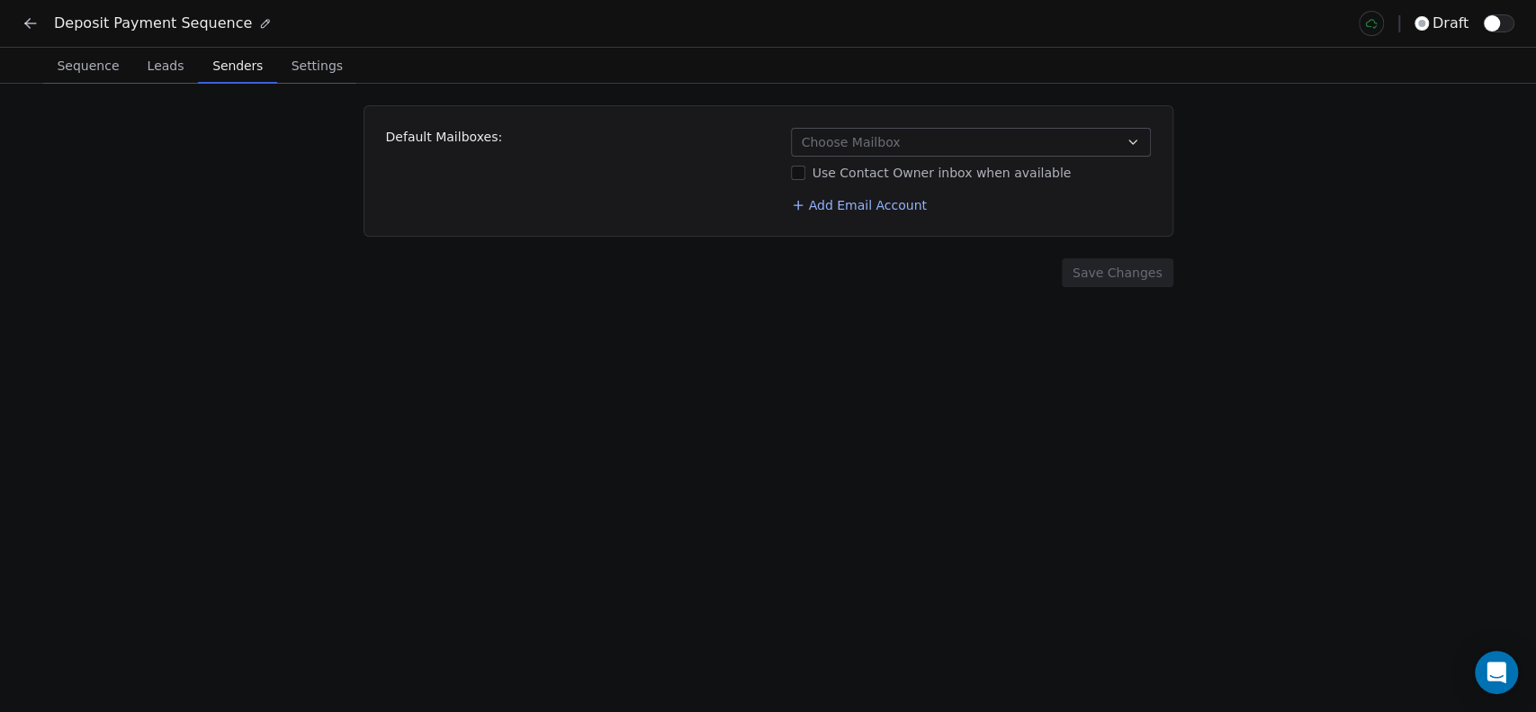
click at [1138, 143] on icon "button" at bounding box center [1133, 142] width 14 height 14
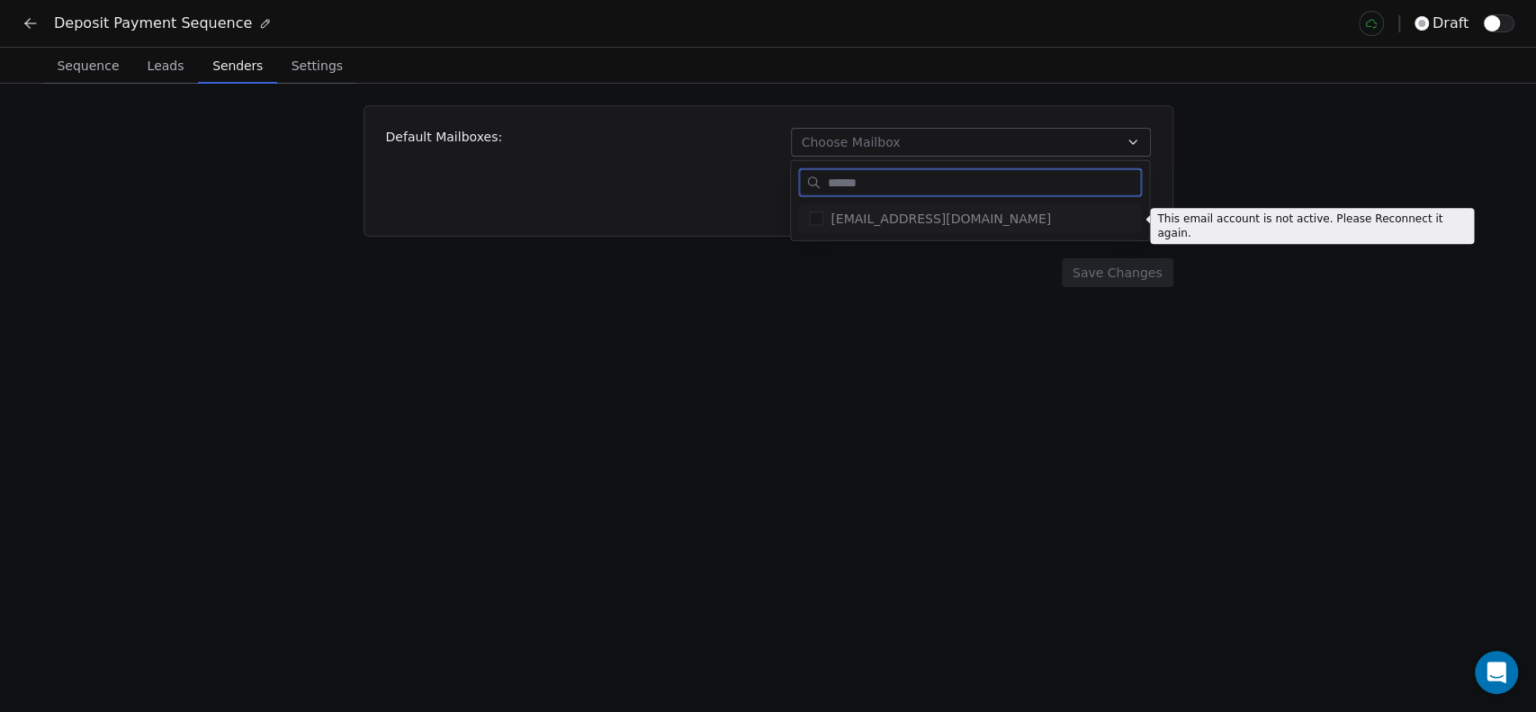
click at [1040, 215] on span "admin@socialignite.in" at bounding box center [981, 219] width 301 height 18
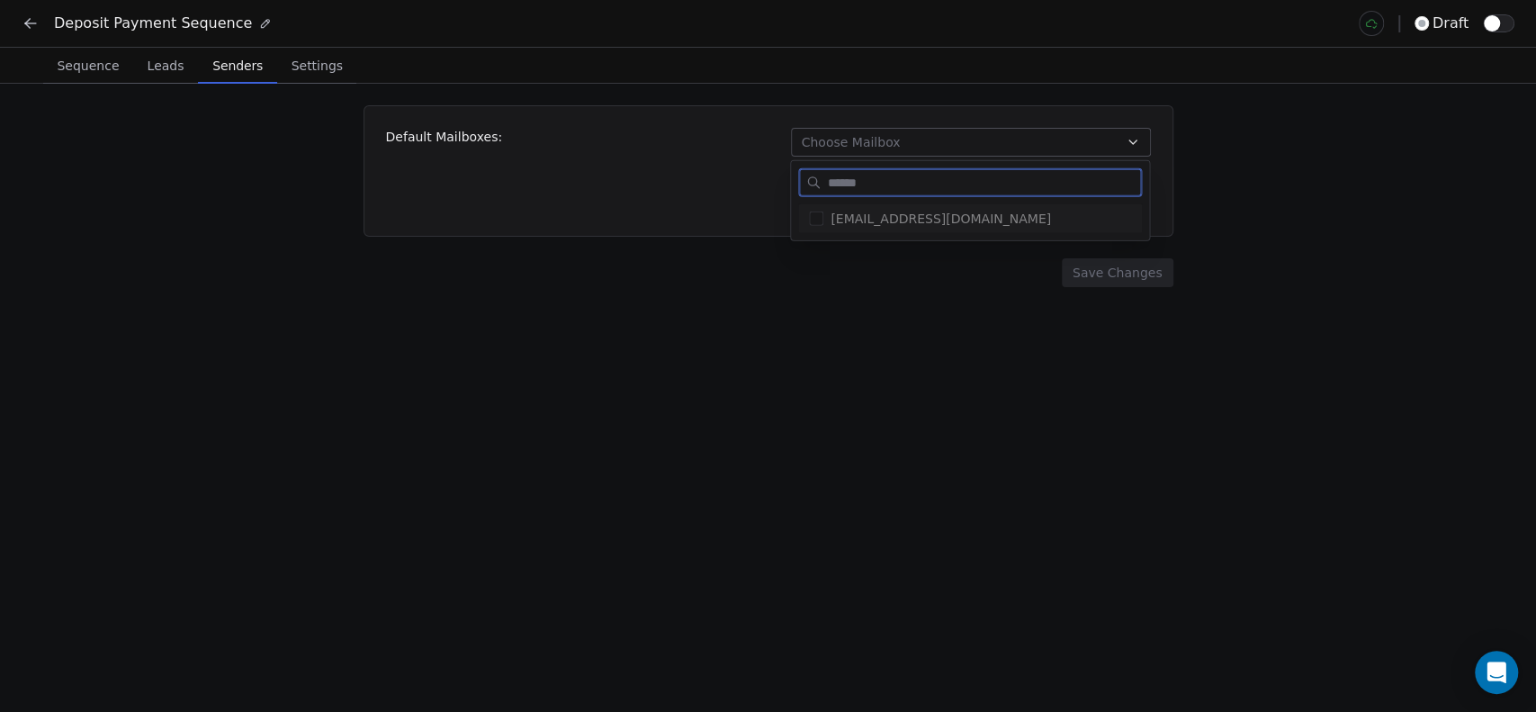
click at [862, 224] on span "admin@socialignite.in" at bounding box center [981, 219] width 301 height 18
click at [862, 309] on html "Deposit Payment Sequence draft Sequence Sequence Leads Leads Senders Senders Se…" at bounding box center [768, 356] width 1536 height 712
click at [798, 173] on button "Use Contact Owner inbox when available" at bounding box center [798, 173] width 14 height 18
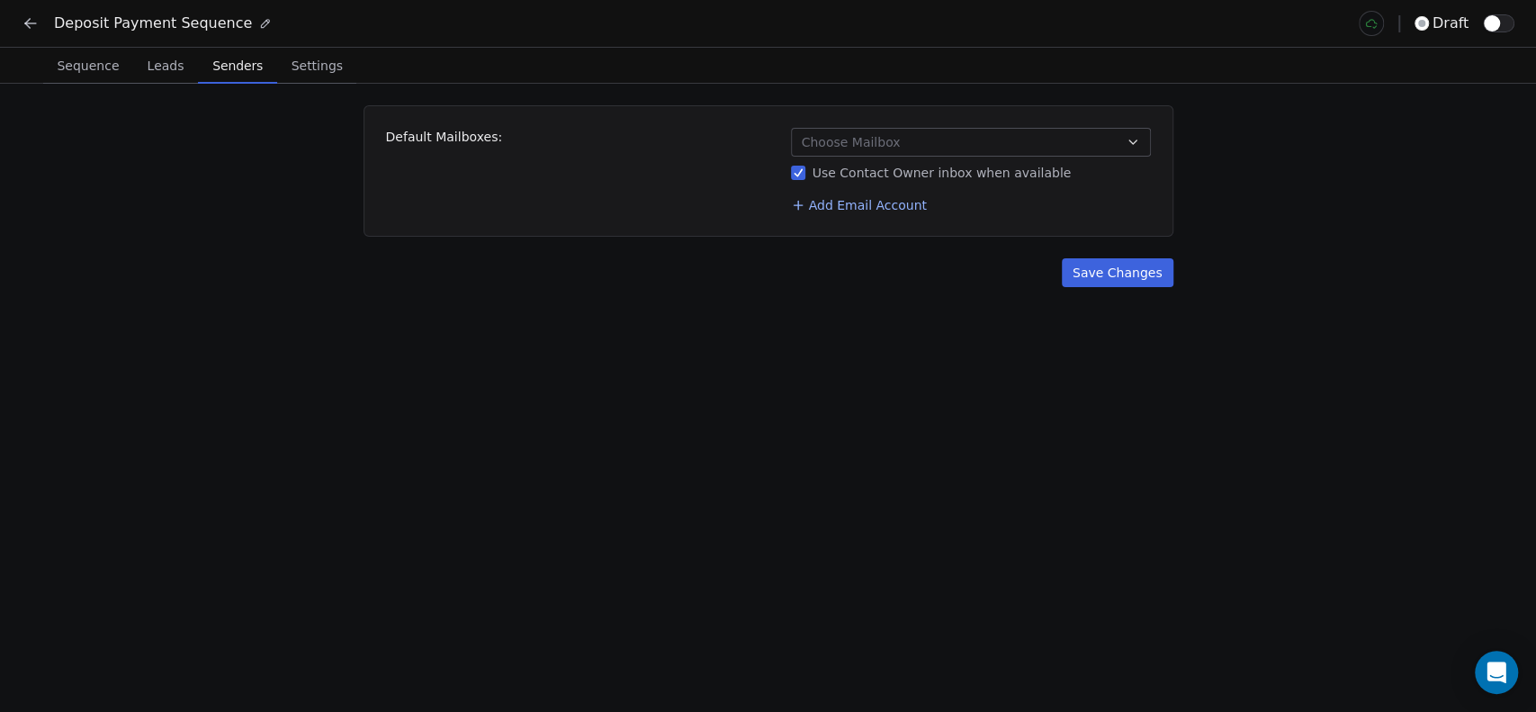
click at [798, 173] on button "Use Contact Owner inbox when available" at bounding box center [798, 173] width 14 height 18
click at [292, 65] on span "Settings" at bounding box center [317, 65] width 66 height 25
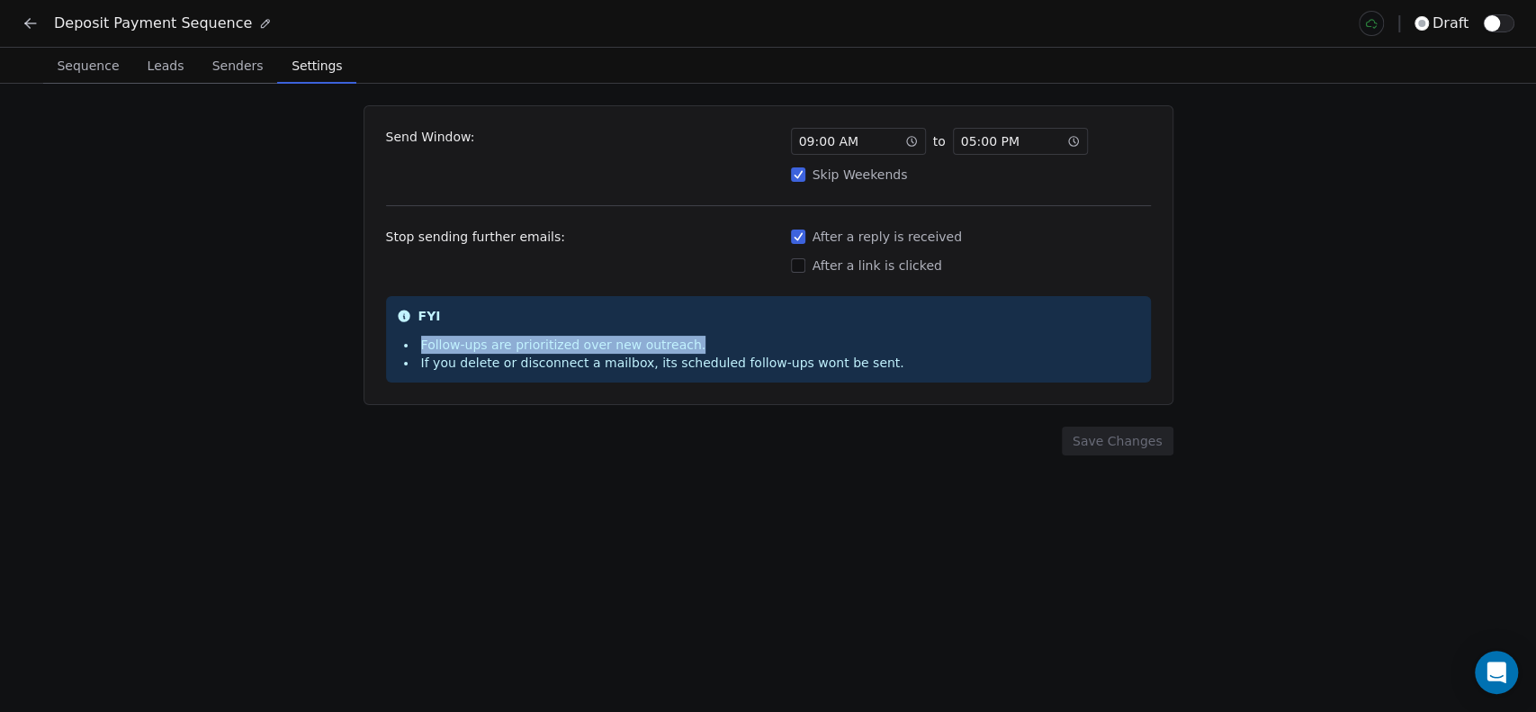
drag, startPoint x: 417, startPoint y: 339, endPoint x: 719, endPoint y: 345, distance: 302.4
click at [719, 345] on li "Follow-ups are prioritized over new outreach." at bounding box center [654, 345] width 500 height 18
click at [716, 336] on li "Follow-ups are prioritized over new outreach." at bounding box center [654, 345] width 500 height 18
drag, startPoint x: 419, startPoint y: 352, endPoint x: 686, endPoint y: 356, distance: 266.4
click at [685, 356] on ul "Follow-ups are prioritized over new outreach. If you delete or disconnect a mai…" at bounding box center [654, 354] width 500 height 36
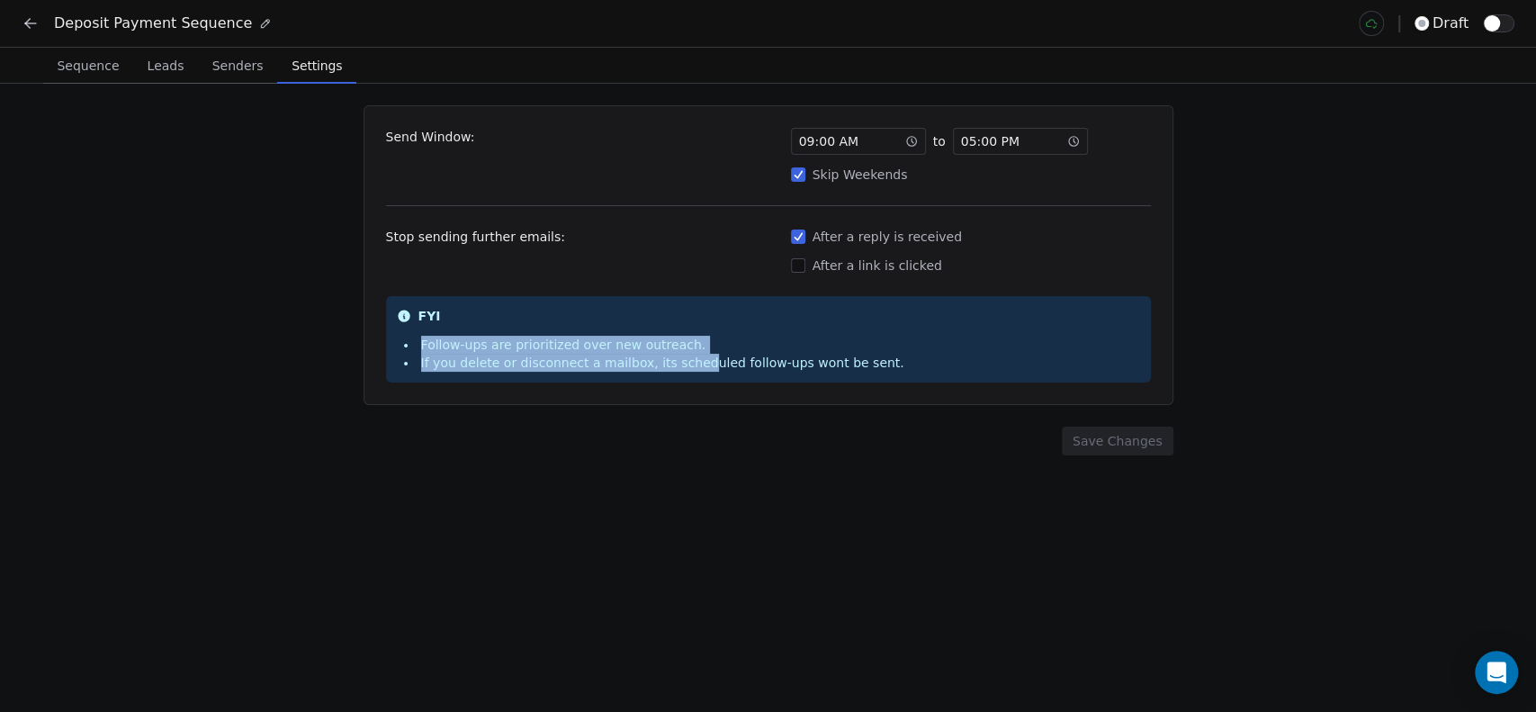
click at [686, 356] on li "If you delete or disconnect a mailbox, its scheduled follow-ups wont be sent." at bounding box center [654, 363] width 500 height 18
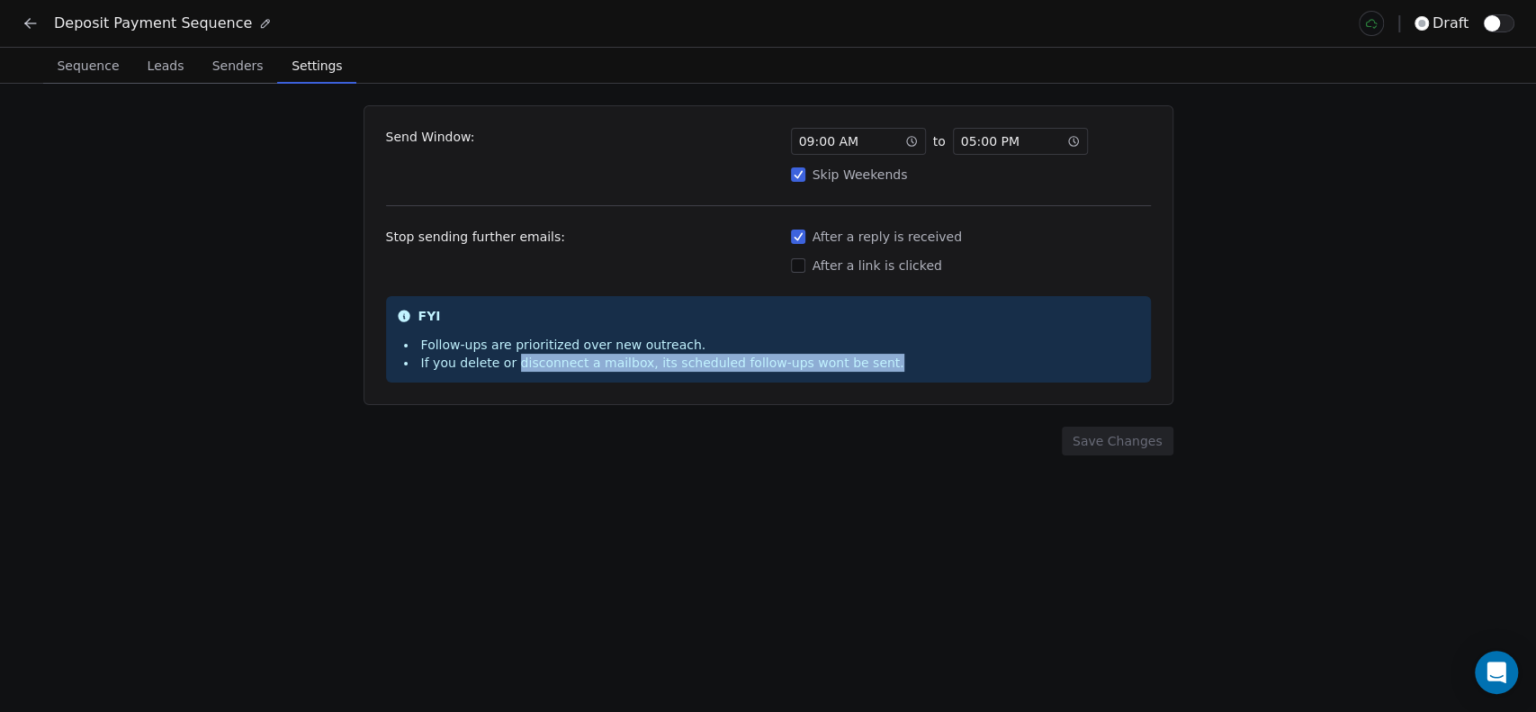
drag, startPoint x: 515, startPoint y: 365, endPoint x: 958, endPoint y: 362, distance: 442.8
click at [958, 362] on div "FYI Follow-ups are prioritized over new outreach. If you delete or disconnect a…" at bounding box center [768, 339] width 765 height 86
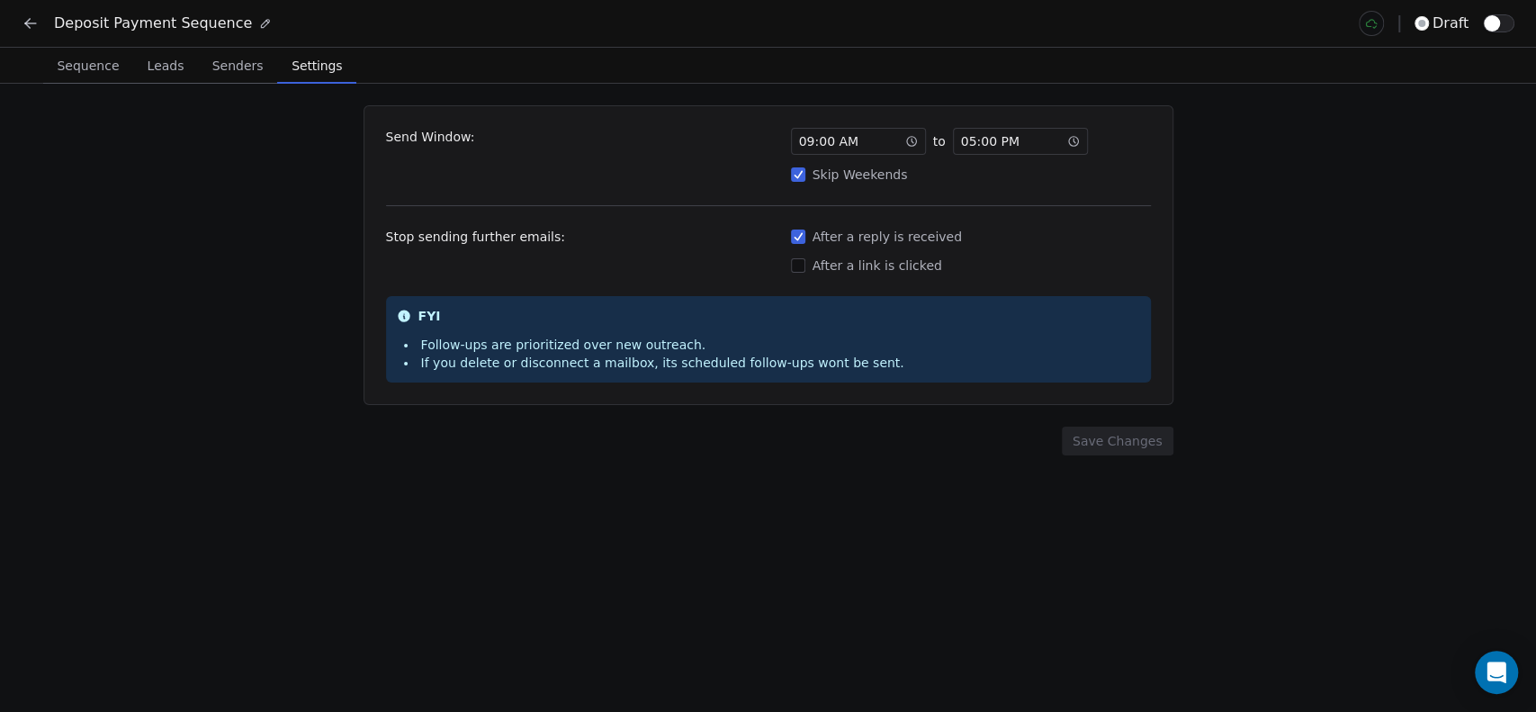
drag, startPoint x: 877, startPoint y: 457, endPoint x: 867, endPoint y: 464, distance: 13.0
click at [871, 462] on div "Send Window: 09 : 00 AM to 05 : 00 PM Skip Weekends Stop sending further emails…" at bounding box center [768, 398] width 1536 height 628
click at [229, 57] on span "Senders" at bounding box center [238, 65] width 66 height 25
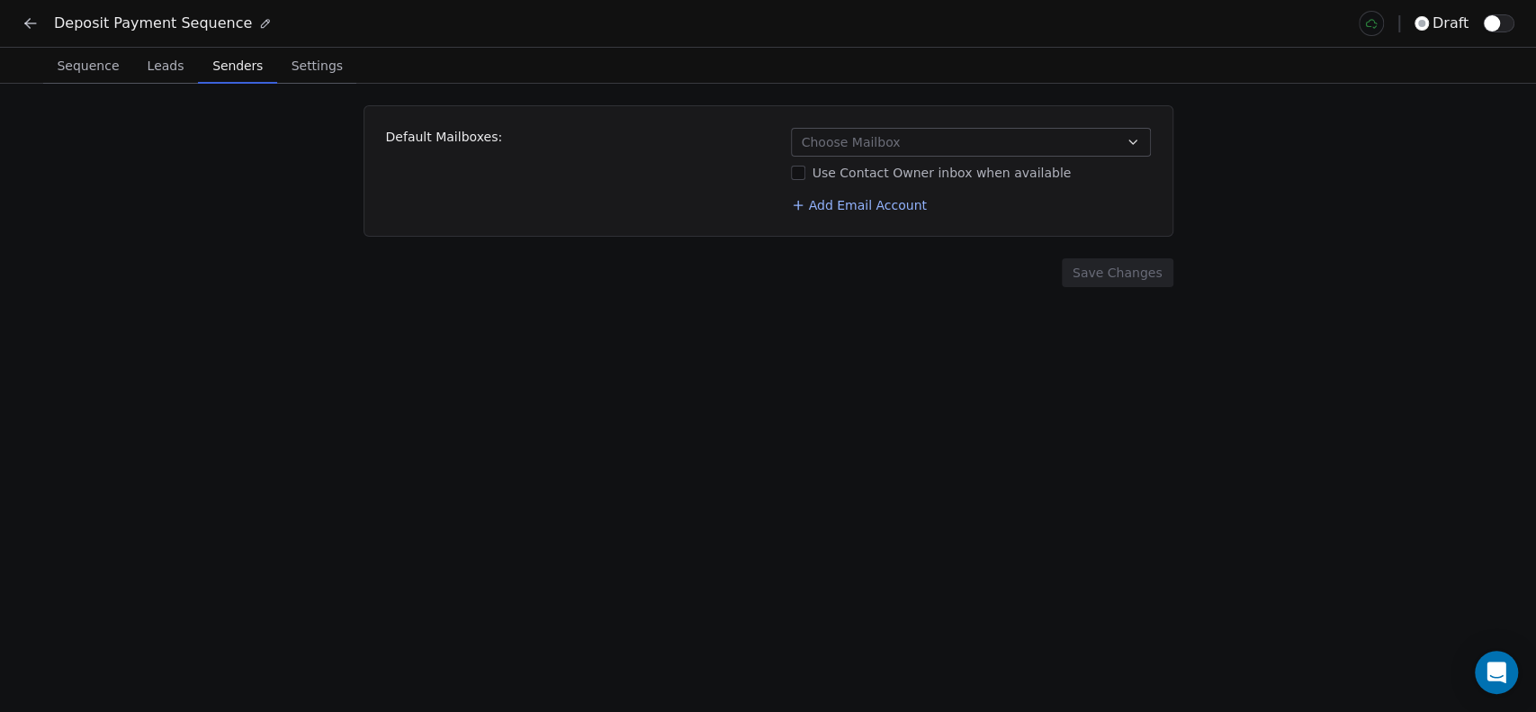
click at [141, 71] on span "Leads" at bounding box center [165, 65] width 51 height 25
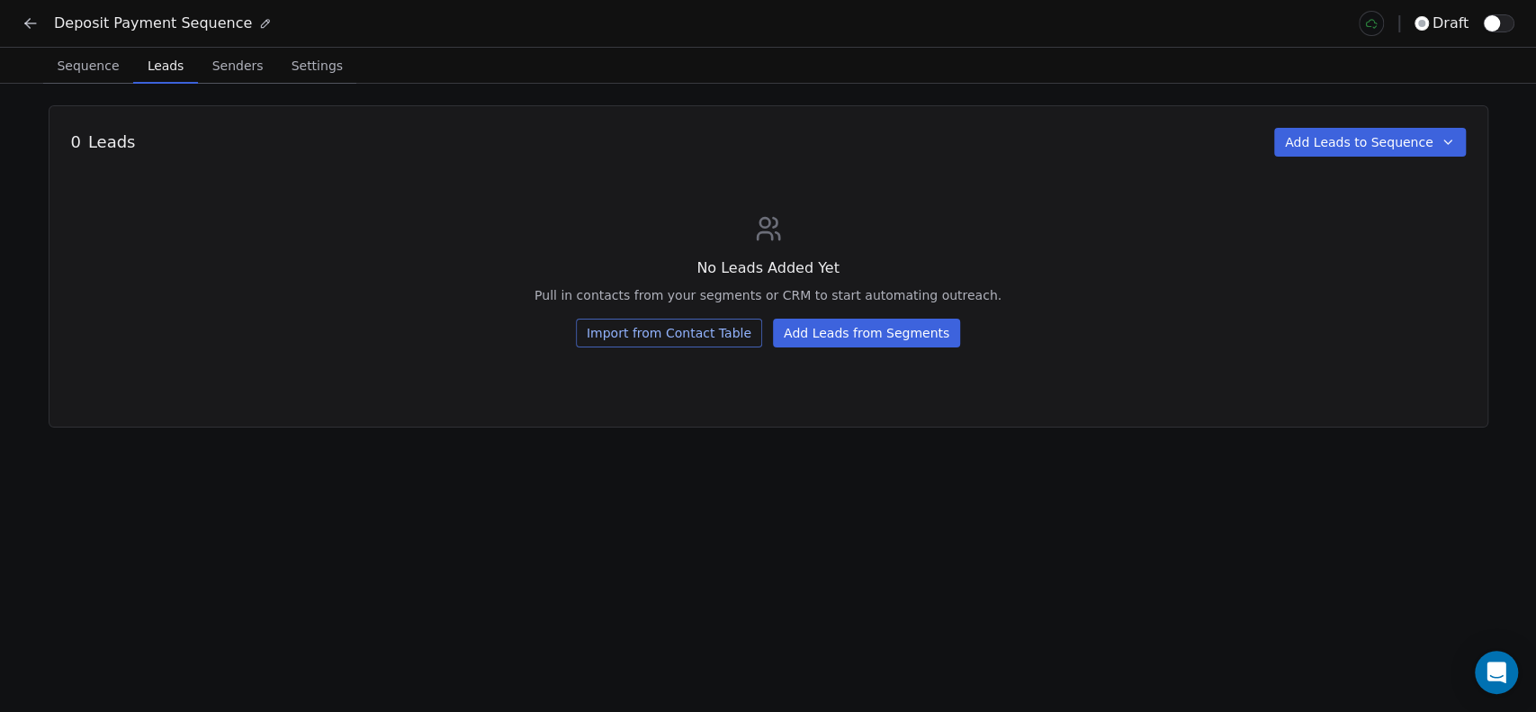
click at [104, 69] on span "Sequence" at bounding box center [87, 65] width 76 height 25
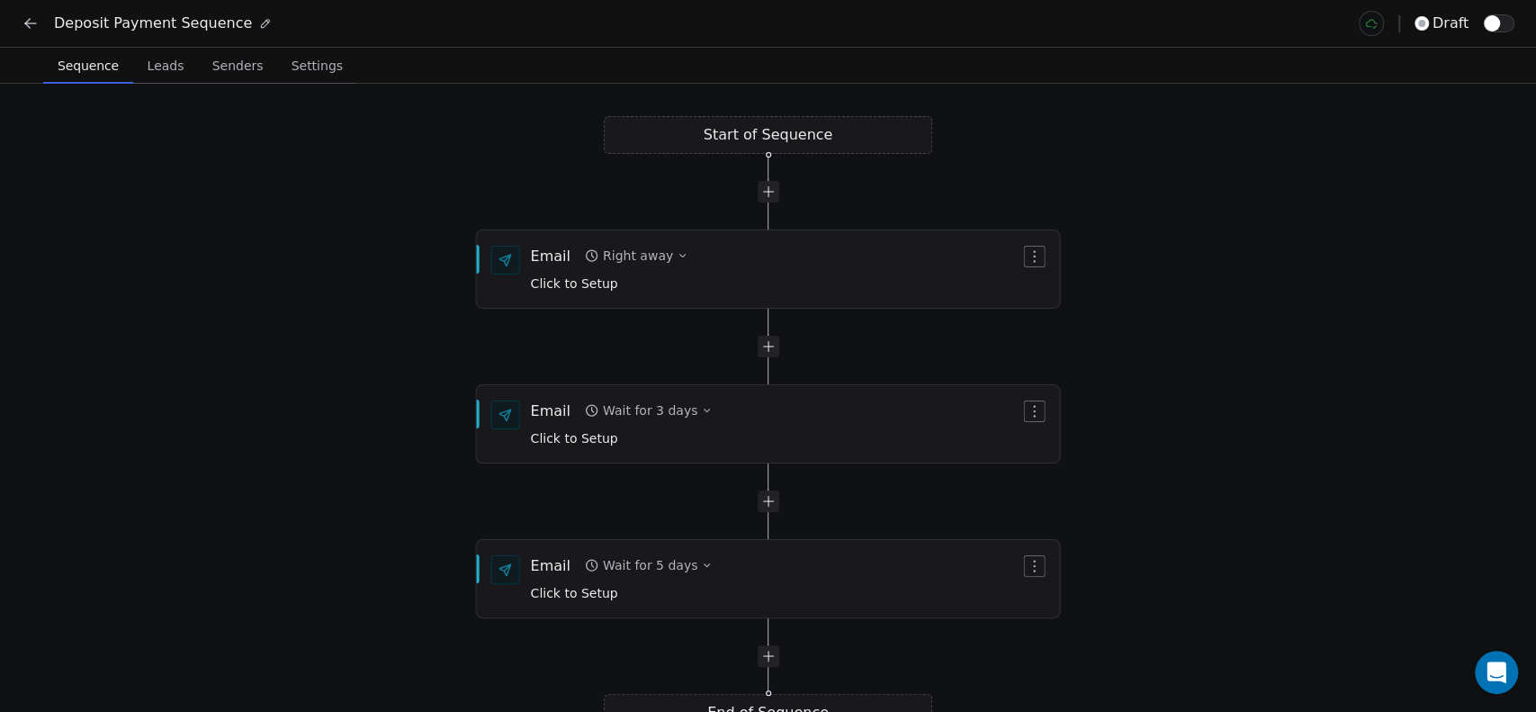
click at [179, 41] on div "Deposit Payment Sequence draft" at bounding box center [768, 23] width 1536 height 47
click at [161, 56] on span "Leads" at bounding box center [165, 65] width 51 height 25
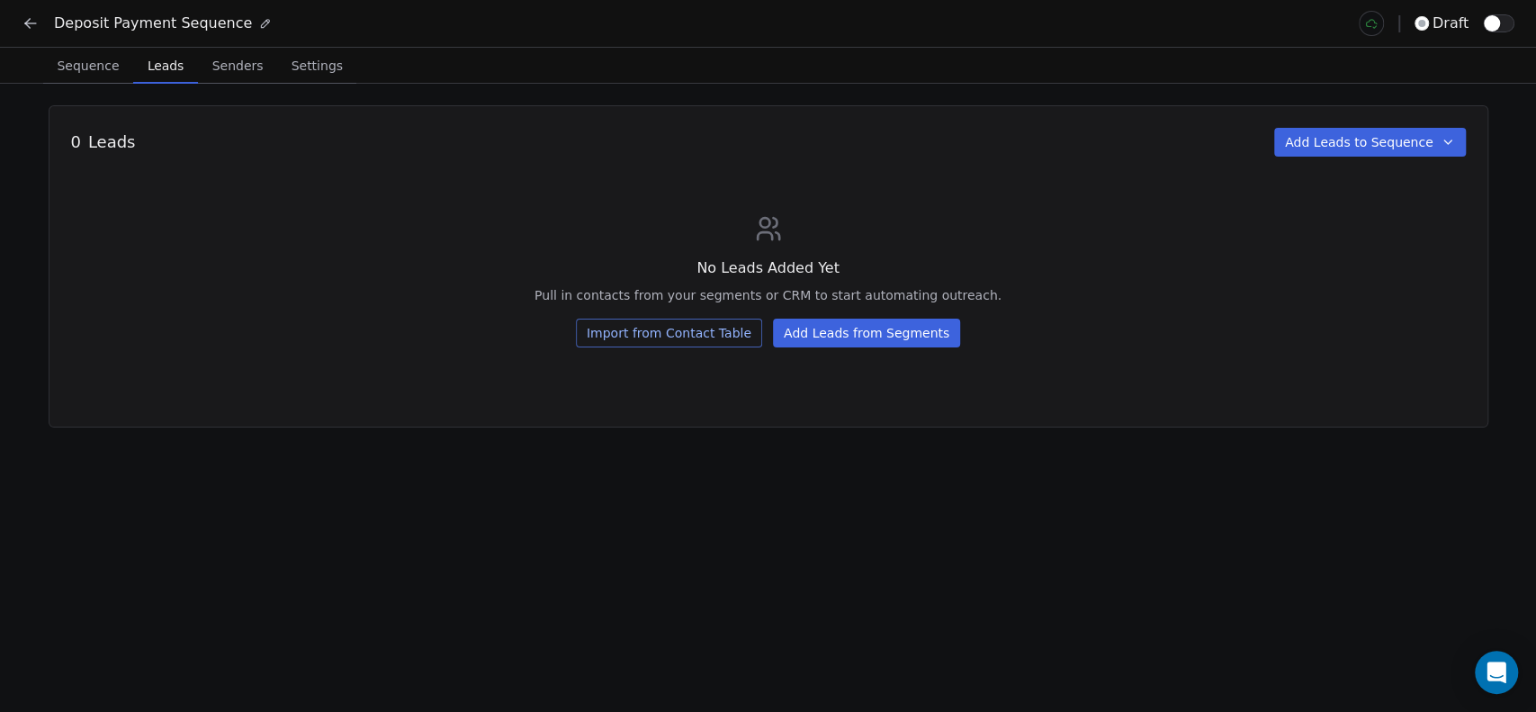
click at [1426, 148] on button "Add Leads to Sequence" at bounding box center [1370, 142] width 192 height 29
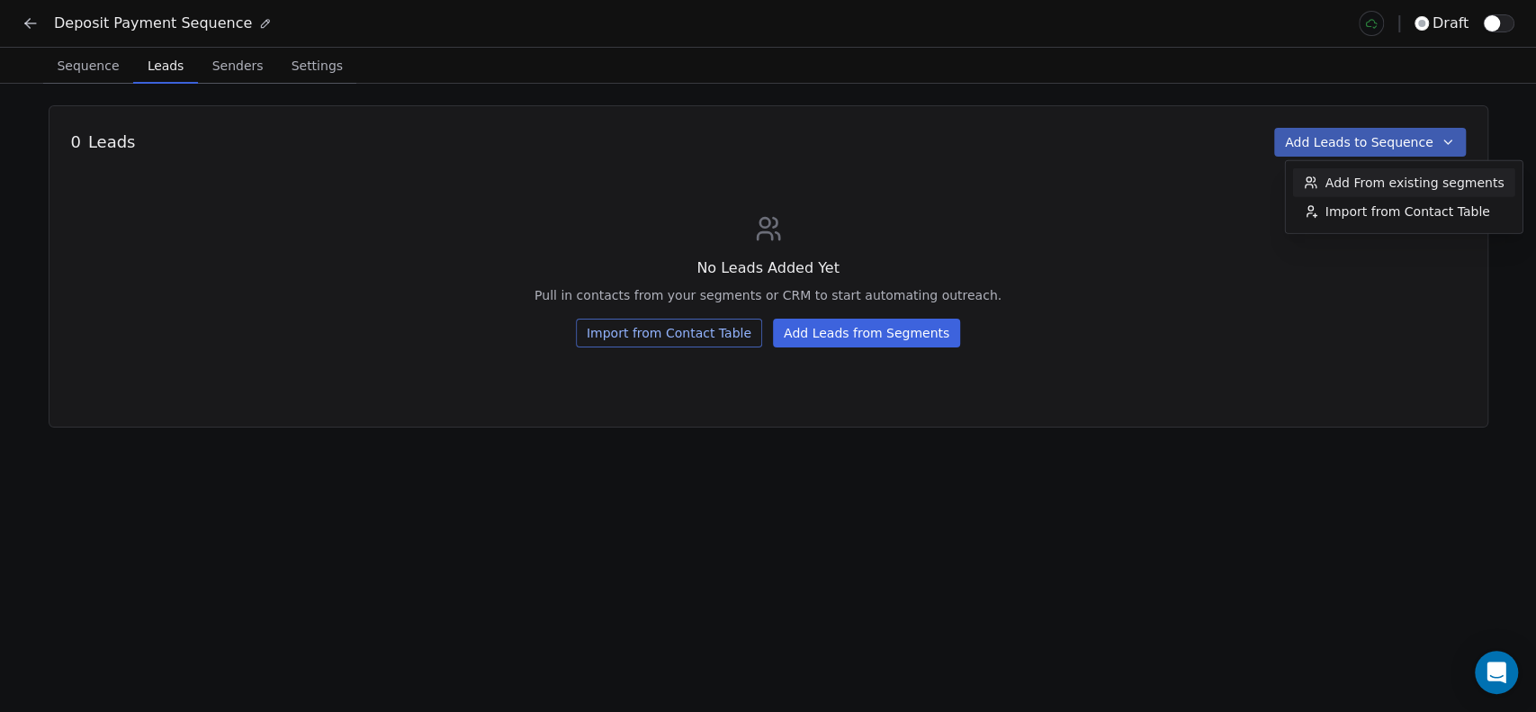
click at [1382, 179] on span "Add From existing segments" at bounding box center [1415, 183] width 179 height 18
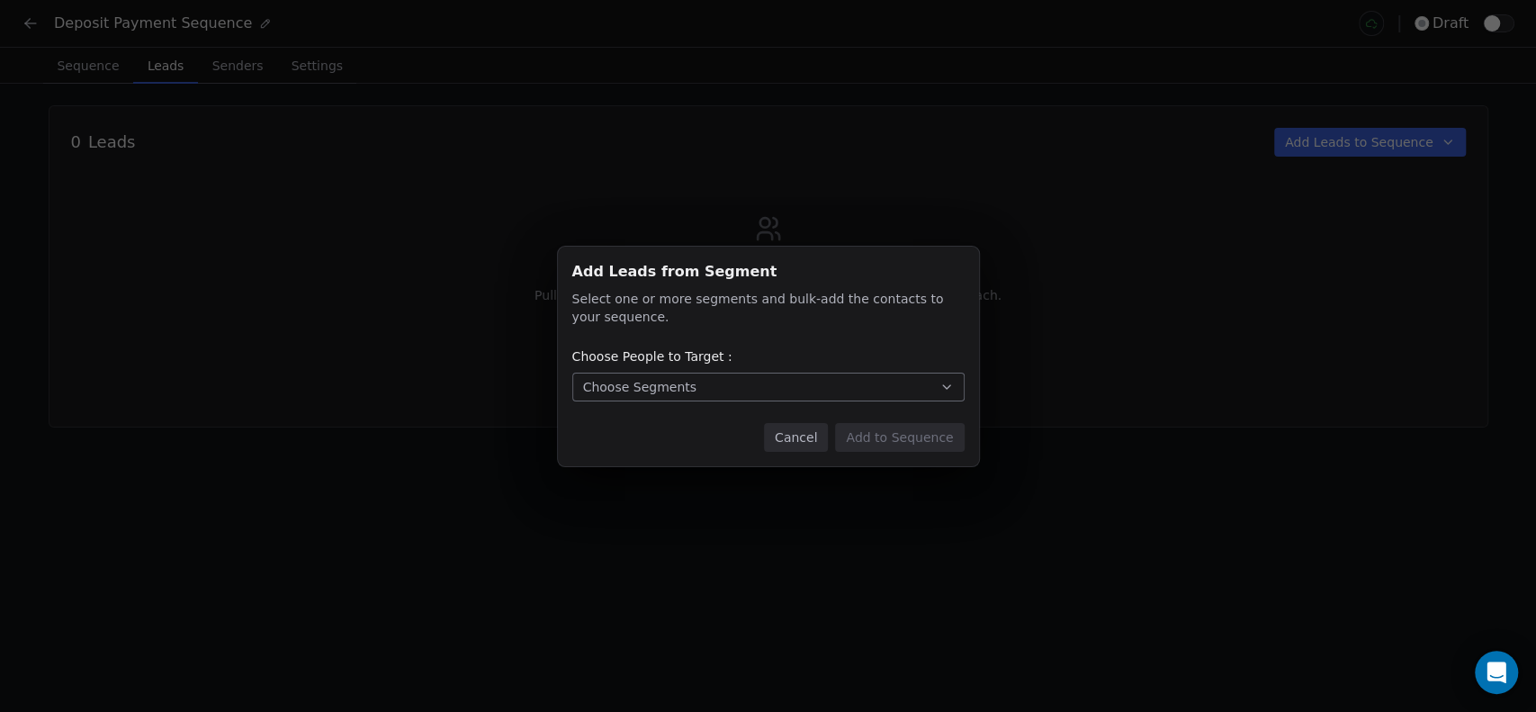
click at [850, 390] on button "Choose Segments" at bounding box center [768, 387] width 392 height 29
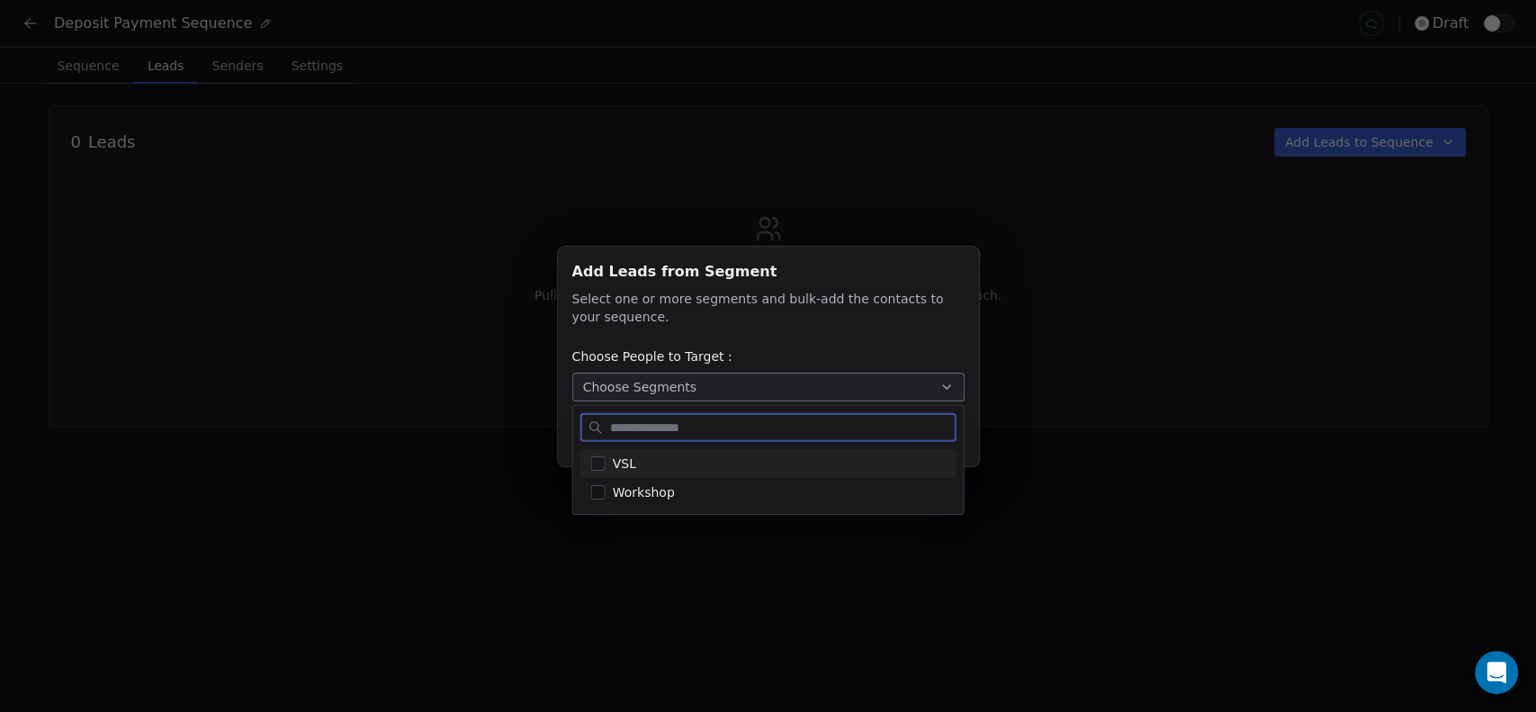
click at [625, 459] on span "VSL" at bounding box center [624, 463] width 23 height 19
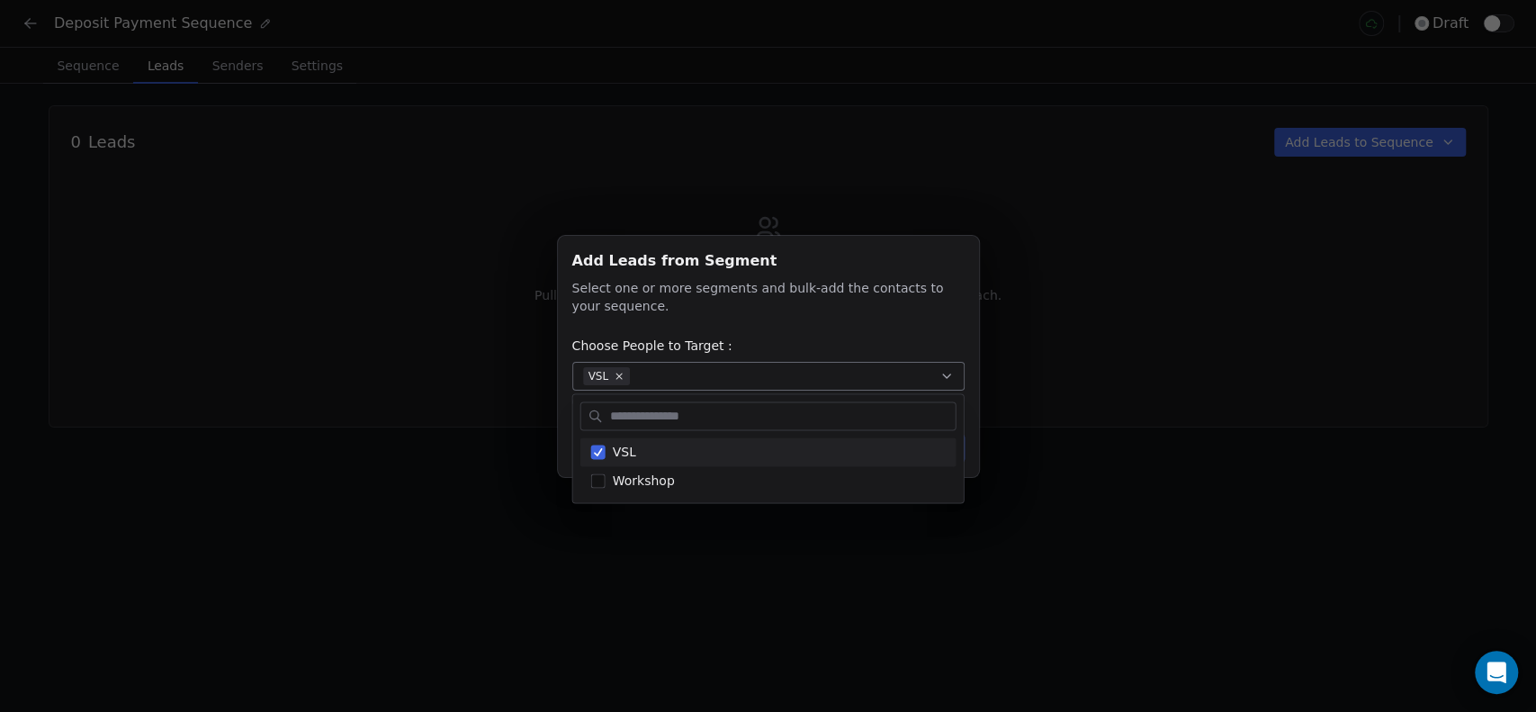
click at [849, 342] on div "Add Leads from Segment Add Leads from Segment Select one or more segments and b…" at bounding box center [768, 356] width 1536 height 241
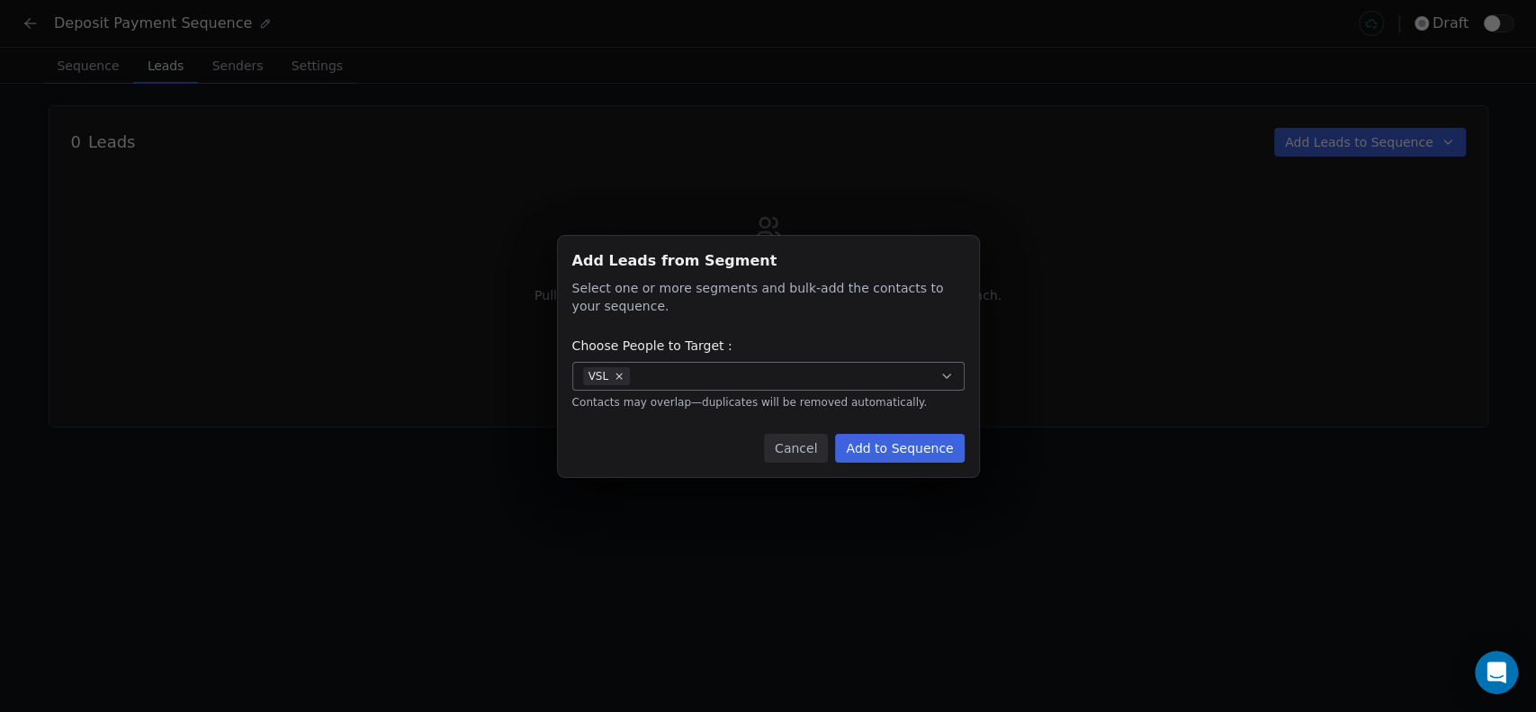
click at [900, 449] on button "Add to Sequence" at bounding box center [899, 448] width 129 height 29
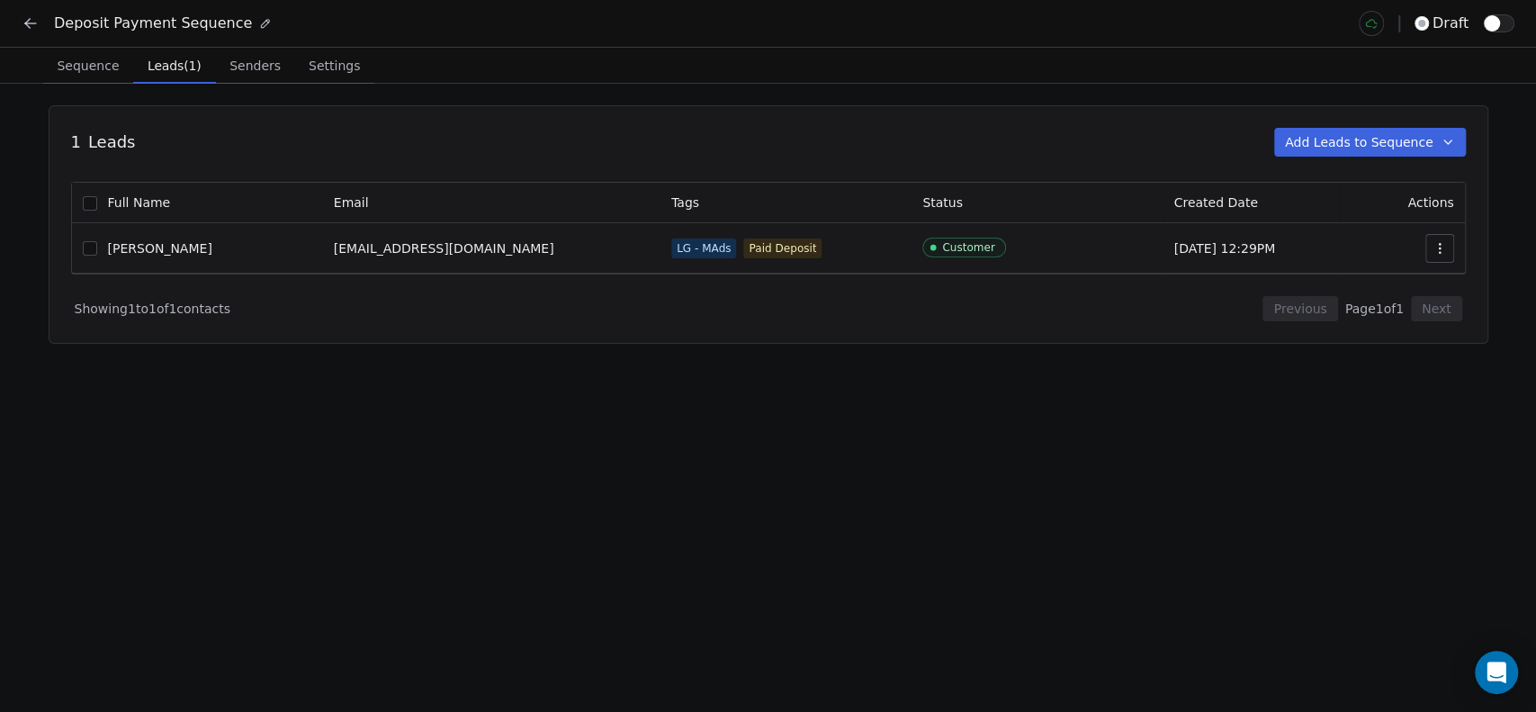
click at [1445, 253] on icon "button" at bounding box center [1440, 248] width 14 height 14
click at [1123, 294] on html "Deposit Payment Sequence draft Sequence Sequence Leads (1) Leads (1) Senders Se…" at bounding box center [768, 356] width 1536 height 712
click at [1421, 138] on button "Add Leads to Sequence" at bounding box center [1370, 142] width 192 height 29
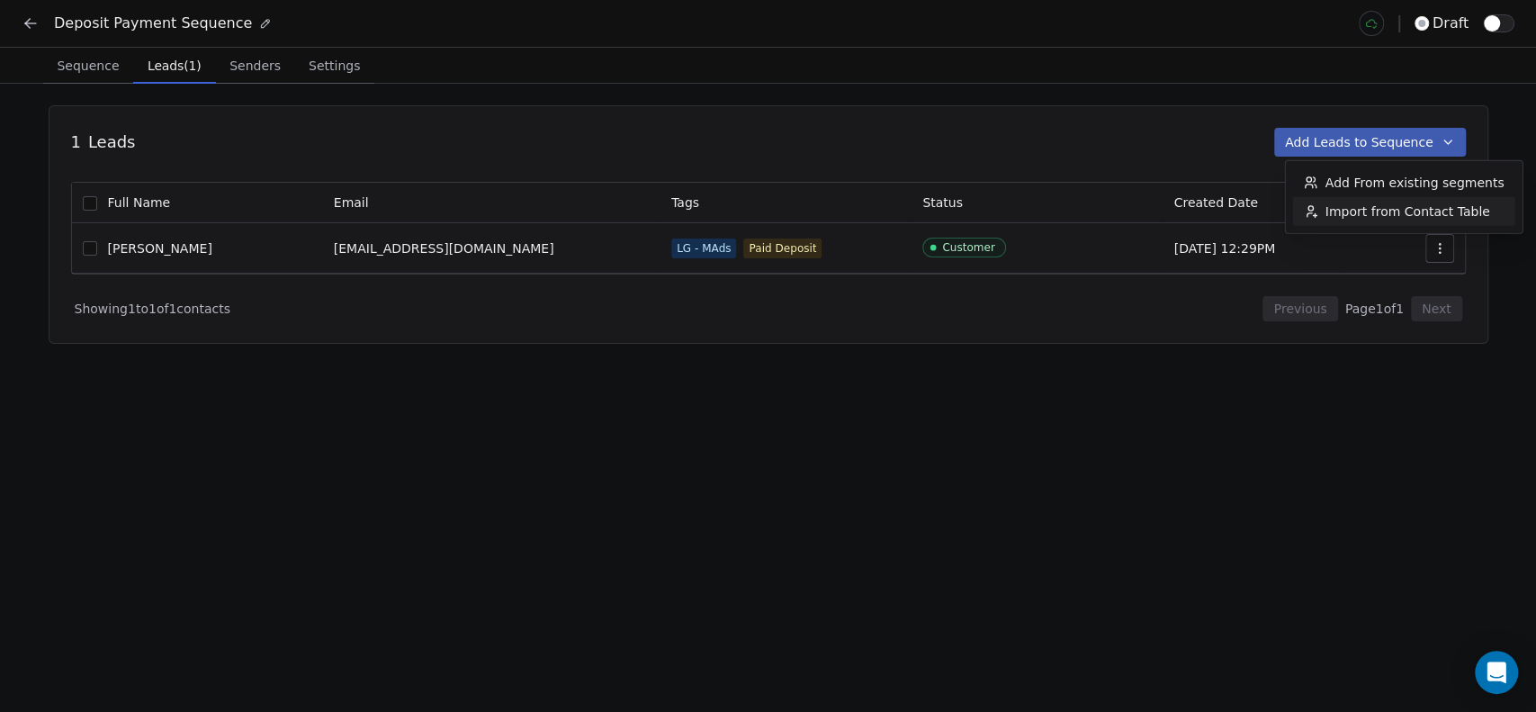
click at [1418, 213] on span "Import from Contact Table" at bounding box center [1408, 211] width 165 height 18
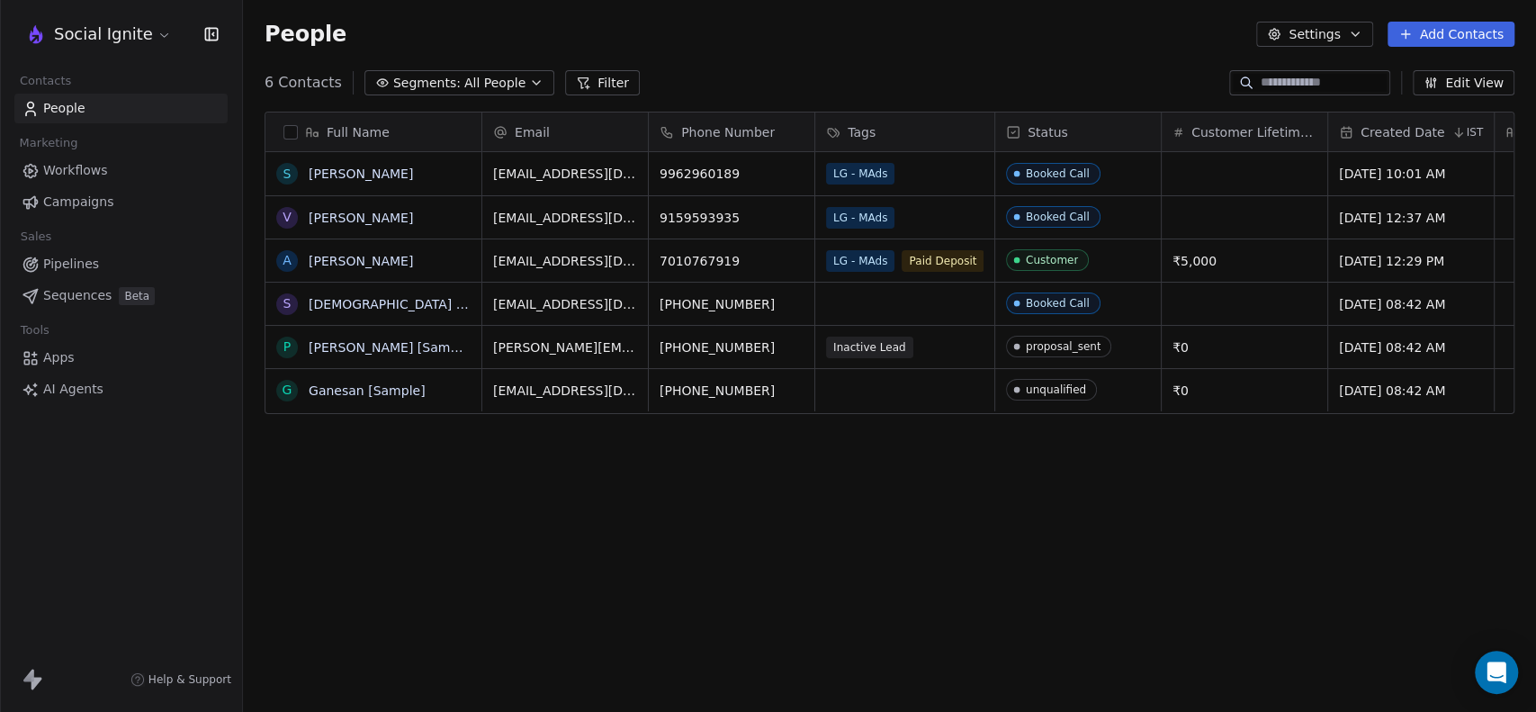
scroll to position [611, 1278]
click at [529, 80] on icon "button" at bounding box center [536, 83] width 14 height 14
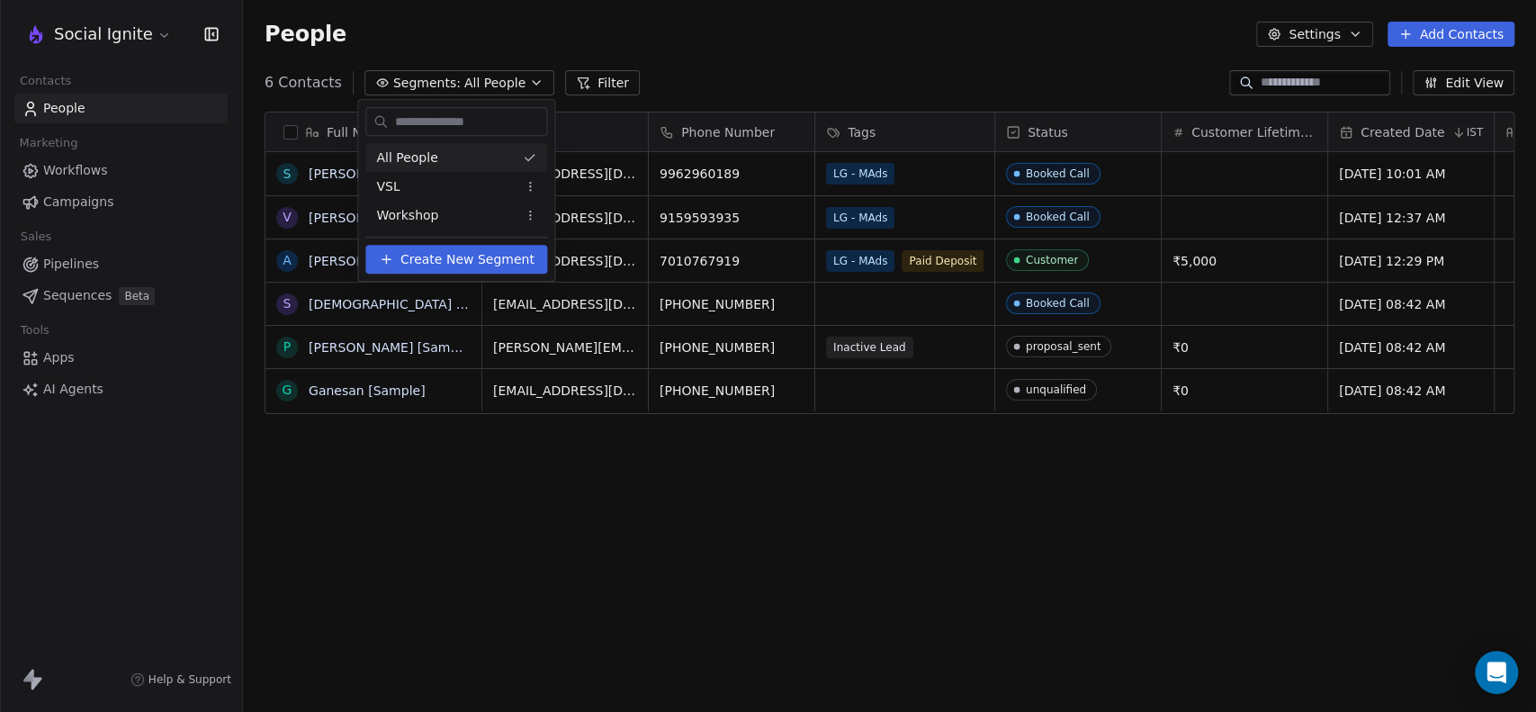
click at [515, 80] on html "Social Ignite Contacts People Marketing Workflows Campaigns Sales Pipelines Seq…" at bounding box center [768, 356] width 1536 height 712
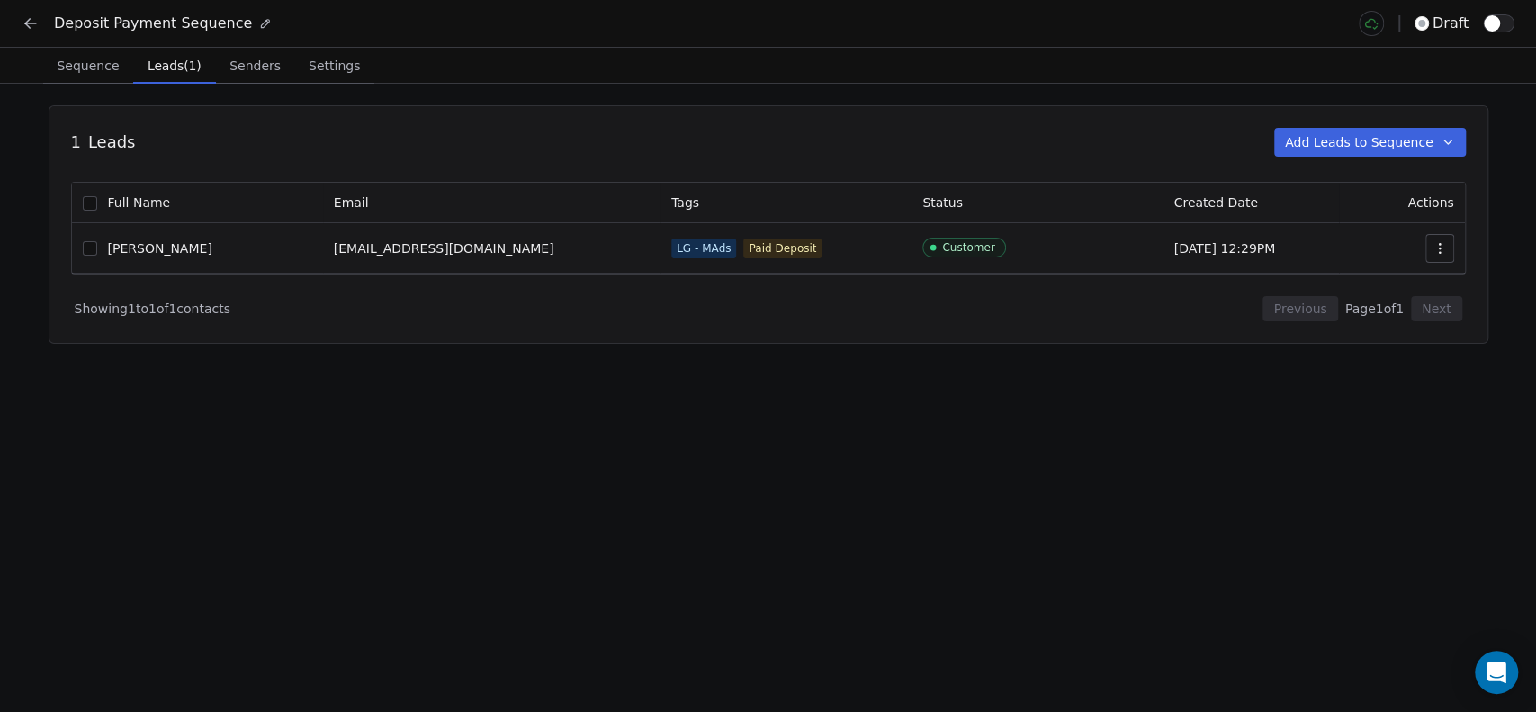
click at [850, 391] on div "1 Leads Add Leads to Sequence 0 Selected of 1 Remove from Sequence Full Name Em…" at bounding box center [768, 398] width 1536 height 628
click at [1440, 245] on icon "button" at bounding box center [1440, 248] width 14 height 14
click at [1362, 315] on span "Remove from sequence" at bounding box center [1374, 318] width 149 height 19
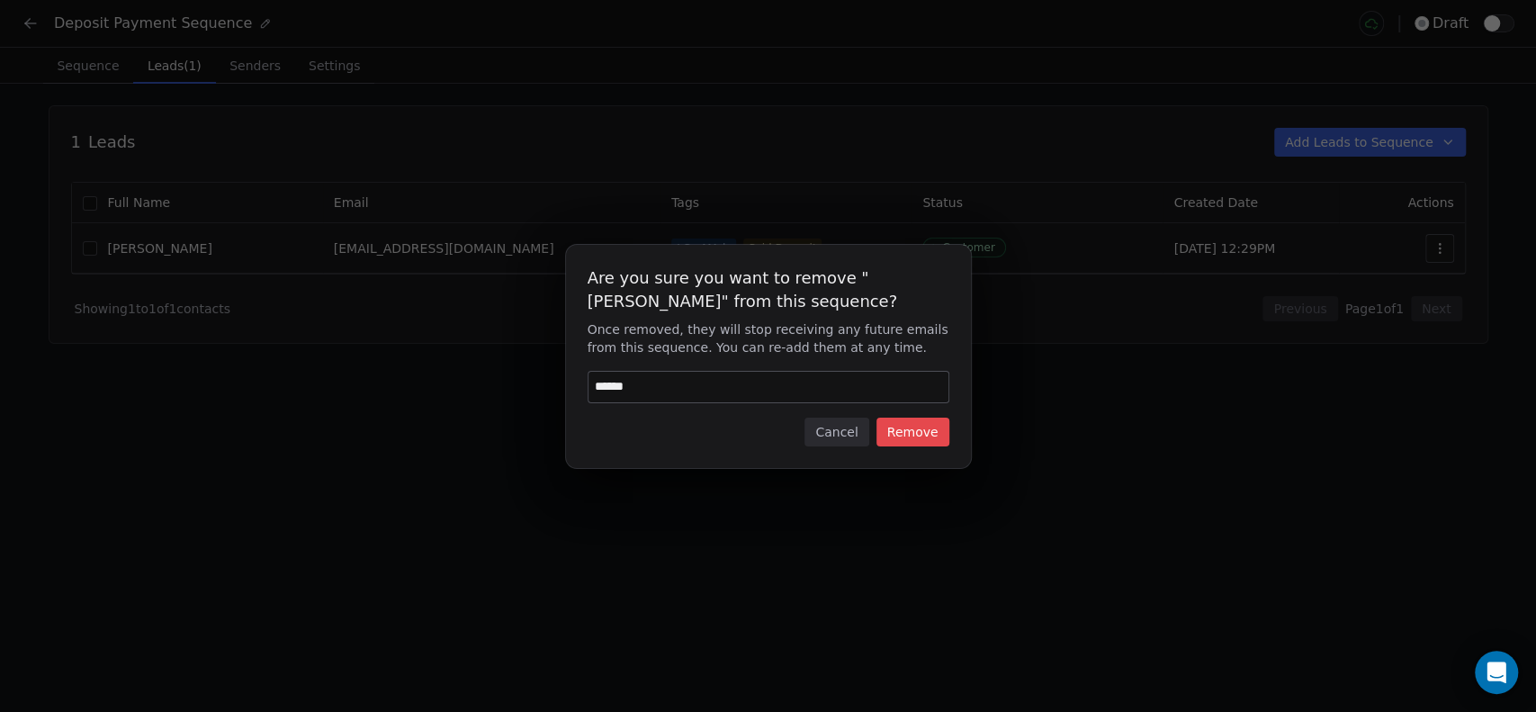
type input "******"
click at [908, 439] on button "Remove" at bounding box center [913, 432] width 73 height 29
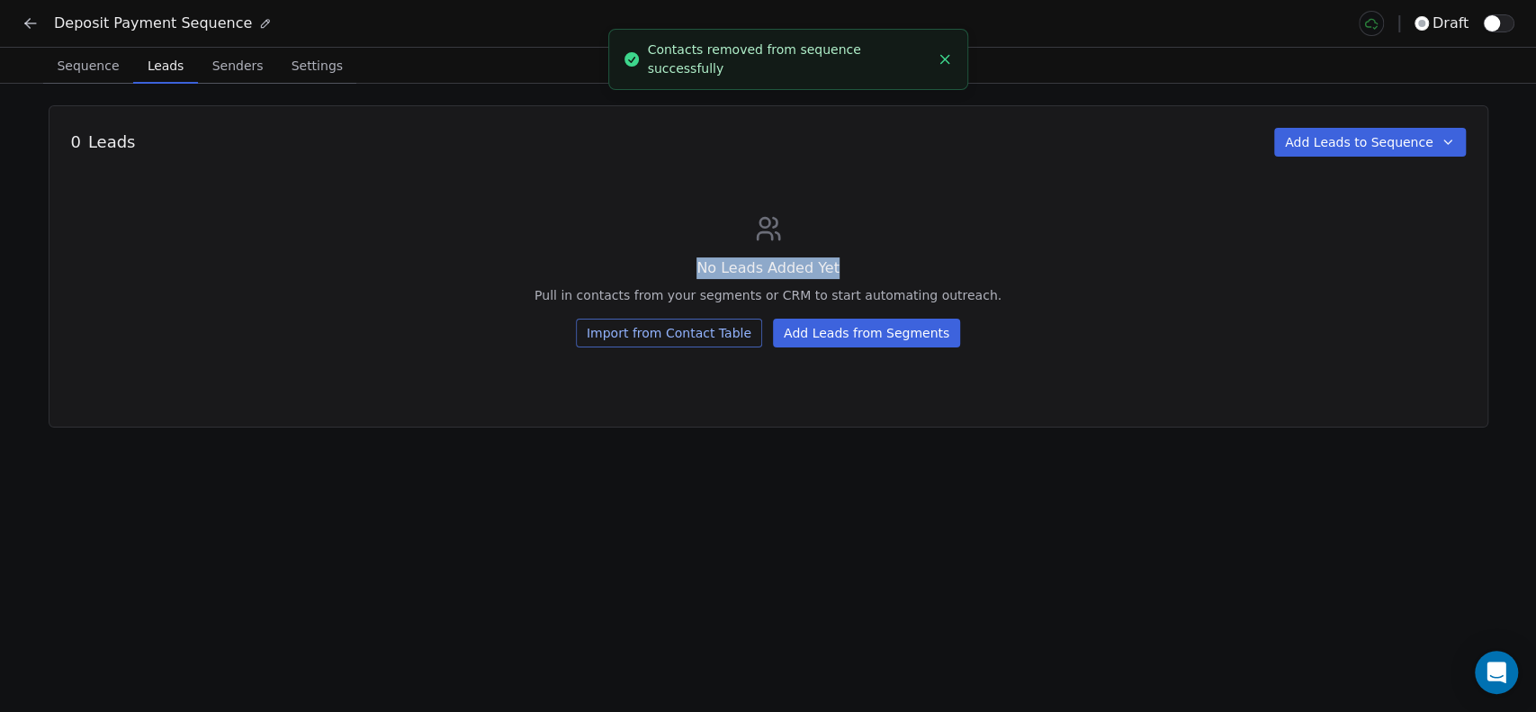
drag, startPoint x: 701, startPoint y: 265, endPoint x: 1016, endPoint y: 256, distance: 315.1
click at [1016, 256] on div "No Leads Added Yet Pull in contacts from your segments or CRM to start automati…" at bounding box center [768, 280] width 1395 height 133
drag, startPoint x: 1016, startPoint y: 256, endPoint x: 987, endPoint y: 260, distance: 29.0
click at [1016, 256] on div "No Leads Added Yet Pull in contacts from your segments or CRM to start automati…" at bounding box center [768, 280] width 1395 height 133
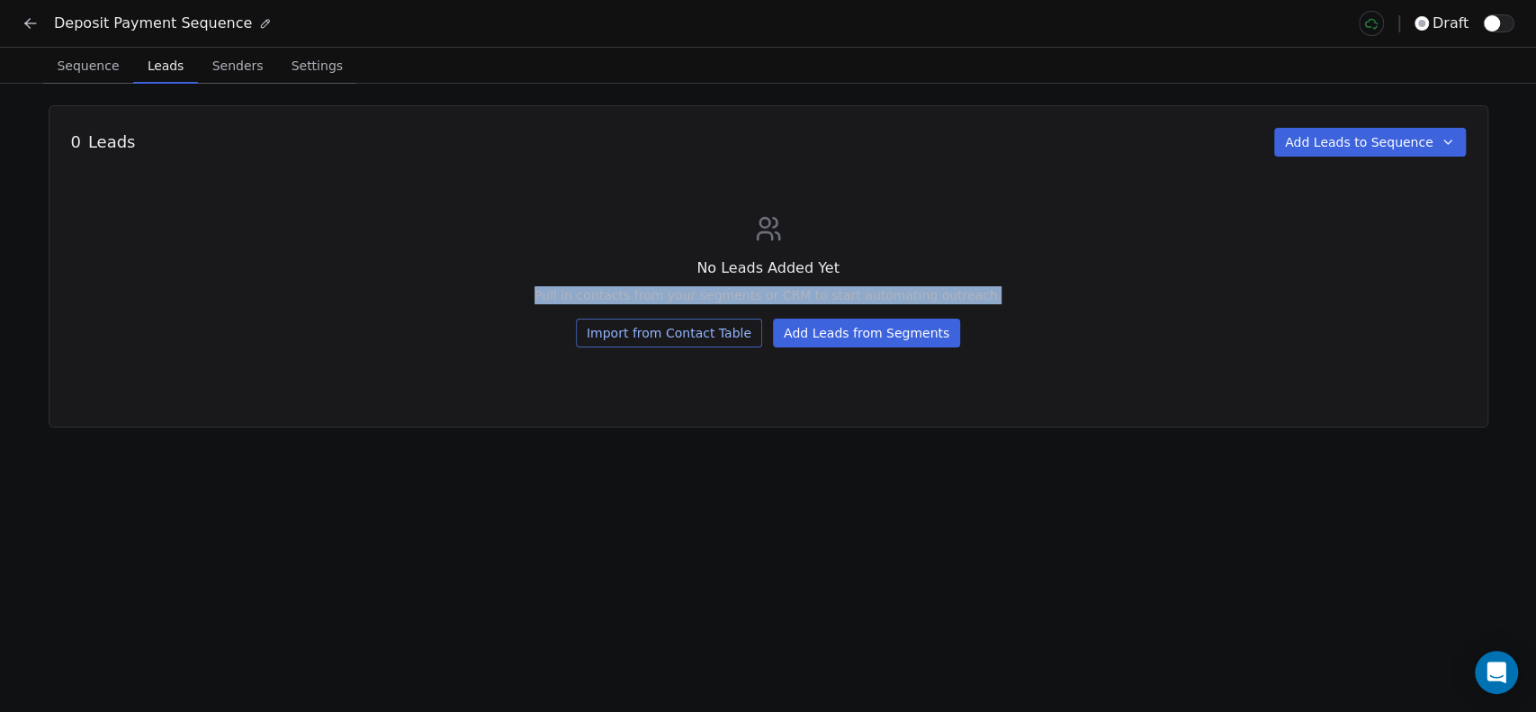
drag, startPoint x: 534, startPoint y: 283, endPoint x: 1020, endPoint y: 297, distance: 486.2
click at [1020, 297] on div "No Leads Added Yet Pull in contacts from your segments or CRM to start automati…" at bounding box center [768, 280] width 1395 height 133
click at [1022, 297] on div "No Leads Added Yet Pull in contacts from your segments or CRM to start automati…" at bounding box center [768, 280] width 1395 height 133
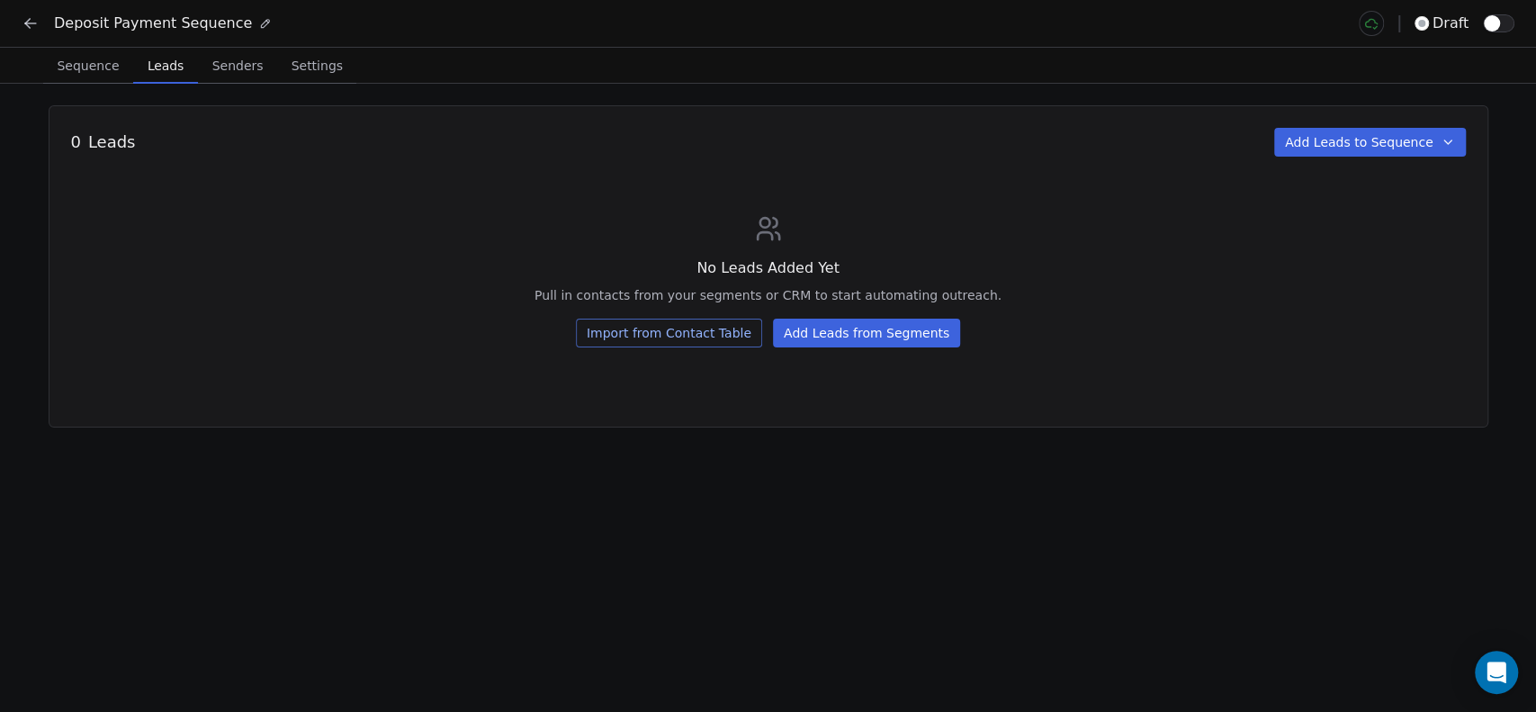
click at [1440, 149] on button "Add Leads to Sequence" at bounding box center [1370, 142] width 192 height 29
click at [1440, 149] on html "Deposit Payment Sequence draft Sequence Sequence Leads Leads Senders Senders Se…" at bounding box center [768, 356] width 1536 height 712
click at [657, 343] on button "Import from Contact Table" at bounding box center [669, 333] width 186 height 29
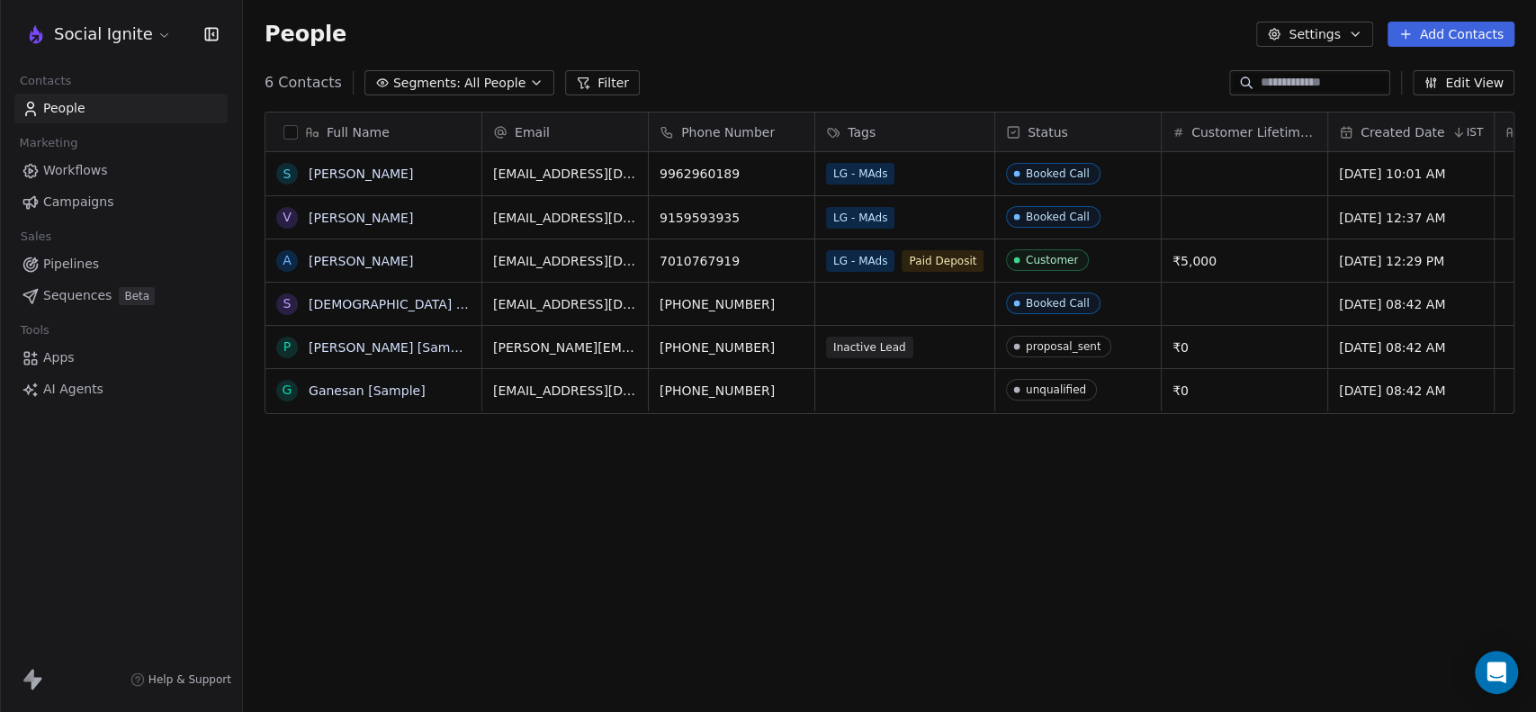
scroll to position [611, 1278]
click at [291, 132] on button "button" at bounding box center [290, 132] width 14 height 14
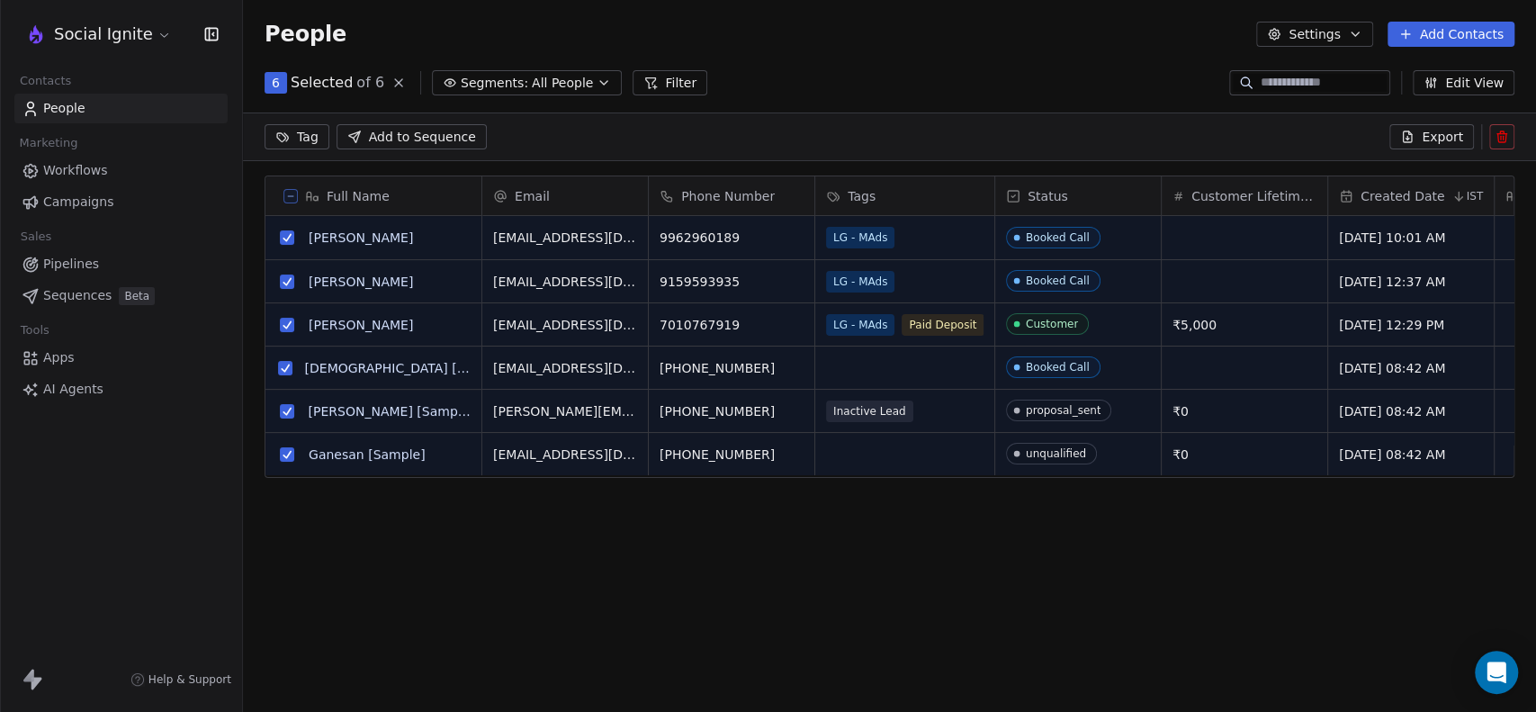
scroll to position [548, 1278]
click at [291, 196] on icon at bounding box center [290, 196] width 9 height 9
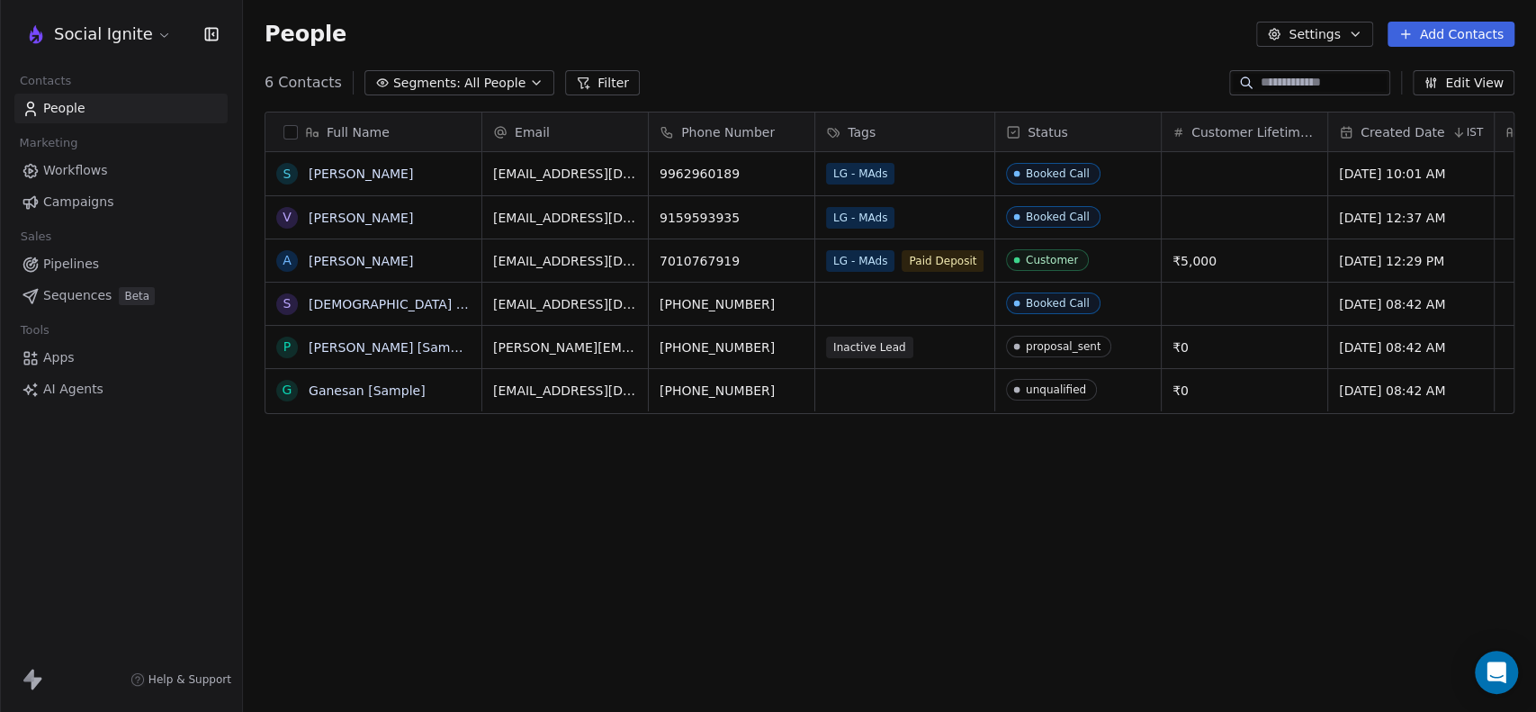
scroll to position [611, 1278]
click at [287, 130] on button "button" at bounding box center [290, 132] width 14 height 14
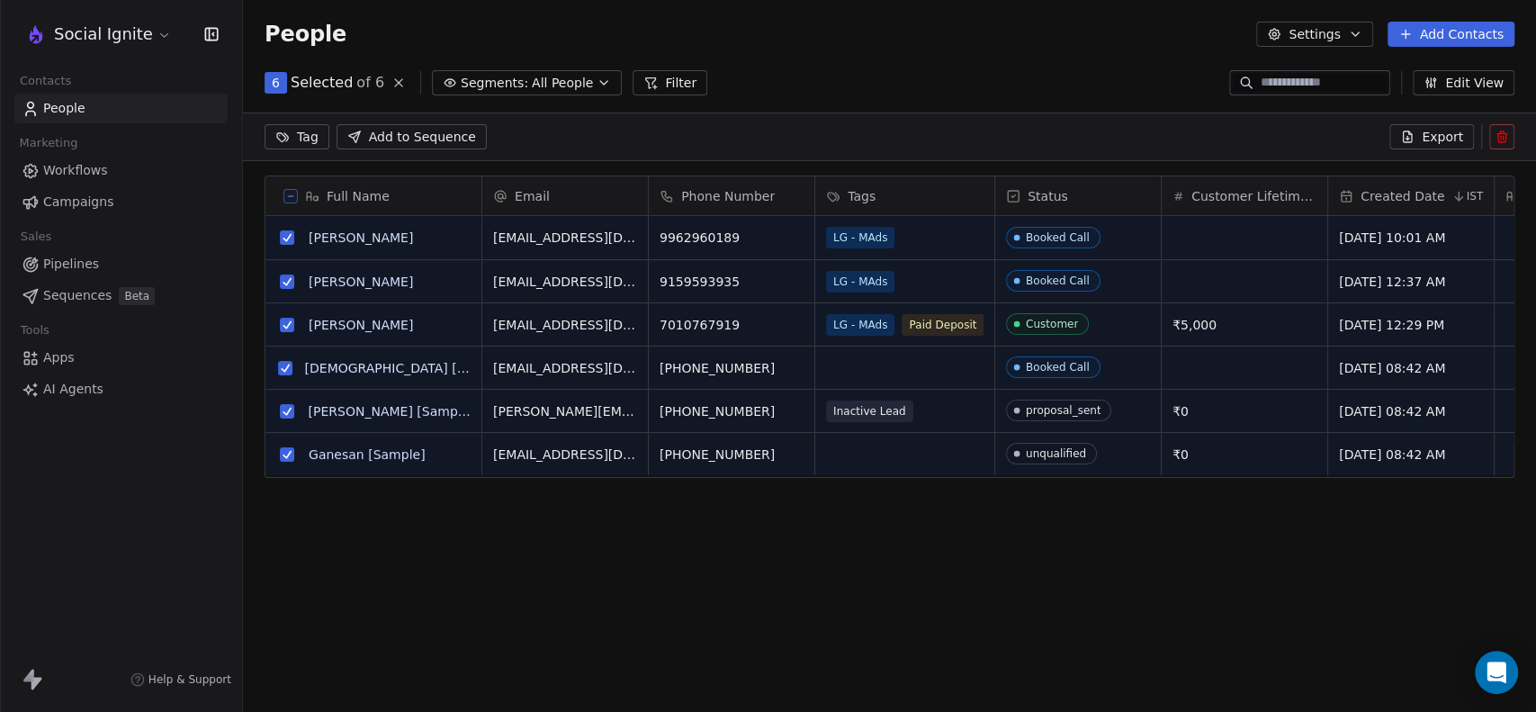
click at [306, 131] on html "Social Ignite Contacts People Marketing Workflows Campaigns Sales Pipelines Seq…" at bounding box center [768, 356] width 1536 height 712
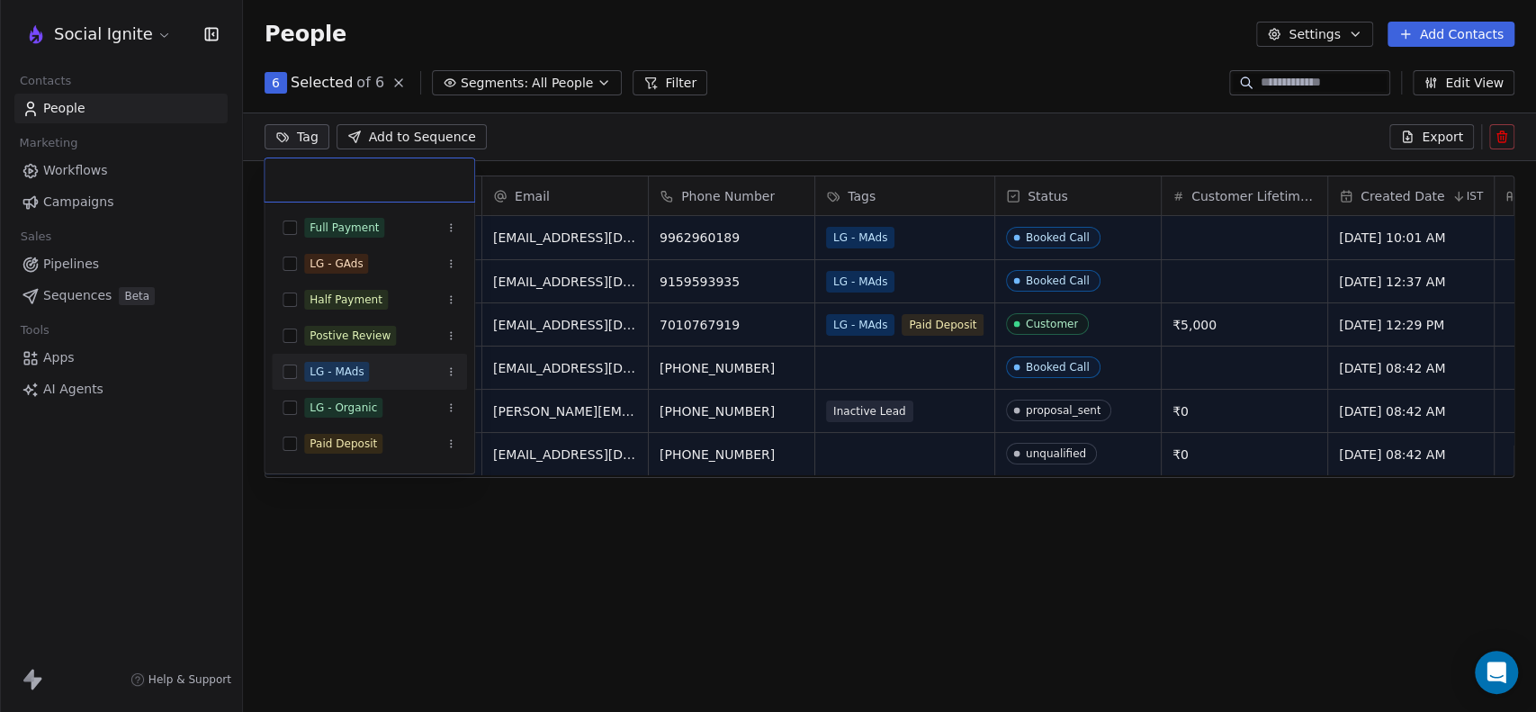
click at [353, 373] on div "LG - MAds" at bounding box center [337, 372] width 54 height 16
click at [440, 598] on html "Social Ignite Contacts People Marketing Workflows Campaigns Sales Pipelines Seq…" at bounding box center [768, 356] width 1536 height 712
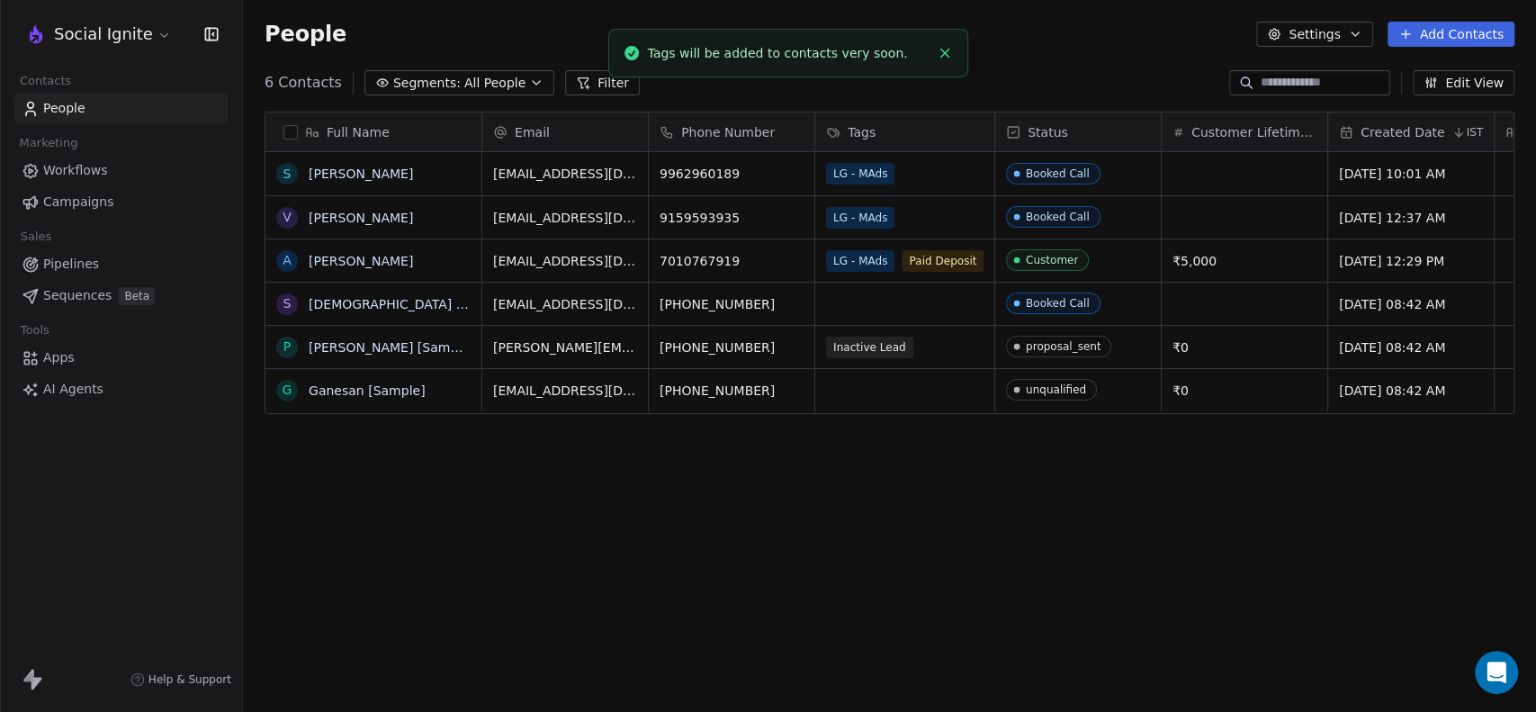
scroll to position [12, 0]
click at [294, 132] on button "button" at bounding box center [290, 132] width 14 height 14
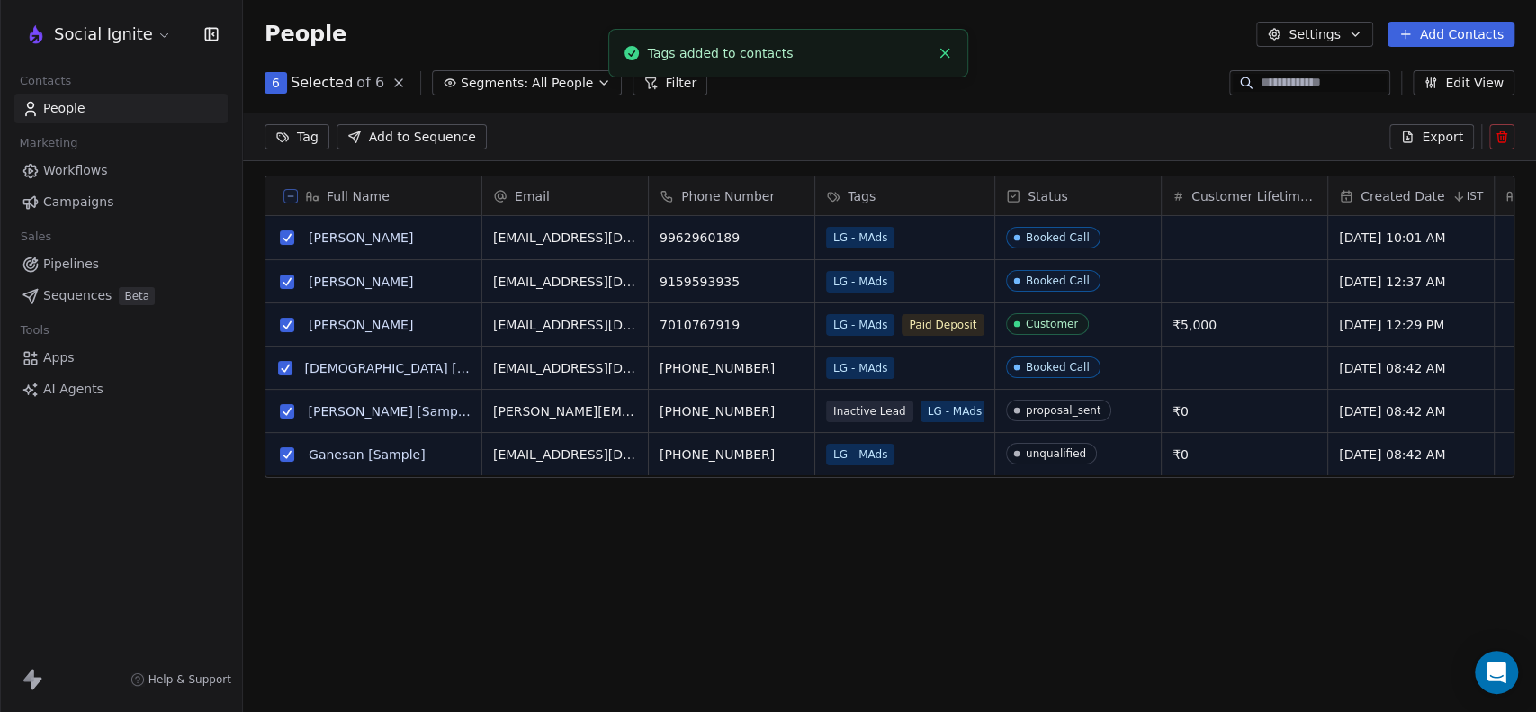
scroll to position [0, 0]
click at [286, 198] on icon at bounding box center [290, 196] width 9 height 9
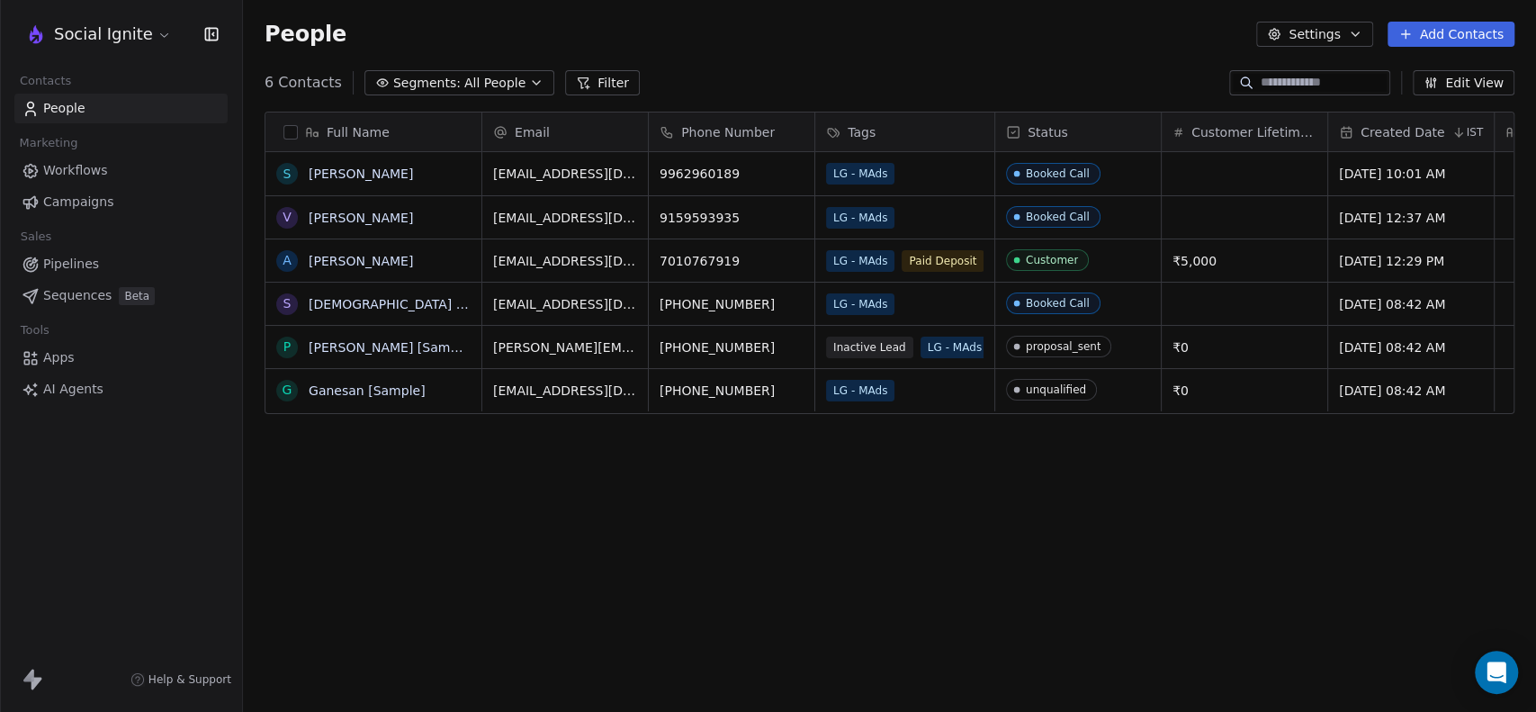
scroll to position [611, 1278]
click at [958, 356] on span "LG - MAds" at bounding box center [956, 348] width 68 height 22
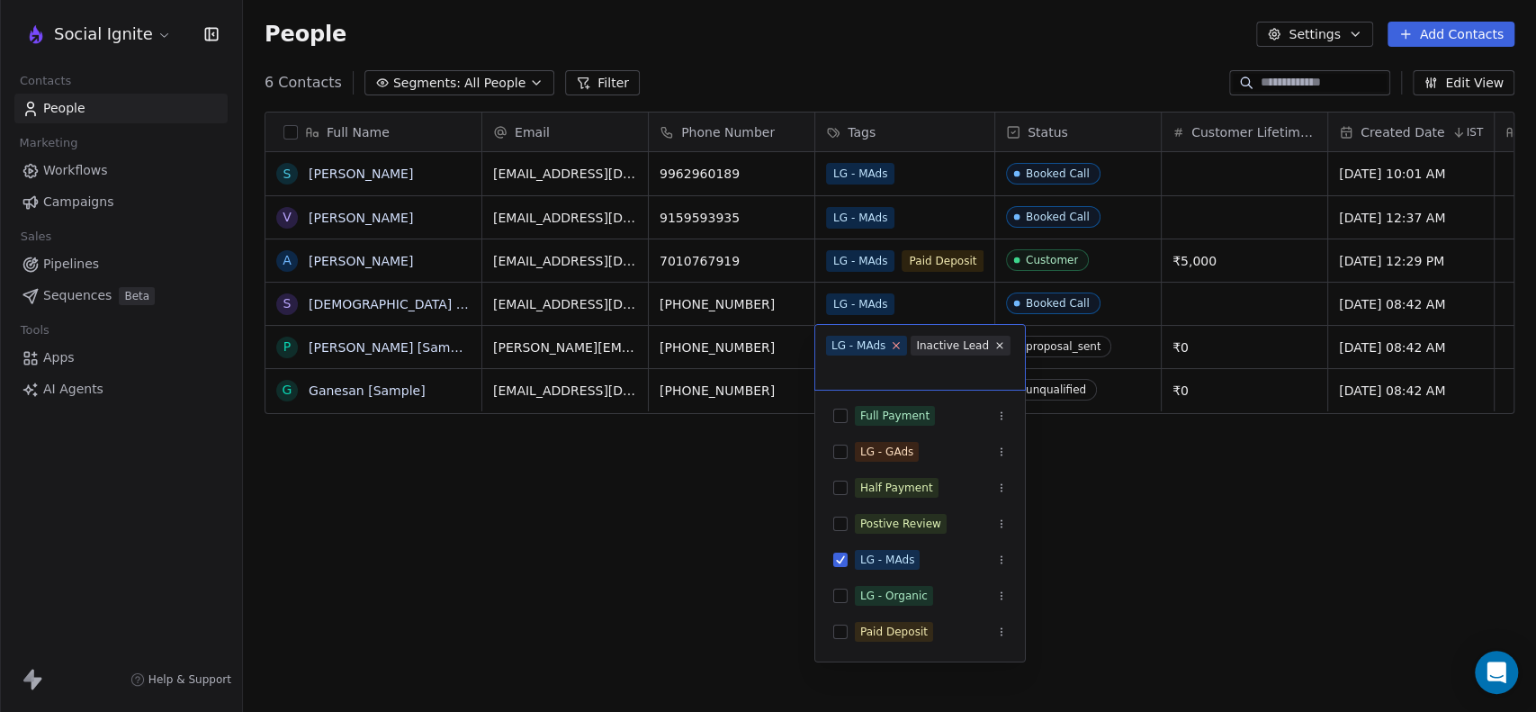
click at [895, 339] on icon at bounding box center [897, 345] width 12 height 12
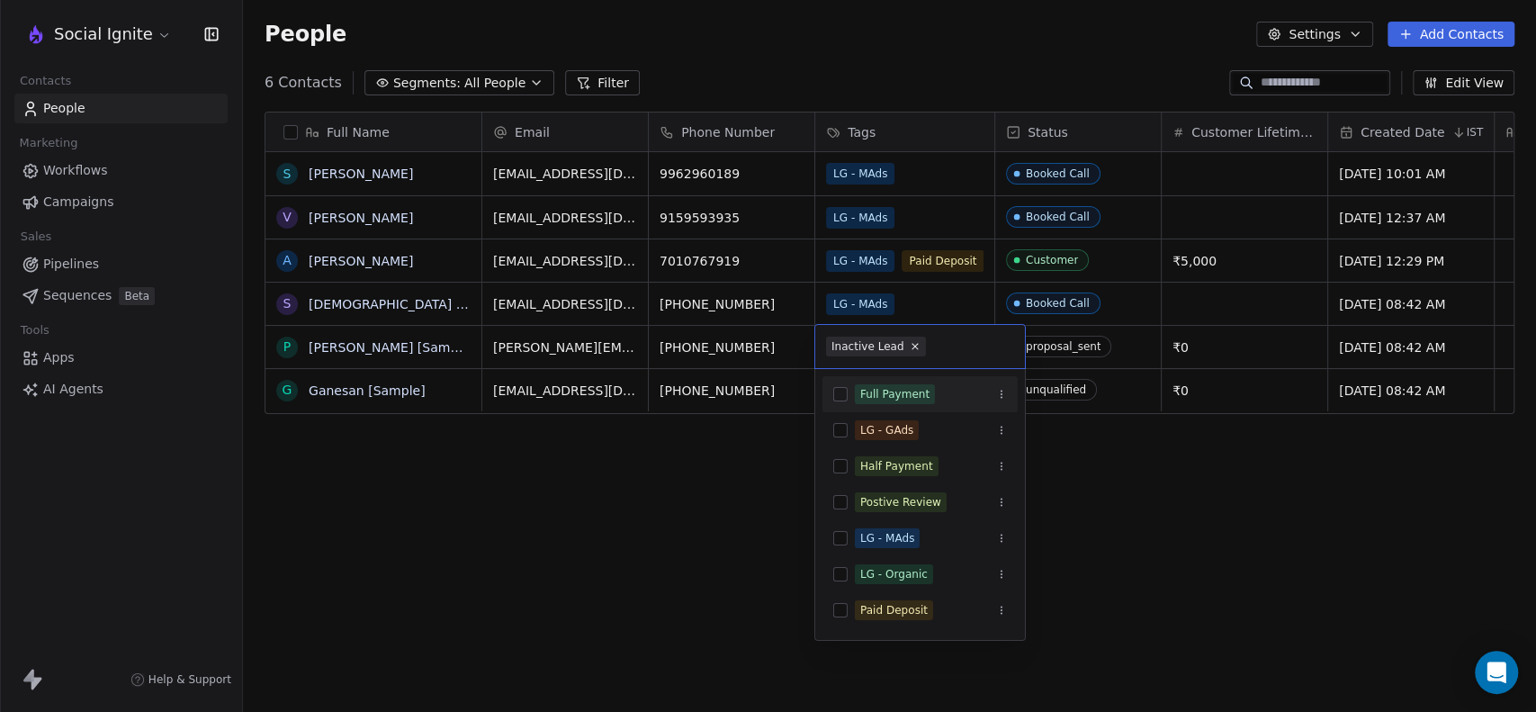
click at [711, 486] on html "Social Ignite Contacts People Marketing Workflows Campaigns Sales Pipelines Seq…" at bounding box center [768, 356] width 1536 height 712
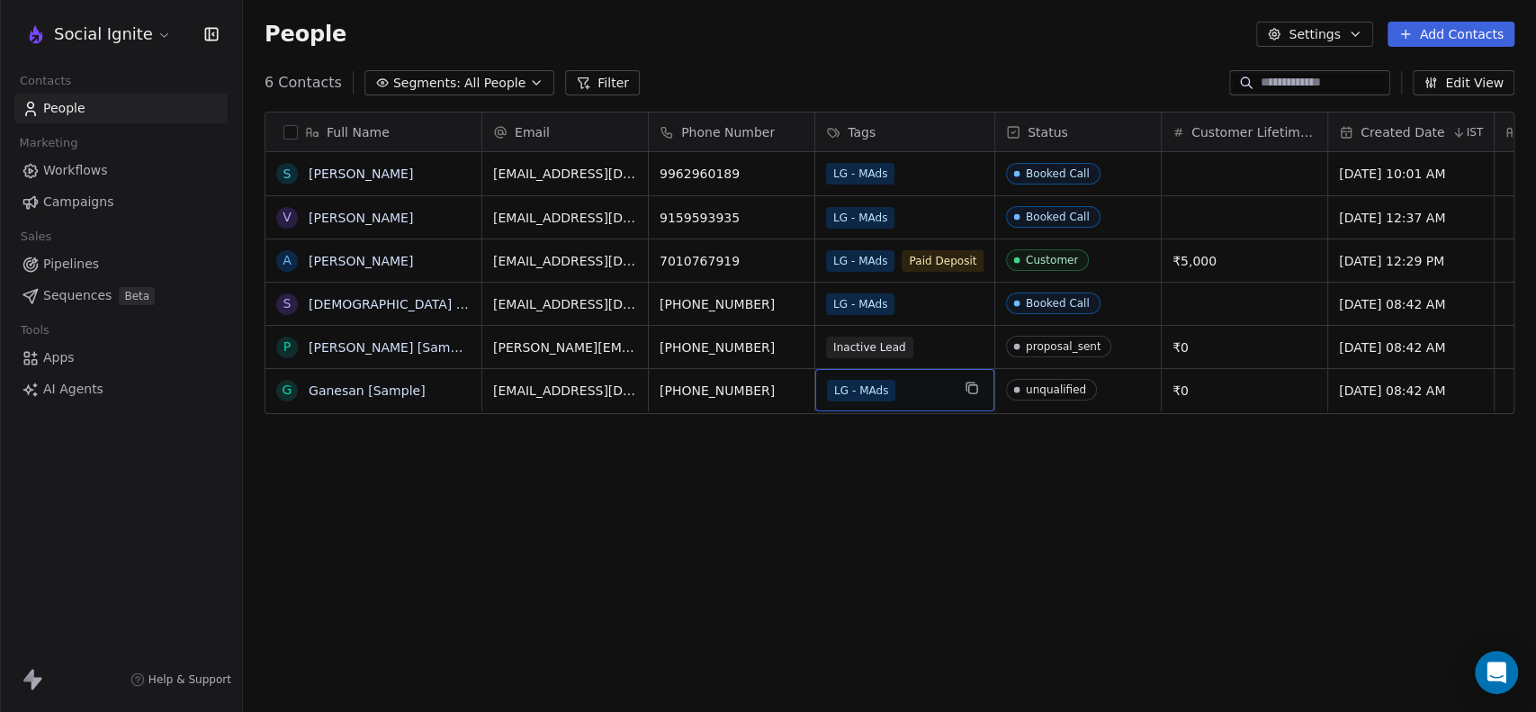
click at [879, 402] on div "LG - MAds" at bounding box center [904, 390] width 179 height 42
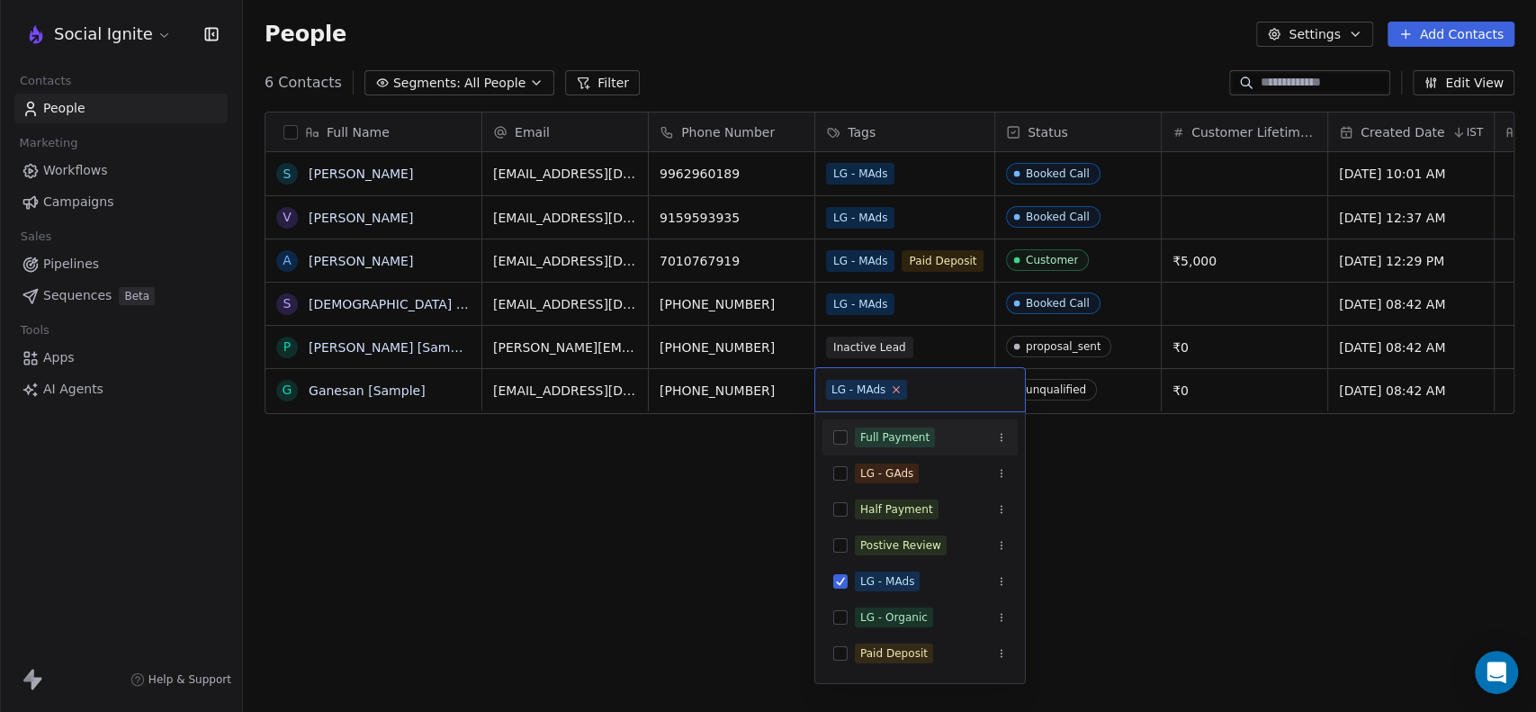
click at [894, 390] on icon at bounding box center [897, 390] width 6 height 6
click at [698, 478] on html "Social Ignite Contacts People Marketing Workflows Campaigns Sales Pipelines Seq…" at bounding box center [768, 356] width 1536 height 712
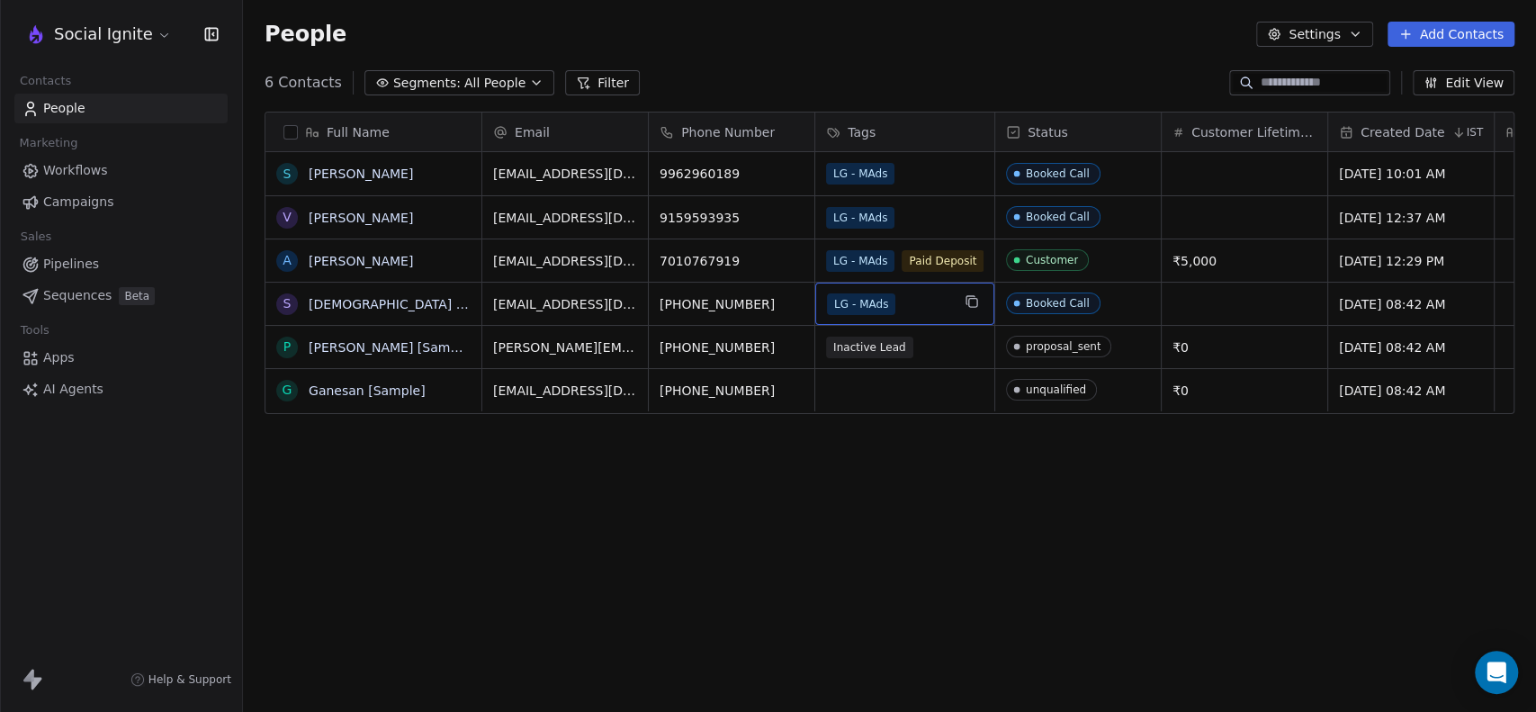
click at [882, 295] on span "LG - MAds" at bounding box center [861, 304] width 68 height 22
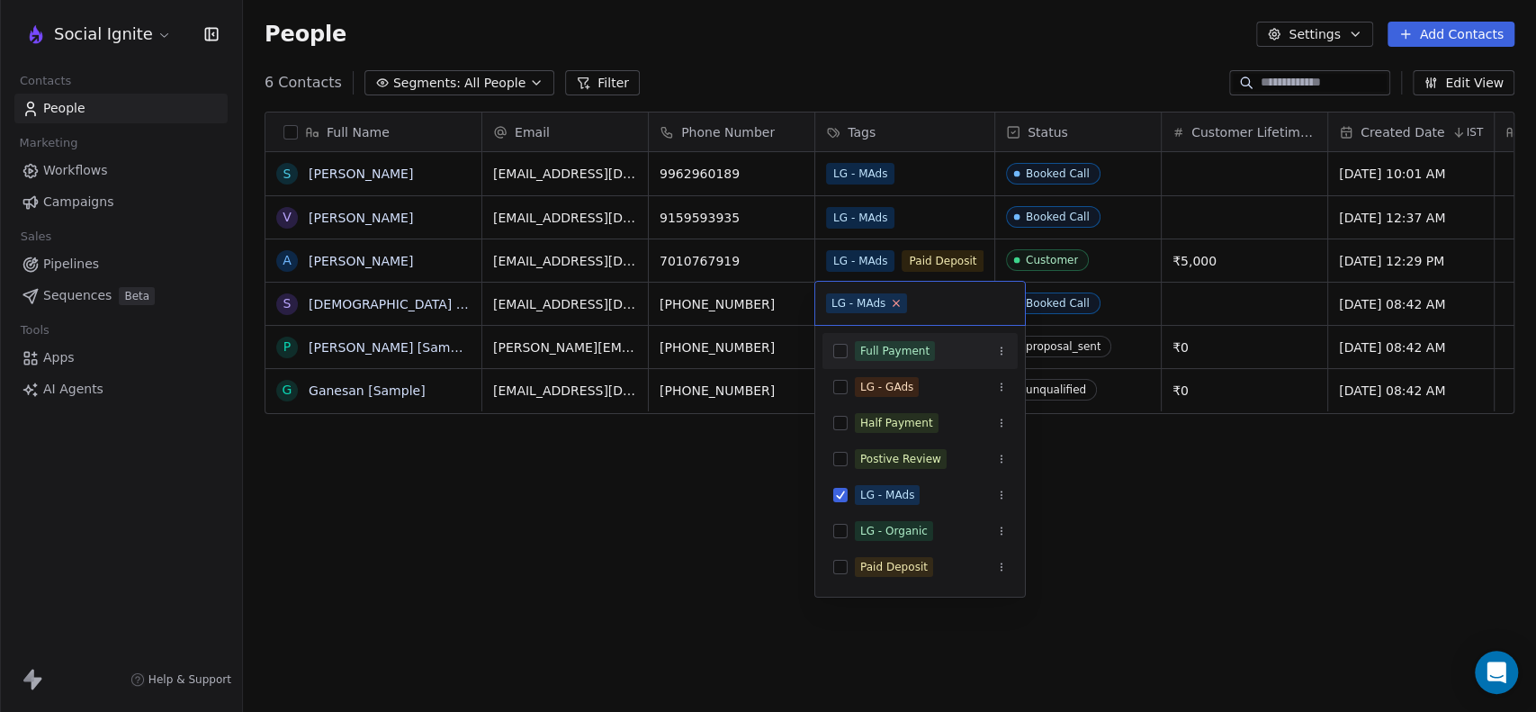
click at [894, 301] on icon at bounding box center [897, 303] width 12 height 12
click at [666, 504] on html "Social Ignite Contacts People Marketing Workflows Campaigns Sales Pipelines Seq…" at bounding box center [768, 356] width 1536 height 712
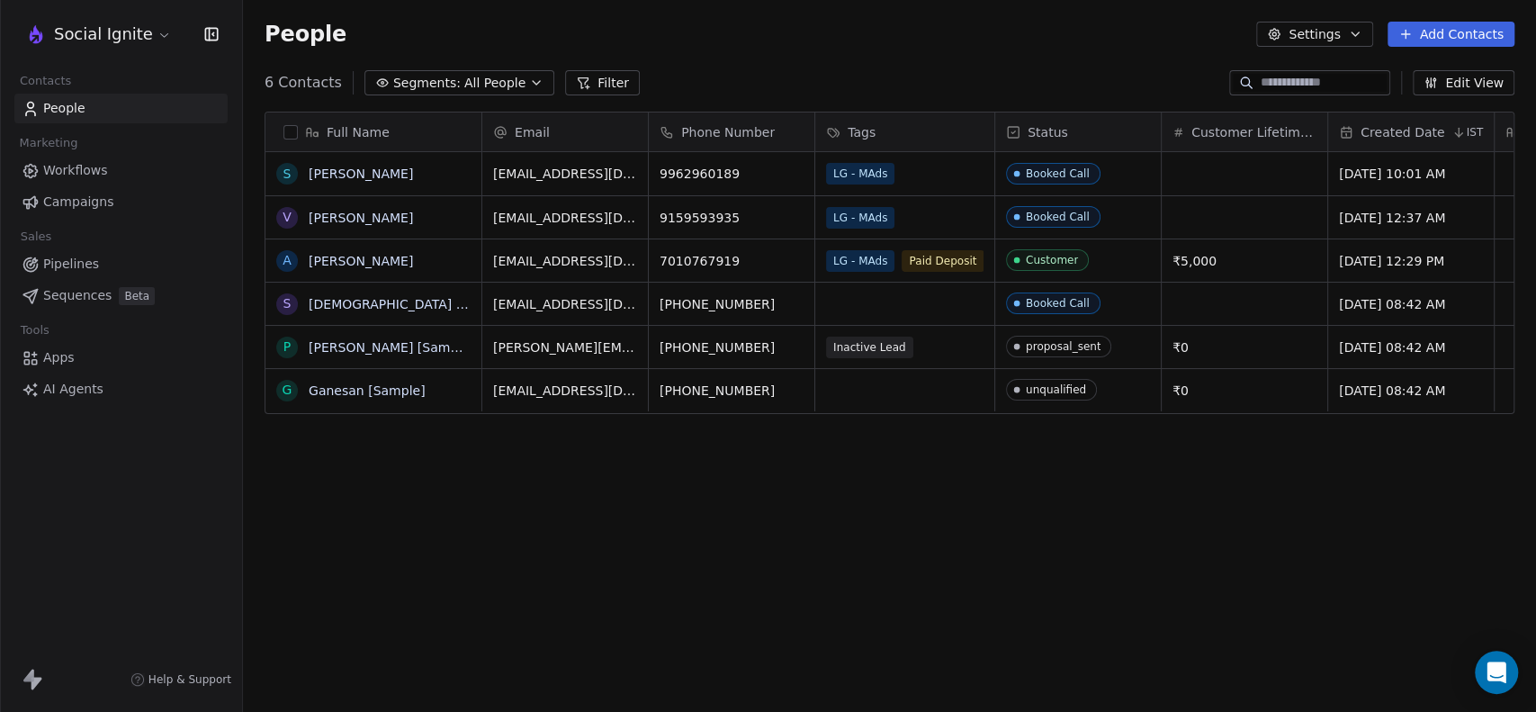
click at [844, 490] on div "Full Name S Srinivasan p V Vijay A Ashok Raj S Swami [Sample] P Pavithra [Sampl…" at bounding box center [889, 410] width 1293 height 626
click at [822, 459] on div "Full Name S Srinivasan p V Vijay A Ashok Raj S Swami [Sample] P Pavithra [Sampl…" at bounding box center [889, 410] width 1293 height 626
click at [857, 299] on div "grid" at bounding box center [904, 304] width 179 height 42
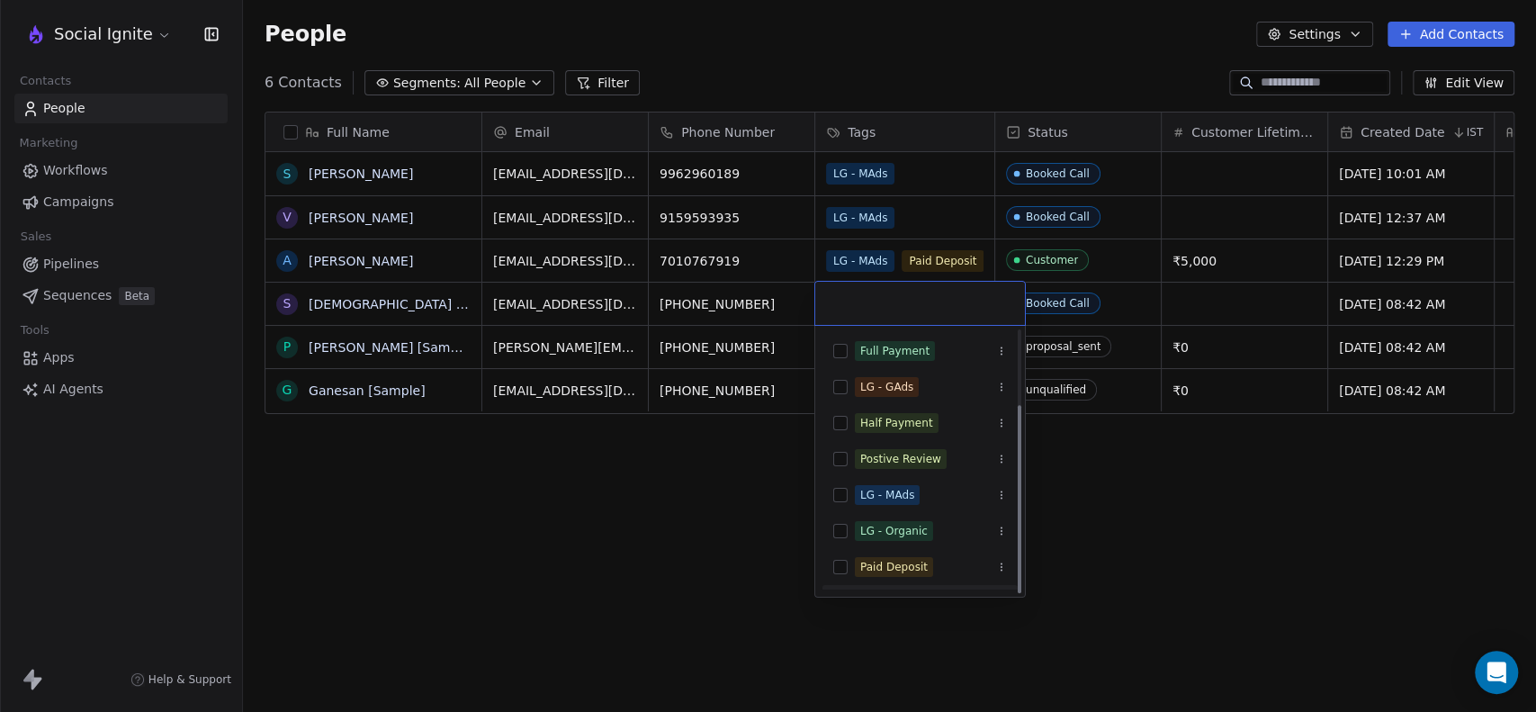
scroll to position [103, 0]
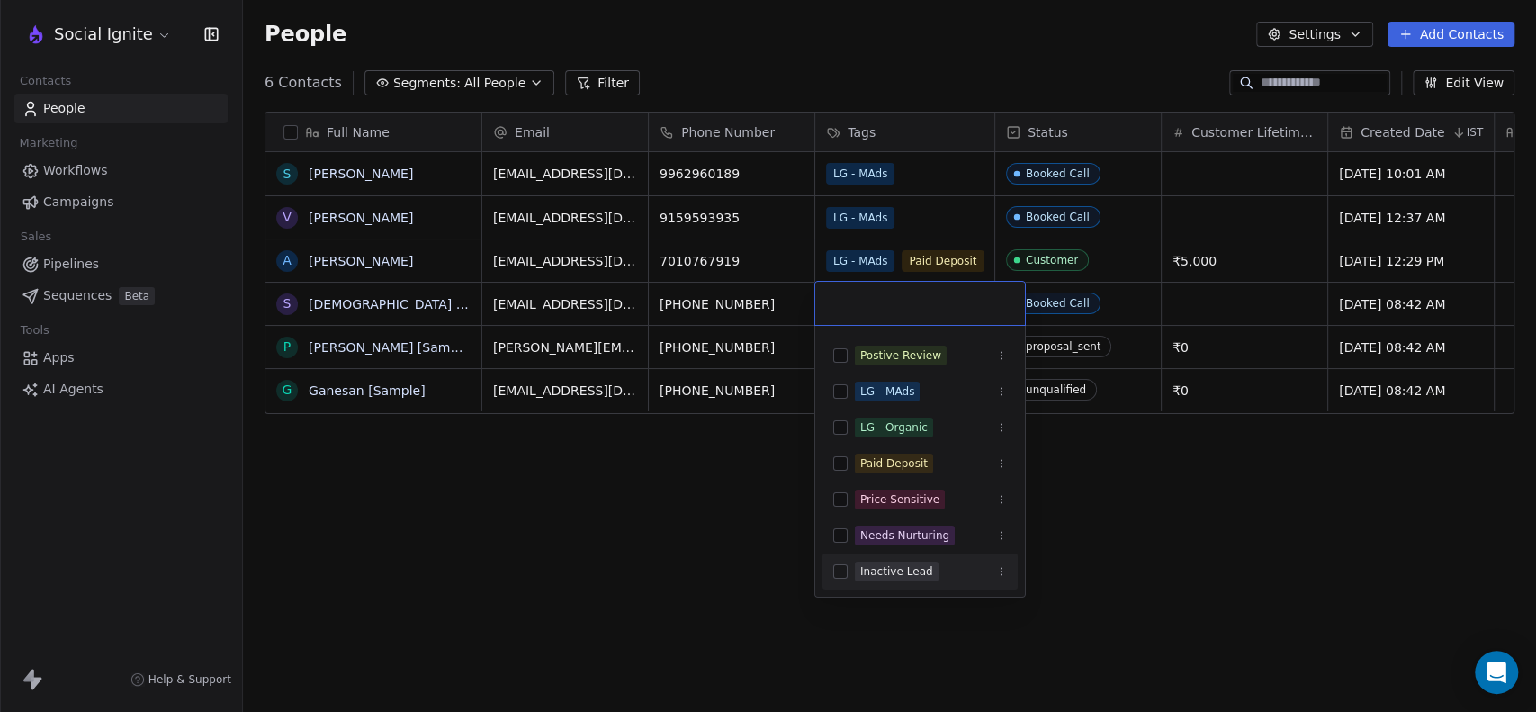
click at [897, 568] on div "Inactive Lead" at bounding box center [896, 571] width 73 height 16
click at [756, 531] on html "Social Ignite Contacts People Marketing Workflows Campaigns Sales Pipelines Seq…" at bounding box center [768, 356] width 1536 height 712
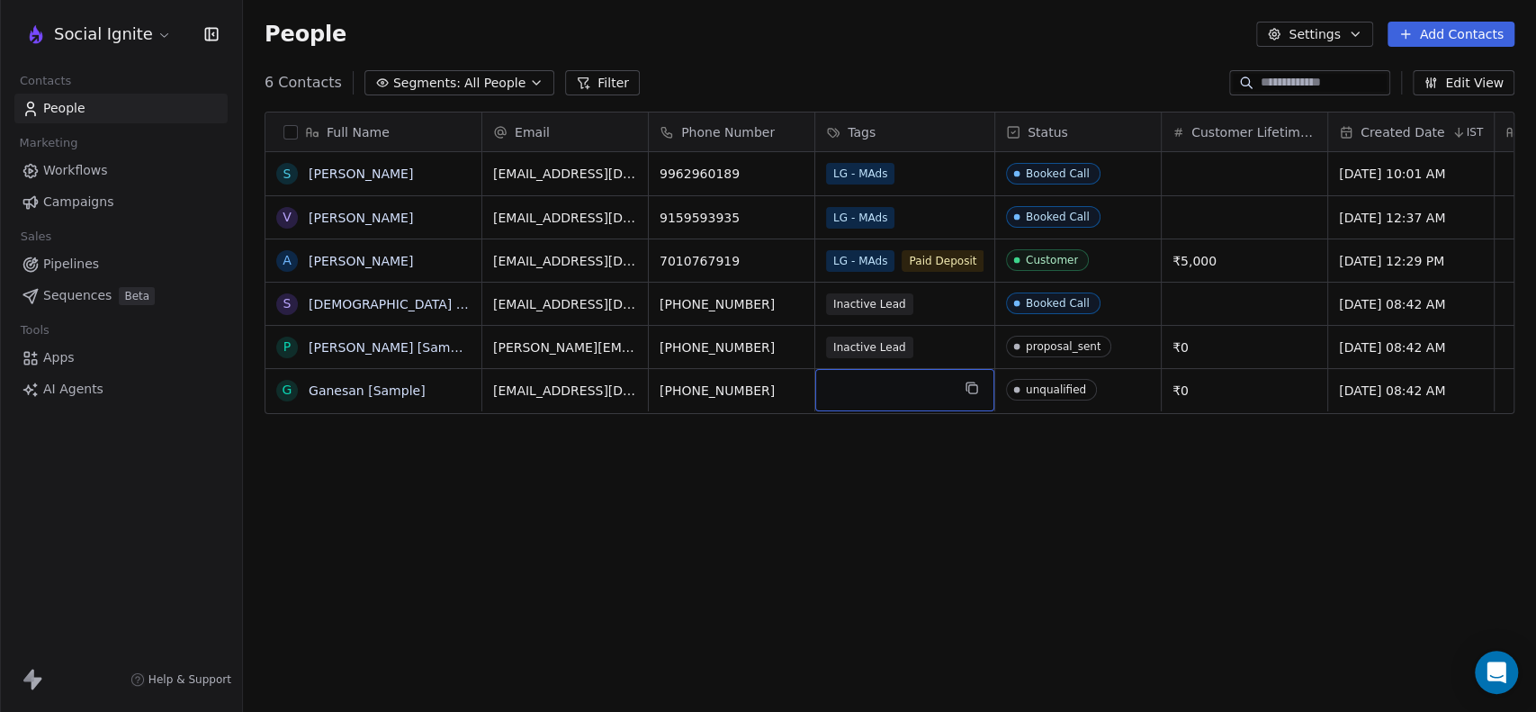
click at [881, 394] on div "grid" at bounding box center [904, 390] width 179 height 42
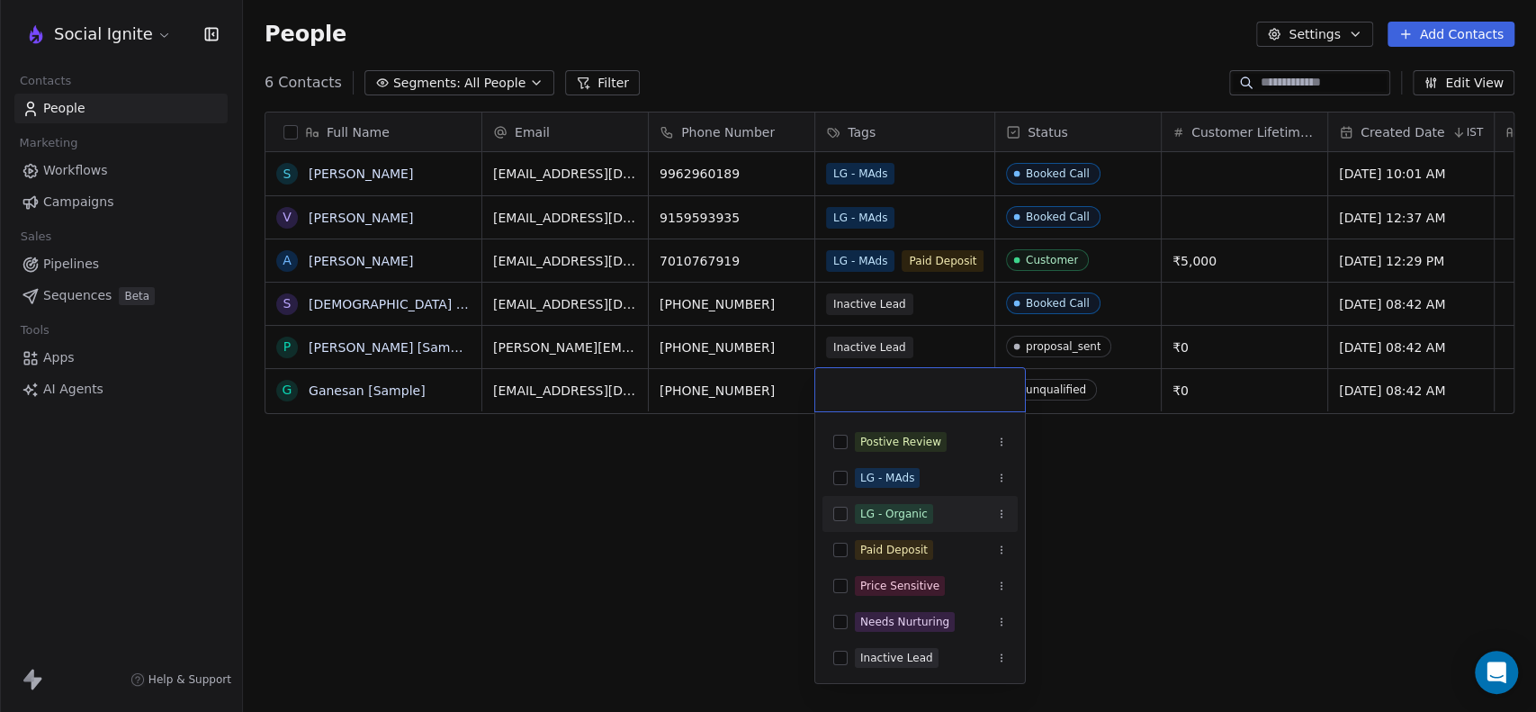
click at [708, 538] on html "Social Ignite Contacts People Marketing Workflows Campaigns Sales Pipelines Seq…" at bounding box center [768, 356] width 1536 height 712
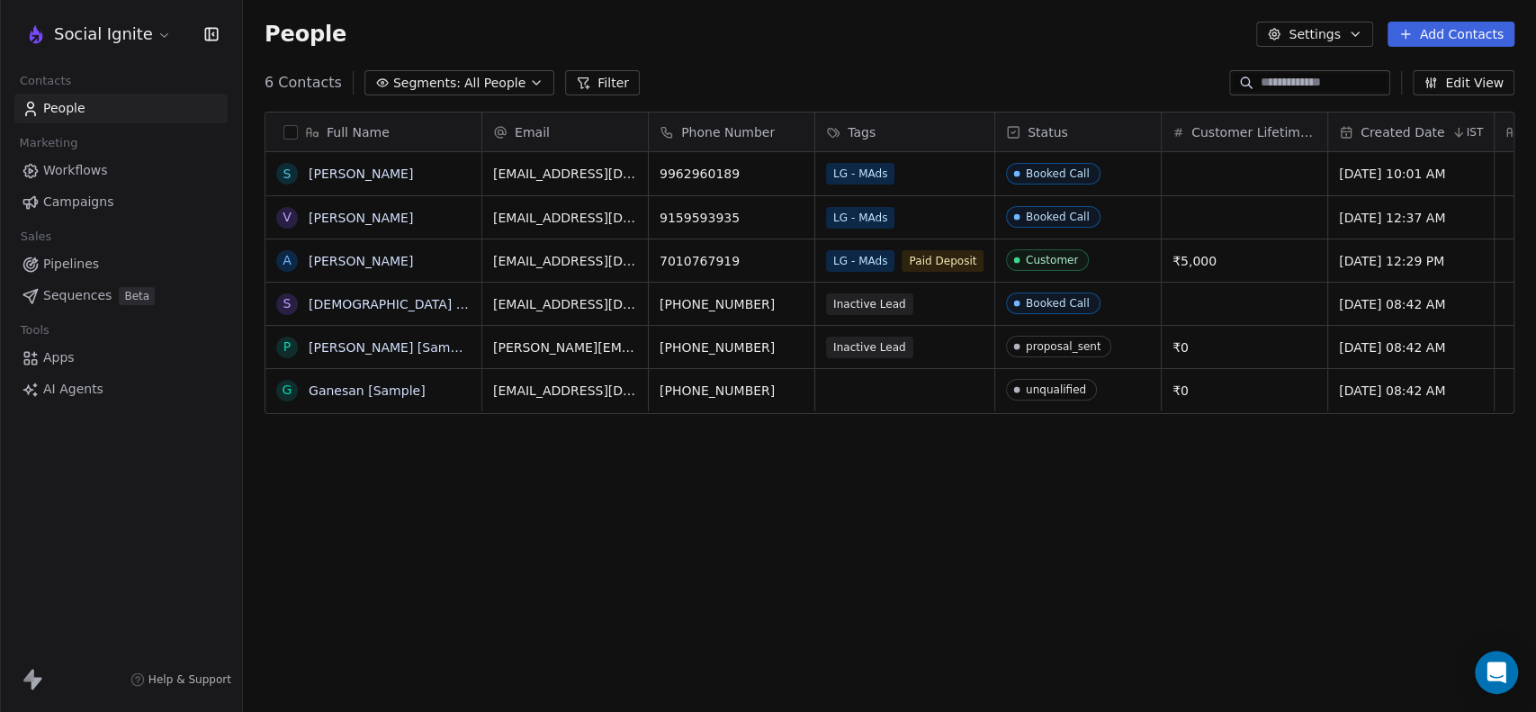
click at [289, 123] on div "Full Name" at bounding box center [371, 132] width 191 height 18
click at [288, 128] on html "Social Ignite Contacts People Marketing Workflows Campaigns Sales Pipelines Seq…" at bounding box center [768, 356] width 1536 height 712
click at [288, 128] on button "button" at bounding box center [290, 132] width 14 height 14
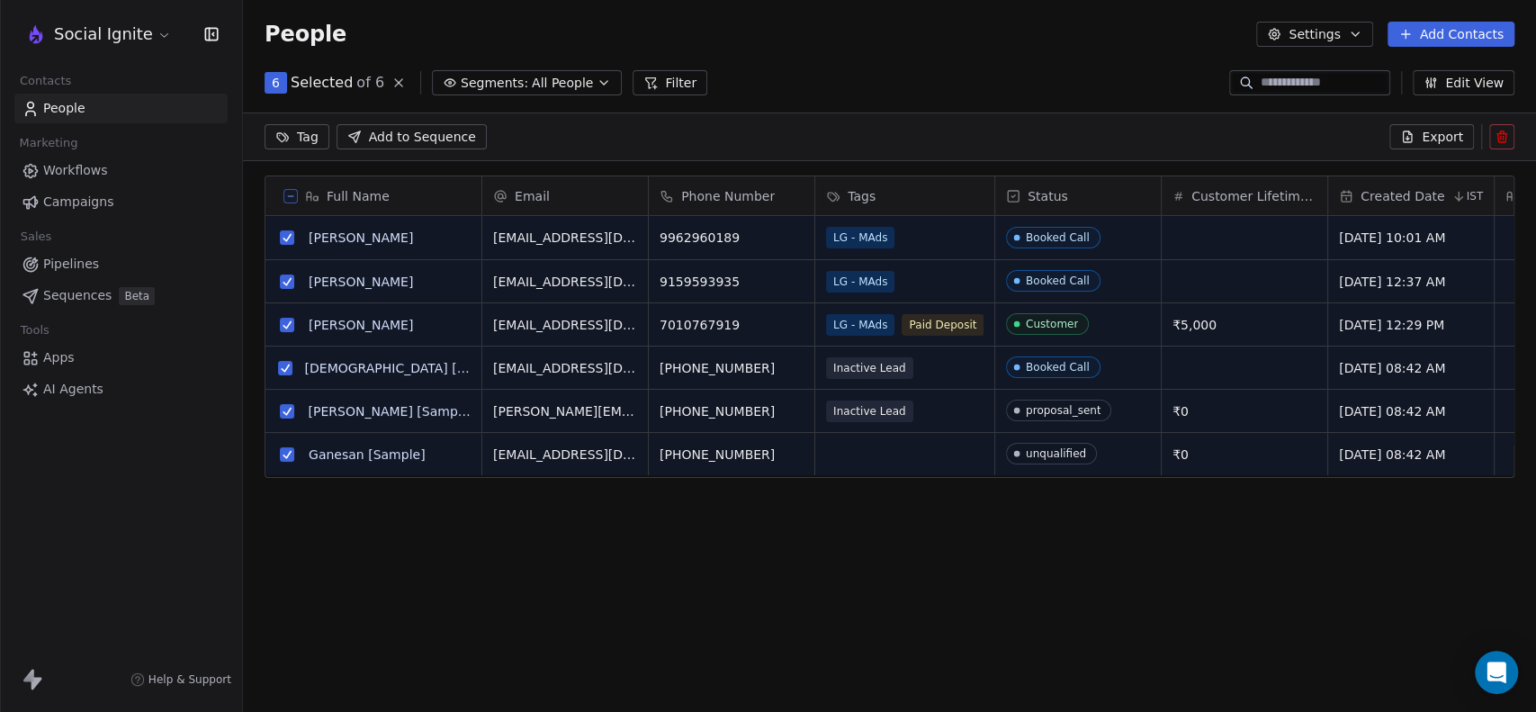
scroll to position [548, 1278]
click at [310, 132] on html "Social Ignite Contacts People Marketing Workflows Campaigns Sales Pipelines Seq…" at bounding box center [768, 356] width 1536 height 712
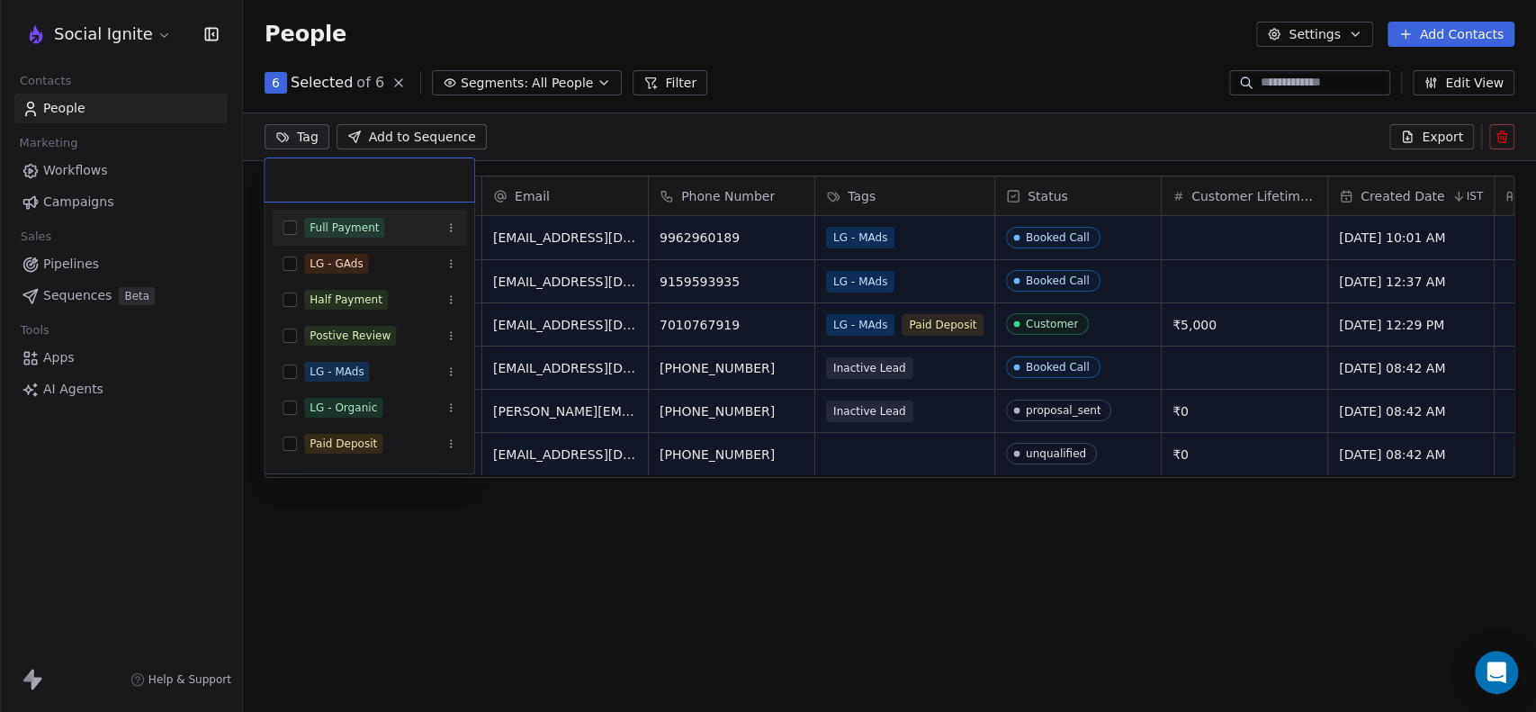
click at [988, 58] on html "Social Ignite Contacts People Marketing Workflows Campaigns Sales Pipelines Seq…" at bounding box center [768, 356] width 1536 height 712
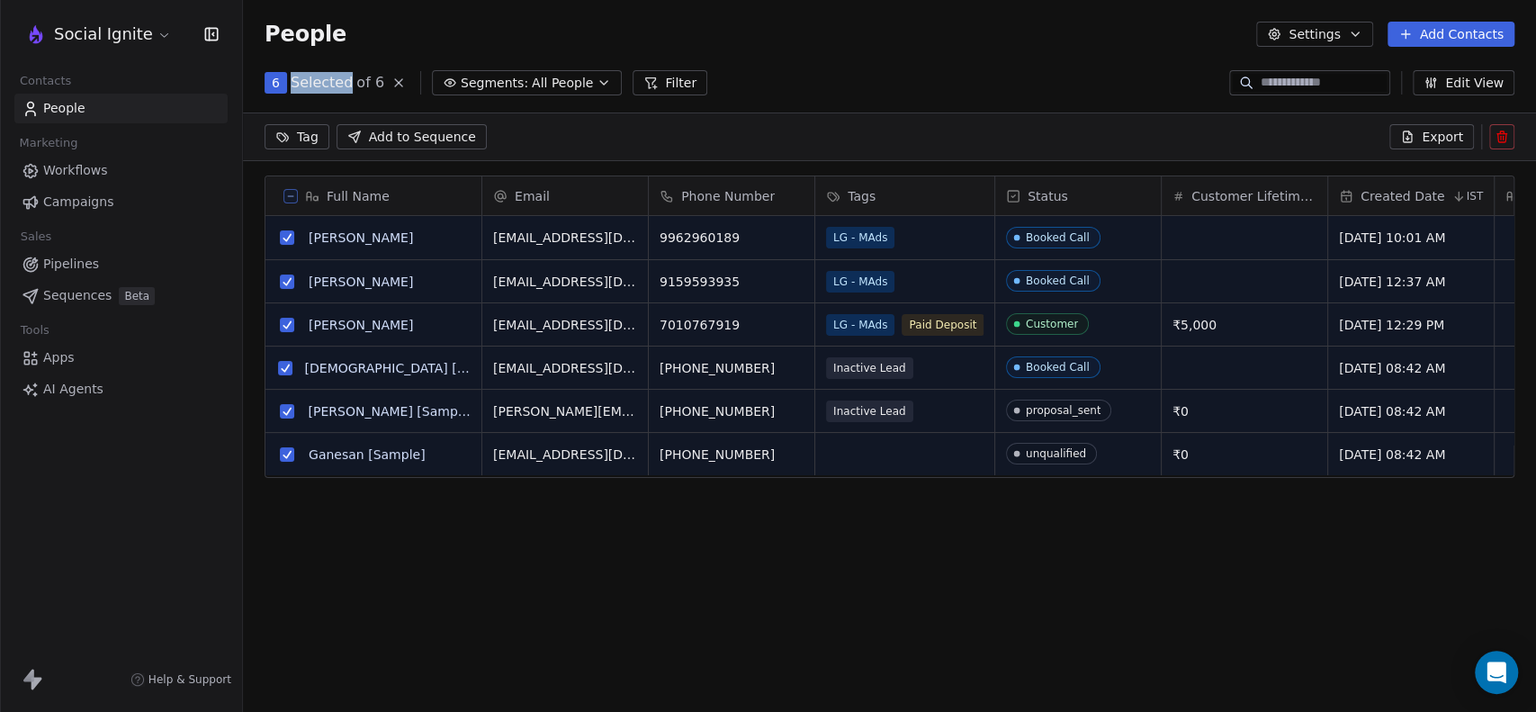
click at [986, 59] on div "People Settings Add Contacts" at bounding box center [889, 34] width 1293 height 68
click at [982, 59] on div "People Settings Add Contacts" at bounding box center [889, 34] width 1293 height 68
click at [289, 194] on icon at bounding box center [290, 196] width 9 height 9
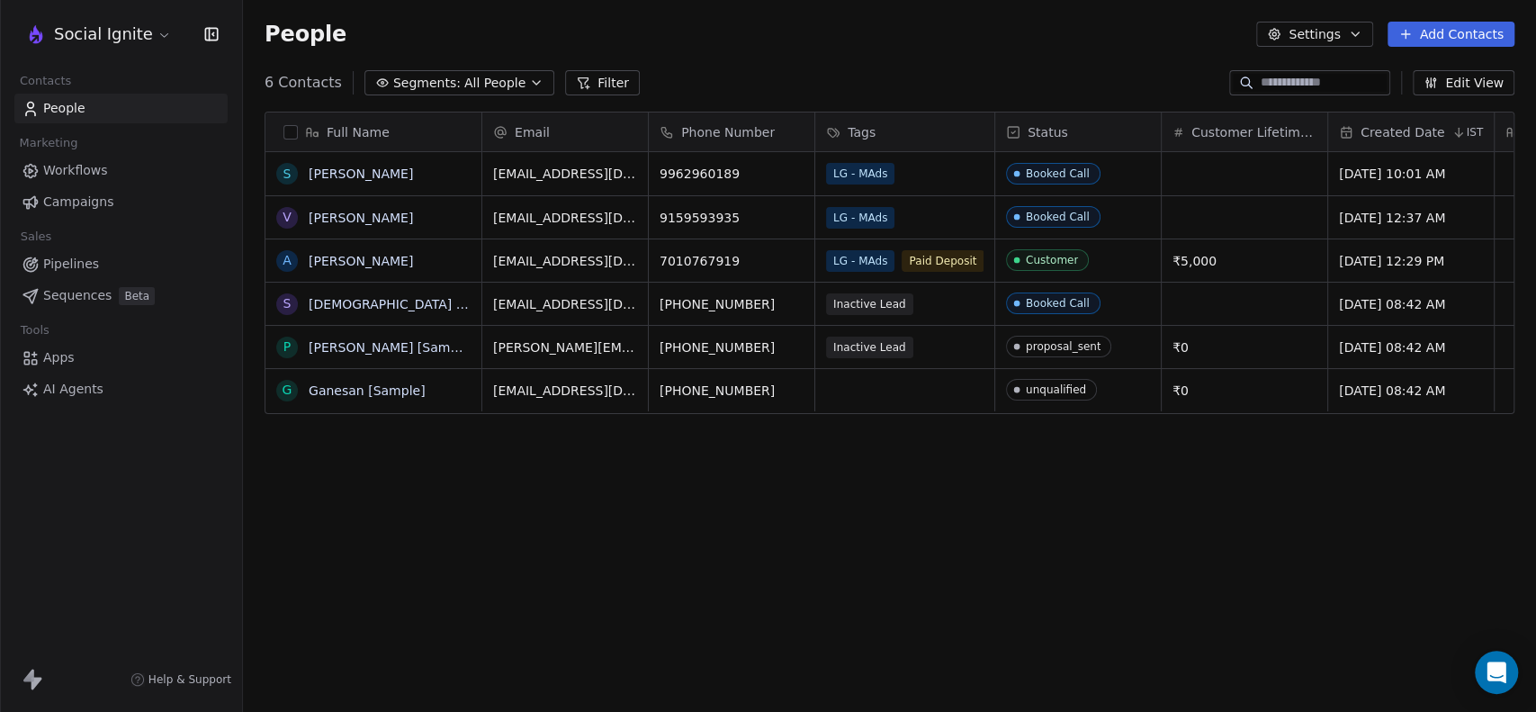
scroll to position [611, 1278]
click at [288, 129] on button "button" at bounding box center [290, 132] width 14 height 14
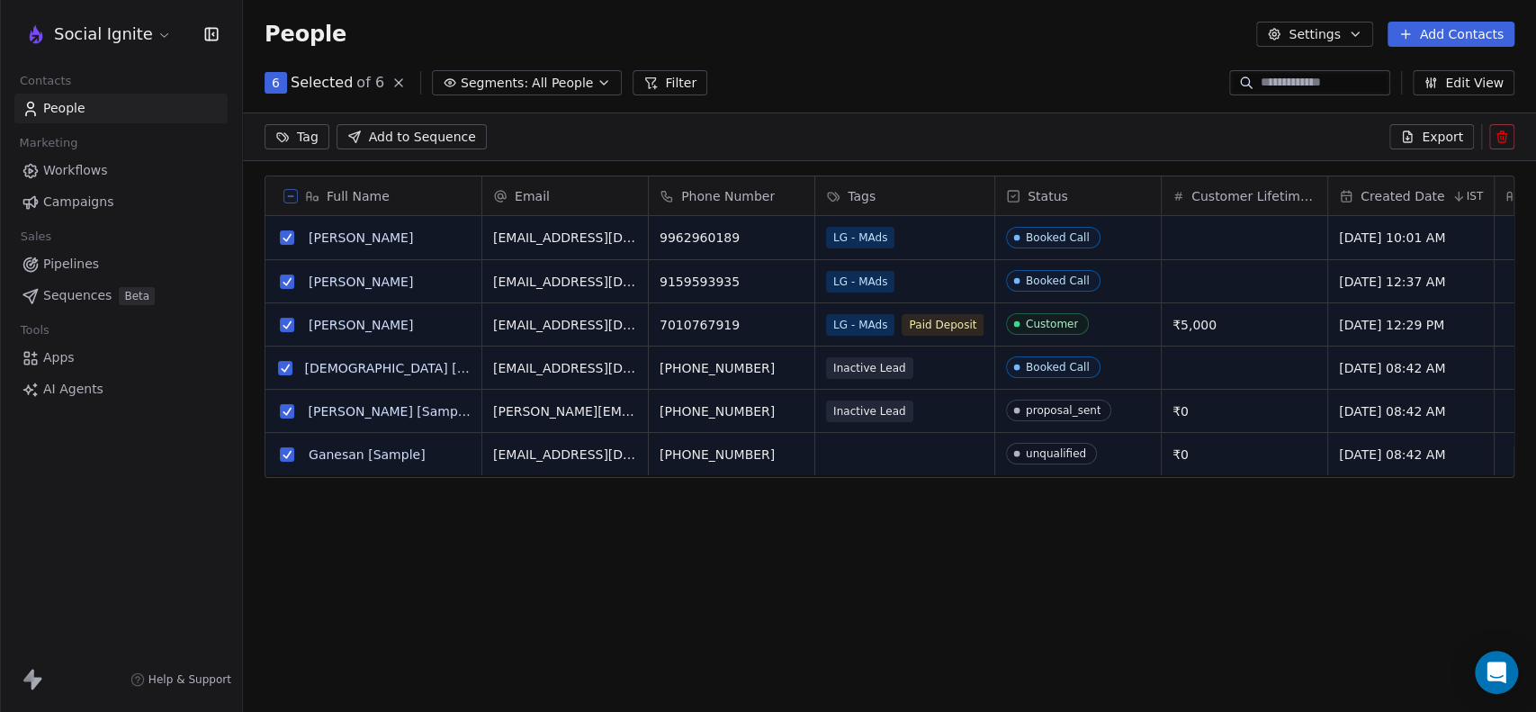
scroll to position [548, 1278]
click at [288, 367] on button "grid" at bounding box center [285, 368] width 14 height 14
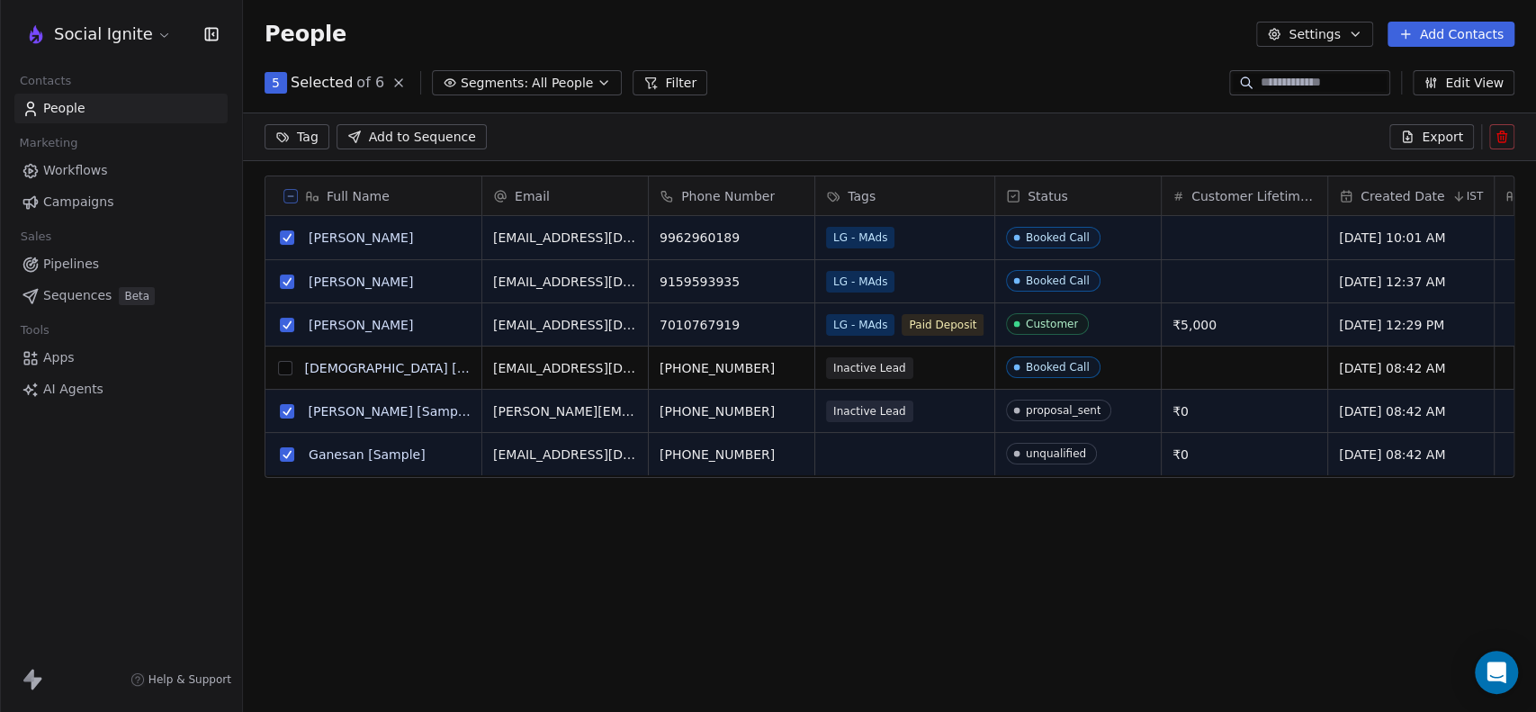
click at [281, 454] on button "grid" at bounding box center [287, 454] width 14 height 14
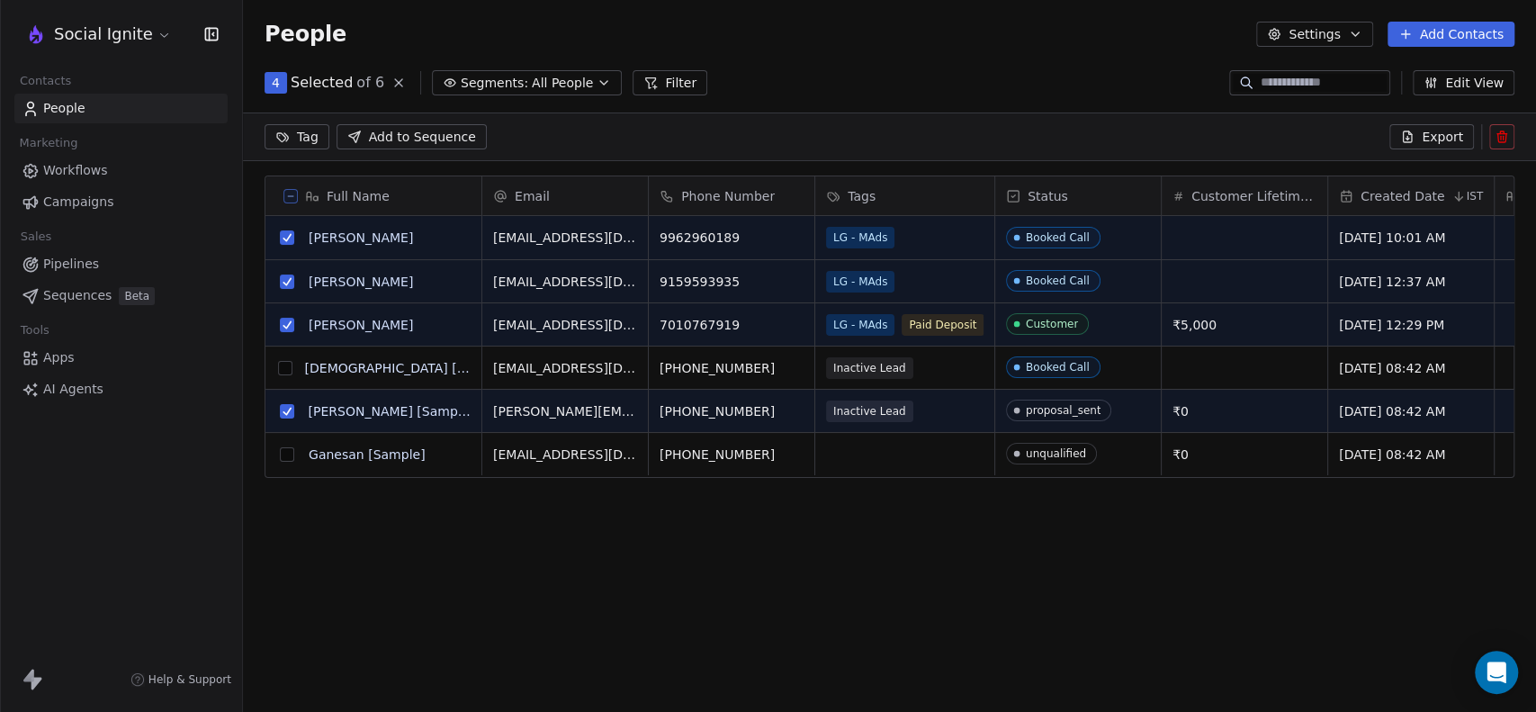
click at [285, 416] on button "grid" at bounding box center [287, 411] width 14 height 14
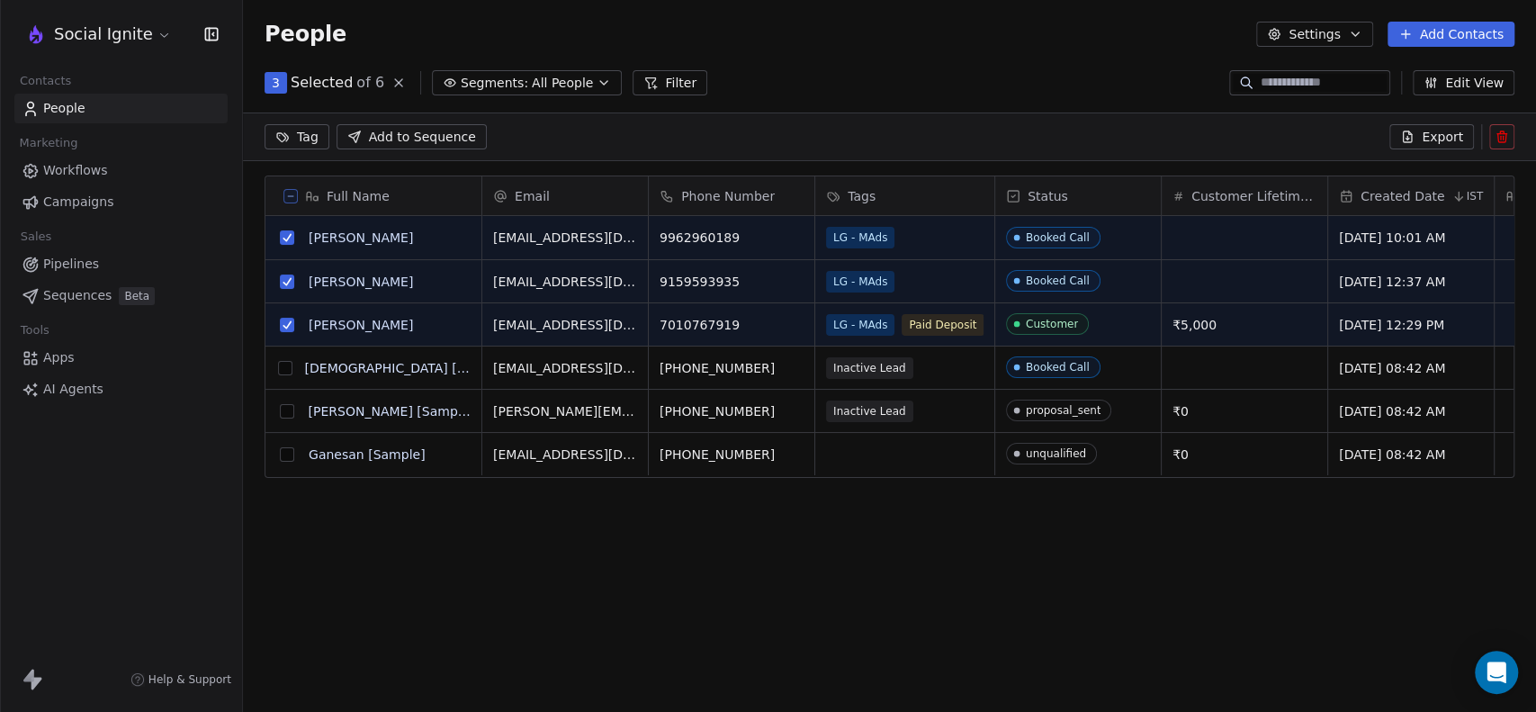
click at [1299, 77] on input at bounding box center [1324, 83] width 126 height 18
click at [283, 327] on button "grid" at bounding box center [287, 325] width 14 height 14
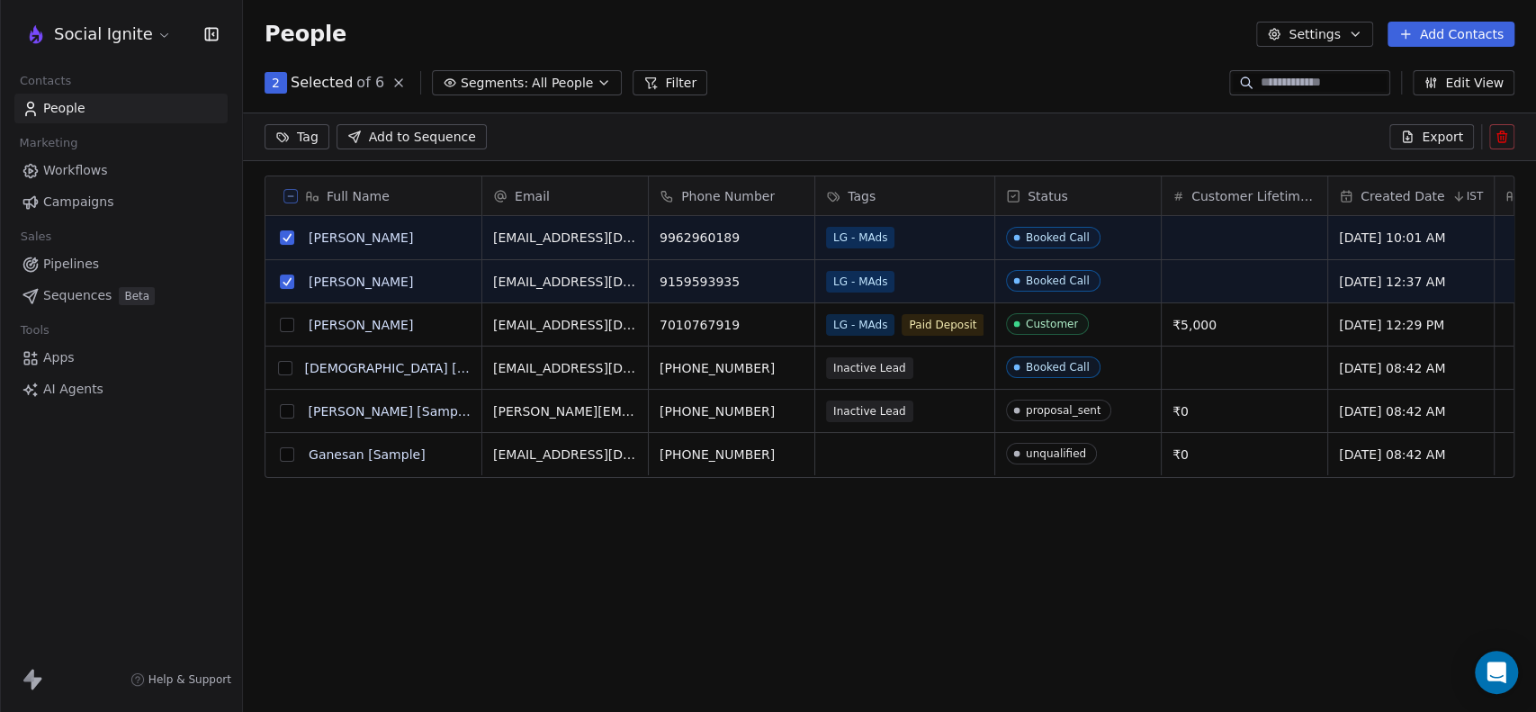
click at [288, 282] on button "grid" at bounding box center [287, 281] width 14 height 14
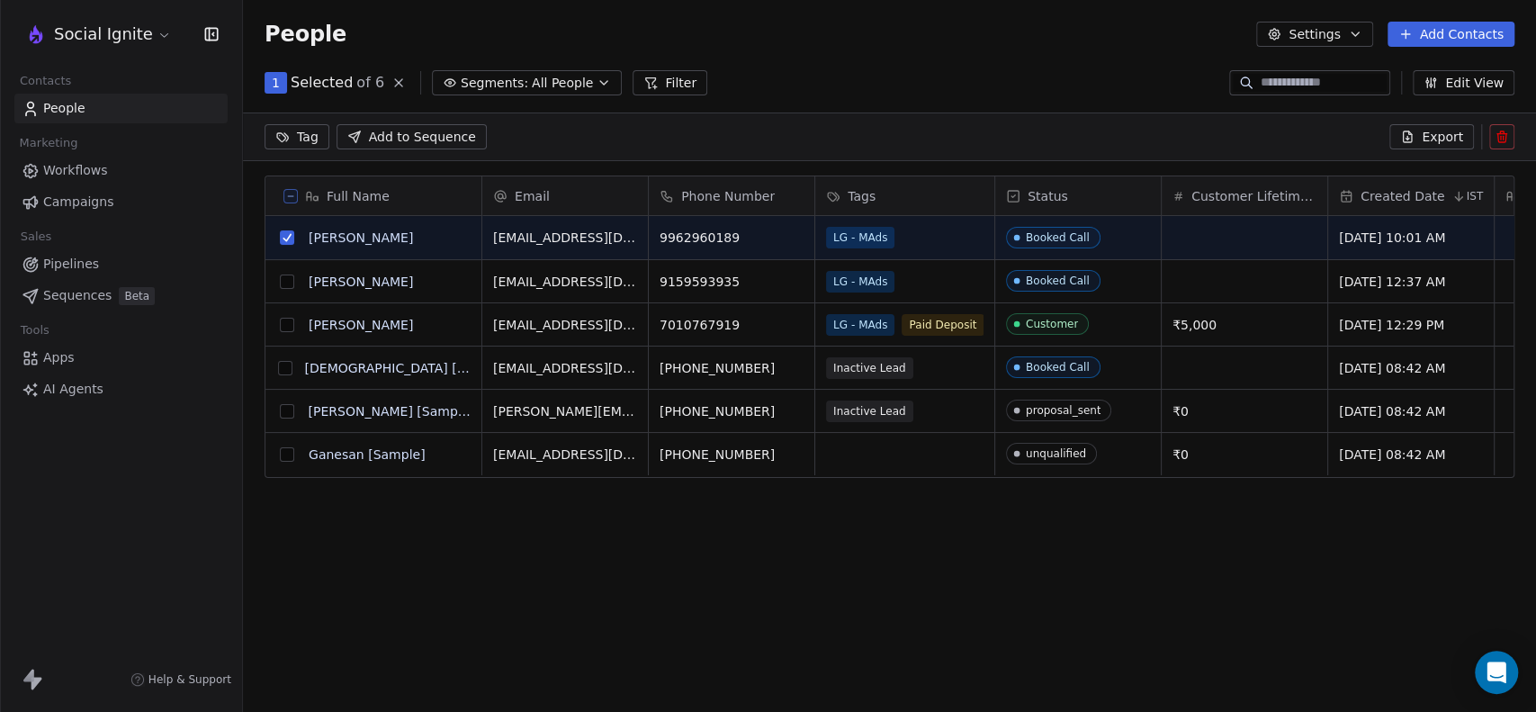
click at [284, 236] on button "grid" at bounding box center [287, 237] width 14 height 14
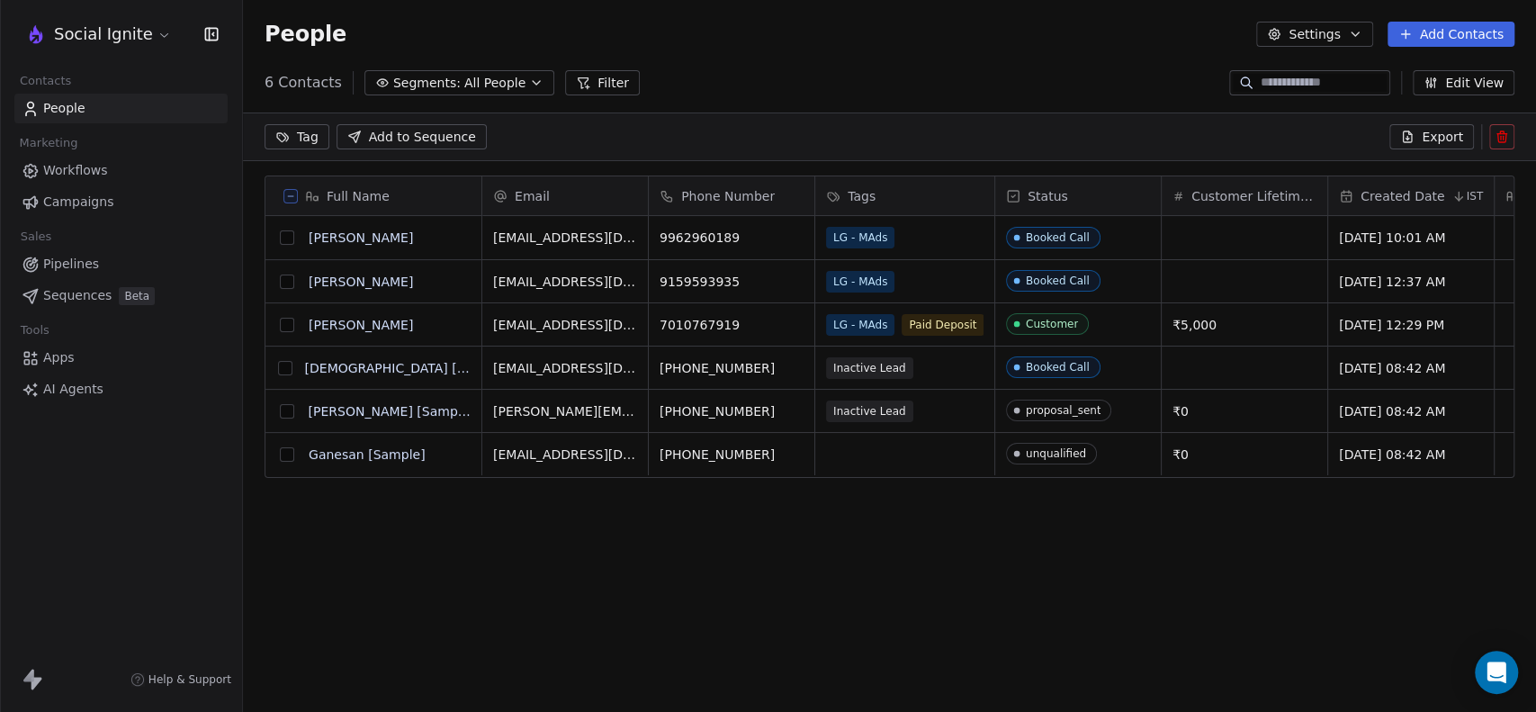
click at [908, 36] on div "People Settings Add Contacts" at bounding box center [890, 34] width 1250 height 25
click at [1309, 79] on input at bounding box center [1324, 83] width 126 height 18
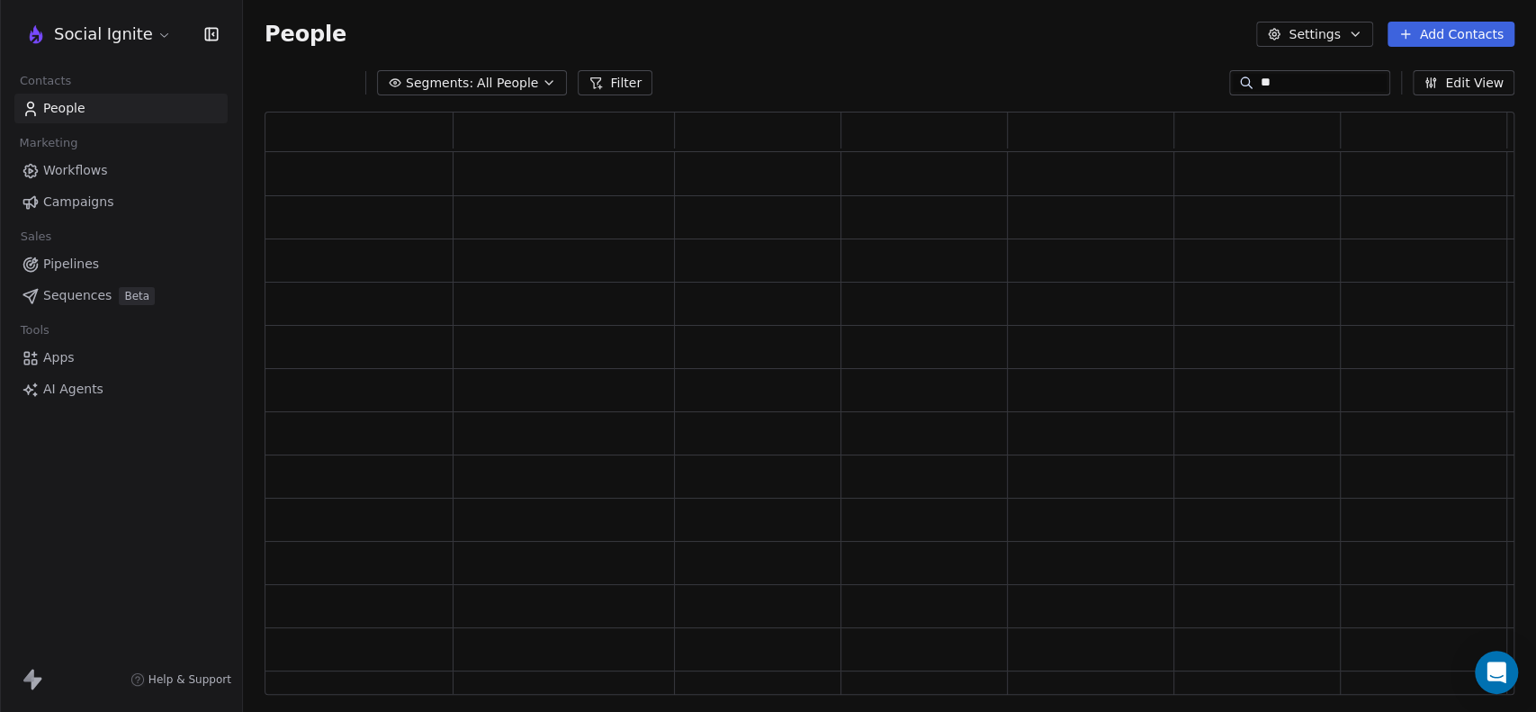
scroll to position [568, 1235]
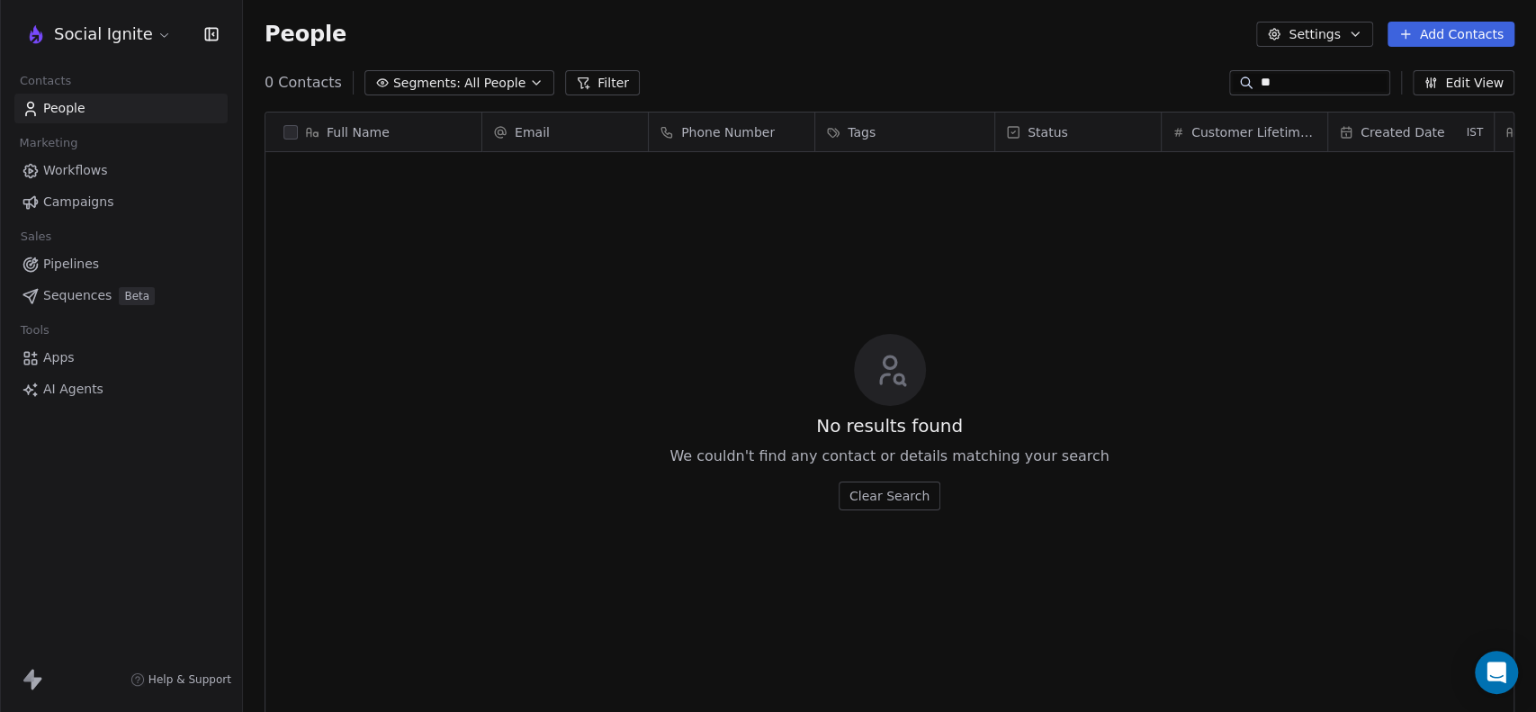
type input "*"
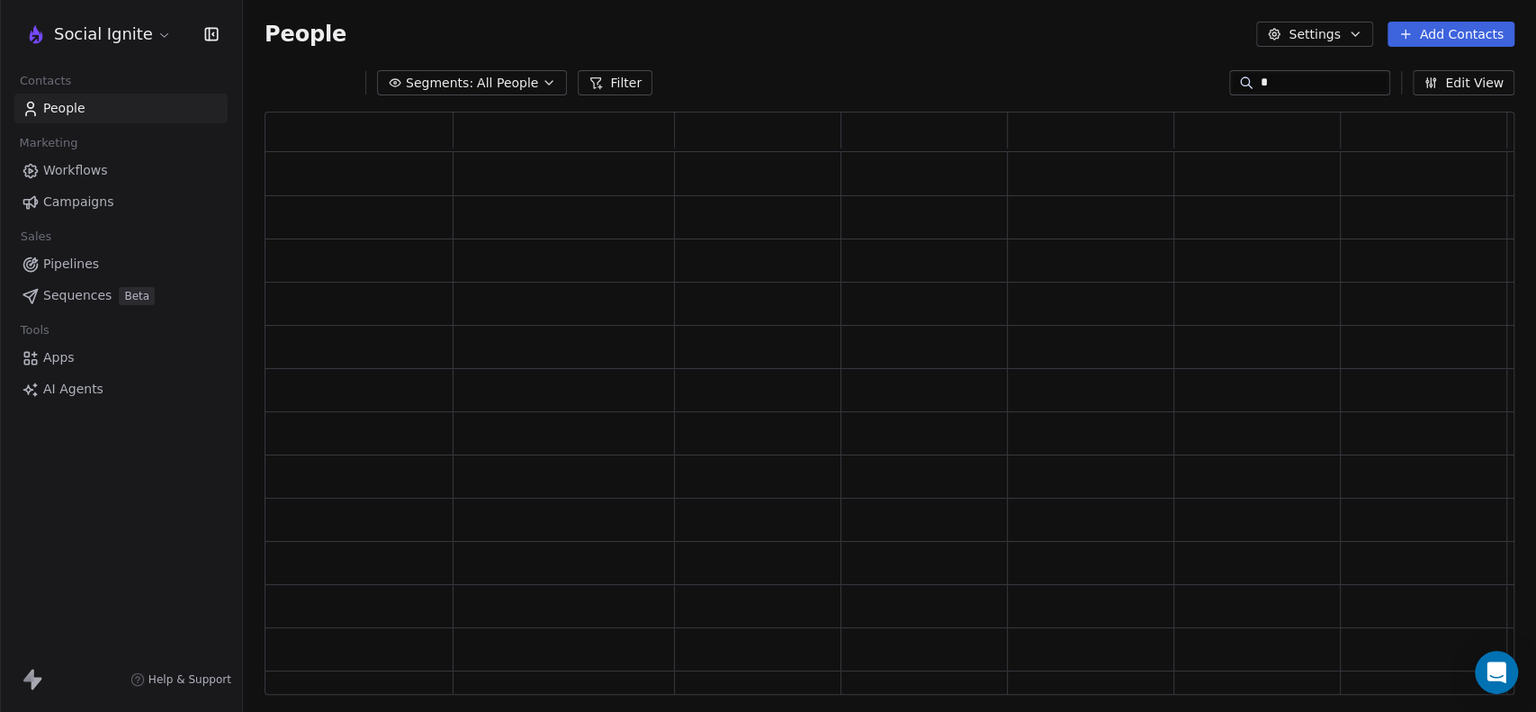
type input "**"
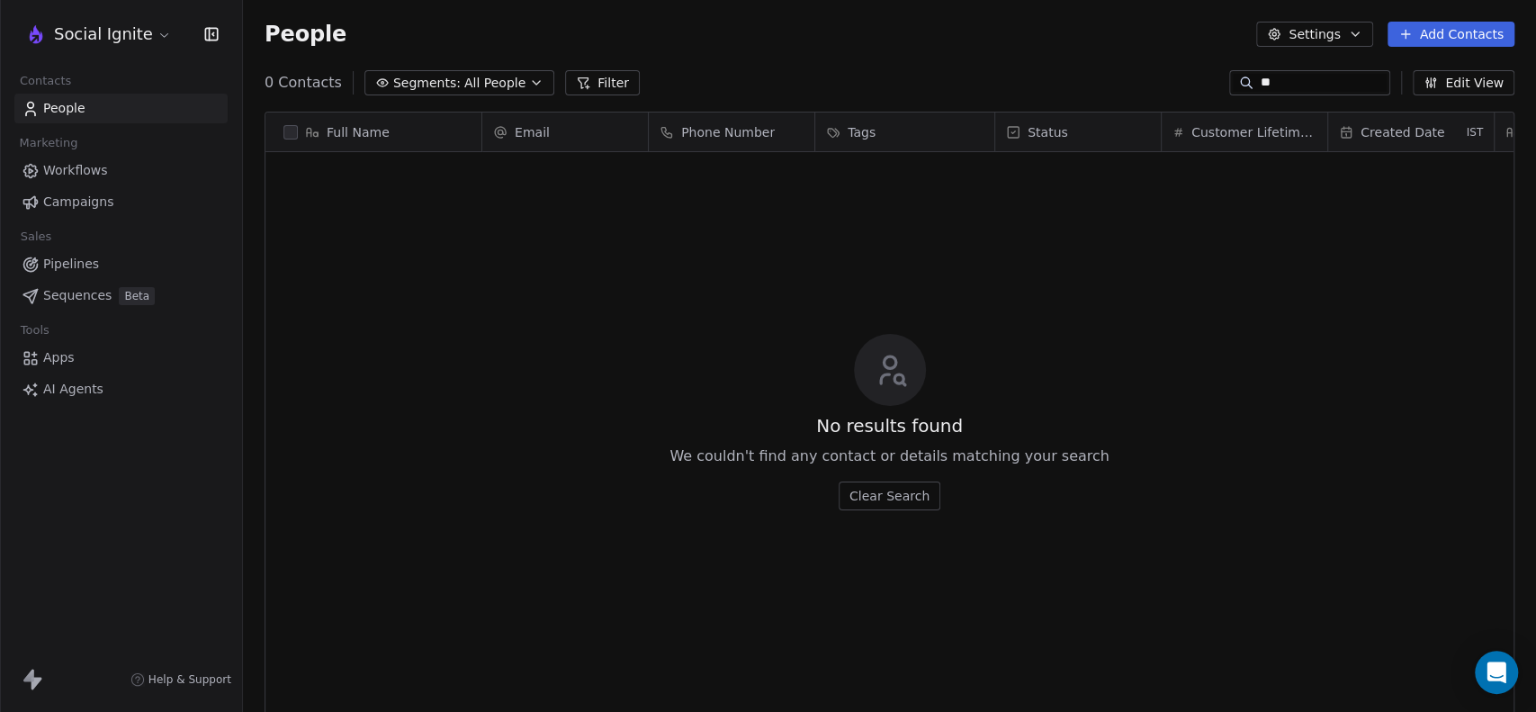
drag, startPoint x: 1261, startPoint y: 79, endPoint x: 1237, endPoint y: 77, distance: 24.4
click at [1237, 77] on div "**" at bounding box center [1309, 82] width 161 height 25
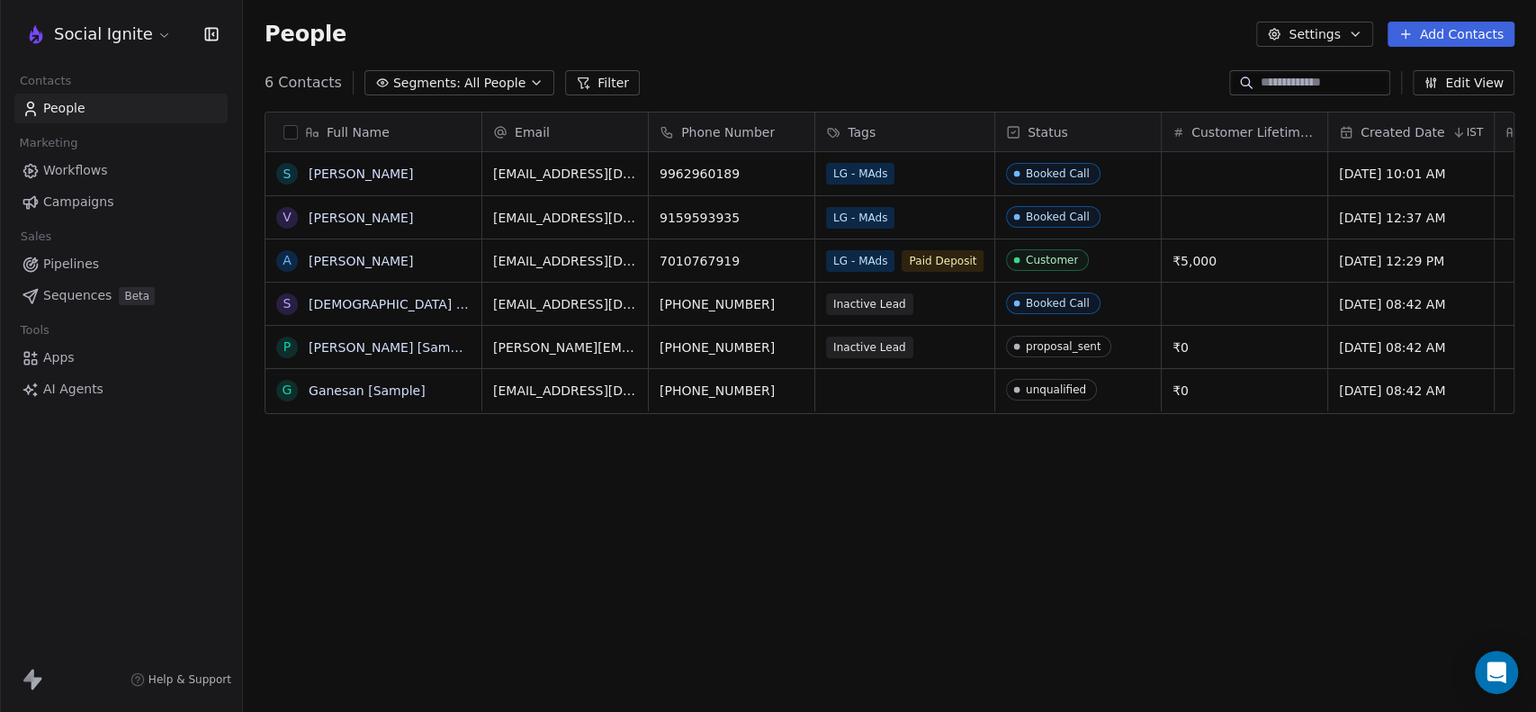
click at [1066, 78] on div "6 Contacts Segments: All People Filter Edit View" at bounding box center [889, 82] width 1293 height 29
click at [610, 77] on button "Filter" at bounding box center [602, 82] width 75 height 25
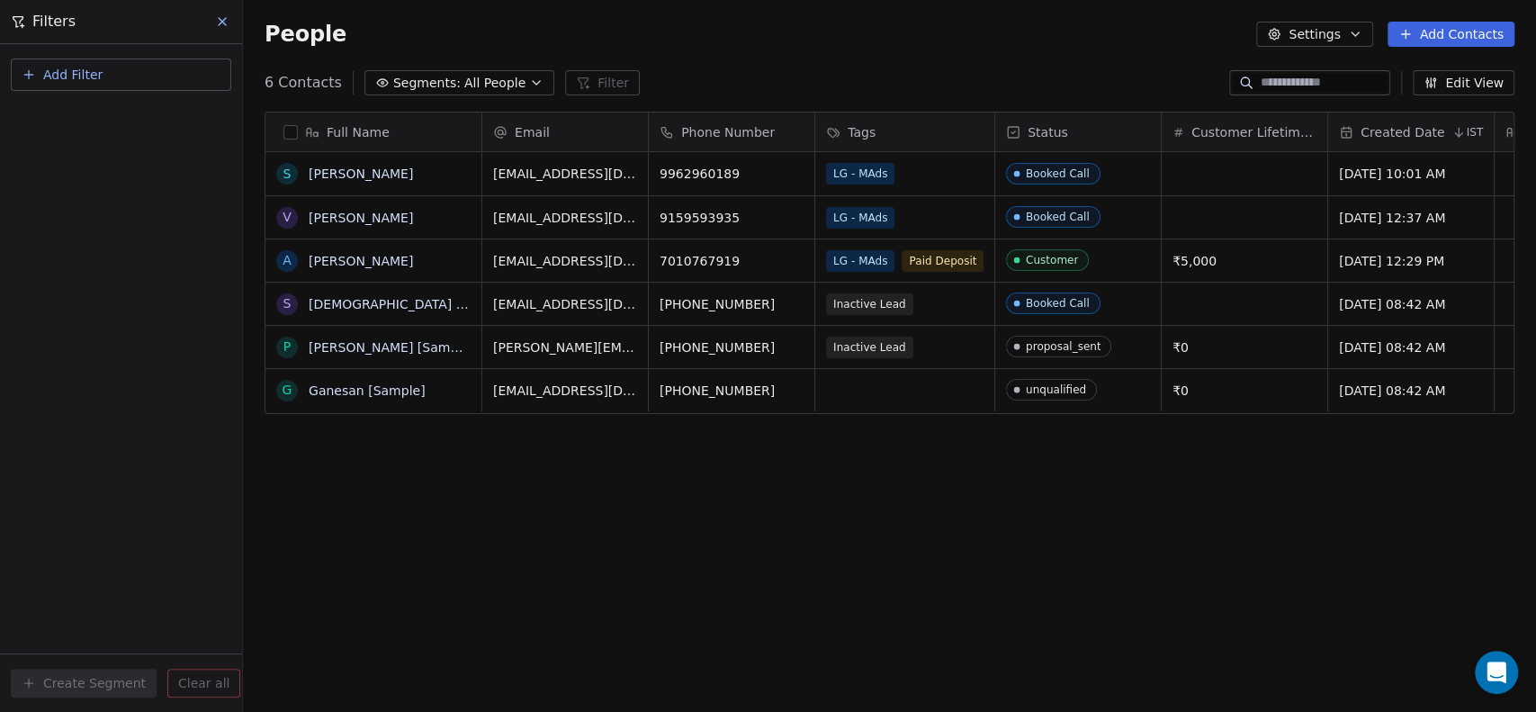
click at [54, 72] on span "Add Filter" at bounding box center [72, 75] width 59 height 19
click at [63, 113] on span "Contact properties" at bounding box center [88, 116] width 117 height 19
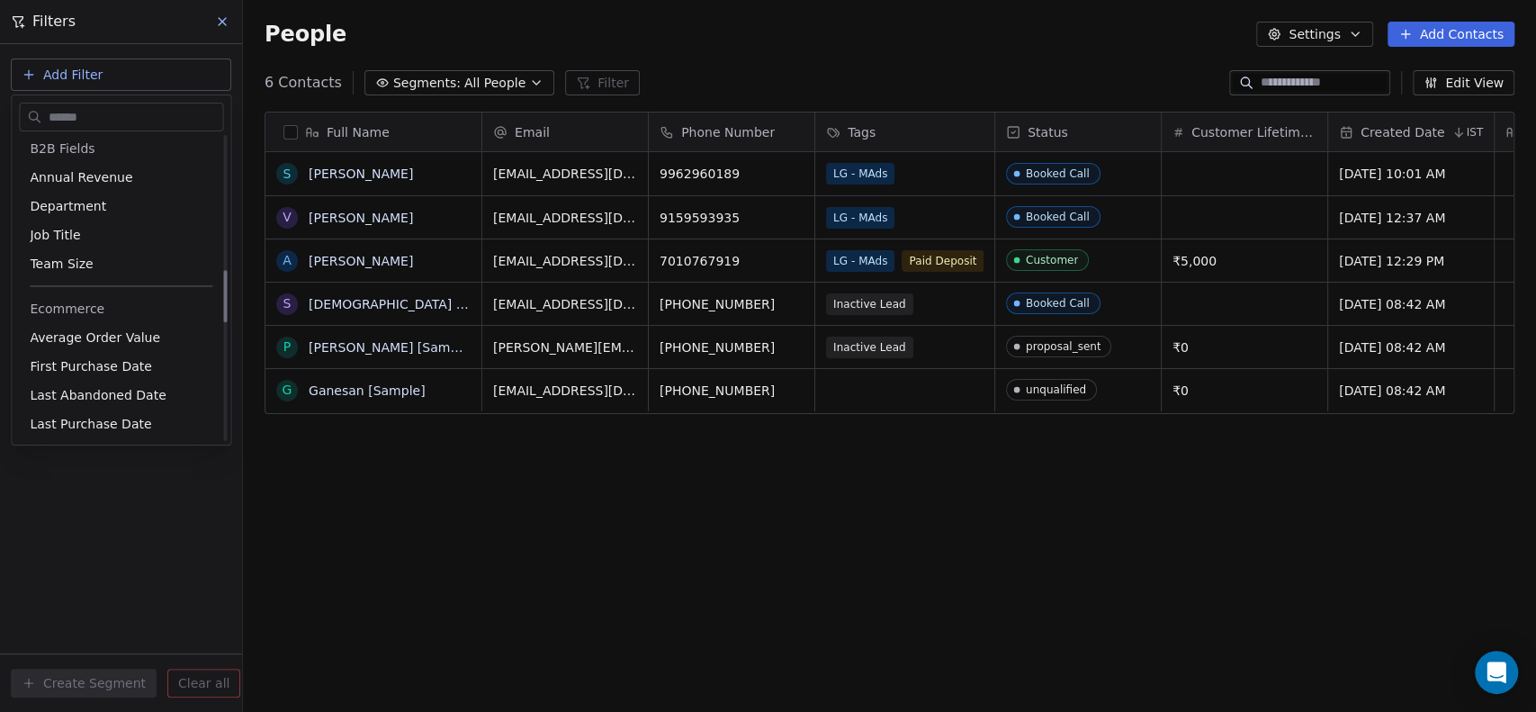
scroll to position [1000, 0]
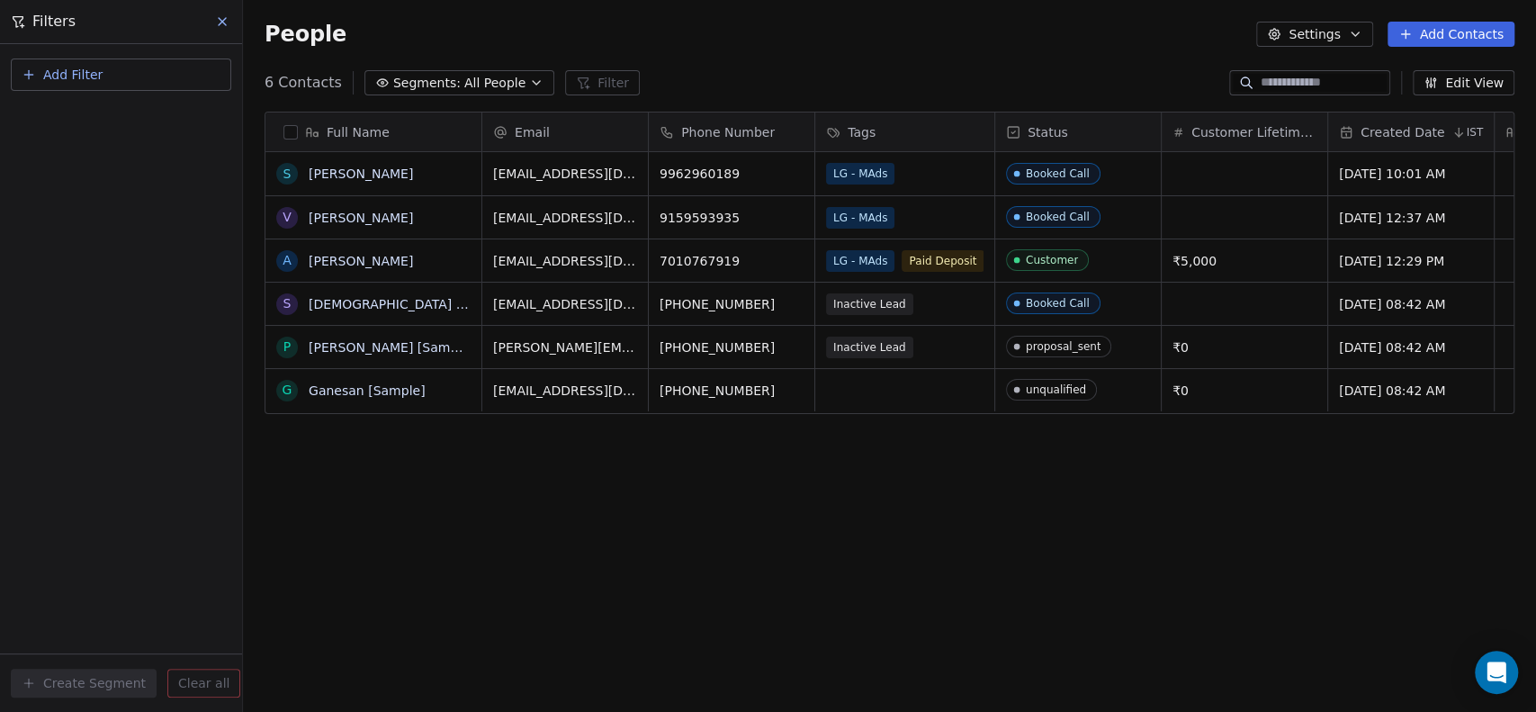
click at [0, 442] on html "Social Ignite Contacts People Marketing Workflows Campaigns Sales Pipelines Seq…" at bounding box center [768, 356] width 1536 height 712
click at [85, 66] on span "Add Filter" at bounding box center [72, 75] width 59 height 19
click at [80, 148] on span "Contact activity" at bounding box center [80, 145] width 100 height 19
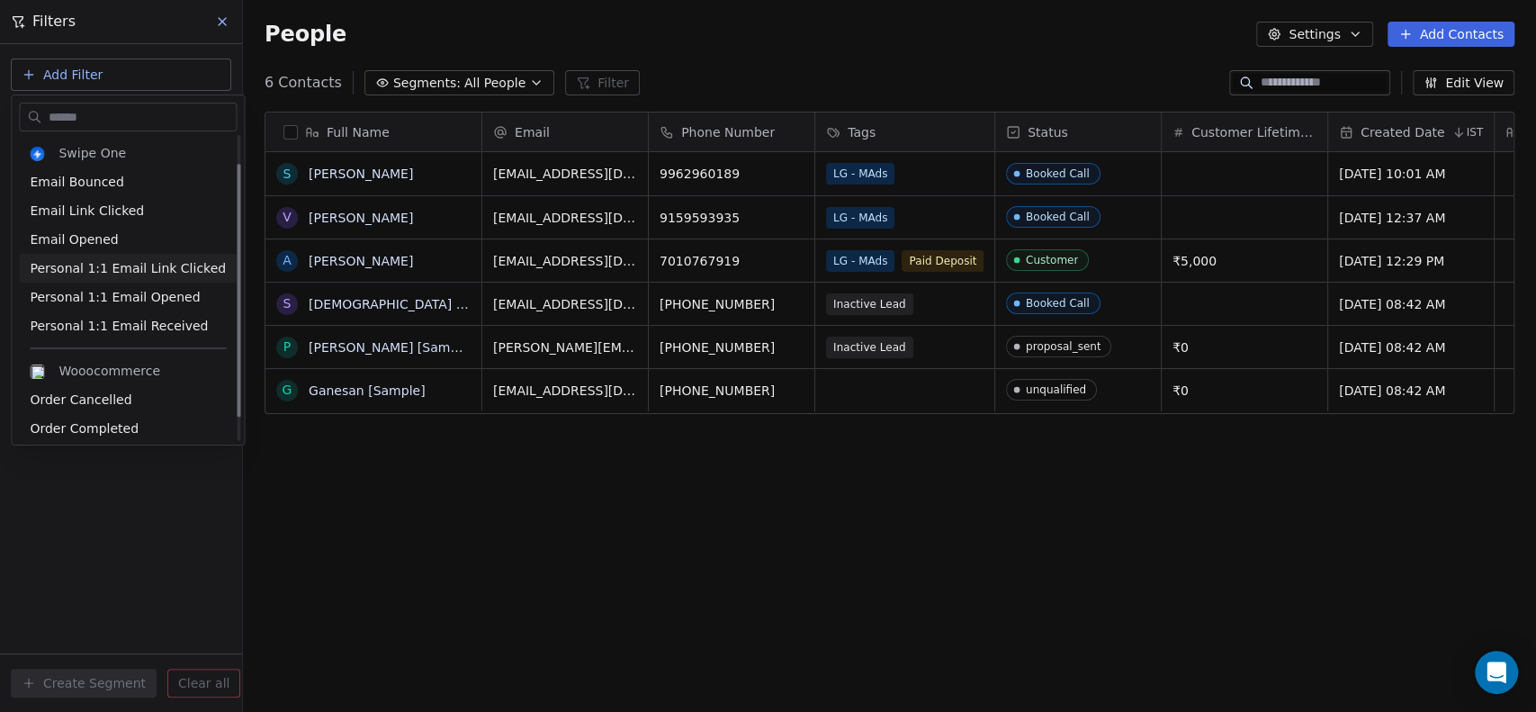
scroll to position [62, 0]
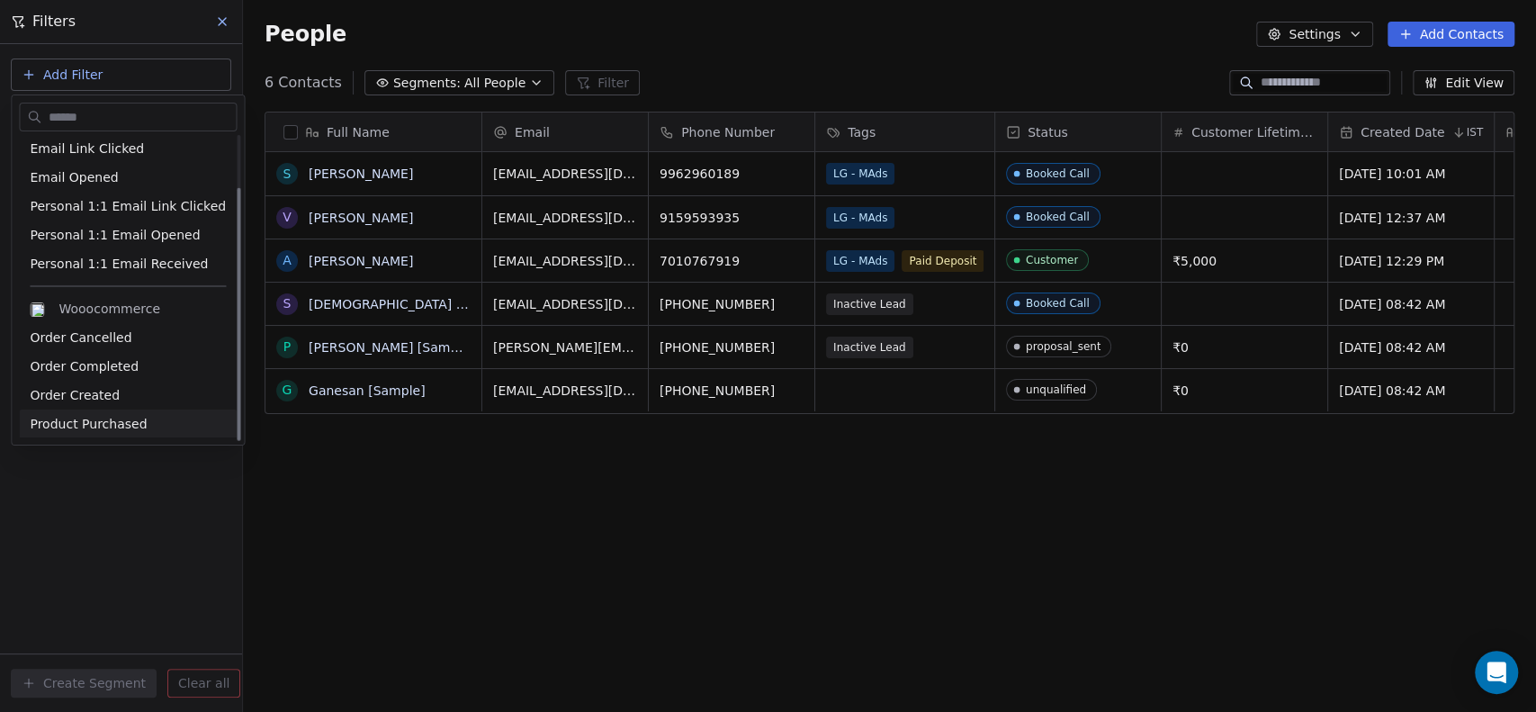
click at [83, 527] on html "Social Ignite Contacts People Marketing Workflows Campaigns Sales Pipelines Seq…" at bounding box center [768, 356] width 1536 height 712
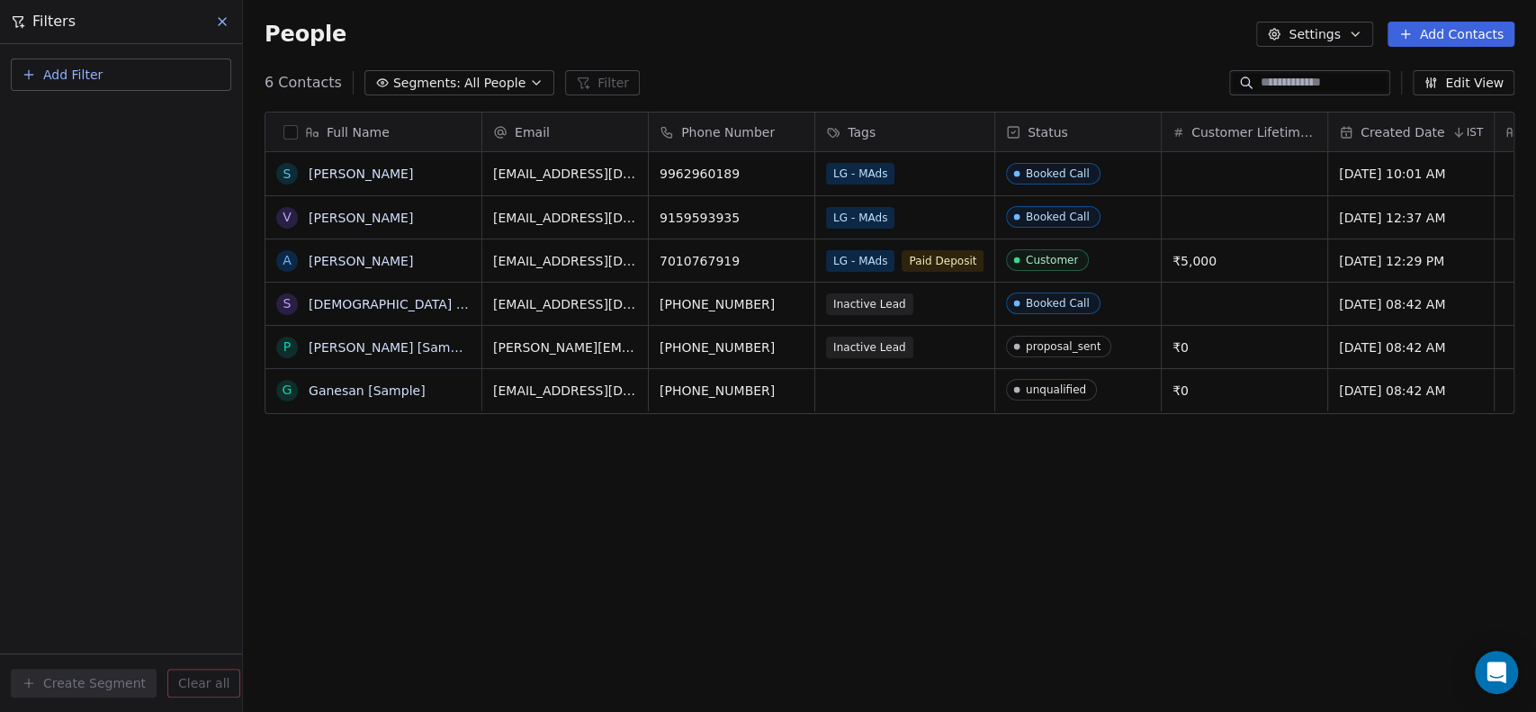
click at [72, 66] on span "Add Filter" at bounding box center [72, 75] width 59 height 19
click at [87, 119] on span "Contact properties" at bounding box center [88, 116] width 117 height 19
type input "***"
click at [81, 186] on div "Tags" at bounding box center [121, 182] width 183 height 18
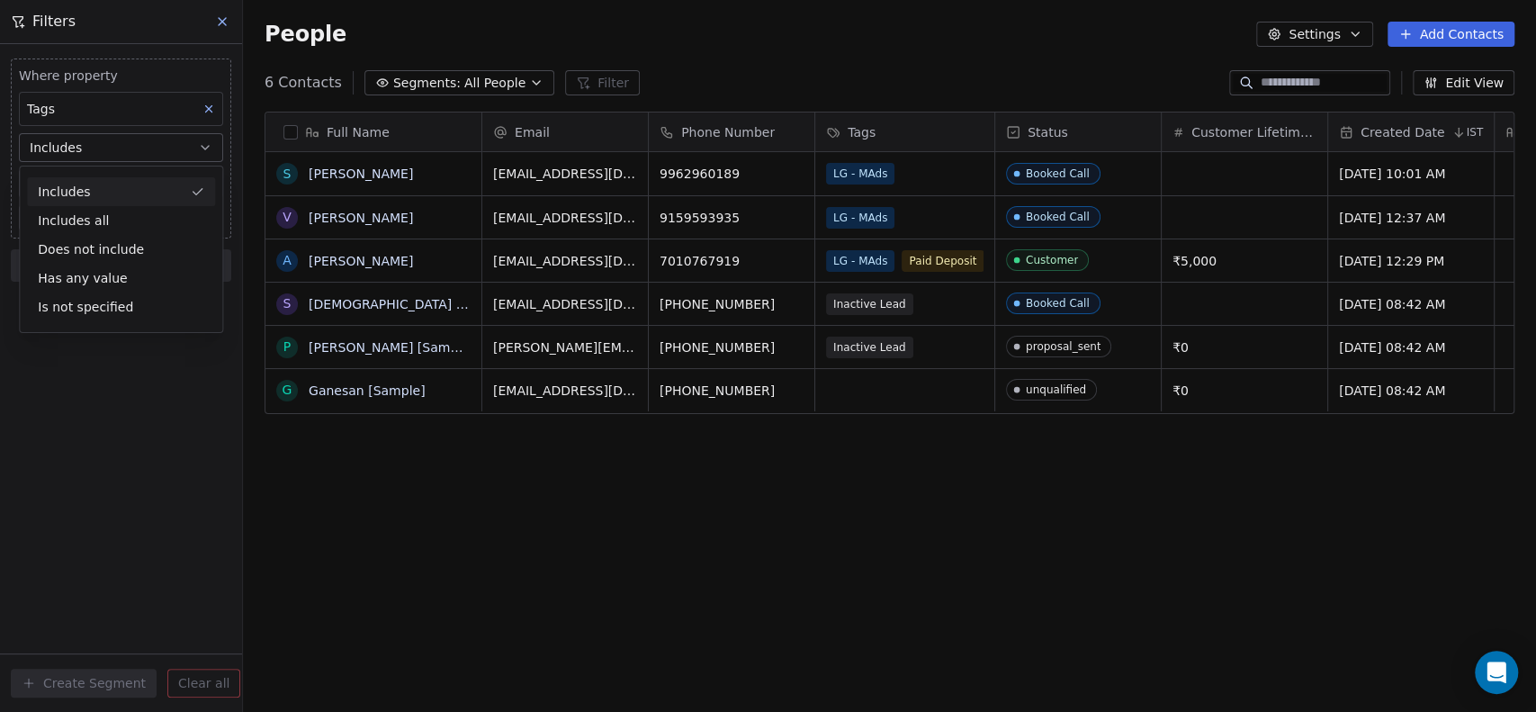
click at [83, 191] on div "Includes" at bounding box center [121, 191] width 188 height 29
click at [95, 181] on body "Social Ignite Contacts People Marketing Workflows Campaigns Sales Pipelines Seq…" at bounding box center [768, 356] width 1536 height 712
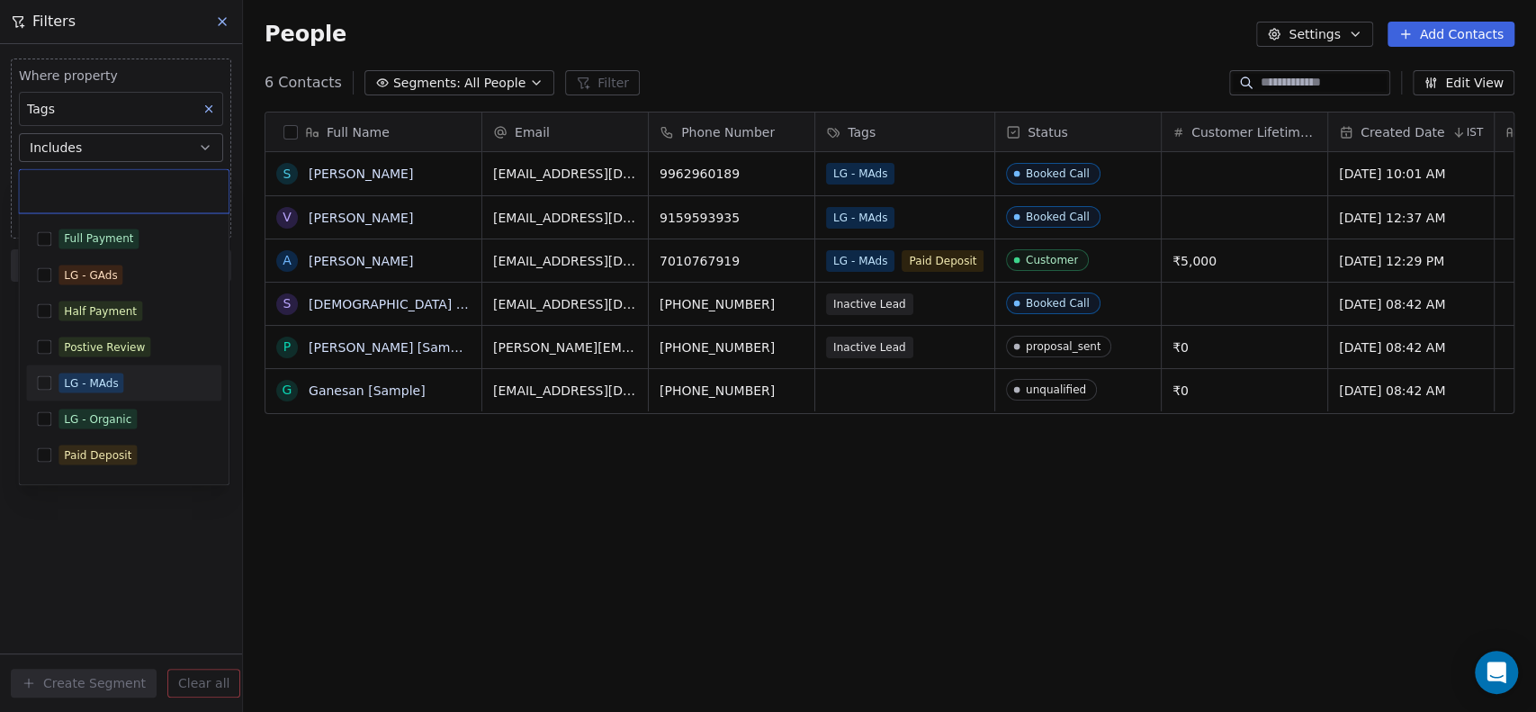
click at [99, 383] on div "LG - MAds" at bounding box center [91, 382] width 54 height 16
click at [0, 397] on html "Social Ignite Contacts People Marketing Workflows Campaigns Sales Pipelines Seq…" at bounding box center [768, 356] width 1536 height 712
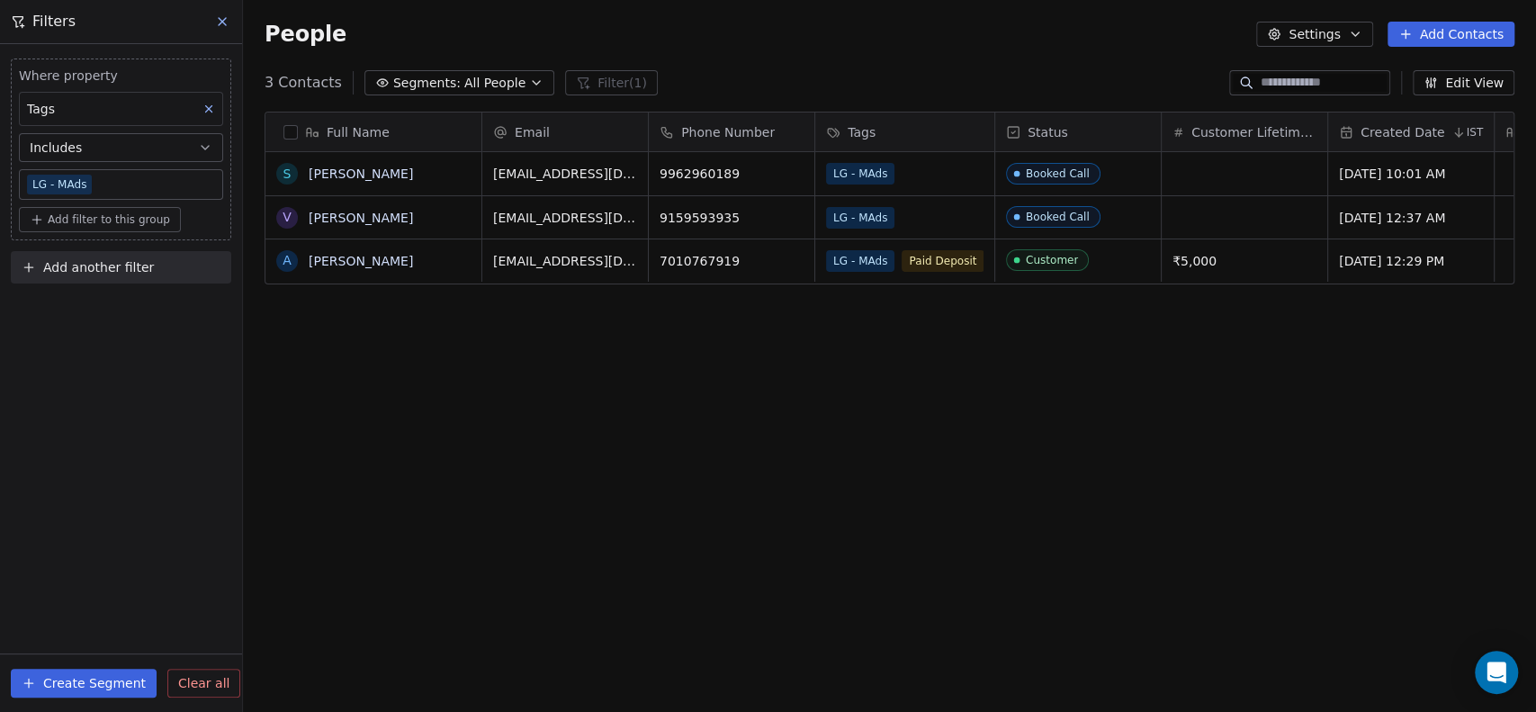
scroll to position [611, 1278]
click at [297, 130] on button "button" at bounding box center [290, 132] width 14 height 14
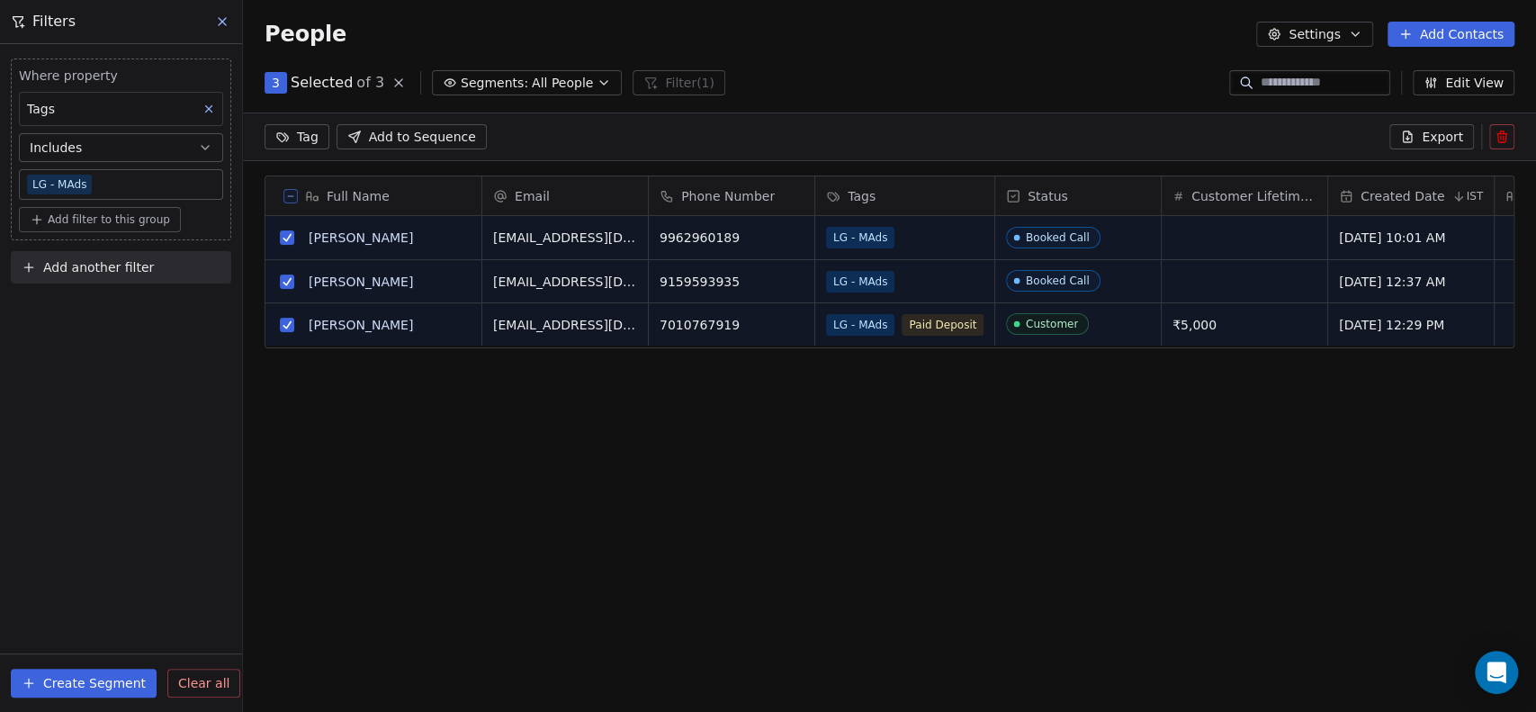
scroll to position [548, 1278]
click at [410, 135] on span "Add to Sequence" at bounding box center [422, 137] width 107 height 18
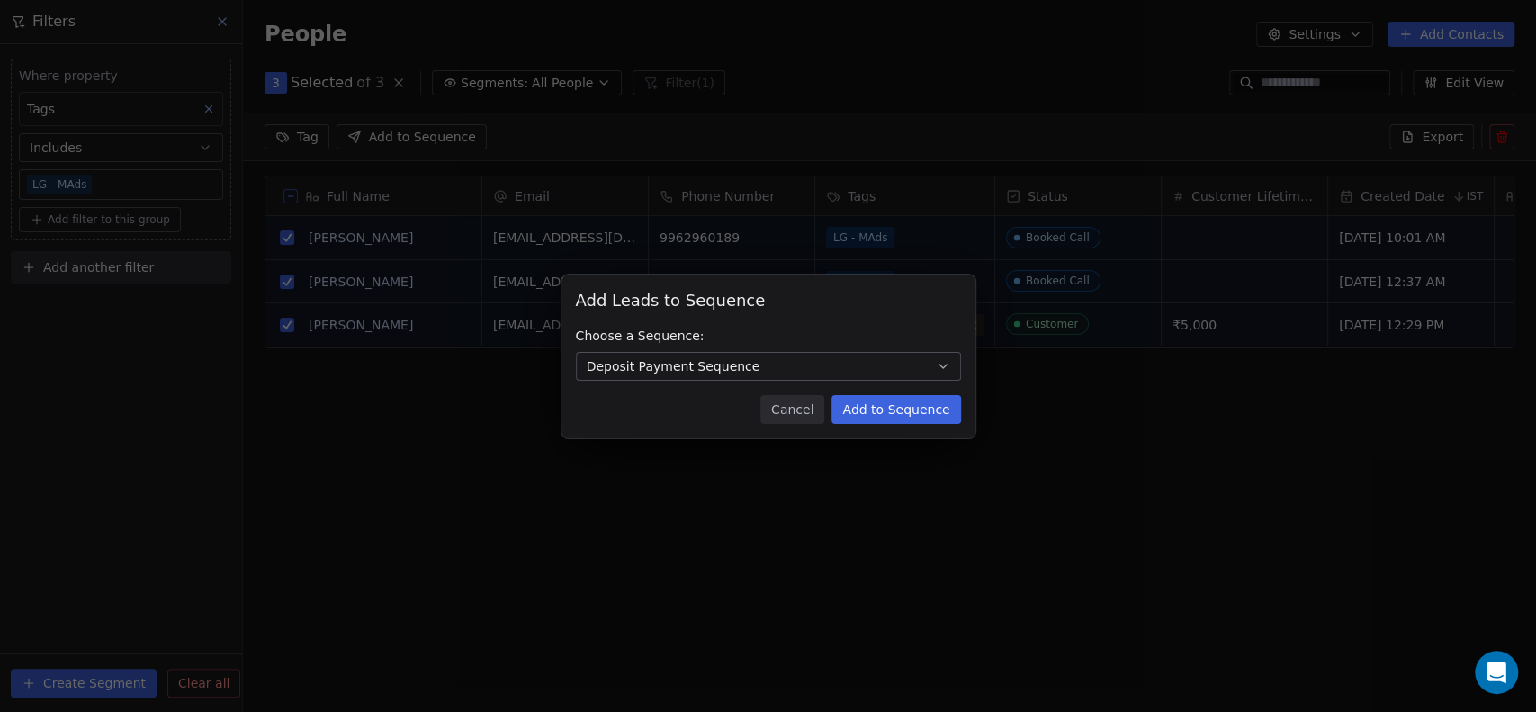
click at [738, 364] on span "Deposit Payment Sequence" at bounding box center [674, 366] width 174 height 18
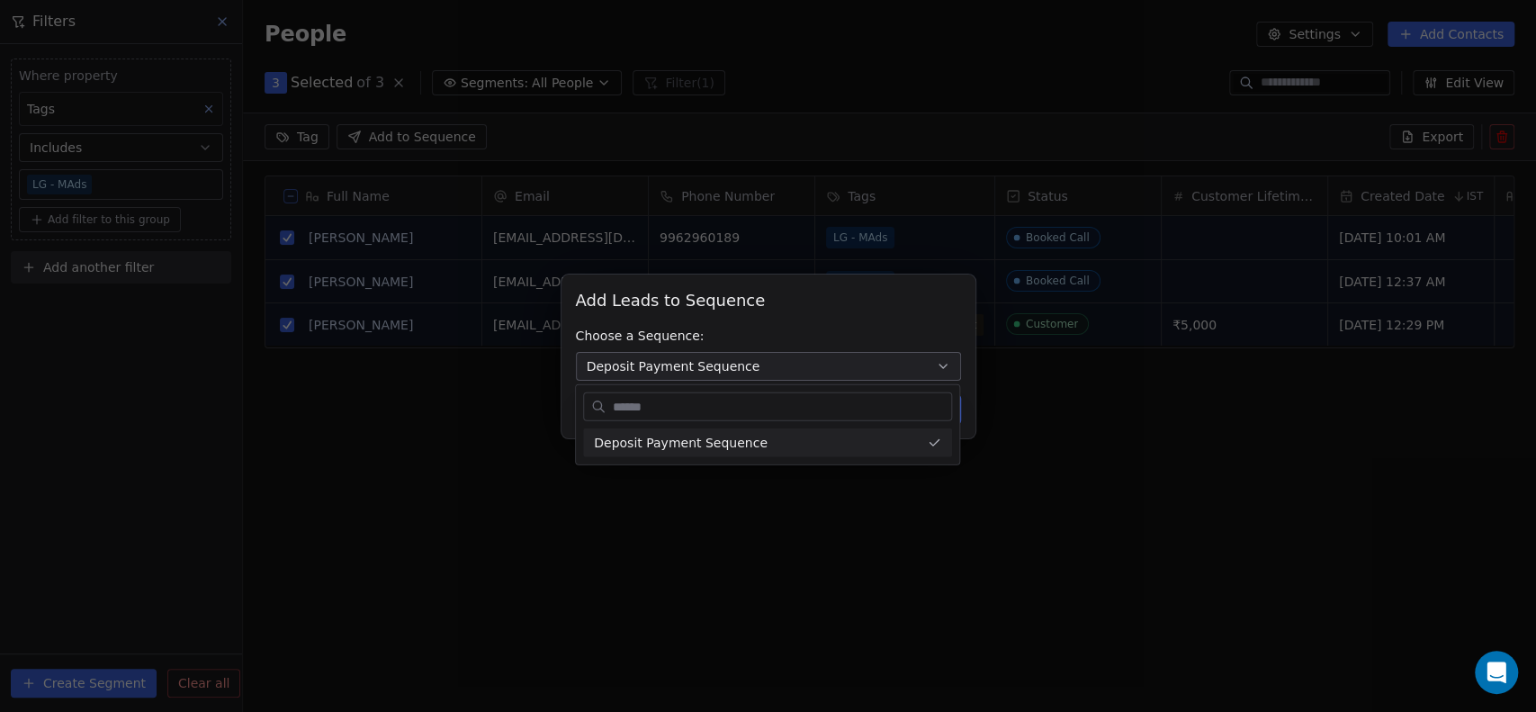
click at [738, 364] on div "Add Leads to Sequence Add Leads to Sequence Choose a Sequence: Deposit Payment …" at bounding box center [768, 356] width 1536 height 164
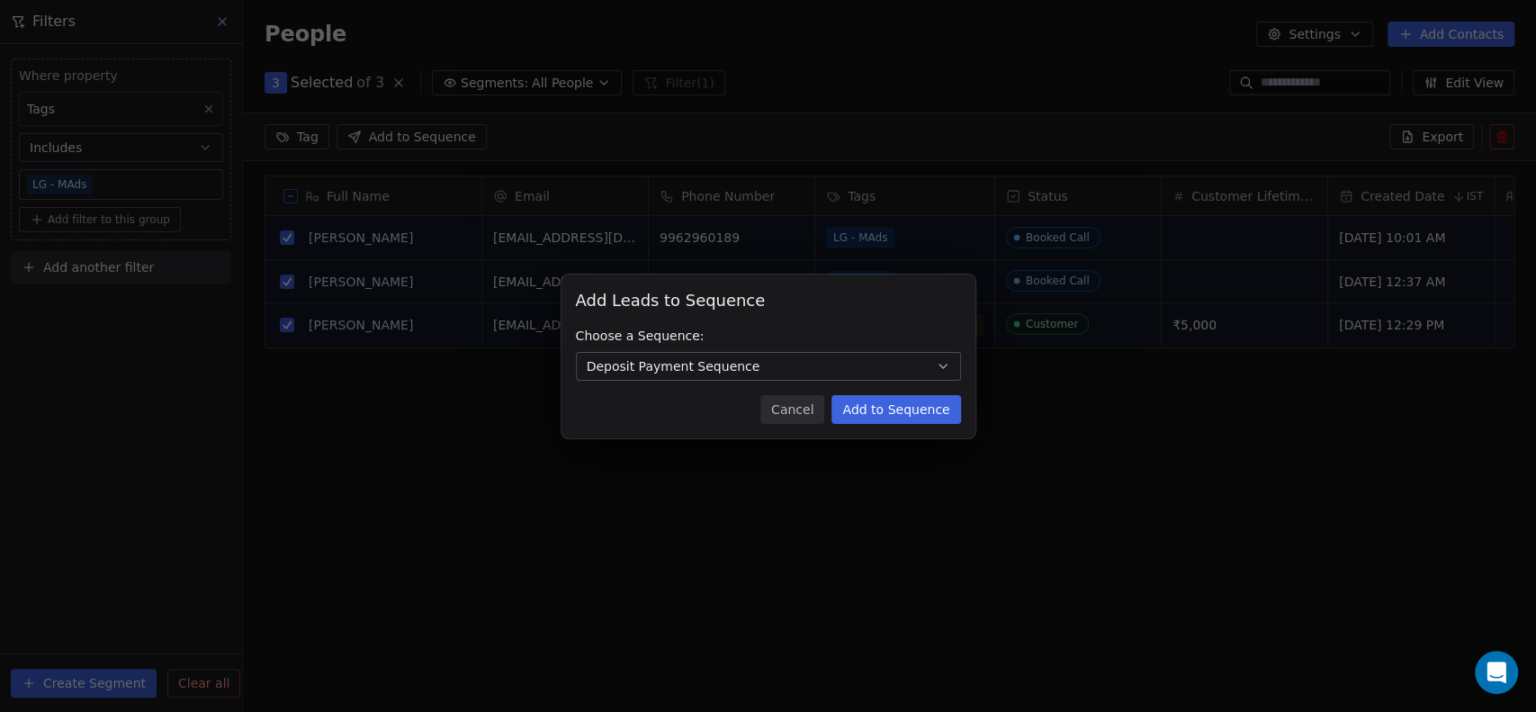
click at [937, 412] on button "Add to Sequence" at bounding box center [896, 409] width 129 height 29
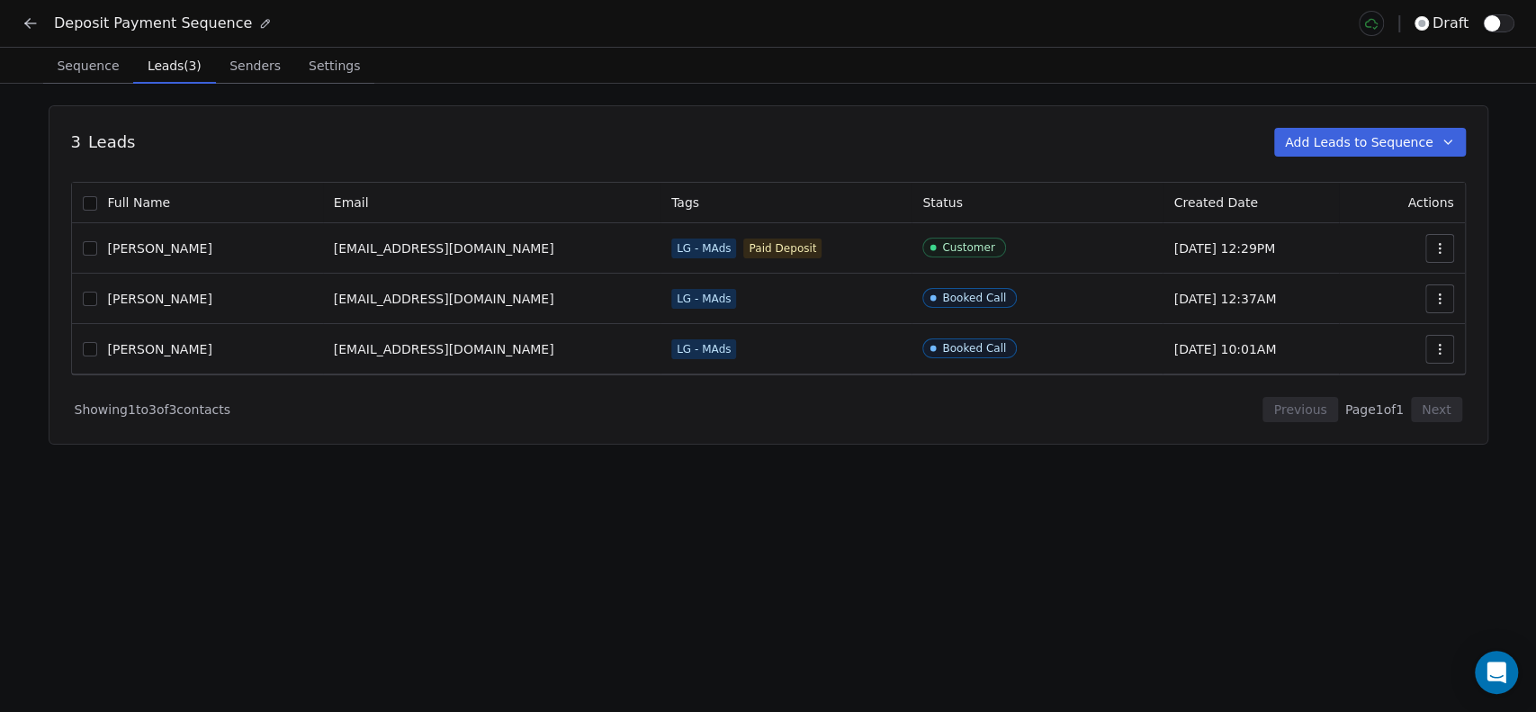
click at [97, 53] on span "Sequence" at bounding box center [87, 65] width 76 height 25
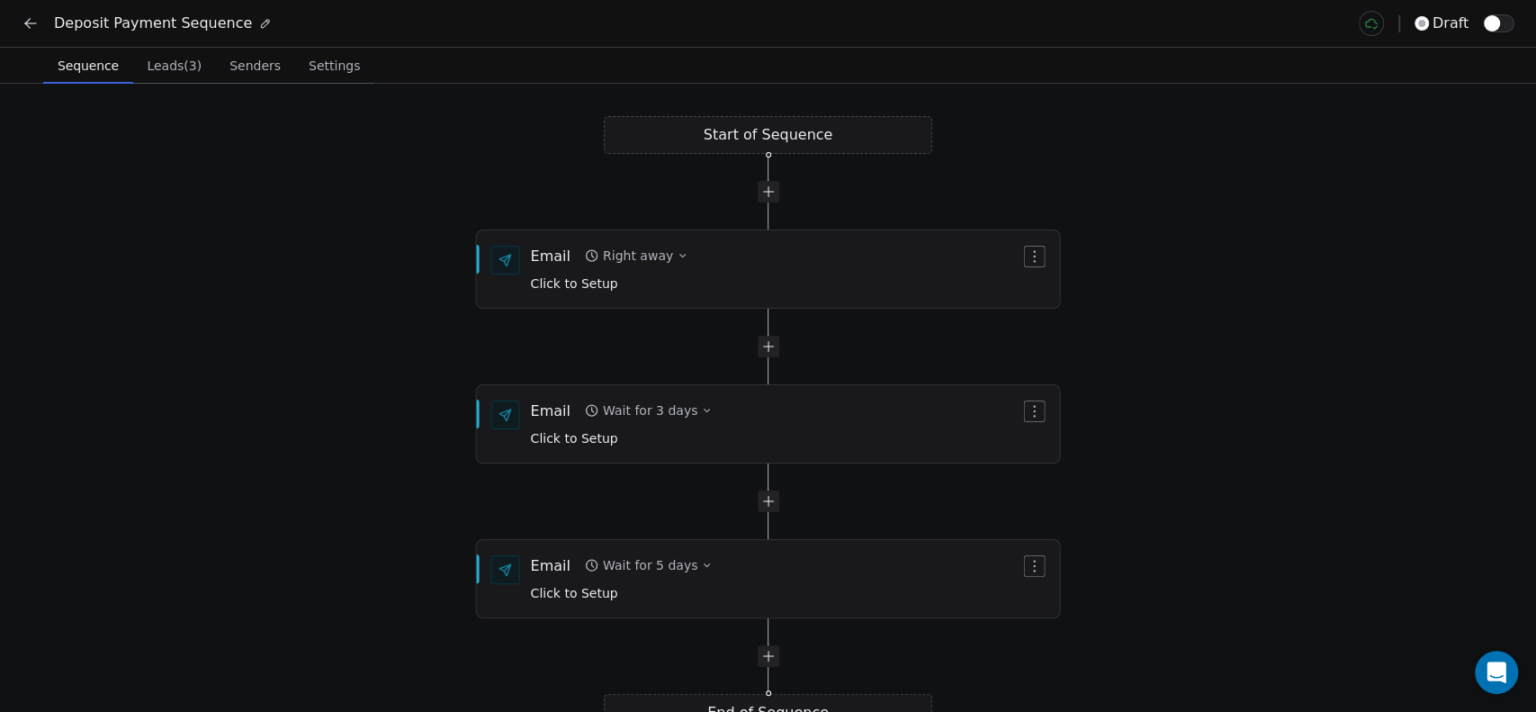
click at [160, 69] on span "Leads (3)" at bounding box center [173, 65] width 69 height 25
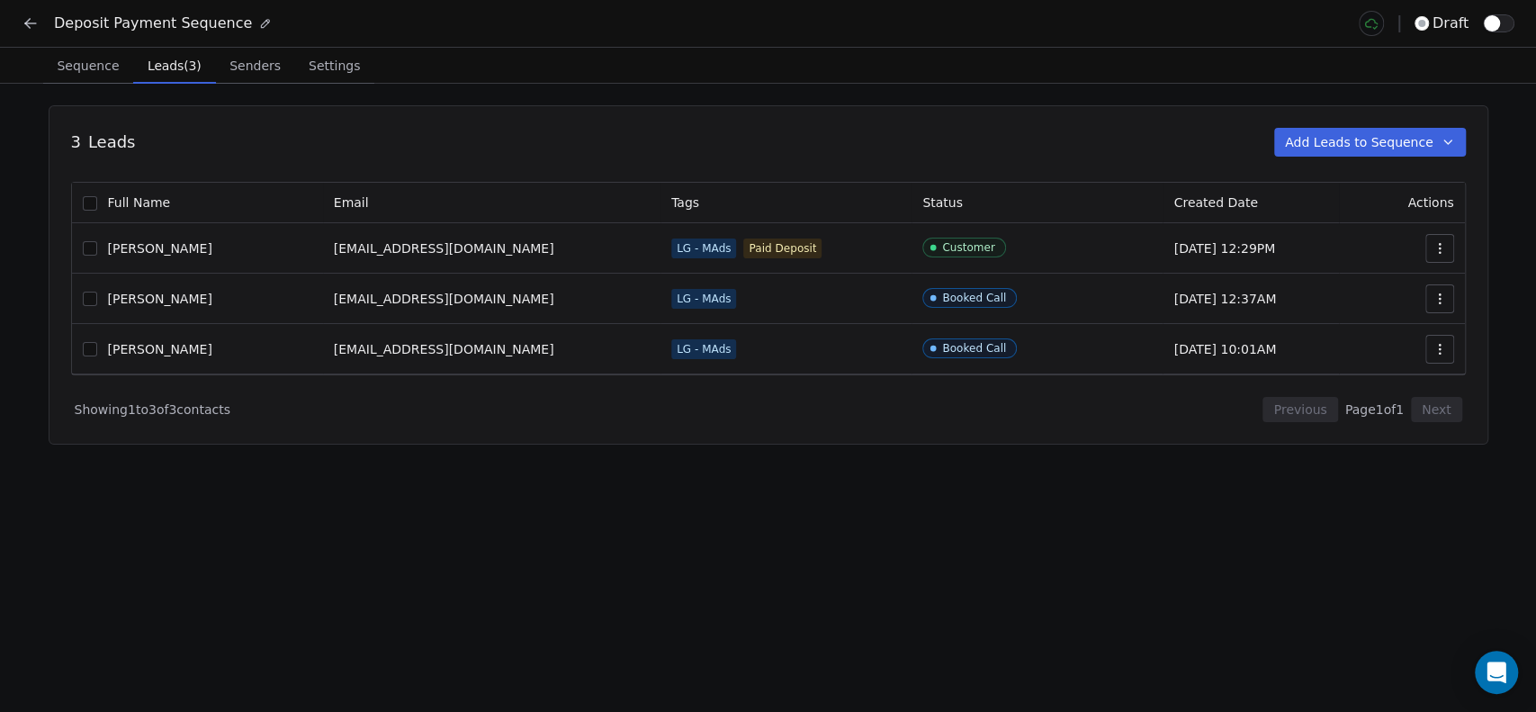
click at [1441, 139] on icon "button" at bounding box center [1448, 142] width 14 height 14
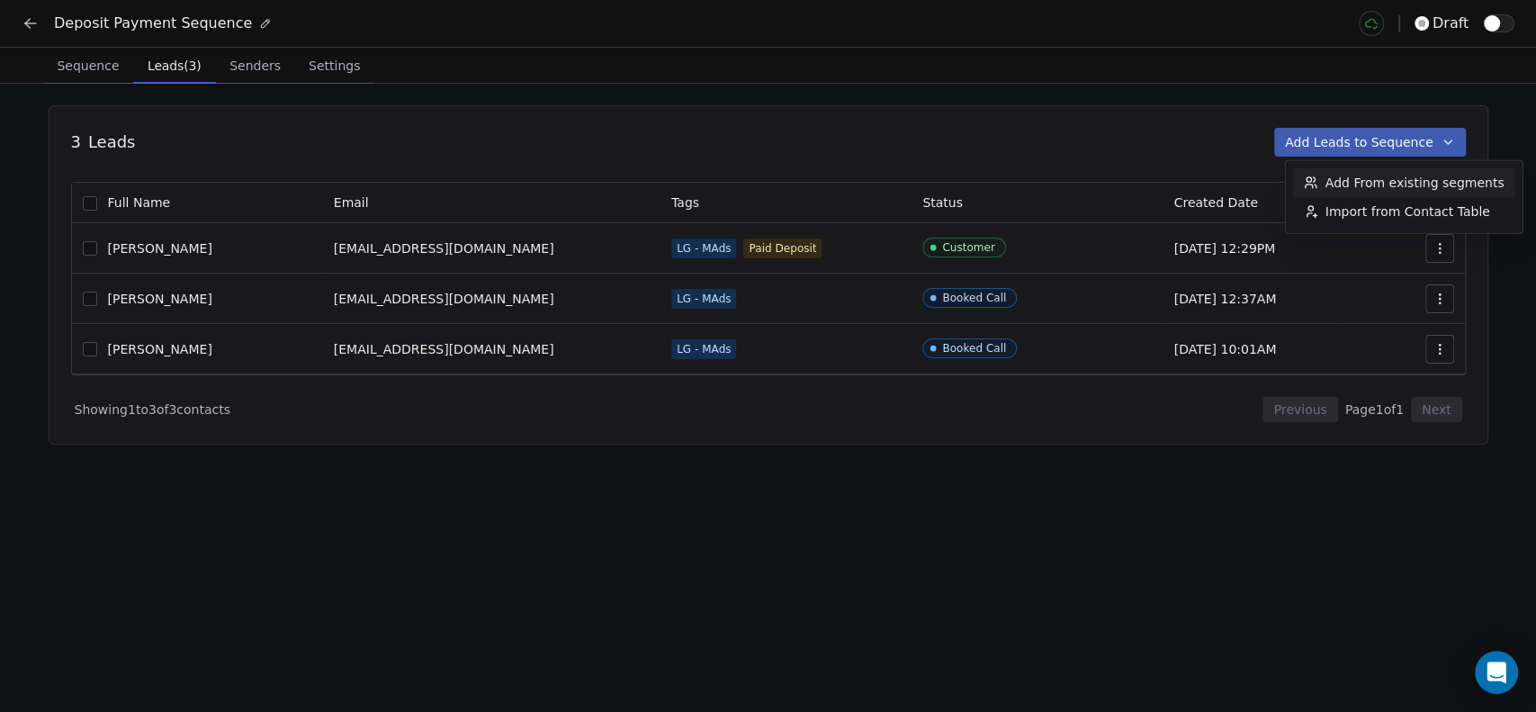
click at [1067, 108] on html "Deposit Payment Sequence draft Sequence Sequence Leads (3) Leads (3) Senders Se…" at bounding box center [768, 356] width 1536 height 712
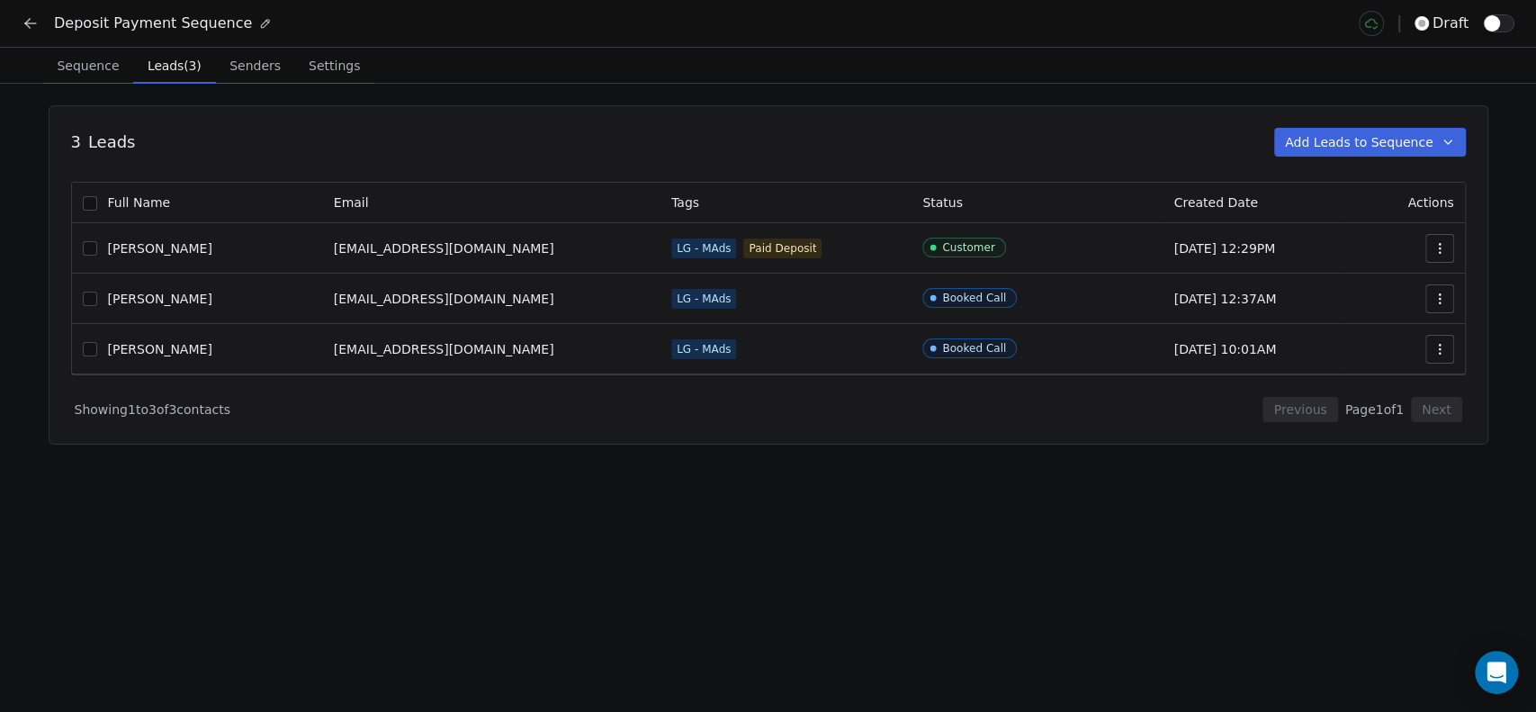
click at [229, 62] on span "Senders" at bounding box center [255, 65] width 66 height 25
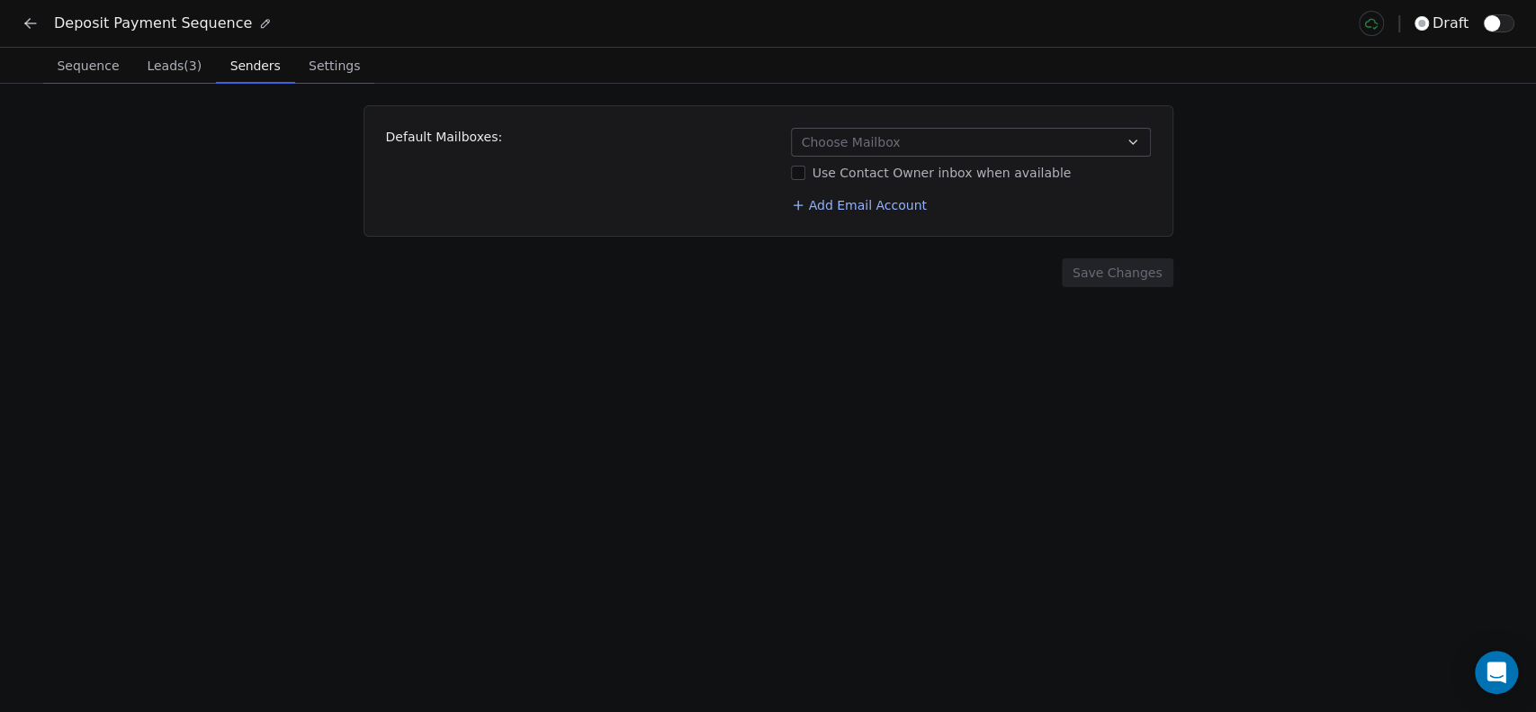
click at [325, 72] on span "Settings" at bounding box center [334, 65] width 66 height 25
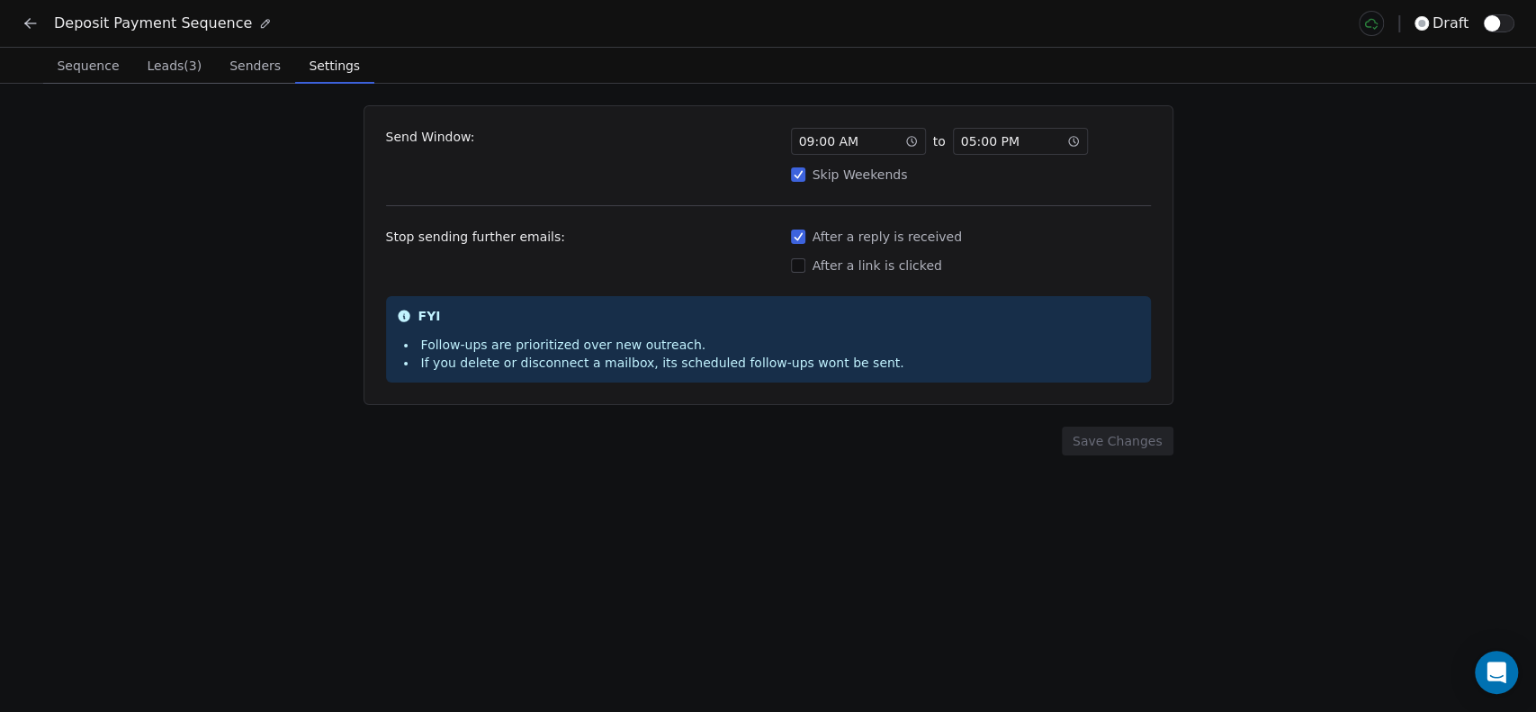
click at [61, 63] on span "Sequence" at bounding box center [87, 65] width 76 height 25
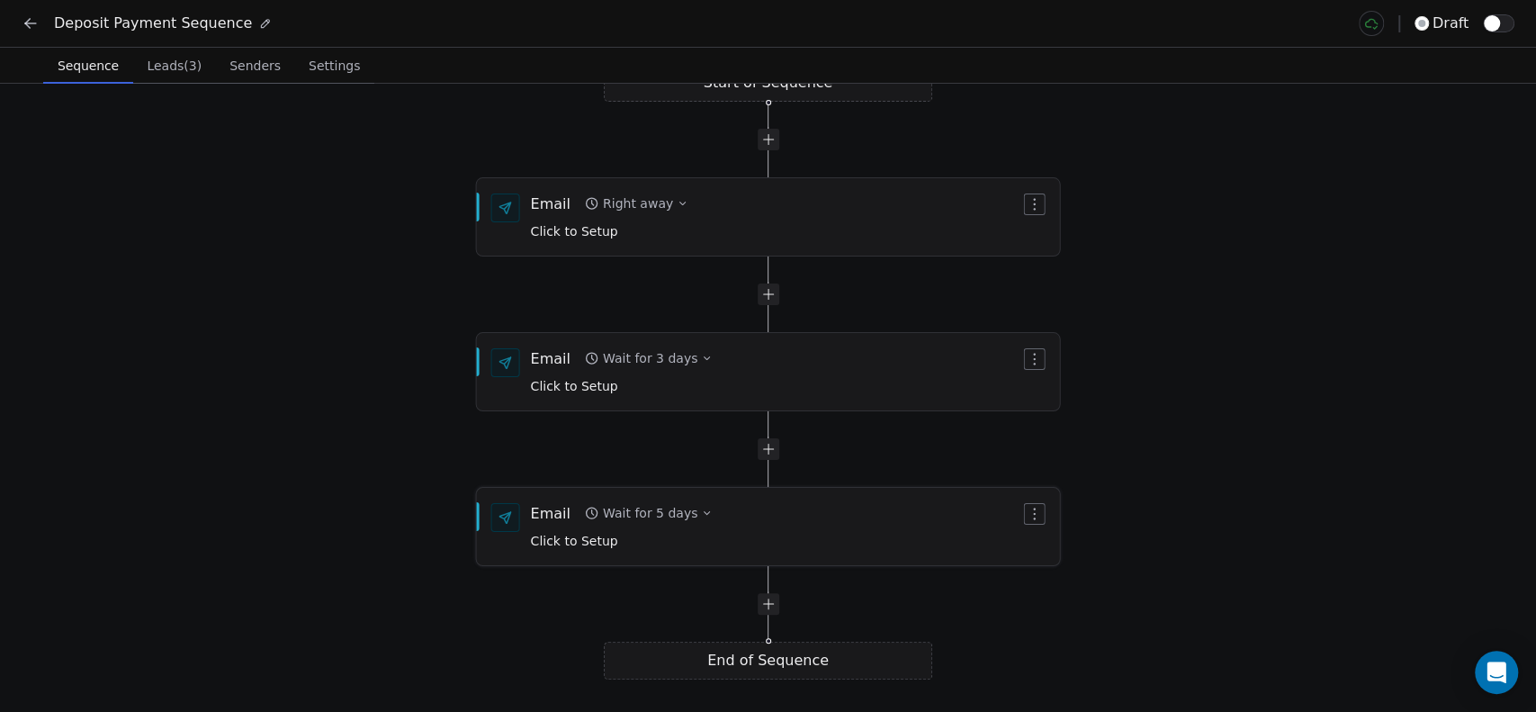
click at [677, 511] on div "Wait for 5 days" at bounding box center [650, 513] width 94 height 18
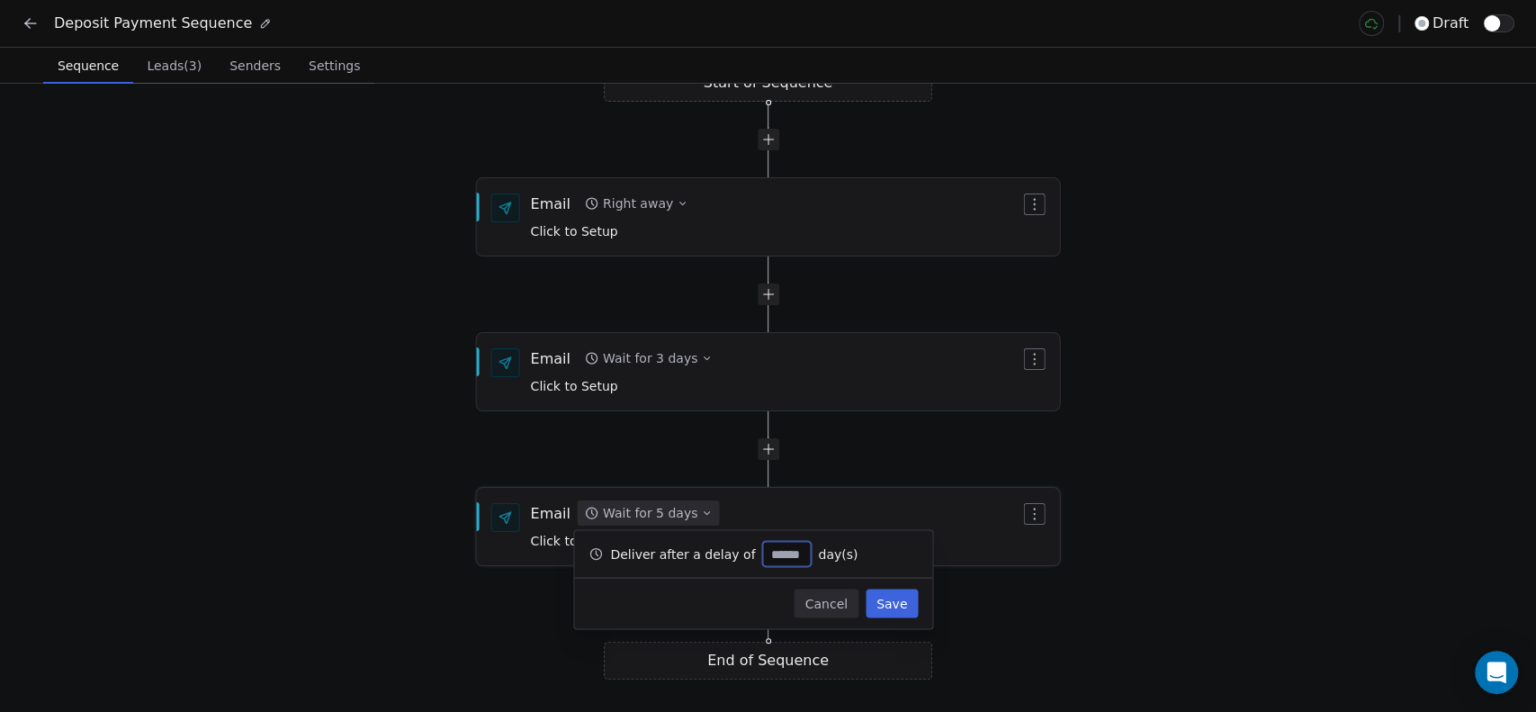
click at [677, 511] on div "Wait for 5 days" at bounding box center [650, 513] width 94 height 18
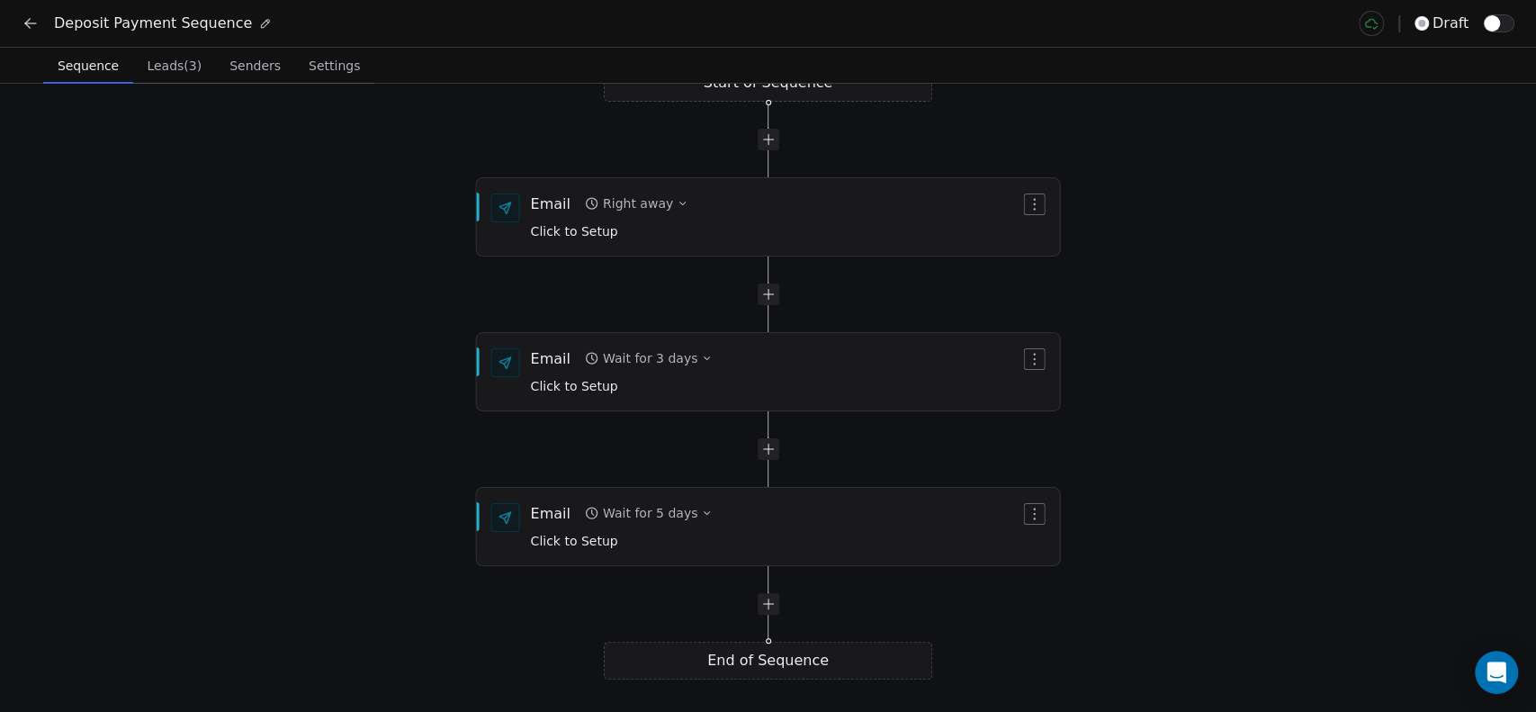
click at [296, 456] on div "Start of Sequence Email Right away Click to Setup End of Sequence Email Wait fo…" at bounding box center [768, 398] width 1536 height 628
click at [31, 21] on icon at bounding box center [31, 23] width 18 height 18
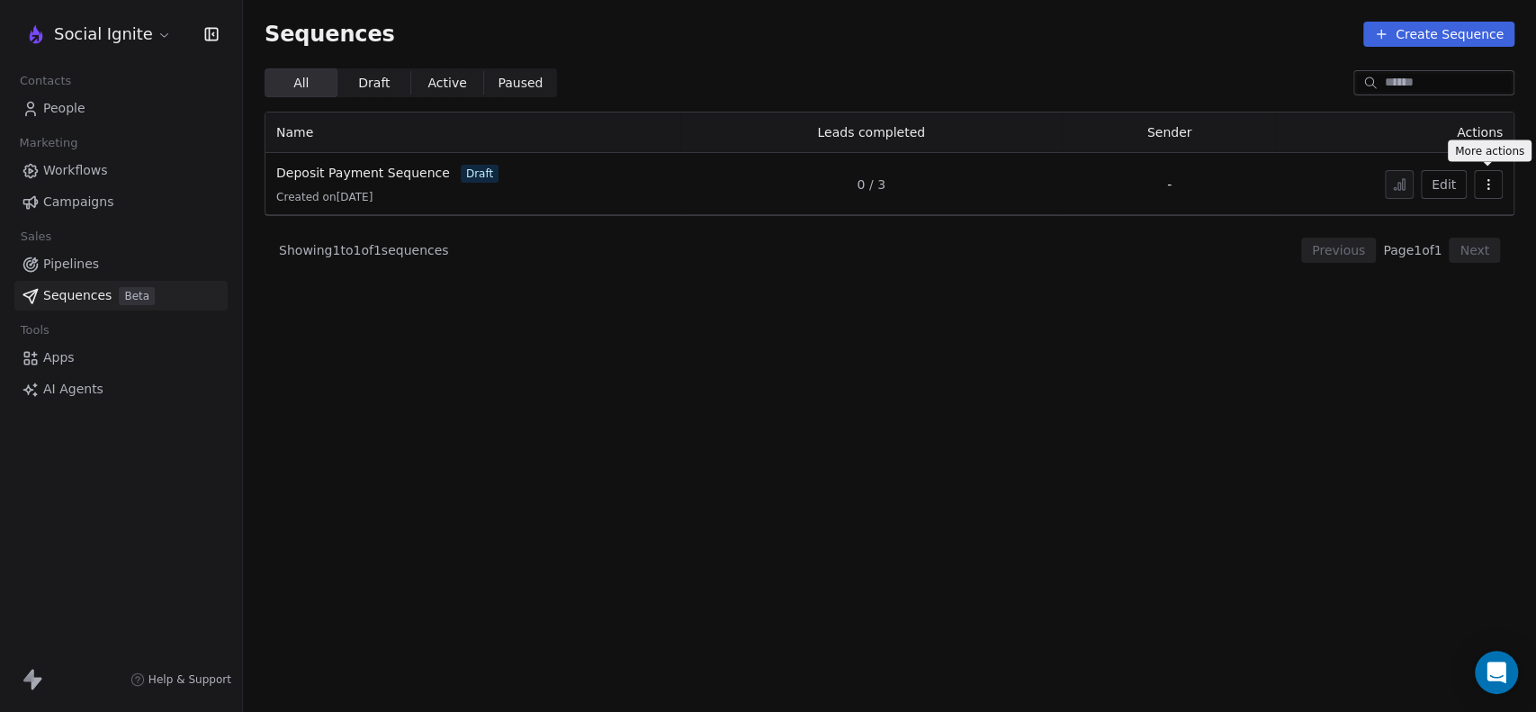
click at [1485, 188] on icon "button" at bounding box center [1488, 184] width 14 height 14
click at [749, 253] on html "Social Ignite Contacts People Marketing Workflows Campaigns Sales Pipelines Seq…" at bounding box center [768, 356] width 1536 height 712
click at [409, 328] on section "Sequences Create Sequence All All Draft Draft Active Active Paused Paused Name …" at bounding box center [889, 356] width 1293 height 712
click at [50, 357] on span "Apps" at bounding box center [58, 357] width 31 height 19
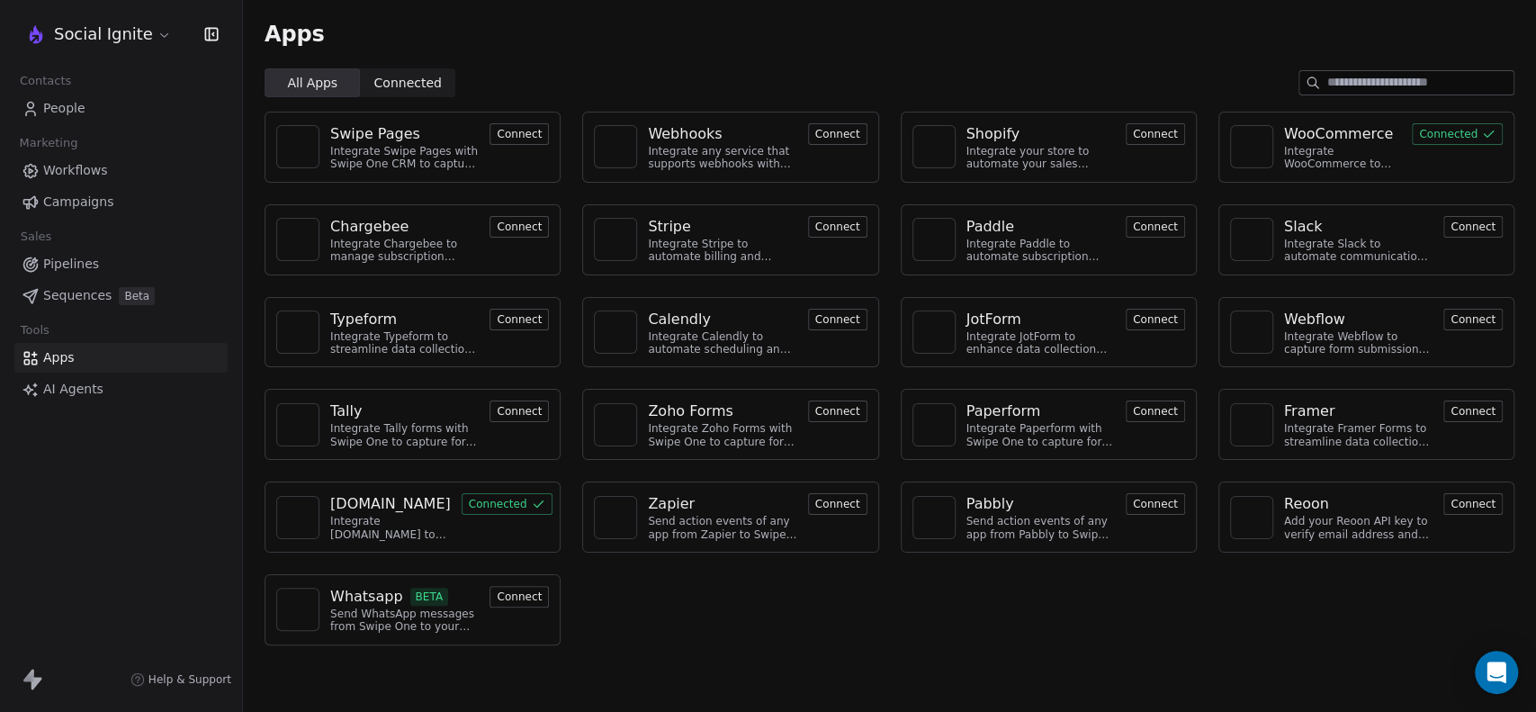
click at [1459, 139] on button "Connected" at bounding box center [1457, 134] width 91 height 22
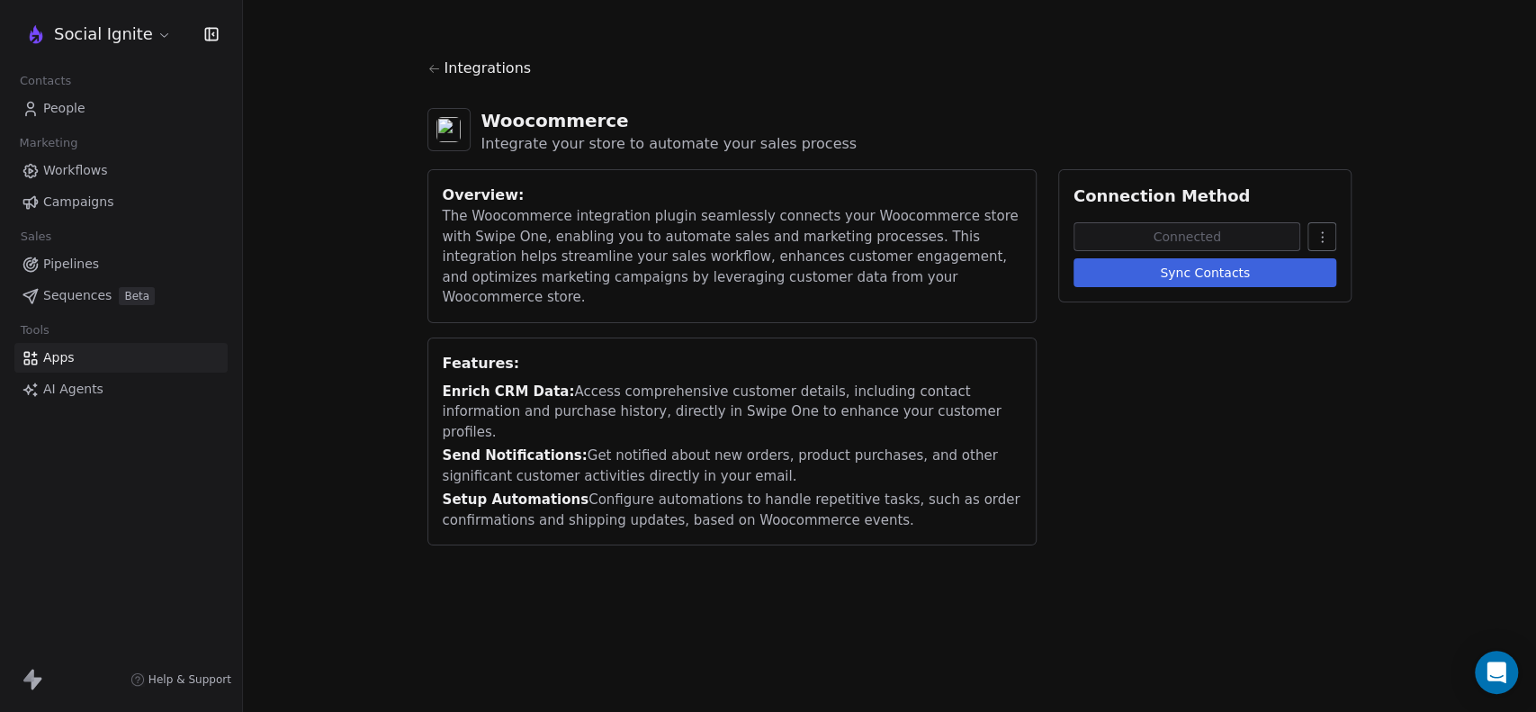
click at [1319, 247] on html "Social Ignite Contacts People Marketing Workflows Campaigns Sales Pipelines Seq…" at bounding box center [768, 356] width 1536 height 712
click at [1365, 274] on div "Disconnect" at bounding box center [1371, 276] width 113 height 29
click at [1321, 230] on html "Social Ignite Contacts People Marketing Workflows Campaigns Sales Pipelines Seq…" at bounding box center [768, 356] width 1536 height 712
click at [1370, 268] on div "Disconnect" at bounding box center [1371, 276] width 113 height 29
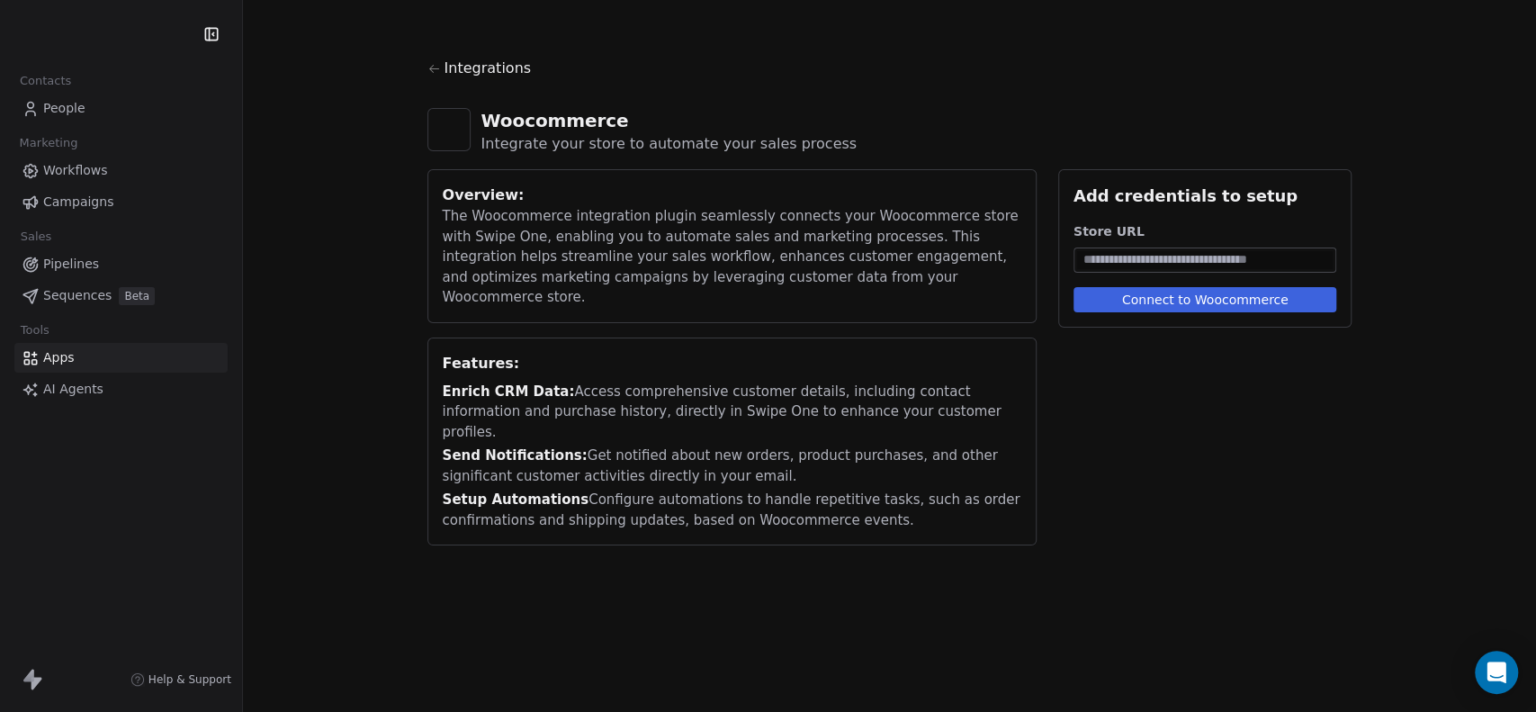
click at [477, 62] on span "Integrations" at bounding box center [488, 69] width 87 height 22
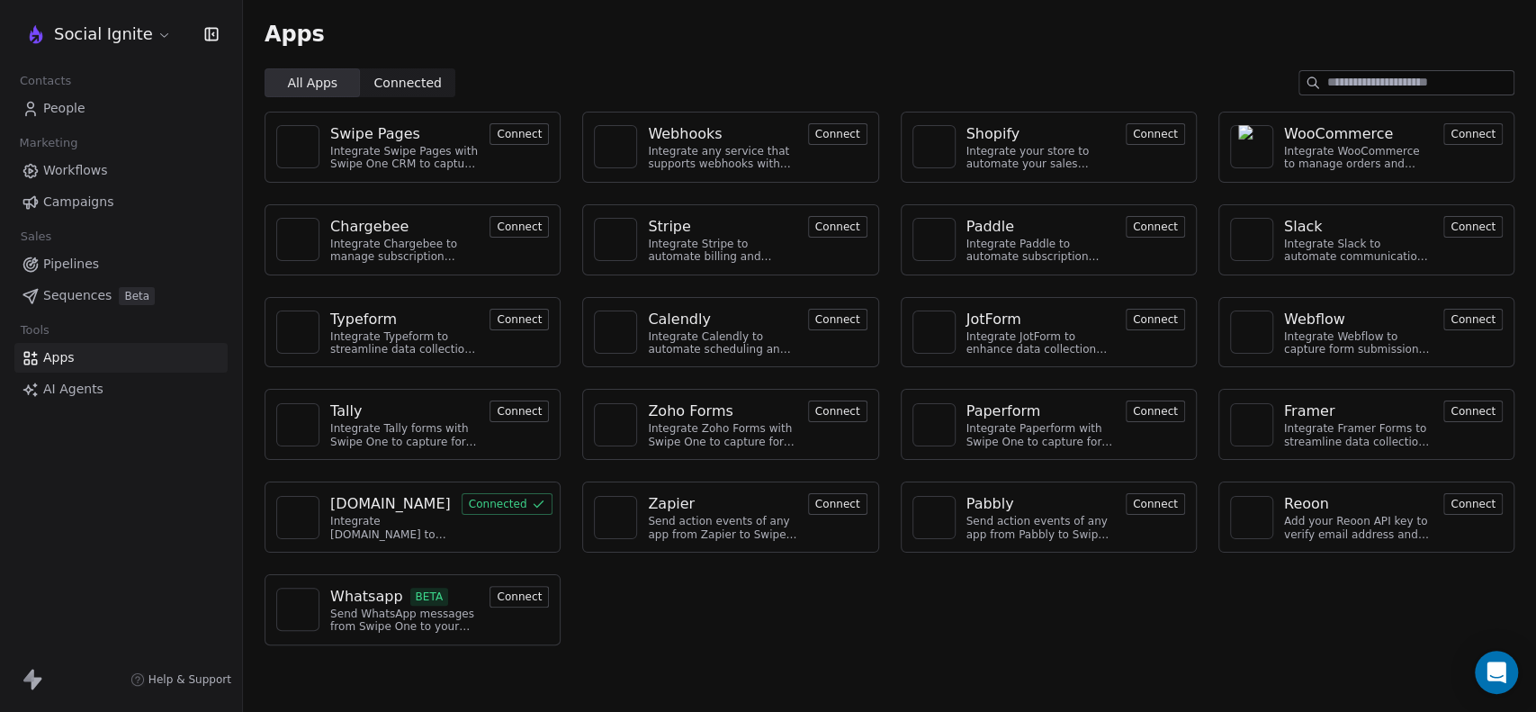
click at [1371, 135] on div "WooCommerce" at bounding box center [1338, 134] width 109 height 22
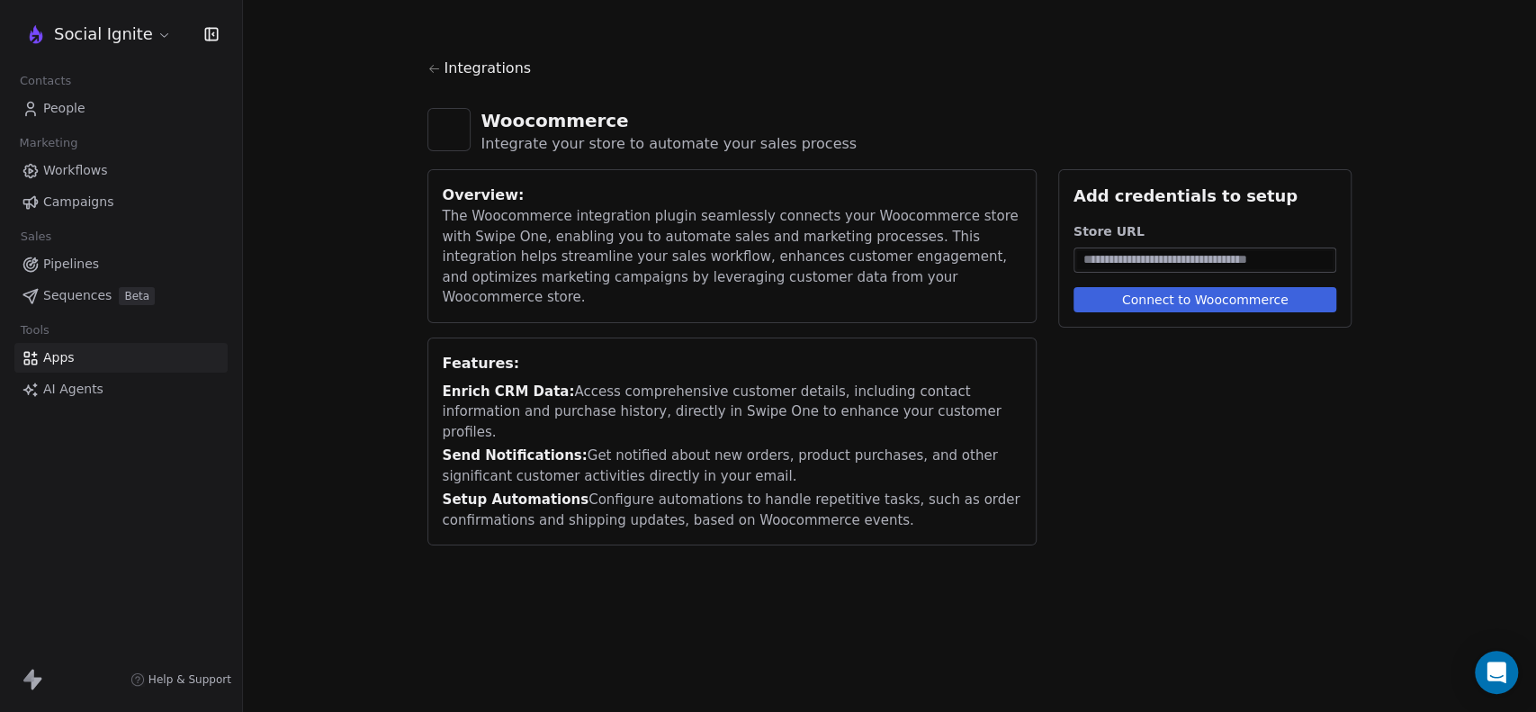
click at [1176, 257] on input at bounding box center [1205, 260] width 256 height 18
click at [461, 70] on span "Integrations" at bounding box center [488, 69] width 87 height 22
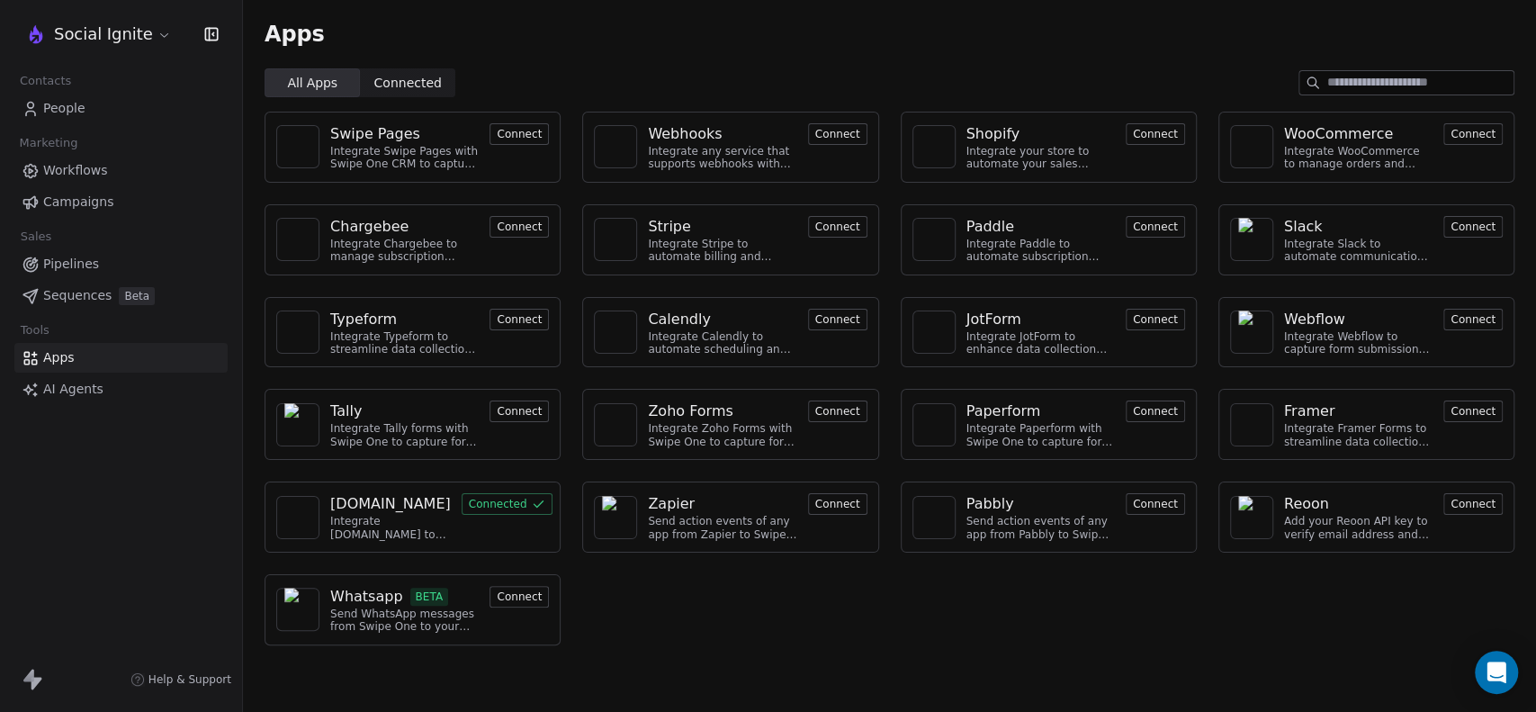
click at [349, 516] on div "Integrate [DOMAIN_NAME] to manage bookings and streamline scheduling." at bounding box center [390, 528] width 121 height 26
click at [330, 499] on div "[DOMAIN_NAME]" at bounding box center [390, 504] width 121 height 22
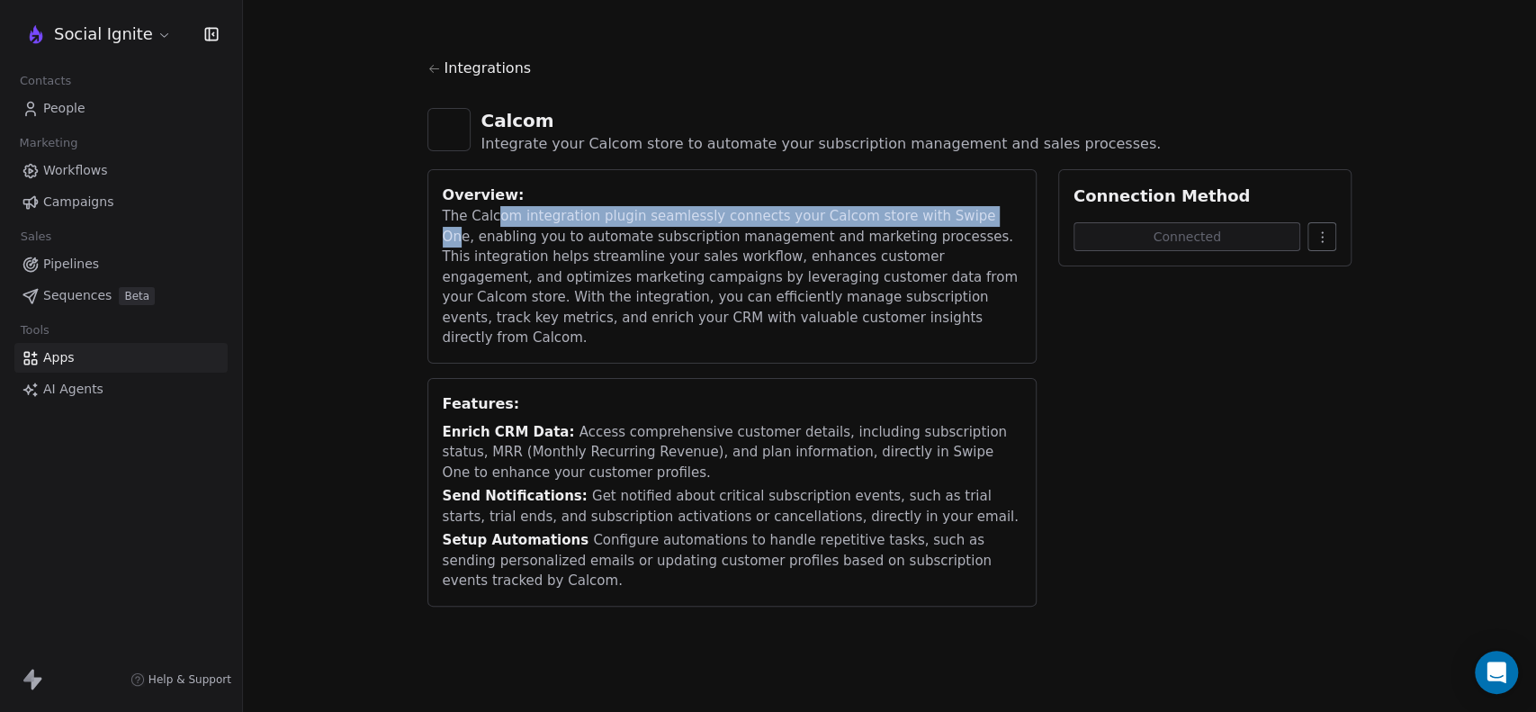
drag, startPoint x: 491, startPoint y: 215, endPoint x: 962, endPoint y: 210, distance: 470.7
click at [962, 210] on div "The Calcom integration plugin seamlessly connects your Calcom store with Swipe …" at bounding box center [732, 277] width 579 height 142
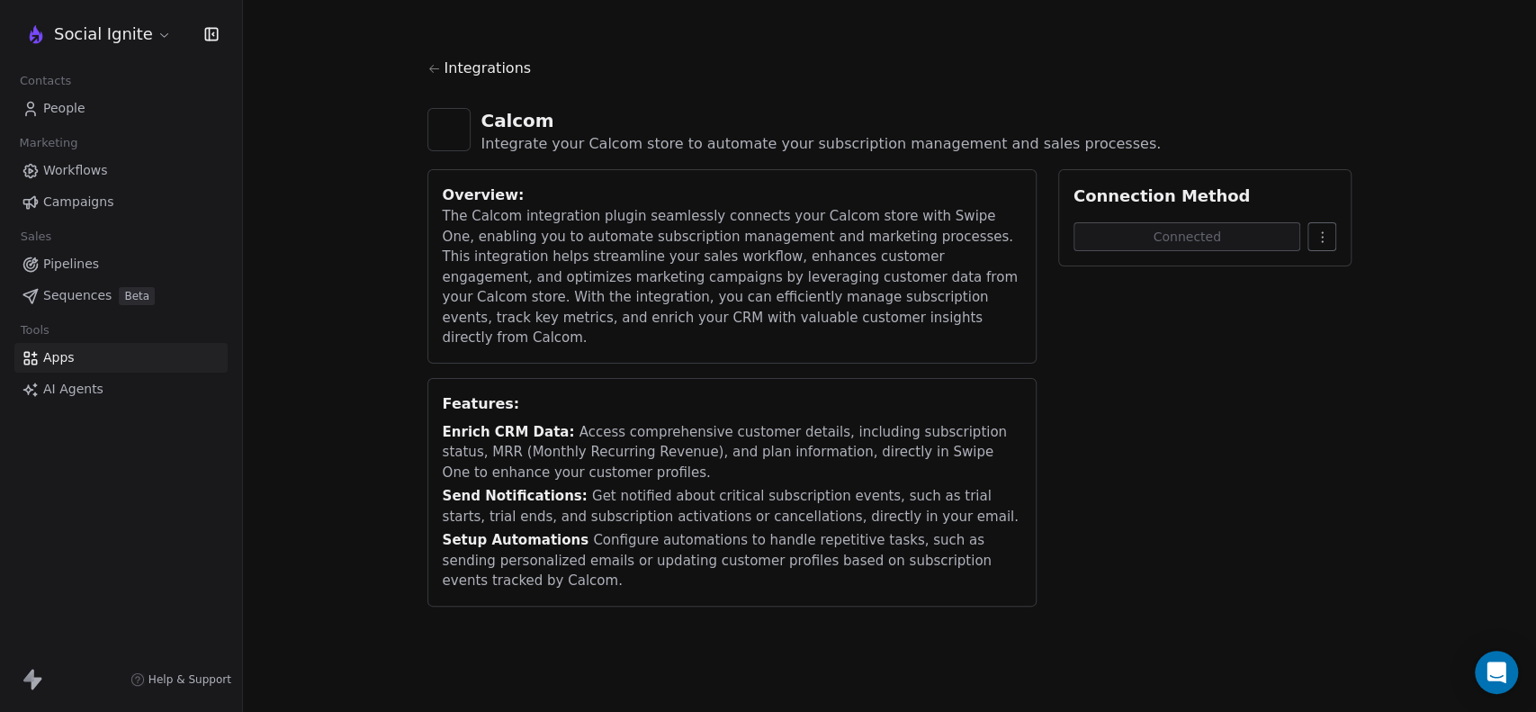
click at [631, 378] on div "Features: Enrich CRM Data: Access comprehensive customer details, including sub…" at bounding box center [731, 492] width 609 height 229
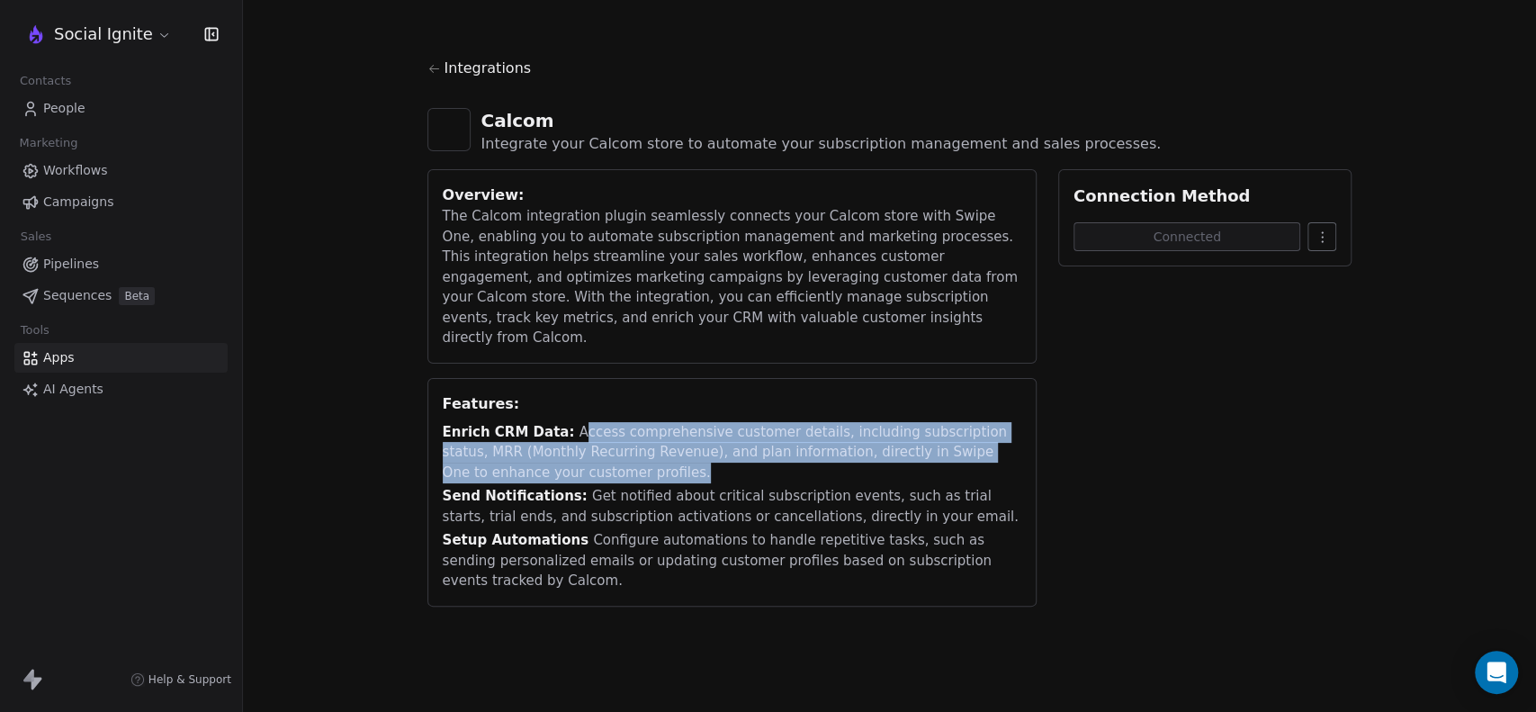
drag, startPoint x: 563, startPoint y: 404, endPoint x: 911, endPoint y: 445, distance: 349.7
click at [911, 445] on div "Enrich CRM Data: Access comprehensive customer details, including subscription …" at bounding box center [732, 452] width 579 height 61
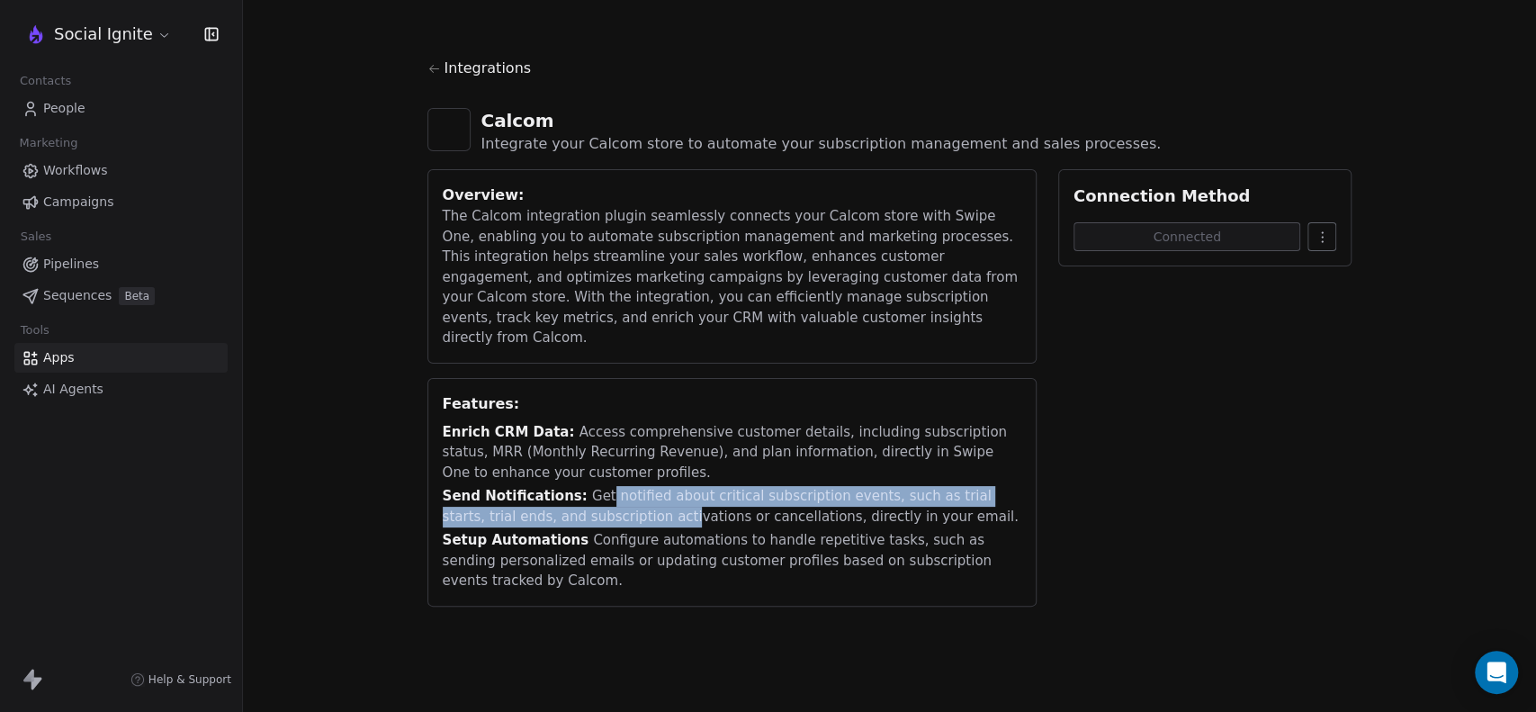
drag, startPoint x: 590, startPoint y: 473, endPoint x: 607, endPoint y: 505, distance: 35.4
click at [607, 505] on div "Send Notifications: Get notified about critical subscription events, such as tr…" at bounding box center [732, 506] width 579 height 40
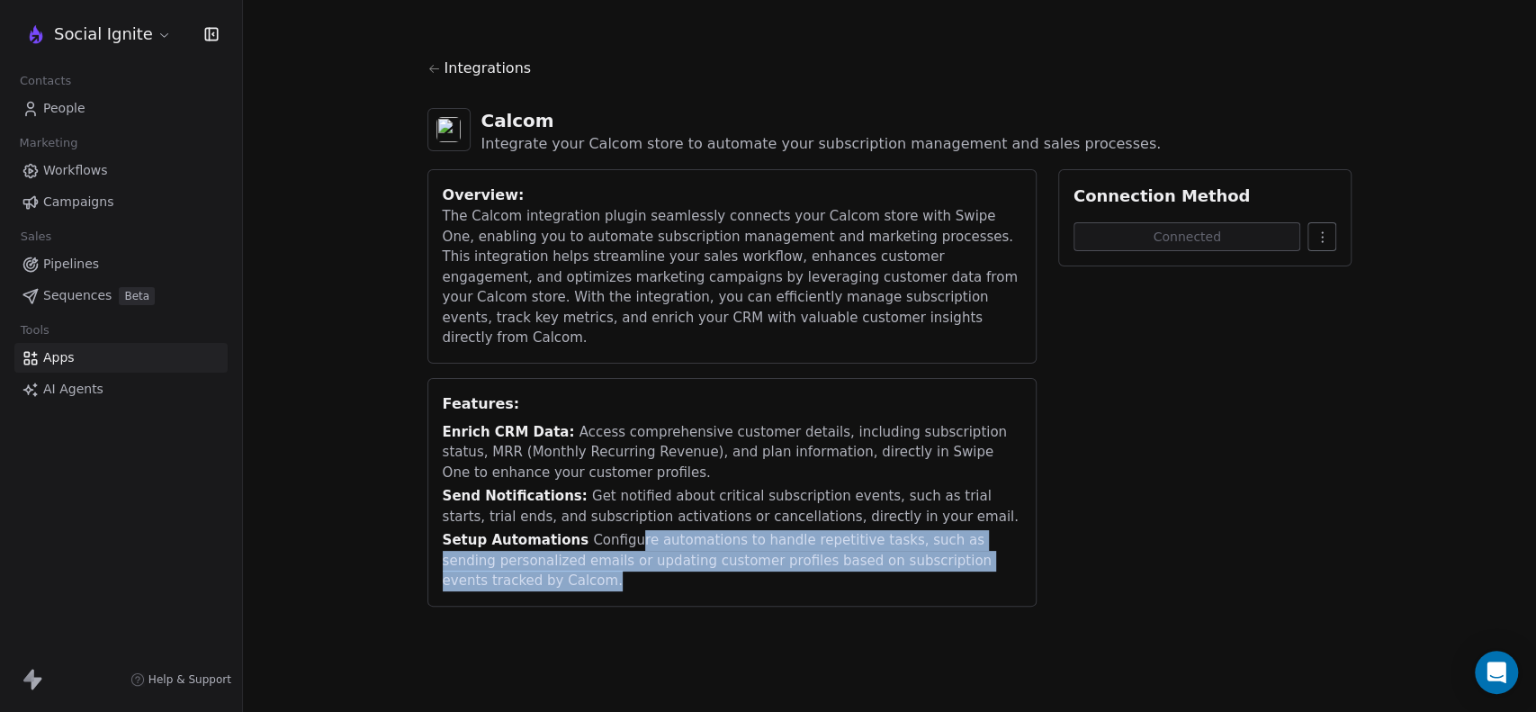
drag, startPoint x: 620, startPoint y: 526, endPoint x: 828, endPoint y: 561, distance: 210.8
click at [828, 561] on div "Setup Automations Configure automations to handle repetitive tasks, such as sen…" at bounding box center [732, 560] width 579 height 61
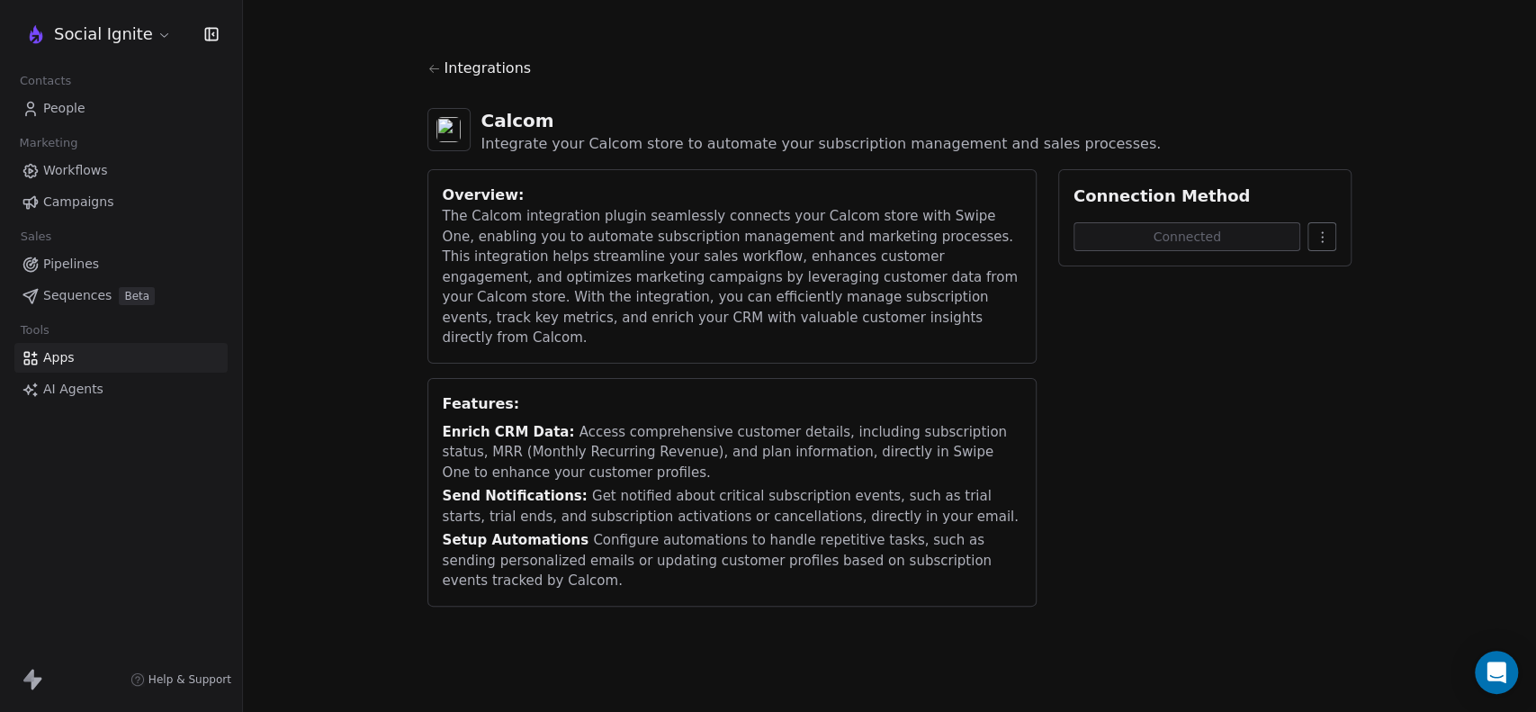
click at [452, 74] on span "Integrations" at bounding box center [488, 69] width 87 height 22
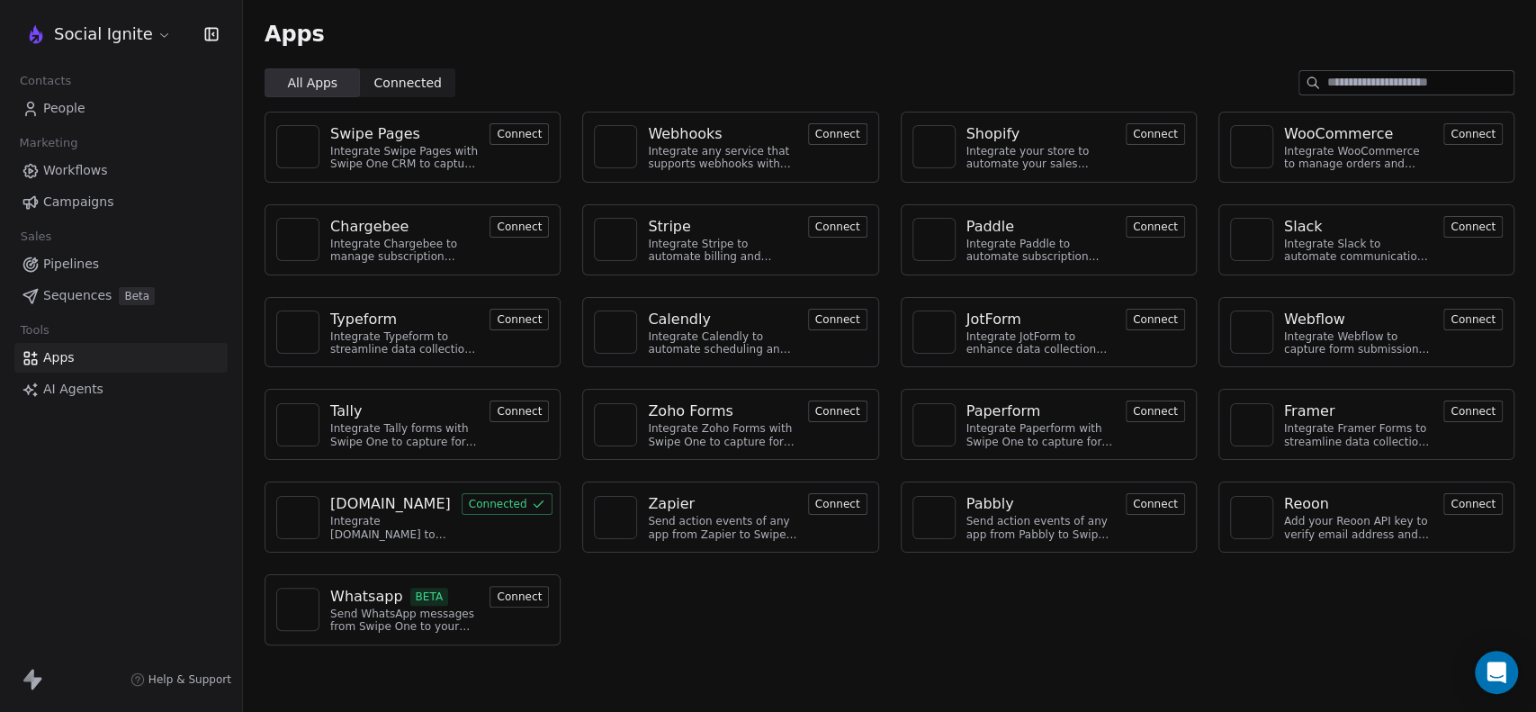
click at [72, 175] on span "Workflows" at bounding box center [75, 170] width 65 height 19
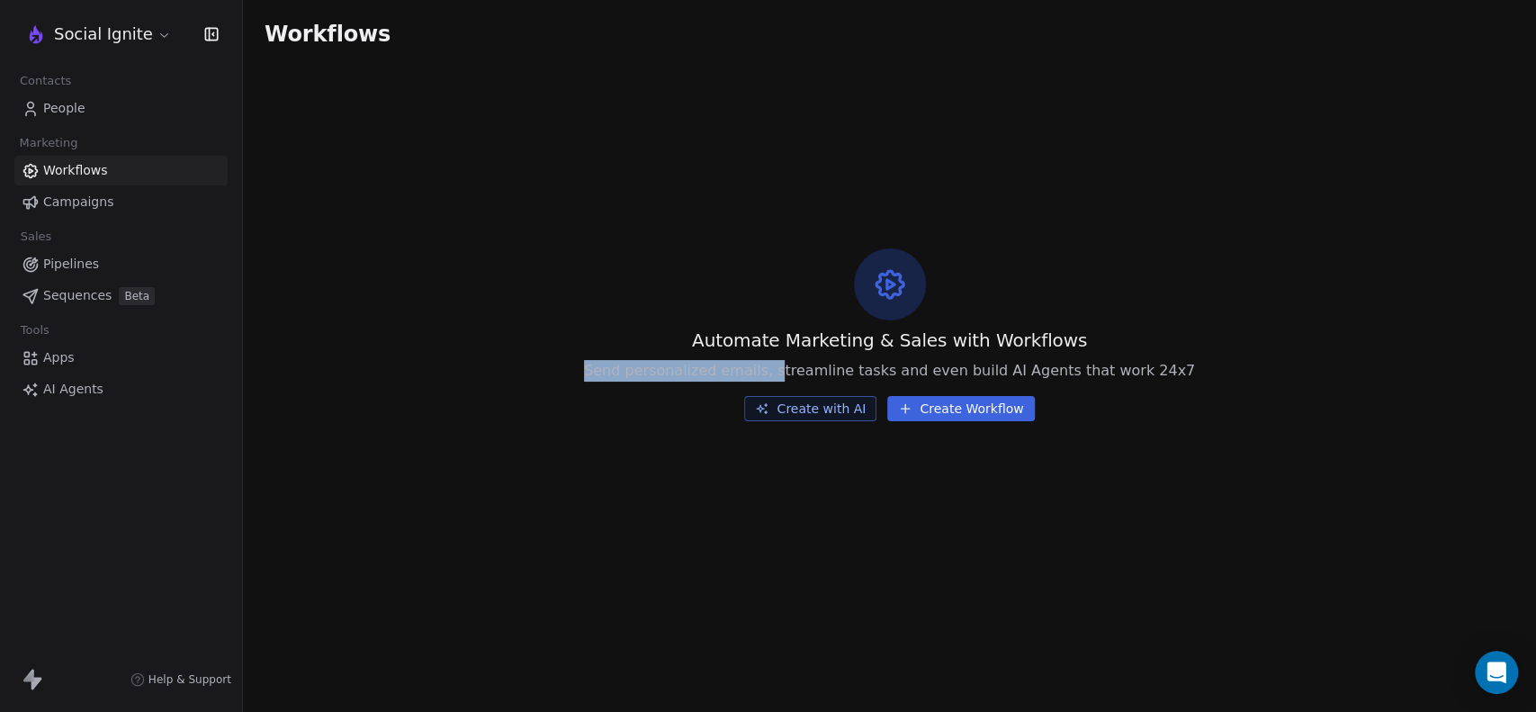
drag, startPoint x: 614, startPoint y: 369, endPoint x: 795, endPoint y: 382, distance: 181.3
click at [795, 382] on div "Automate Marketing & Sales with Workflows Send personalized emails, streamline …" at bounding box center [889, 334] width 1293 height 532
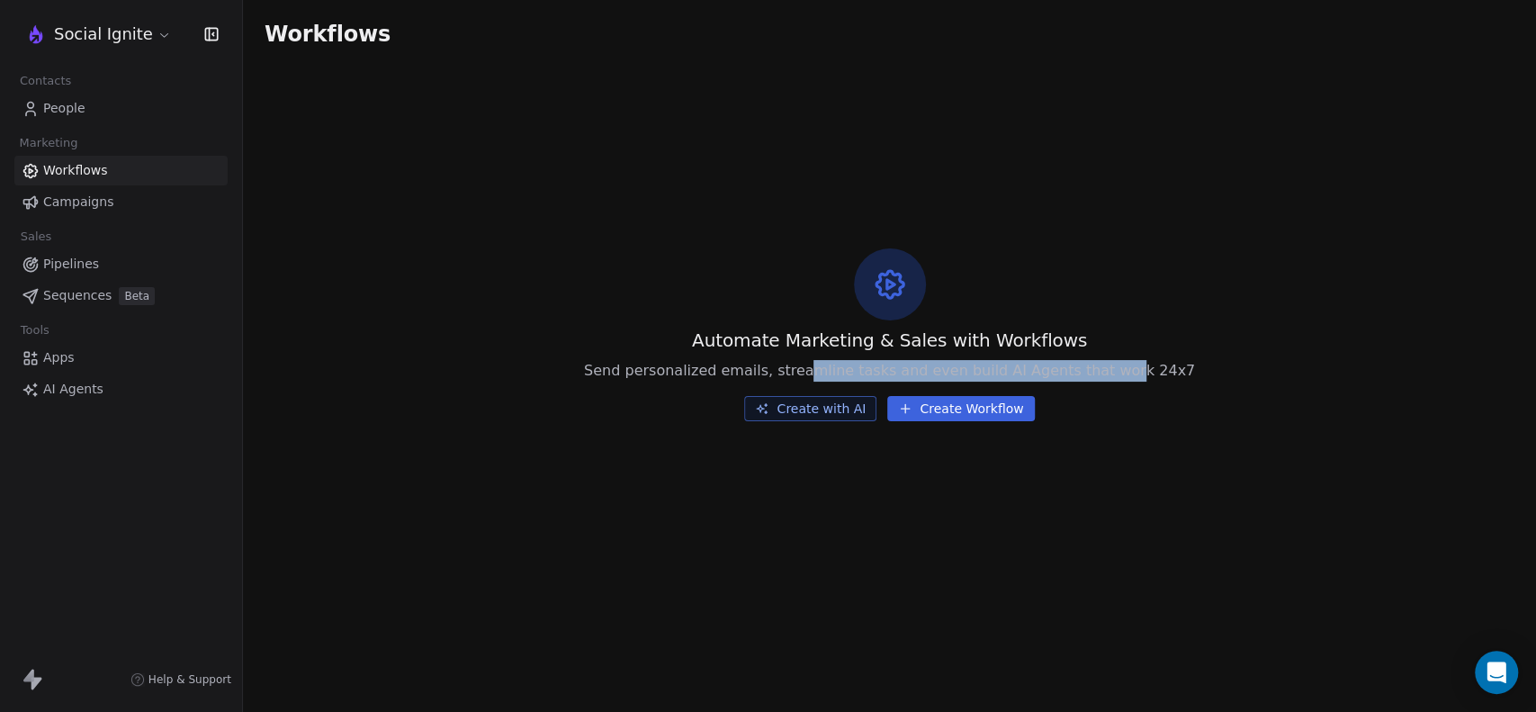
drag, startPoint x: 894, startPoint y: 377, endPoint x: 1132, endPoint y: 381, distance: 238.5
click at [1130, 381] on div "Automate Marketing & Sales with Workflows Send personalized emails, streamline …" at bounding box center [889, 334] width 1293 height 532
click at [1123, 438] on div "Automate Marketing & Sales with Workflows Send personalized emails, streamline …" at bounding box center [889, 334] width 1293 height 532
click at [928, 413] on button "Create Workflow" at bounding box center [960, 408] width 147 height 25
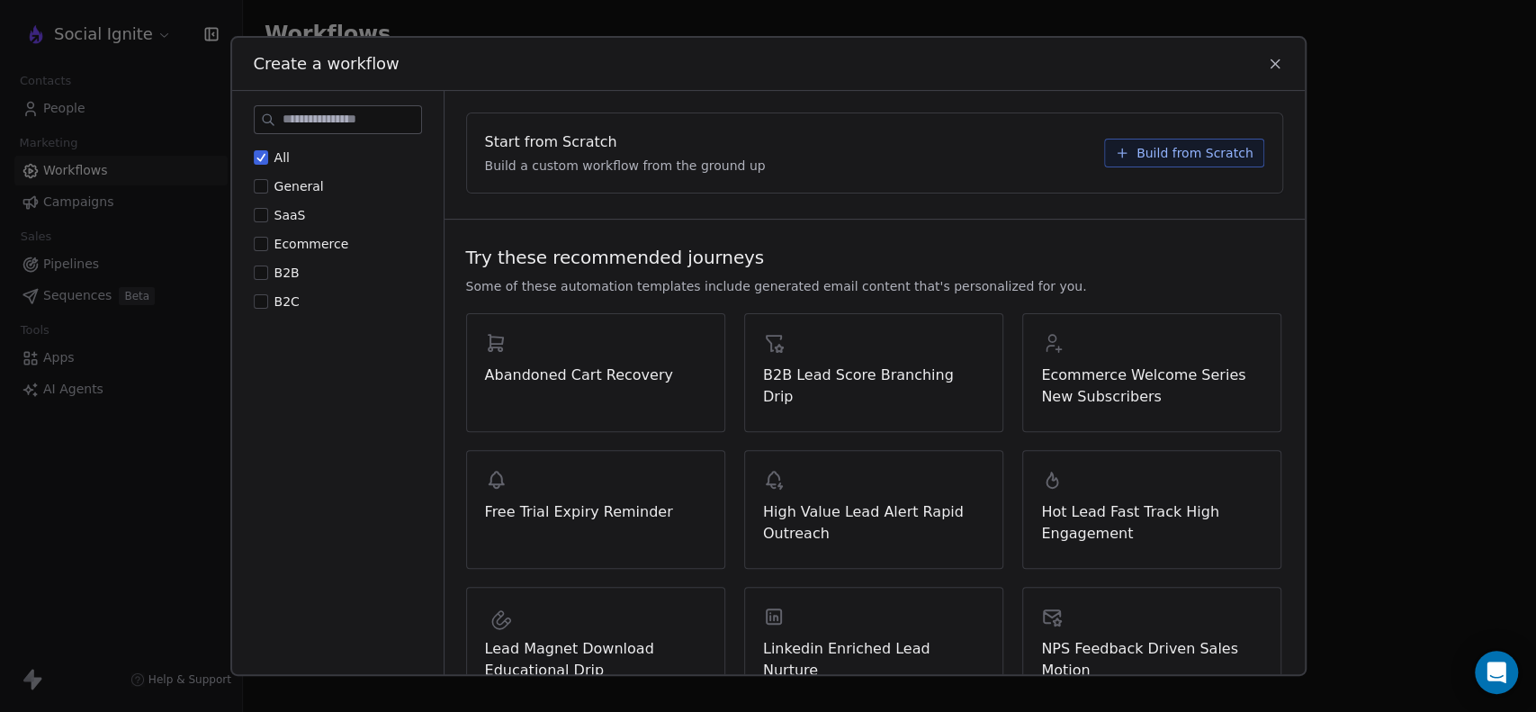
click at [257, 302] on button "B2C" at bounding box center [261, 301] width 14 height 18
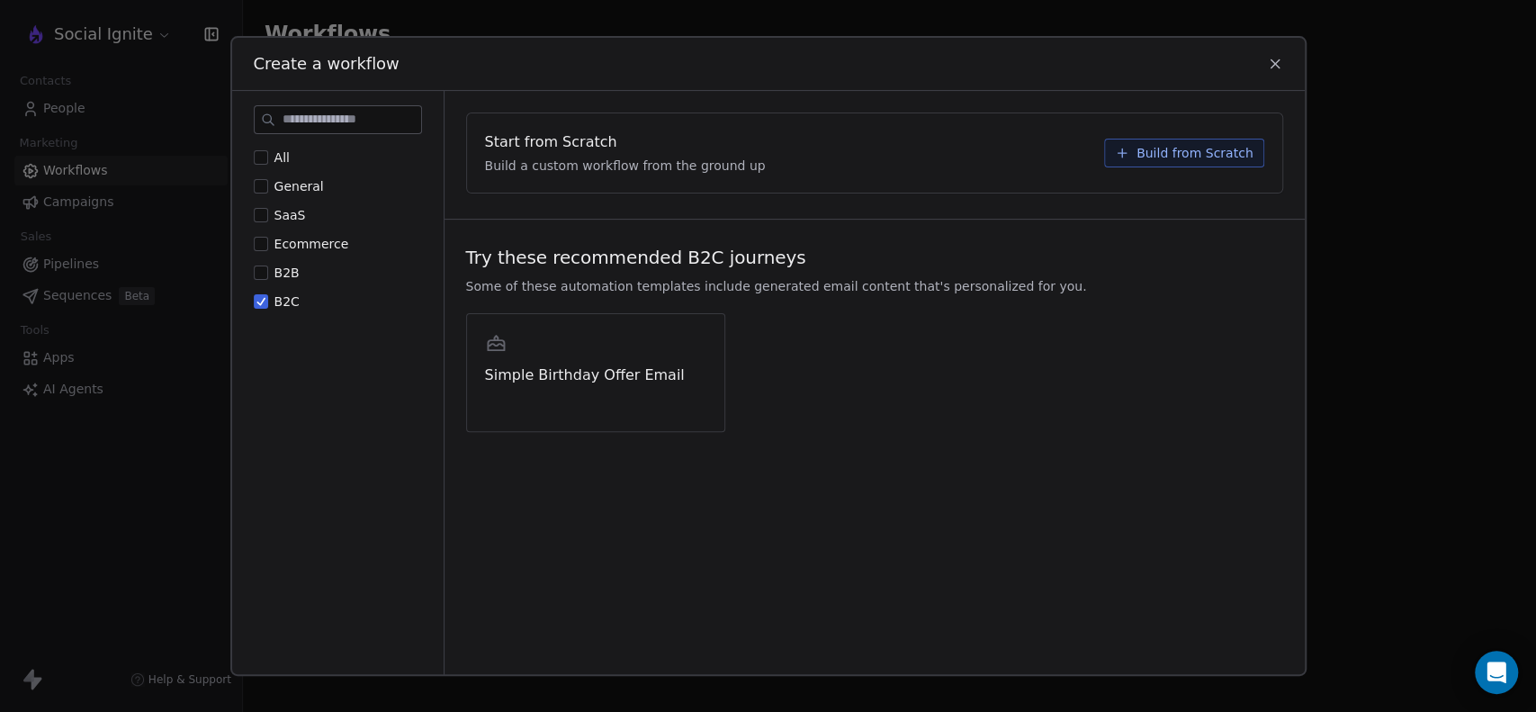
click at [266, 153] on button "All" at bounding box center [261, 157] width 14 height 18
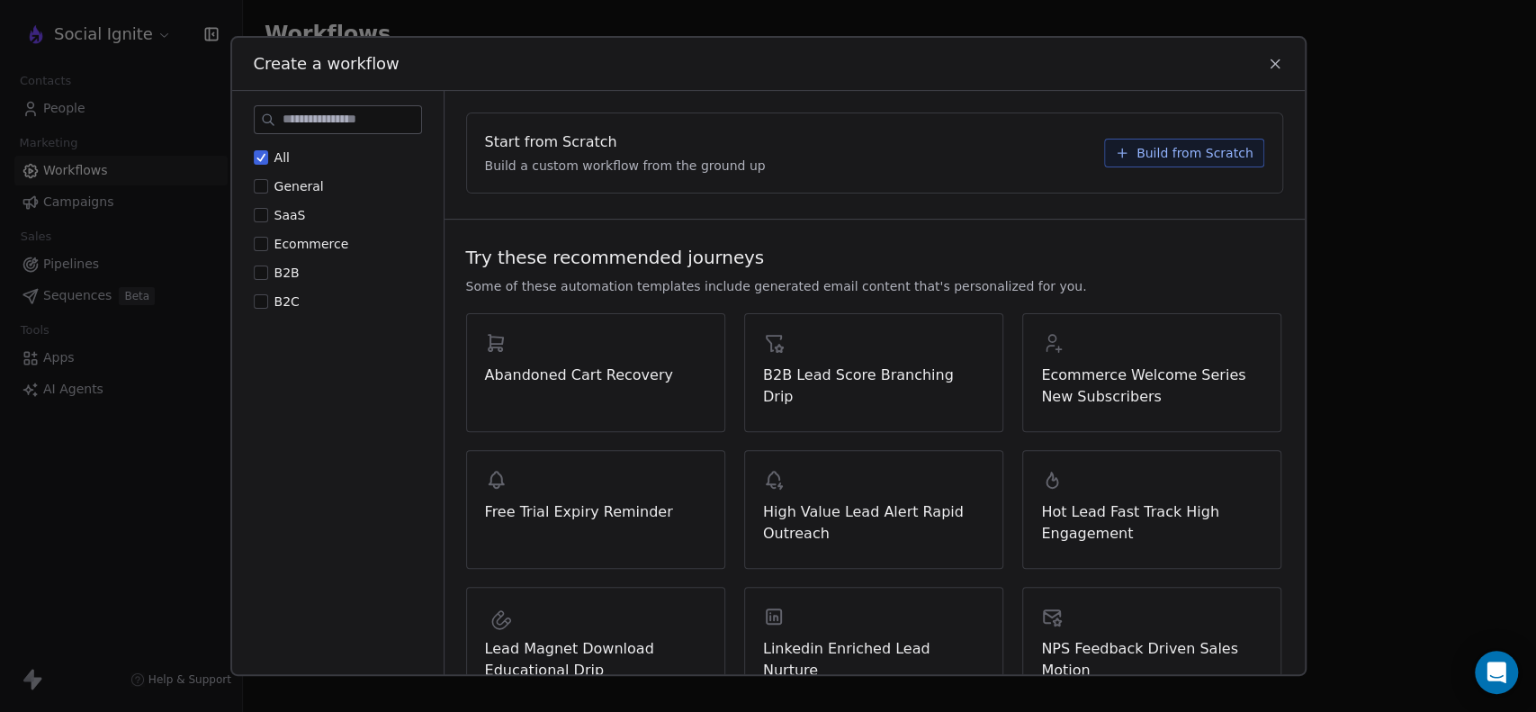
click at [1135, 139] on button "Build from Scratch" at bounding box center [1184, 153] width 160 height 29
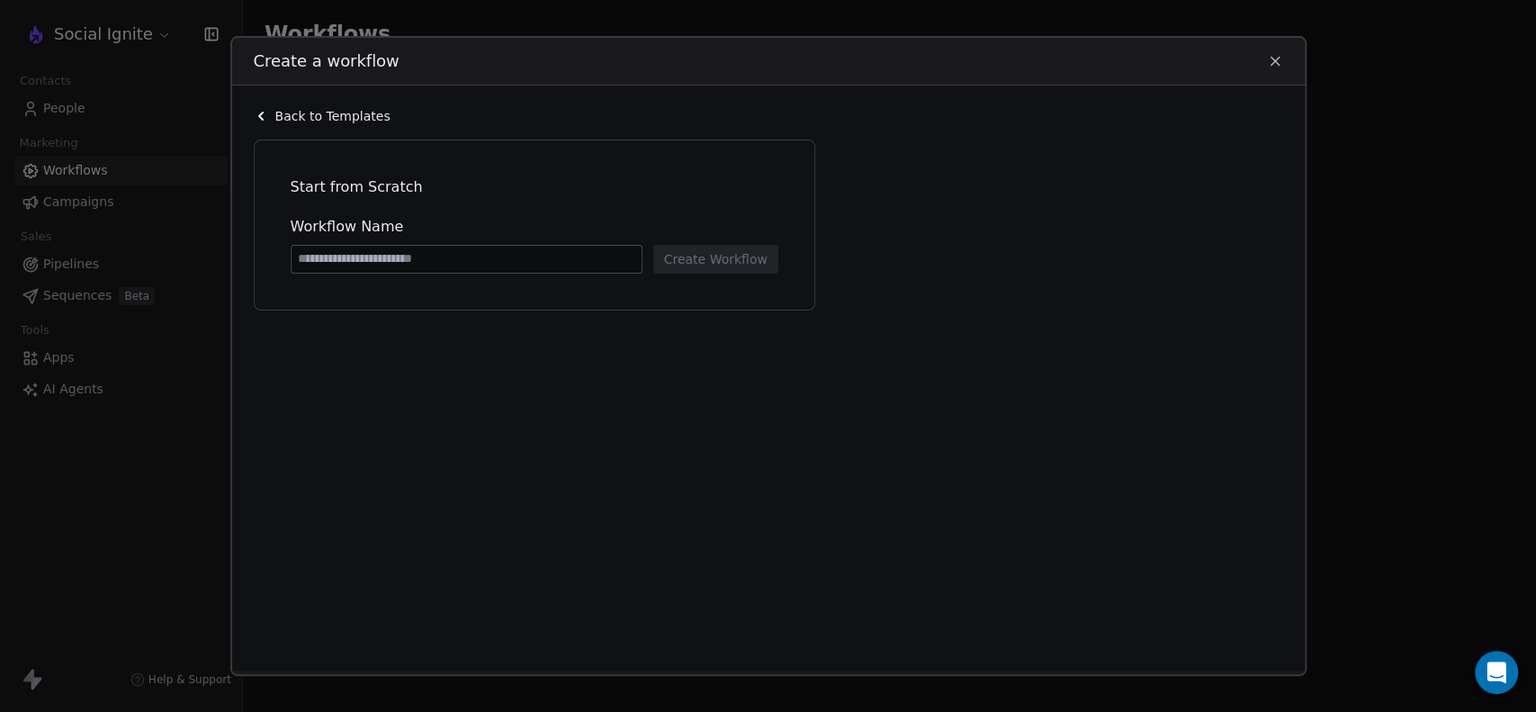
click at [479, 257] on input at bounding box center [467, 259] width 350 height 27
click at [557, 139] on div "Start from Scratch Workflow Name Create Workflow" at bounding box center [535, 224] width 562 height 171
click at [443, 261] on input at bounding box center [467, 259] width 350 height 27
type input "*"
drag, startPoint x: 323, startPoint y: 262, endPoint x: 363, endPoint y: 260, distance: 39.6
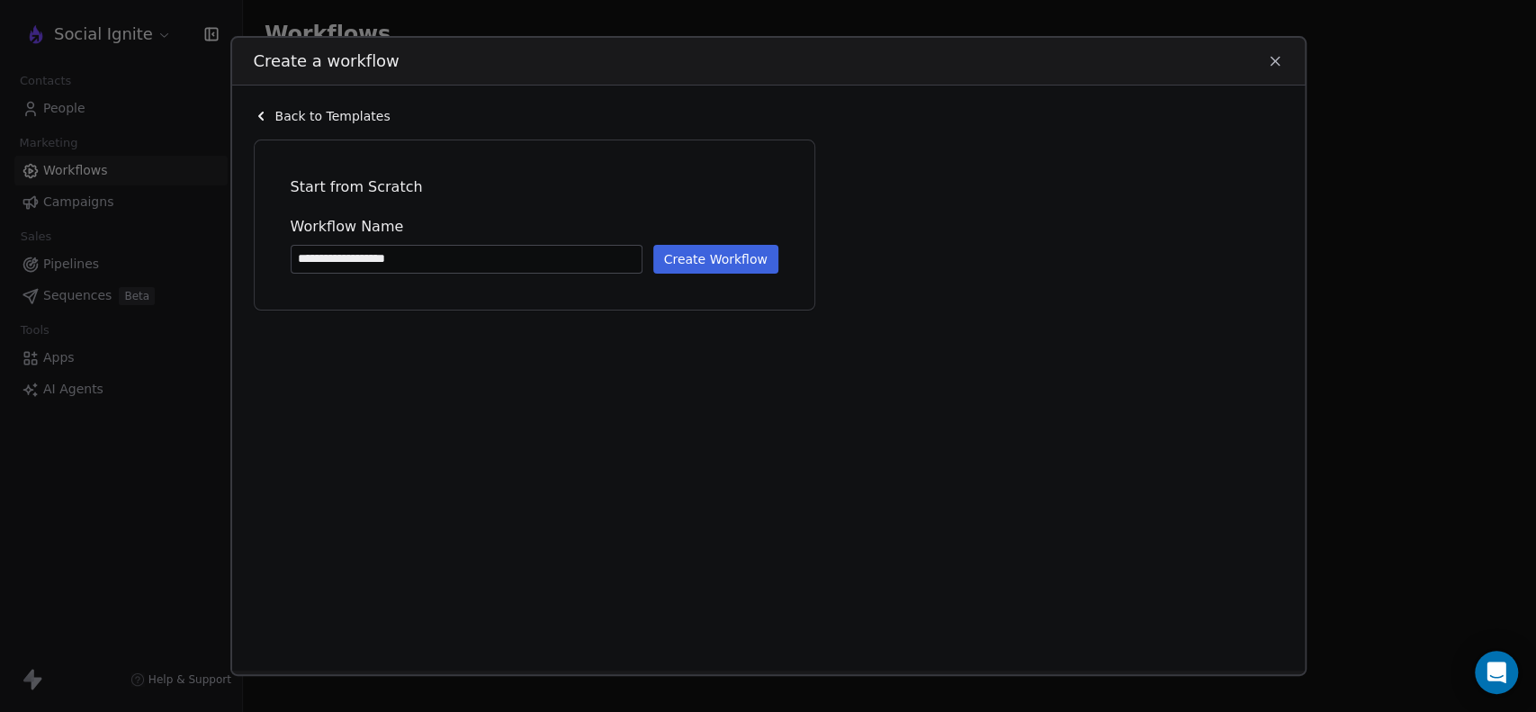
click at [363, 260] on input "**********" at bounding box center [467, 259] width 350 height 27
type input "**********"
click at [668, 264] on button "Create Workflow" at bounding box center [715, 259] width 125 height 29
click at [702, 257] on button "Create Workflow" at bounding box center [715, 259] width 125 height 29
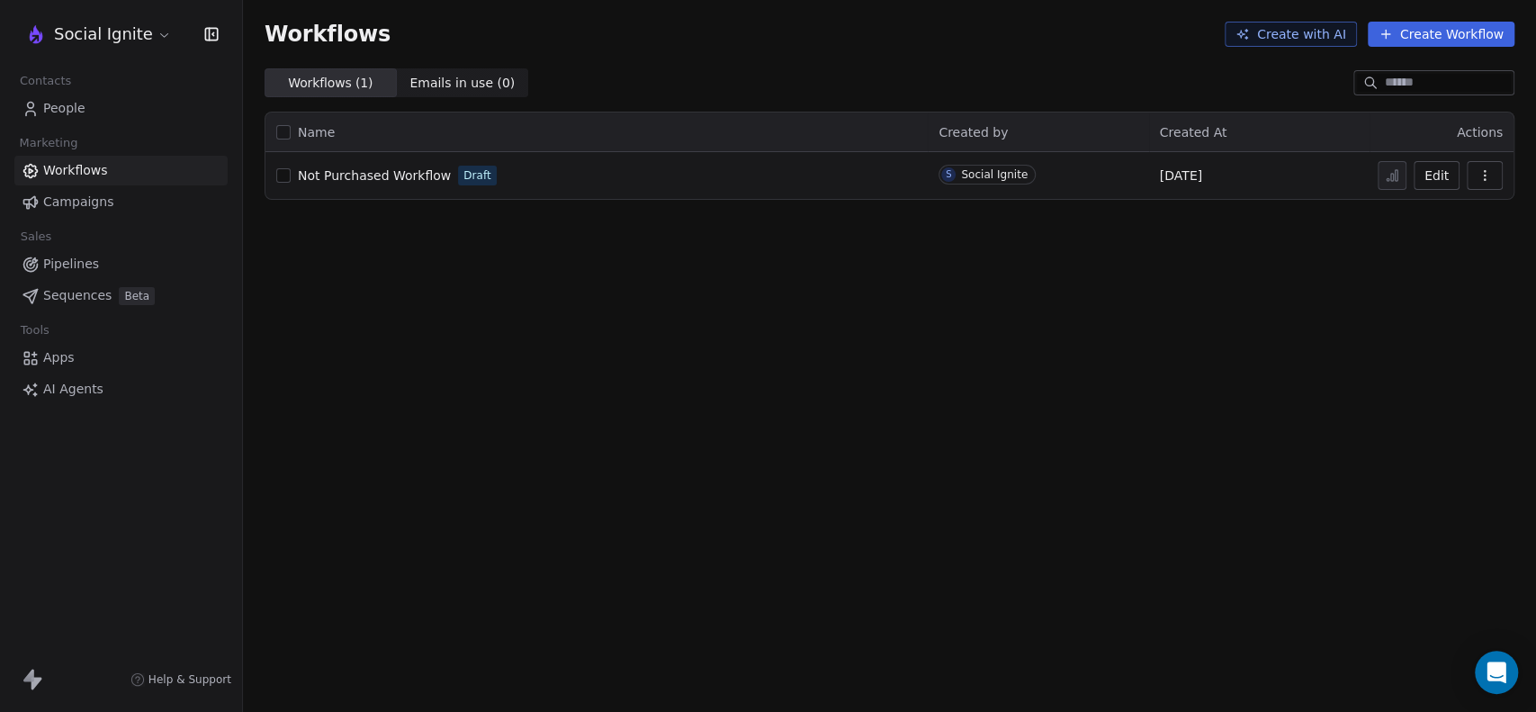
click at [1482, 178] on icon "button" at bounding box center [1485, 175] width 14 height 14
click at [1009, 394] on div "Workflows Create with AI Create Workflow Workflows ( 1 ) Workflows ( 1 ) Emails…" at bounding box center [889, 356] width 1293 height 712
click at [83, 107] on link "People" at bounding box center [120, 109] width 213 height 30
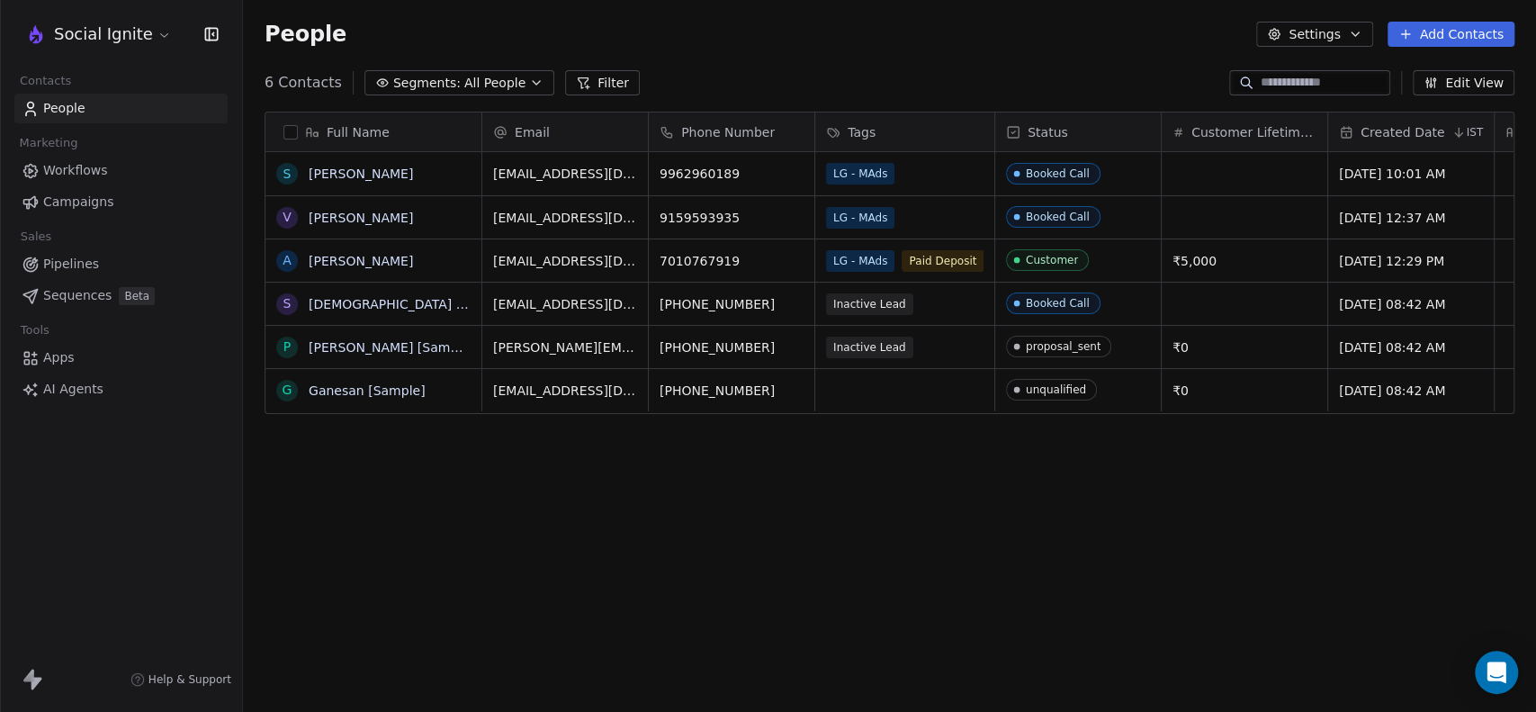
scroll to position [611, 1278]
